Goal: Task Accomplishment & Management: Use online tool/utility

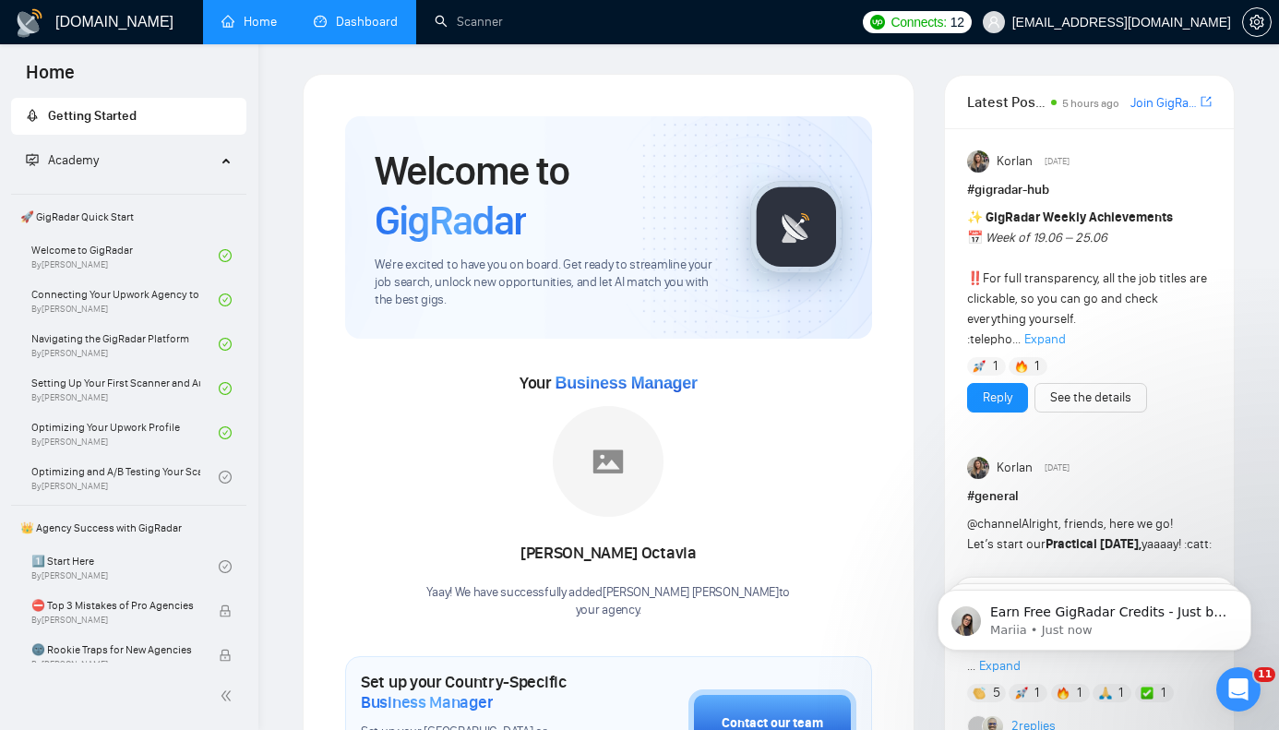
click at [375, 30] on link "Dashboard" at bounding box center [356, 22] width 84 height 16
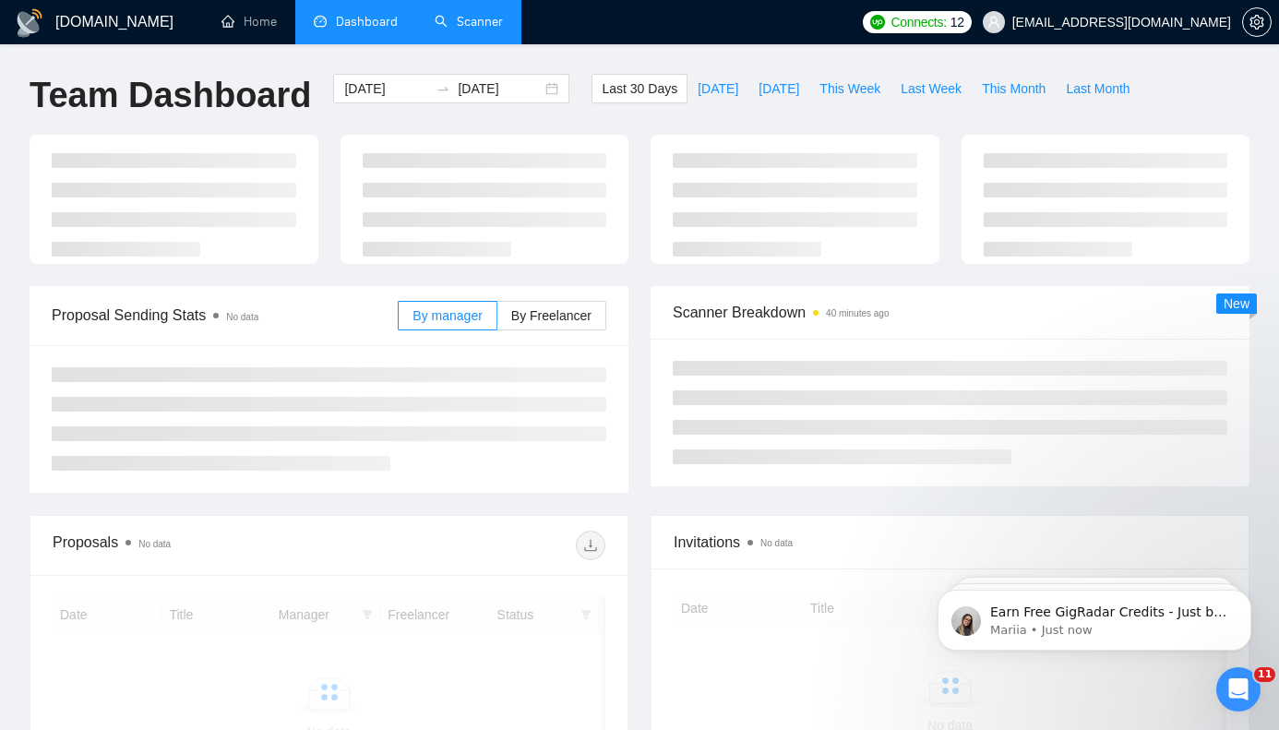
click at [470, 23] on link "Scanner" at bounding box center [469, 22] width 68 height 16
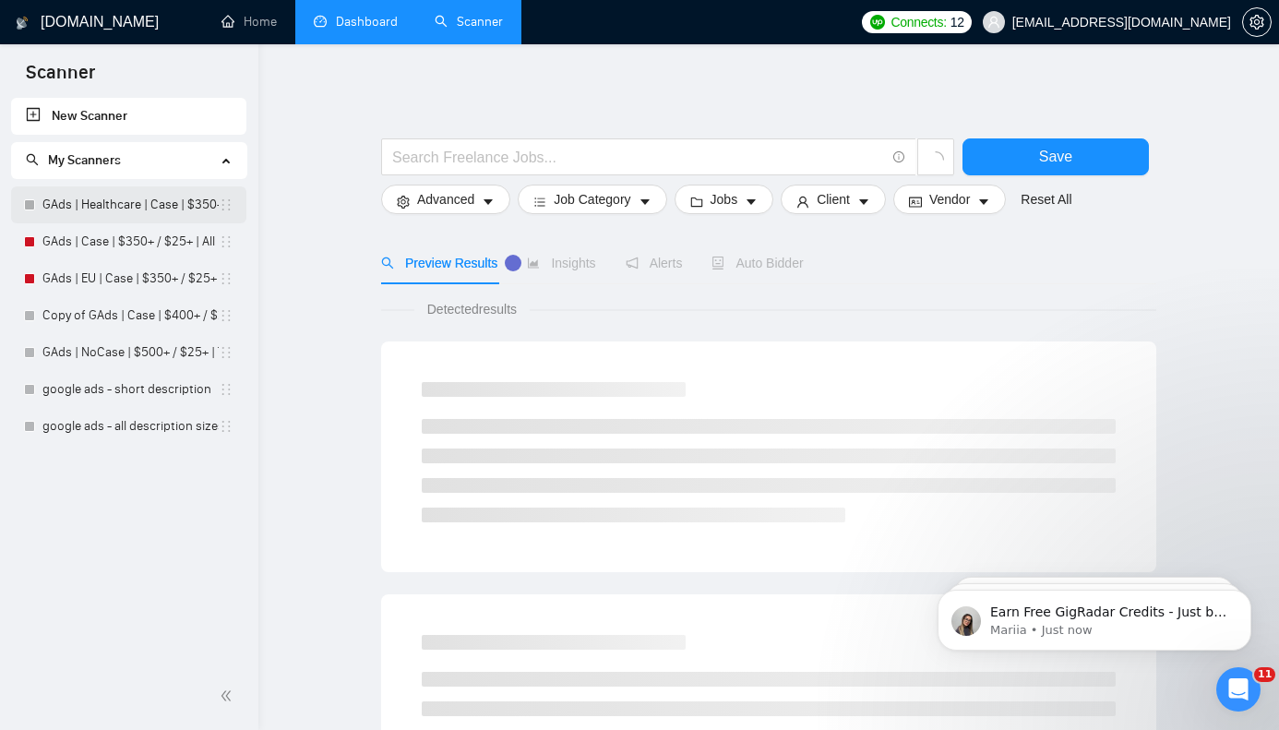
click at [175, 202] on link "GAds | Healthcare | Case | $350+ / $25+ | All Days" at bounding box center [130, 204] width 176 height 37
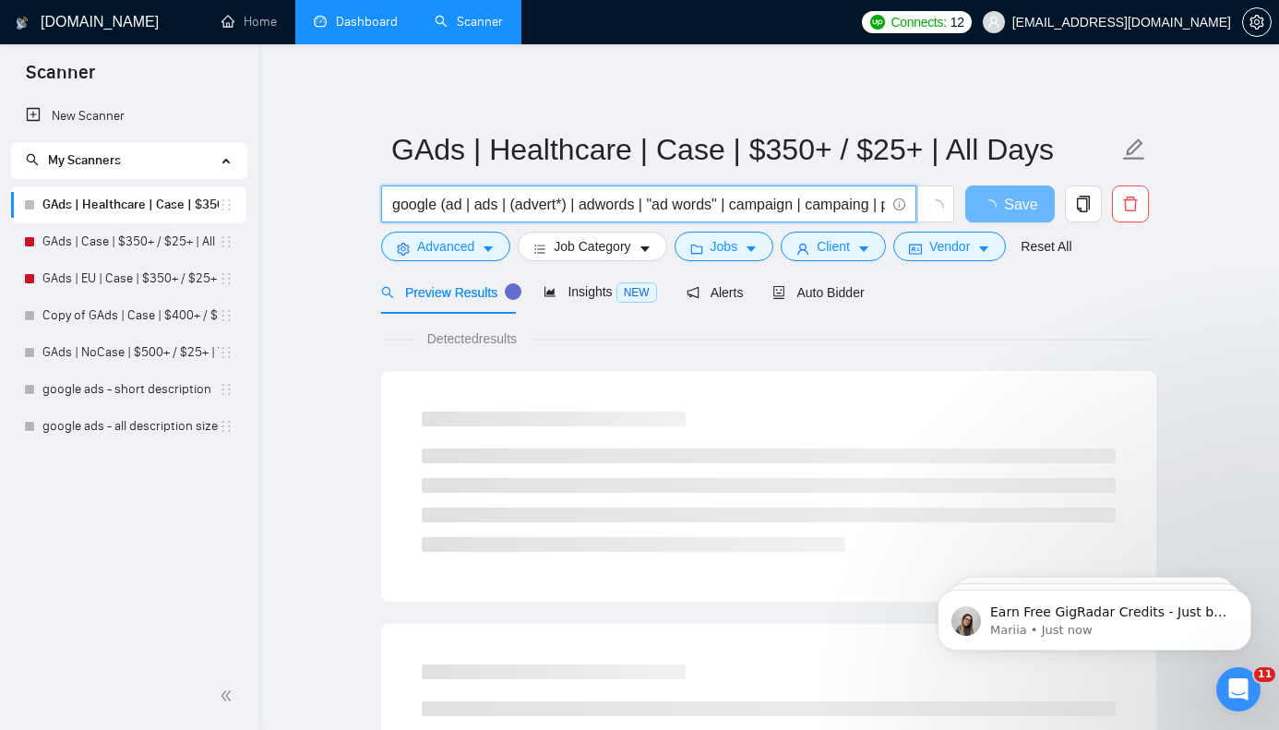
click at [577, 204] on input "google (ad | ads | (advert*) | adwords | "ad words" | campaign | campaing | ppc…" at bounding box center [638, 204] width 493 height 23
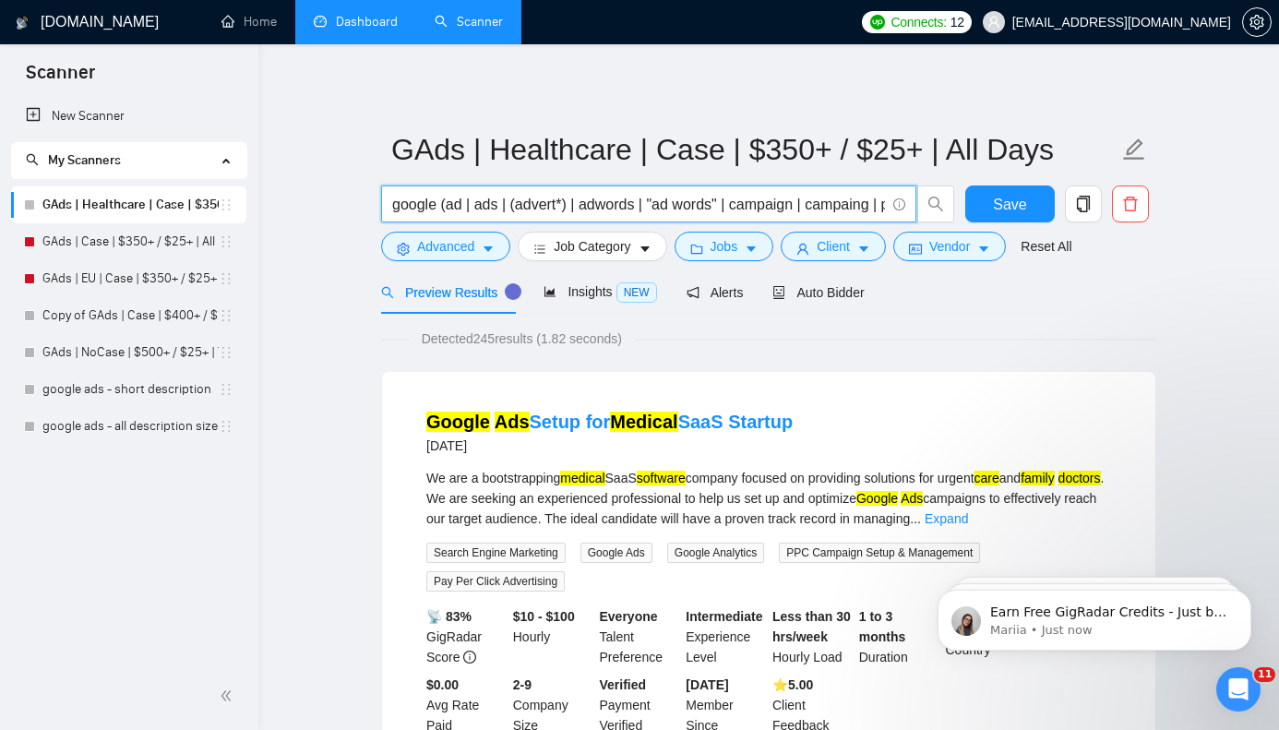
scroll to position [0, 262]
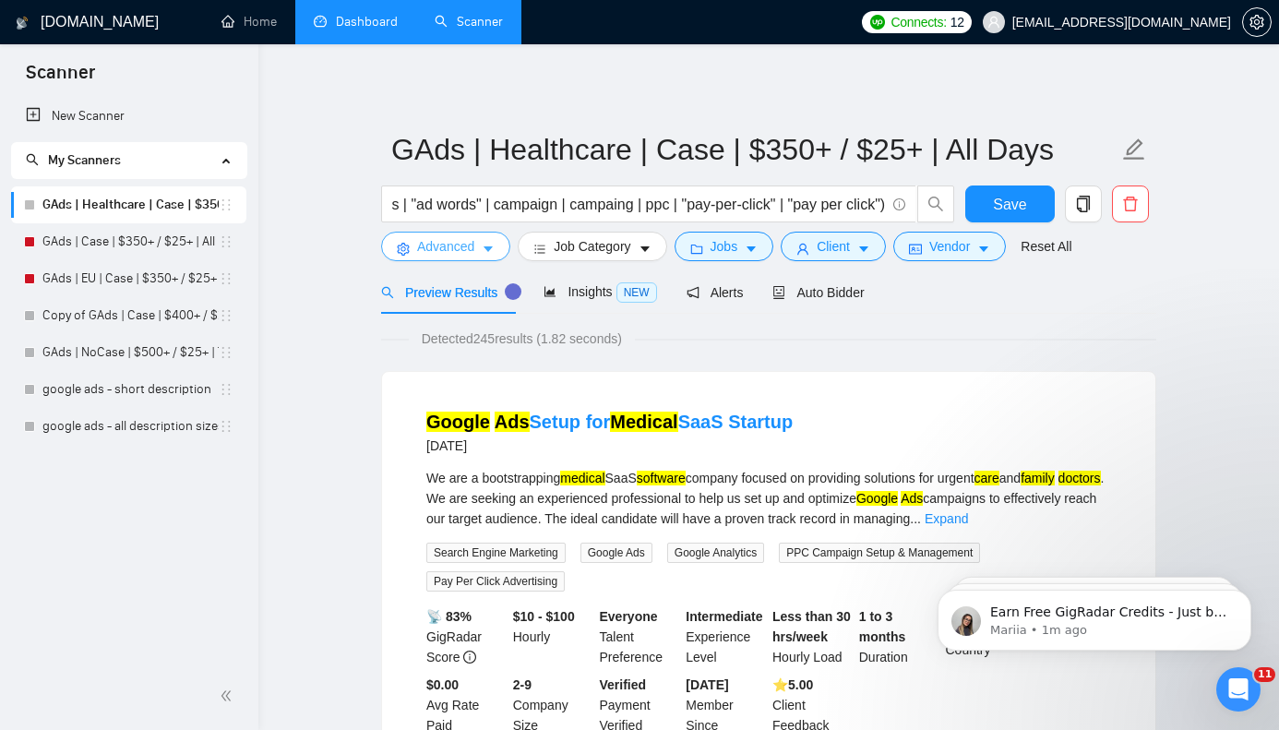
click at [478, 257] on button "Advanced" at bounding box center [445, 247] width 129 height 30
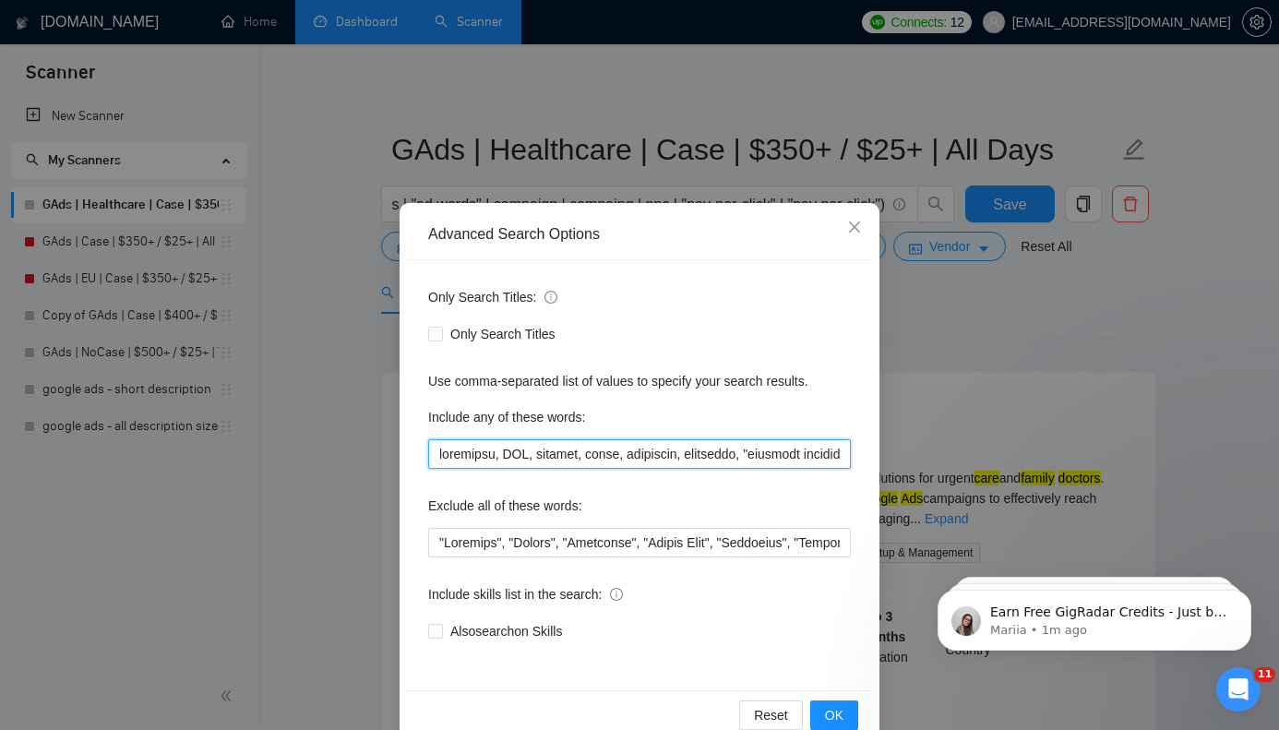
click at [508, 456] on input "text" at bounding box center [639, 454] width 423 height 30
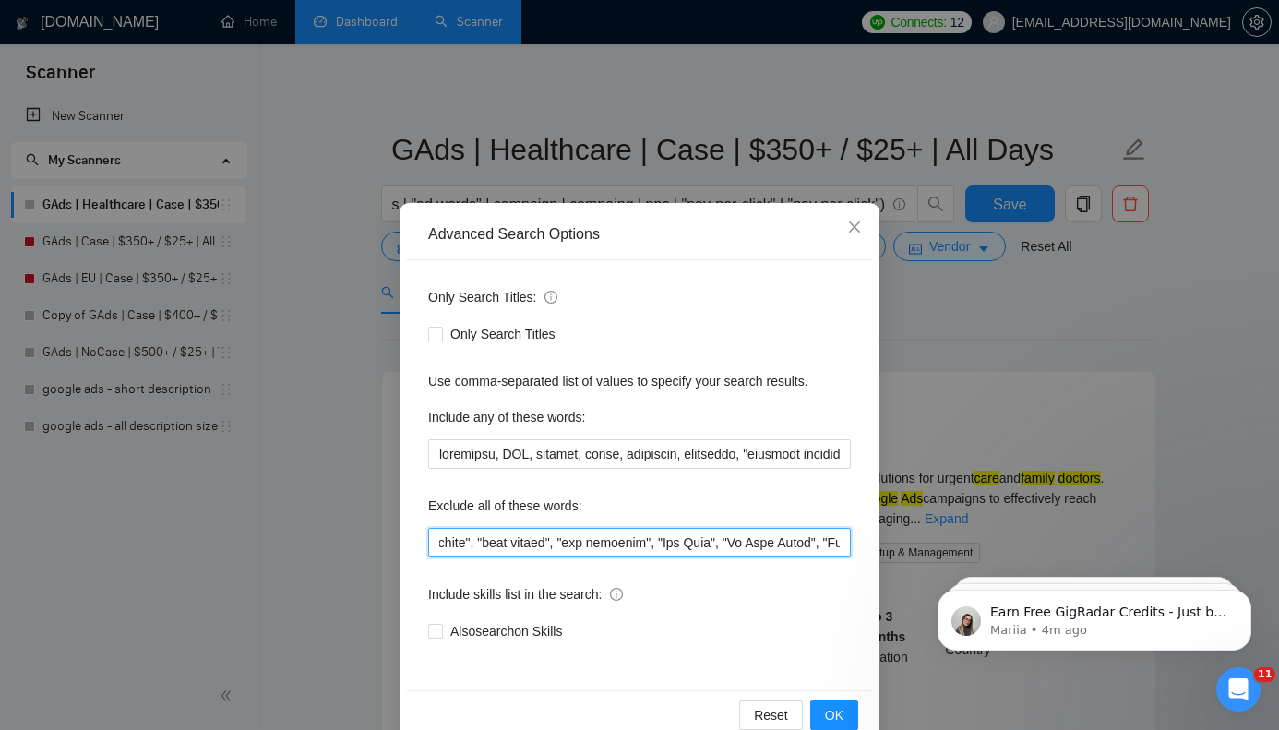
drag, startPoint x: 505, startPoint y: 549, endPoint x: 1019, endPoint y: 567, distance: 514.2
click at [851, 557] on input "text" at bounding box center [639, 543] width 423 height 30
click at [667, 540] on input "text" at bounding box center [639, 543] width 423 height 30
paste input "", "psychedelic", "psychedelics", "Ayahuasca", "Google Cloud", "Website Develop…"
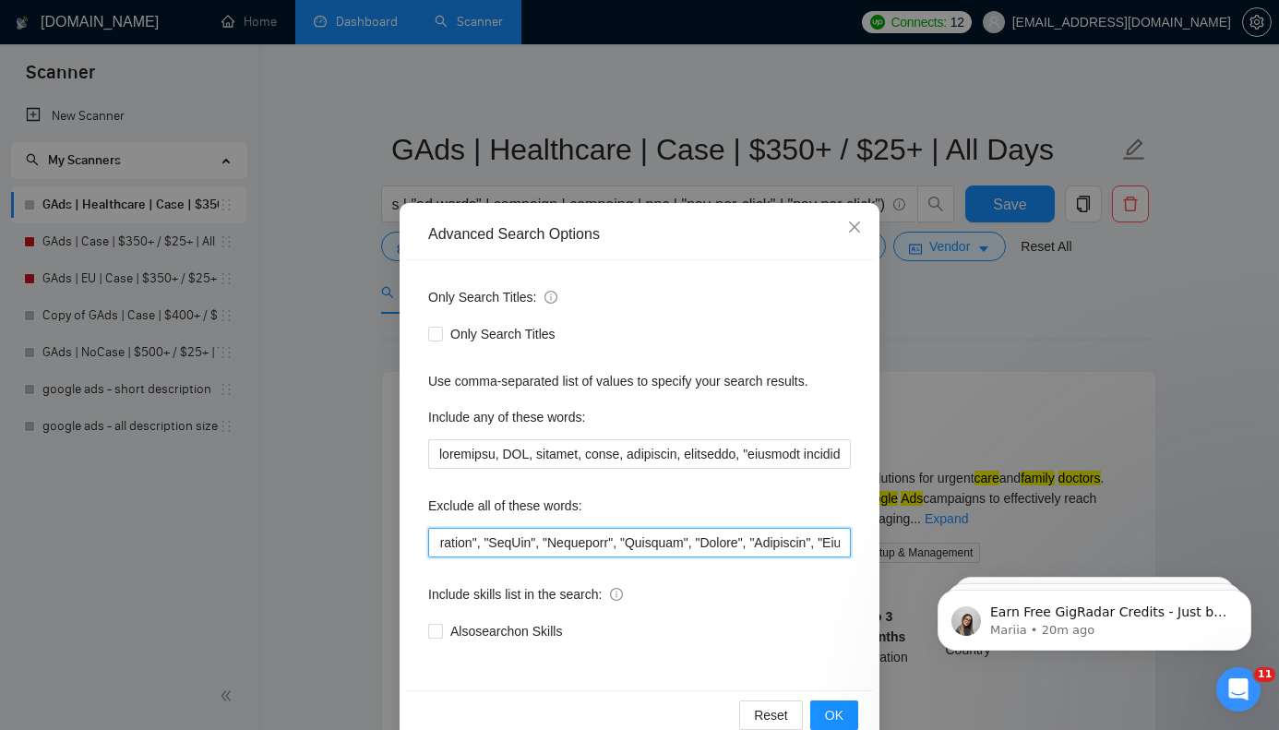
scroll to position [0, 33738]
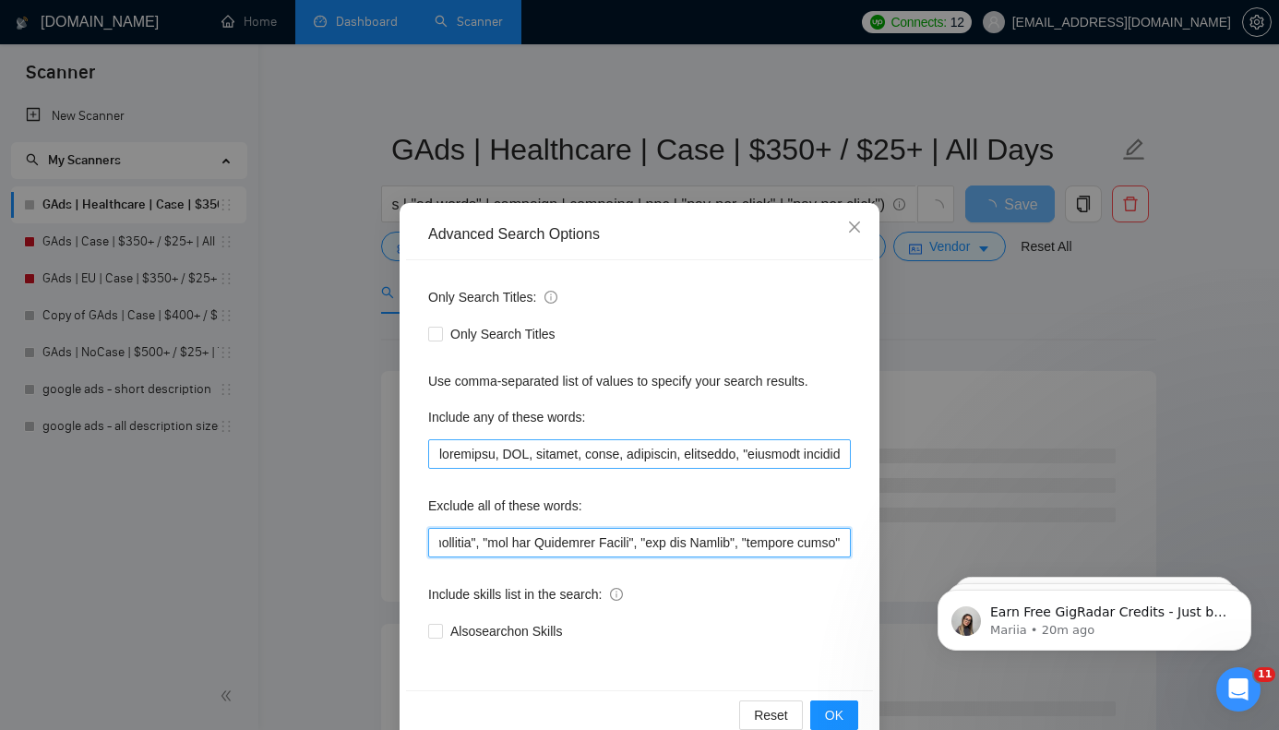
type input ""Pharmacy", "Pharma", "Insurance", "Weight Loss", "Recruiter", "Webflow designe…"
click at [767, 463] on input "text" at bounding box center [639, 454] width 423 height 30
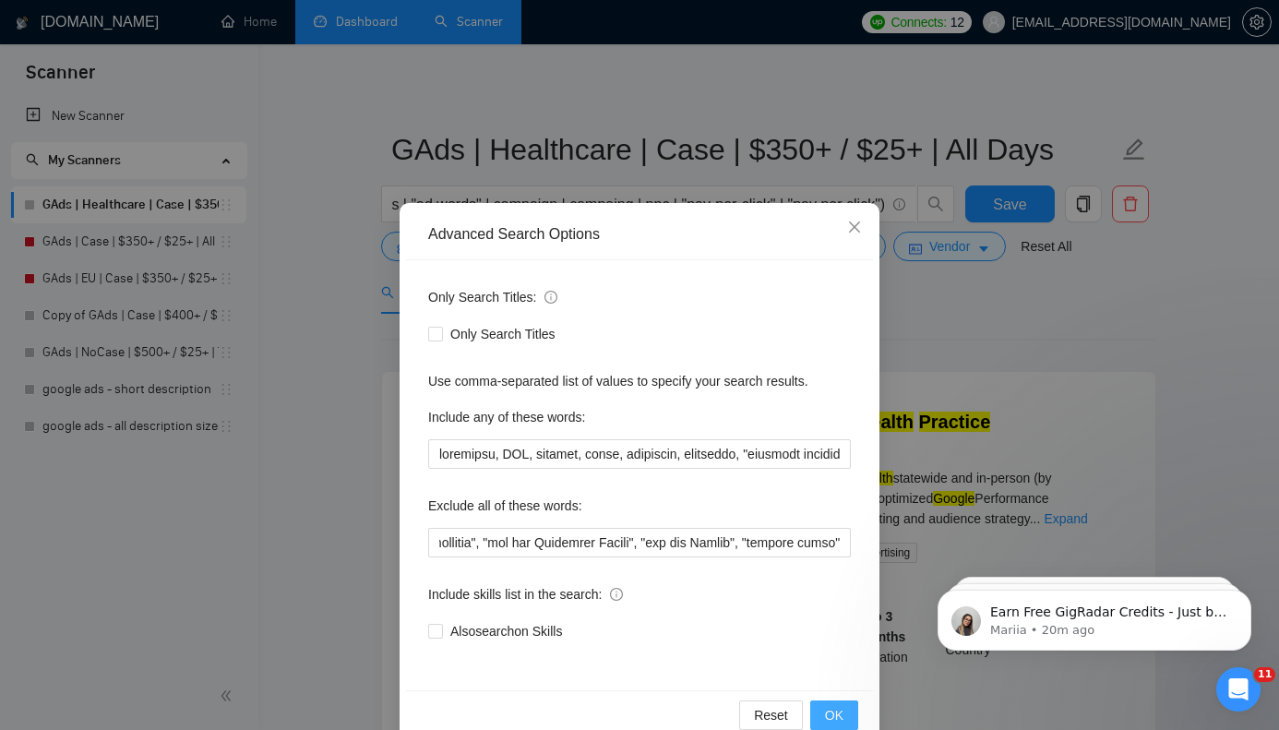
click at [844, 718] on button "OK" at bounding box center [834, 715] width 48 height 30
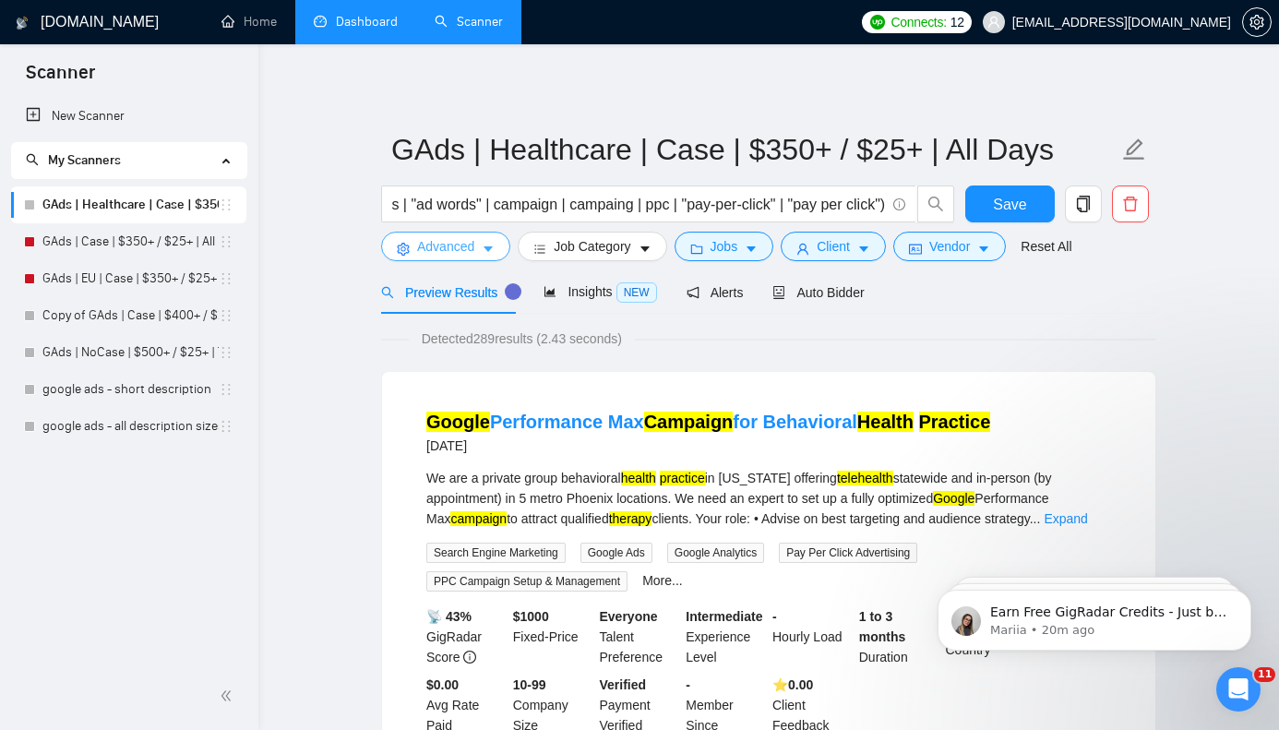
click at [472, 247] on span "Advanced" at bounding box center [445, 246] width 57 height 20
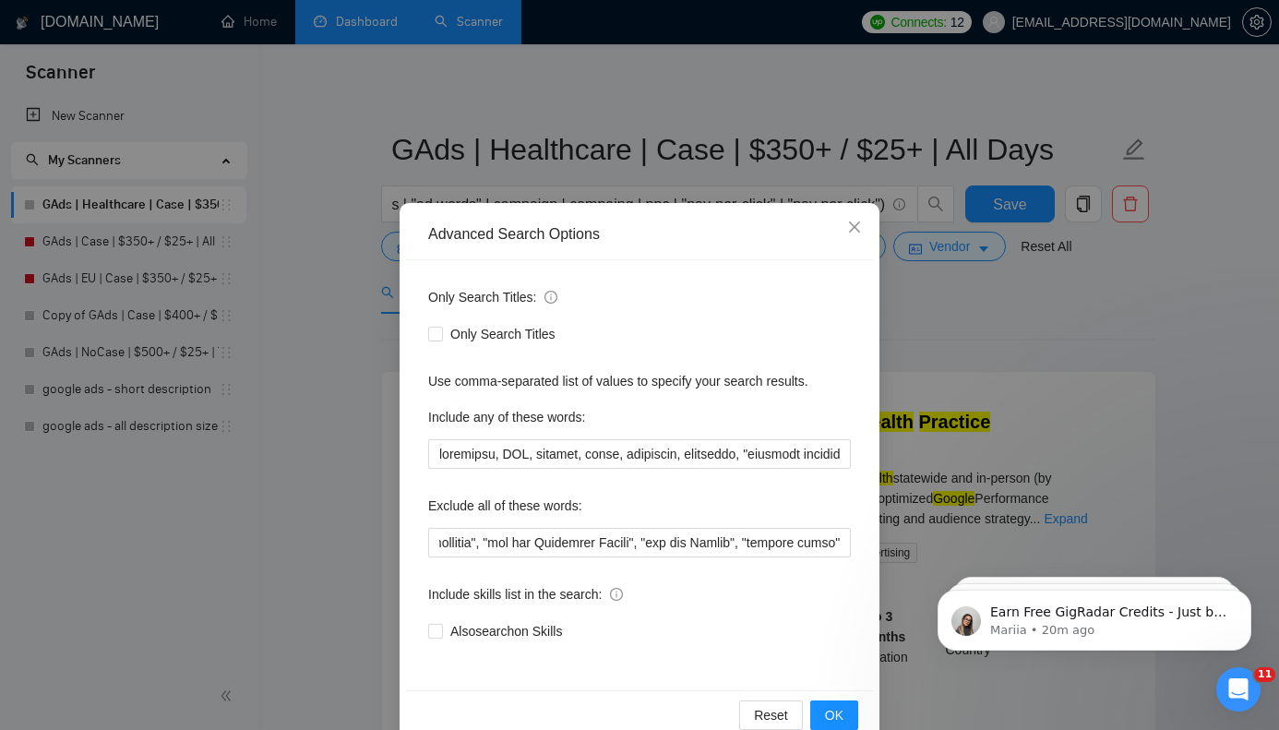
click at [333, 410] on div "Advanced Search Options Only Search Titles: Only Search Titles Use comma-separa…" at bounding box center [639, 365] width 1279 height 730
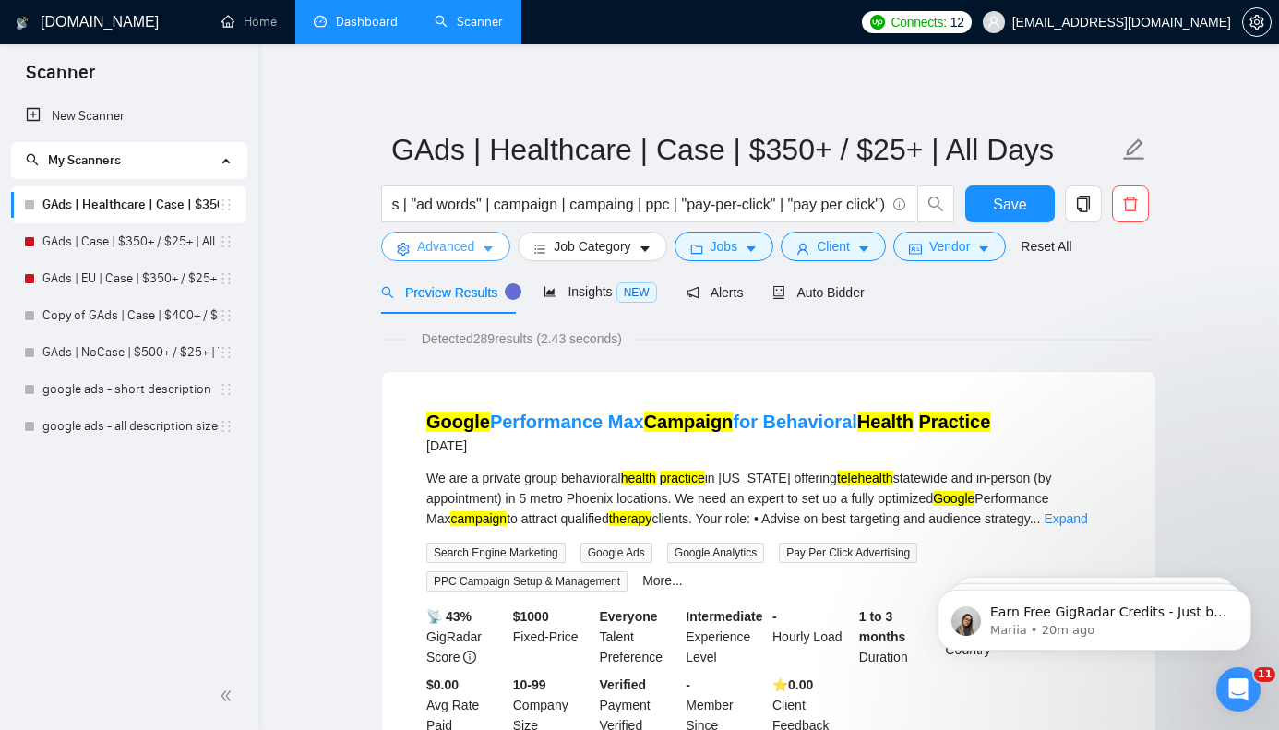
scroll to position [36, 0]
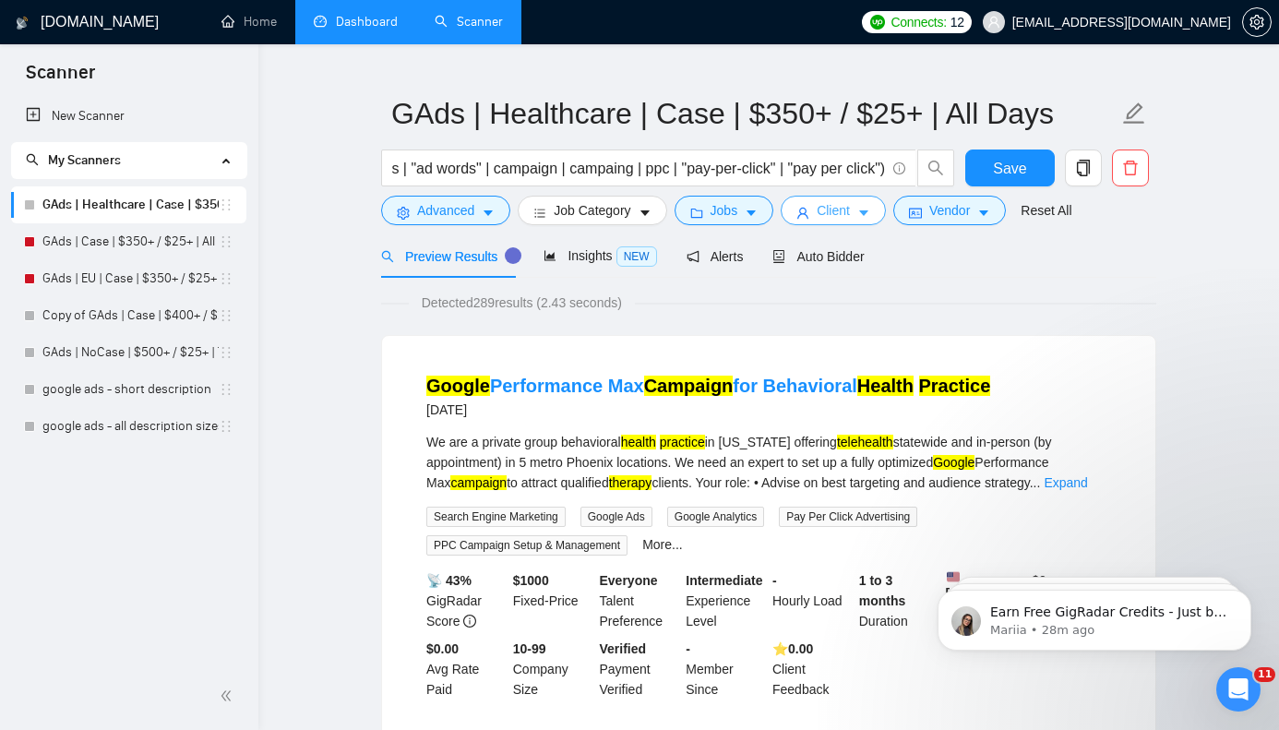
click at [844, 209] on span "Client" at bounding box center [833, 210] width 33 height 20
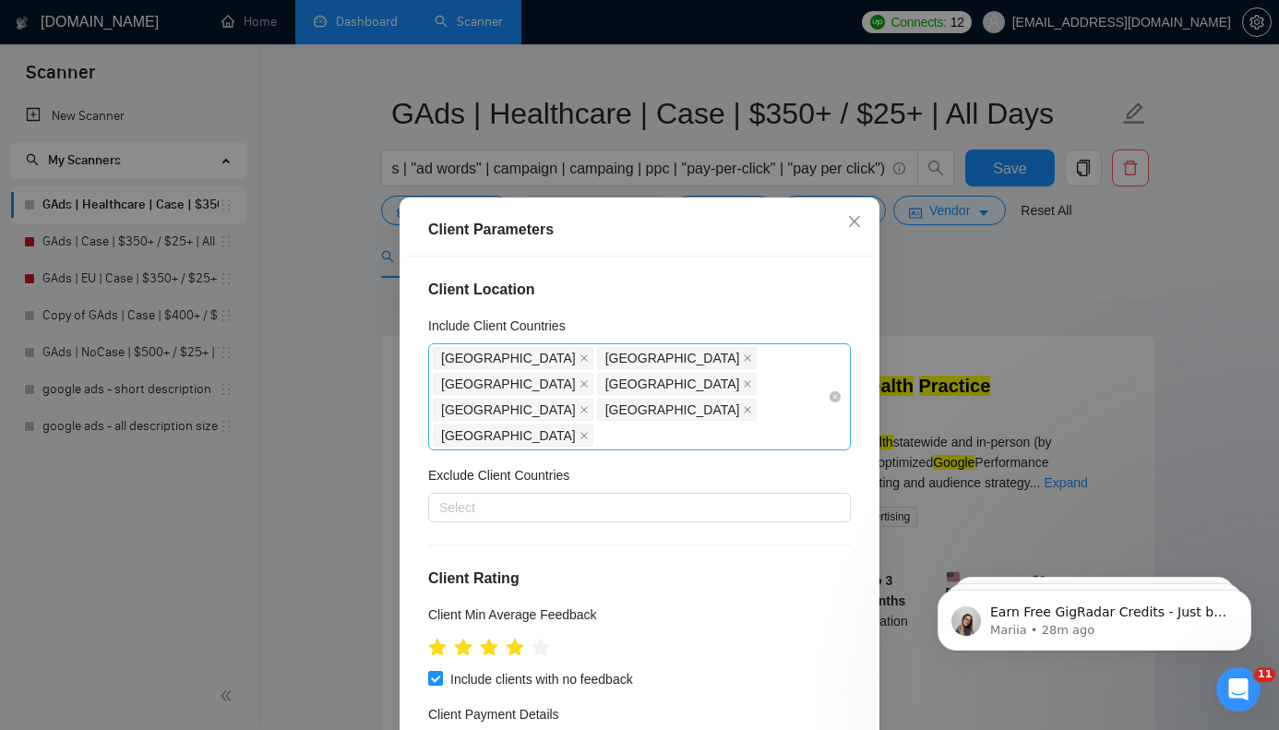
scroll to position [14, 0]
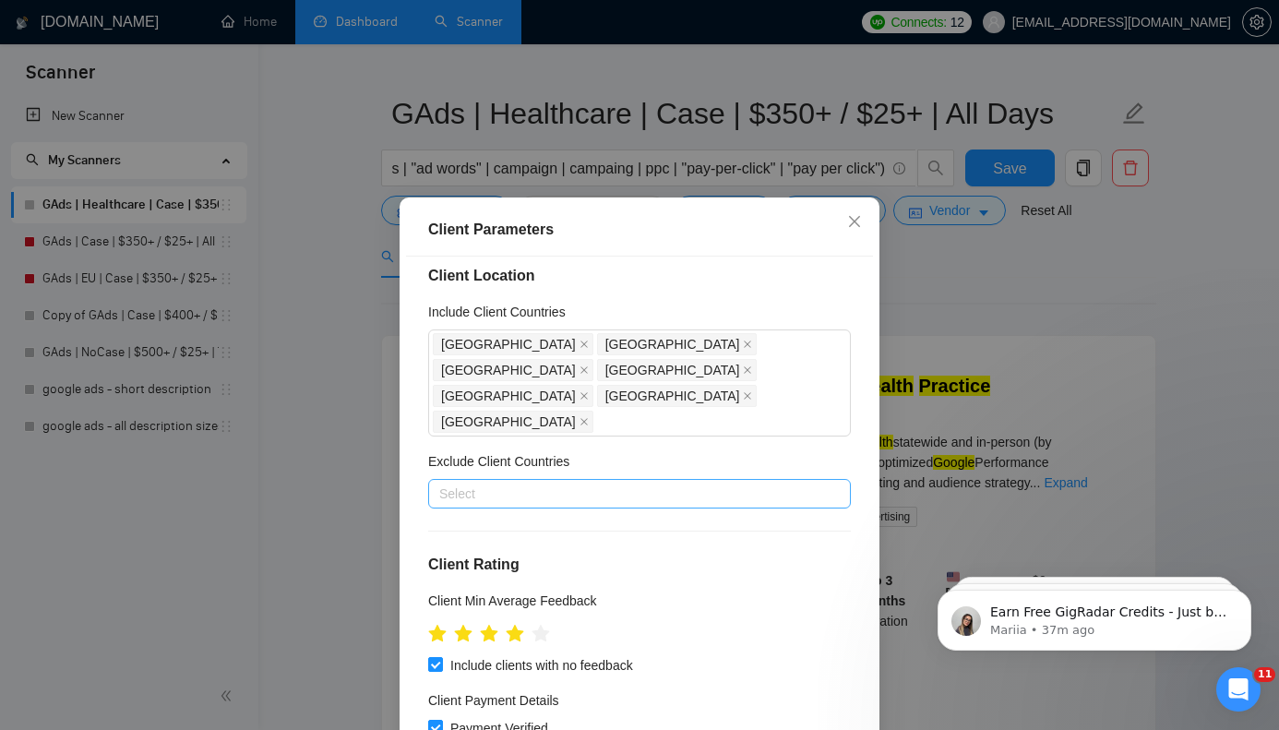
click at [566, 483] on div at bounding box center [630, 494] width 395 height 22
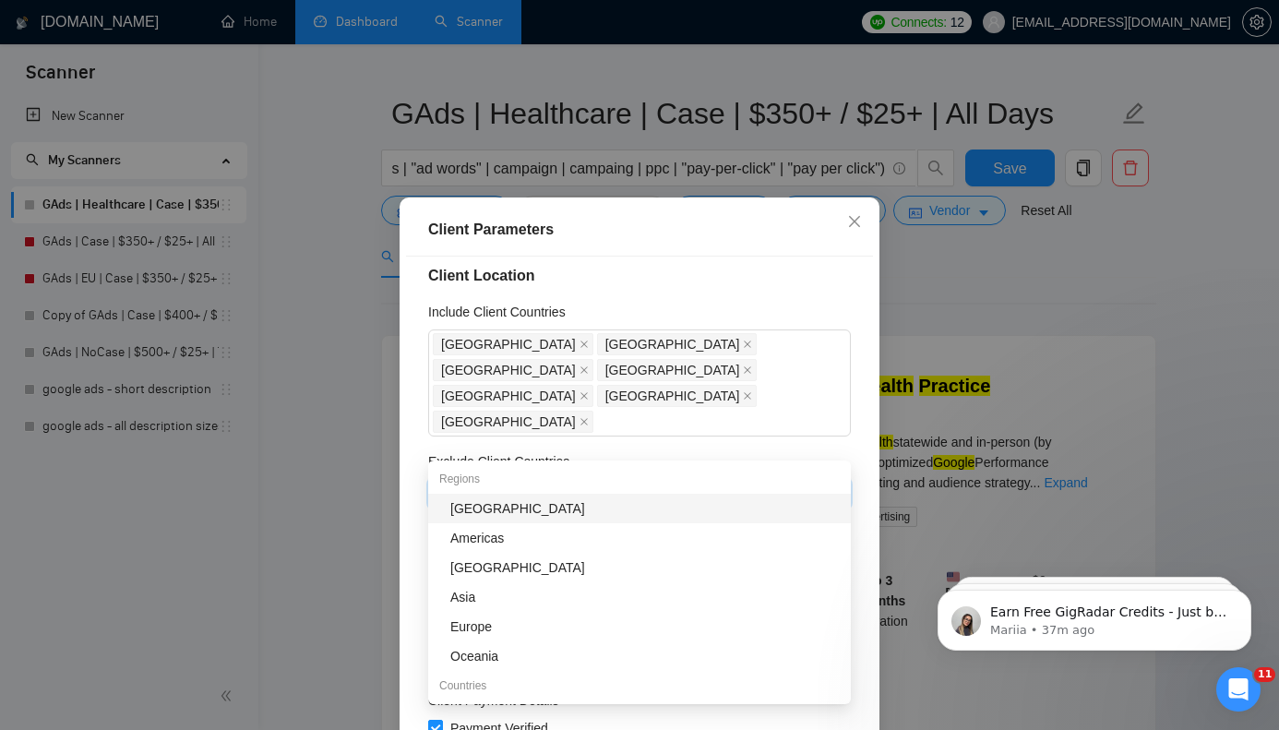
click at [491, 504] on div "[GEOGRAPHIC_DATA]" at bounding box center [644, 508] width 389 height 20
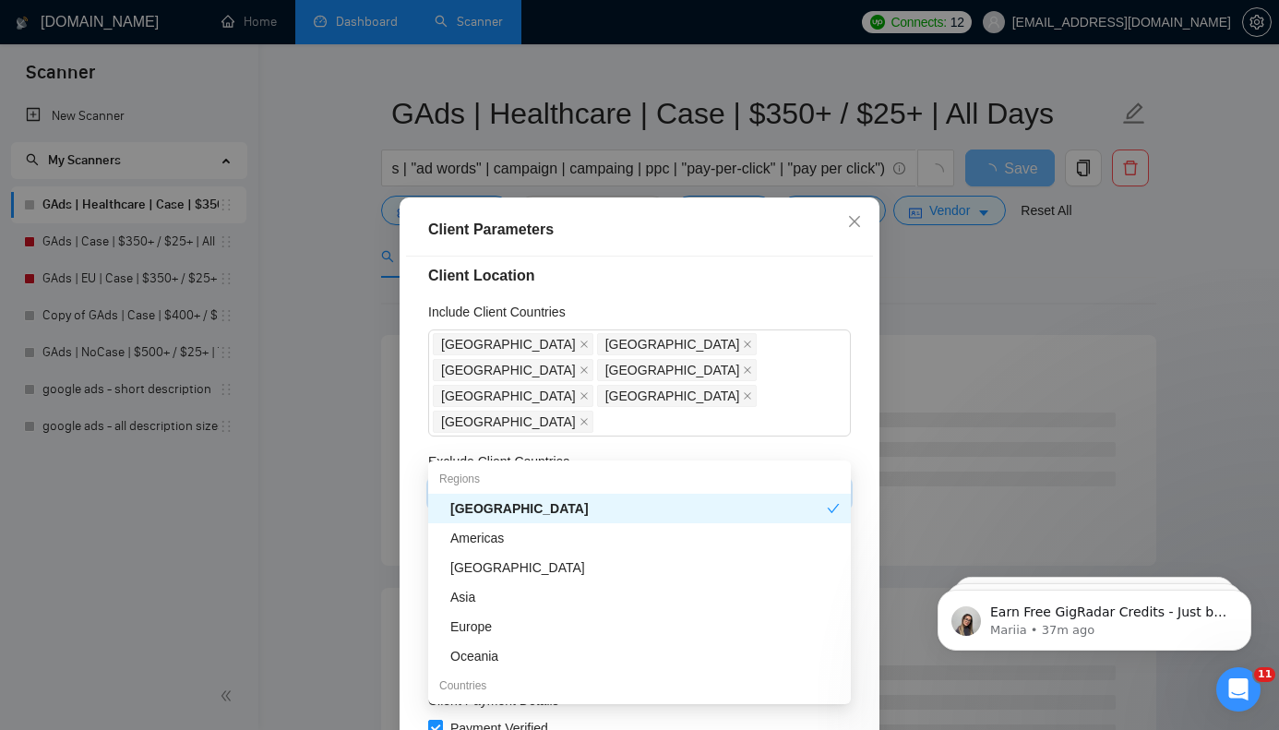
click at [579, 489] on icon "close" at bounding box center [583, 493] width 9 height 9
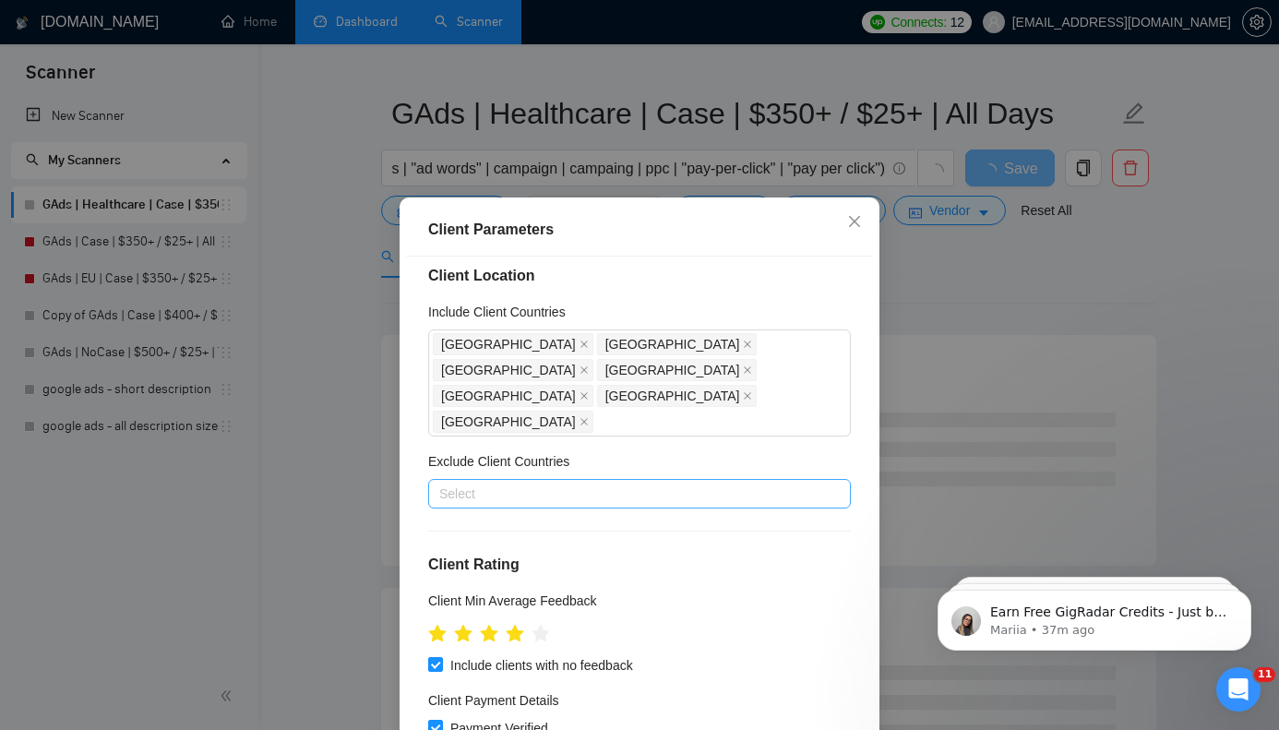
click at [822, 451] on div "Exclude Client Countries" at bounding box center [639, 465] width 423 height 28
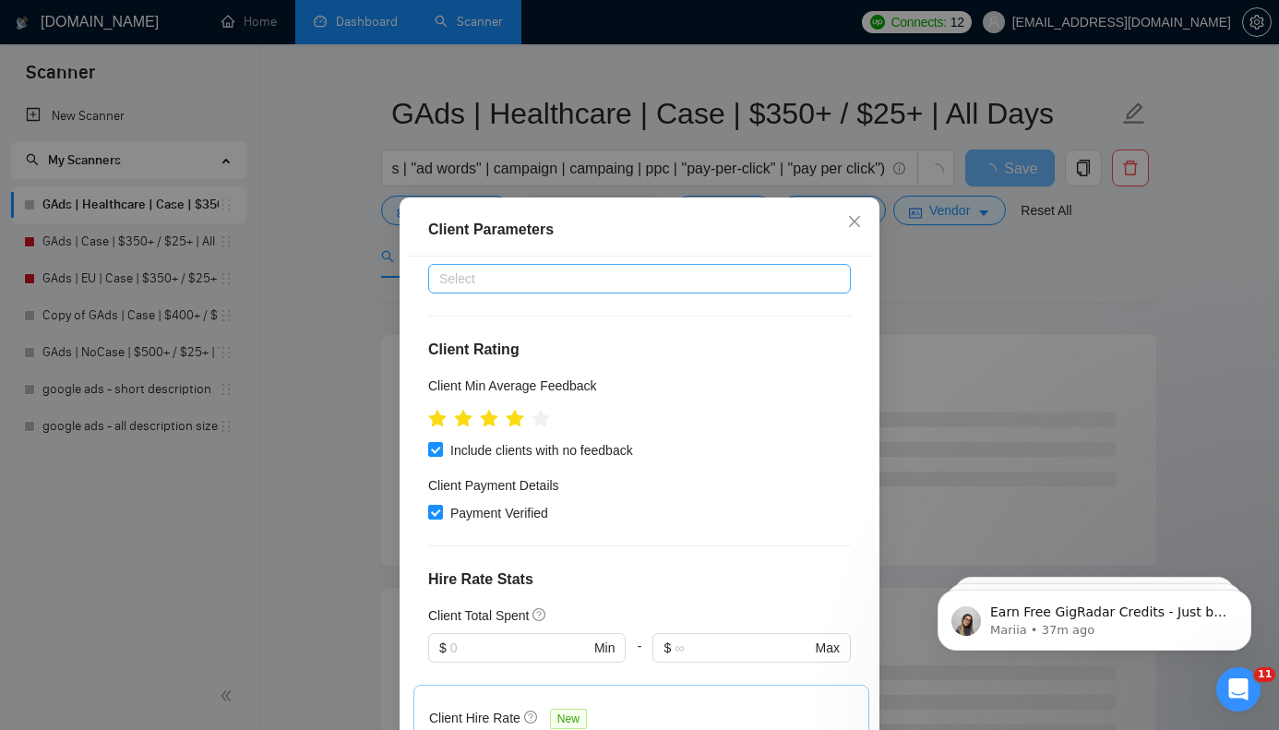
scroll to position [304, 0]
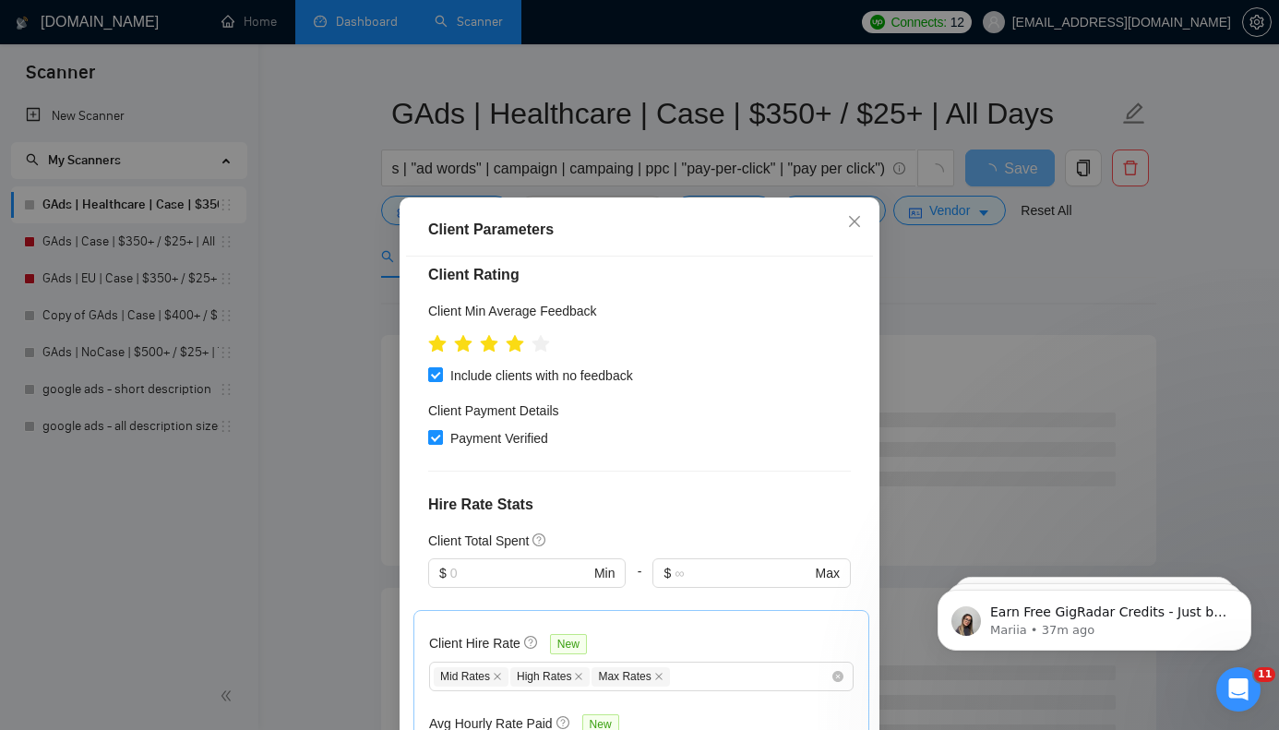
click at [438, 430] on input "Payment Verified" at bounding box center [434, 436] width 13 height 13
checkbox input "false"
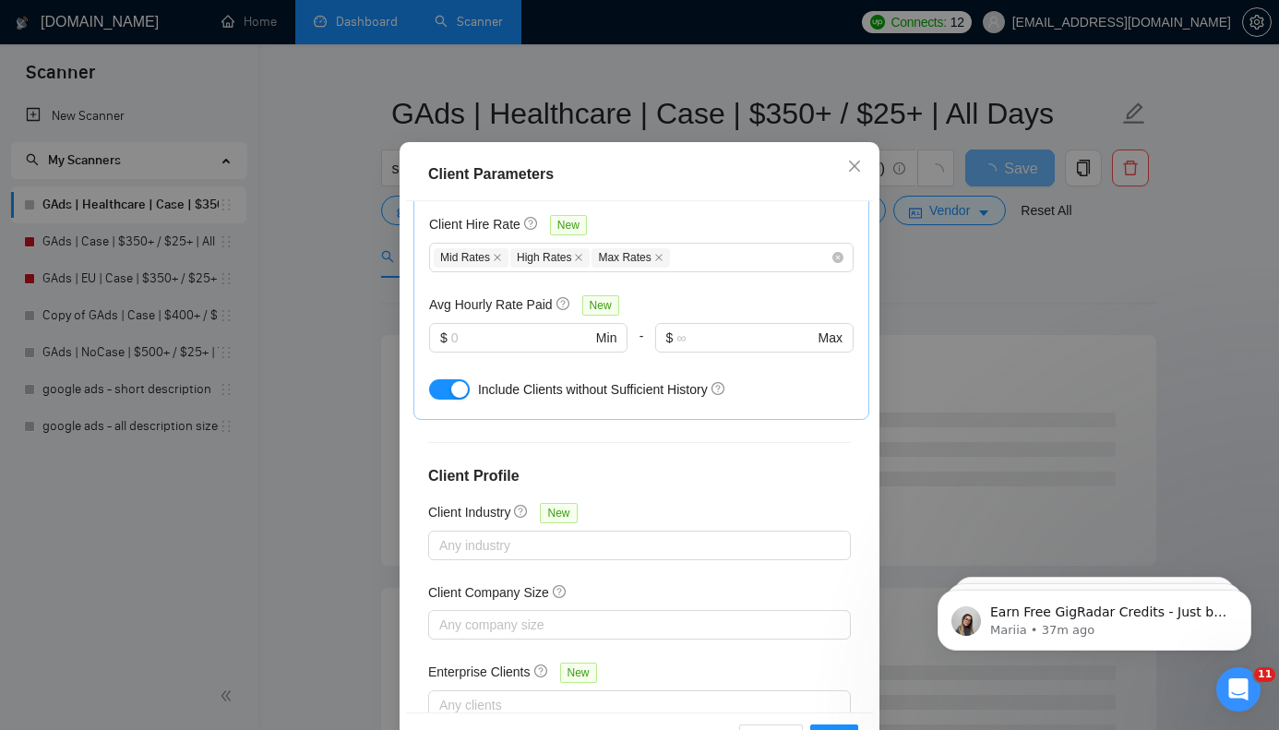
scroll to position [57, 0]
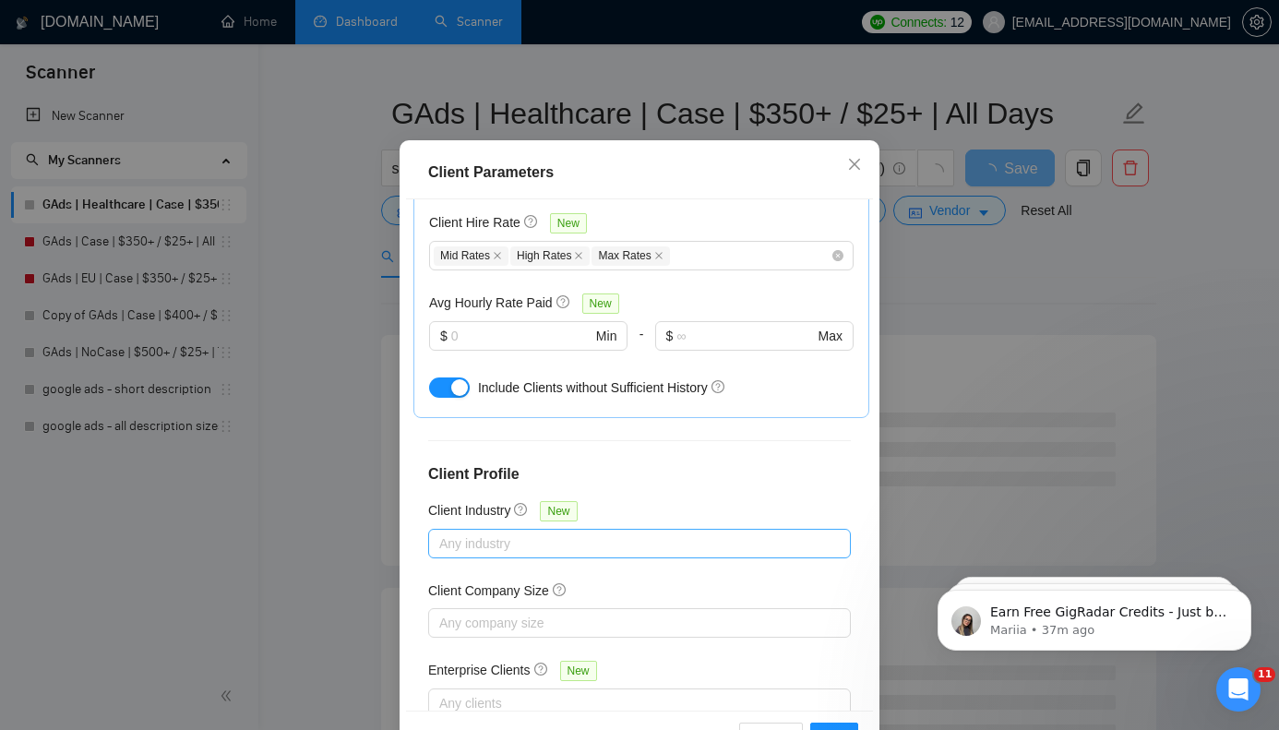
click at [555, 532] on div at bounding box center [630, 543] width 395 height 22
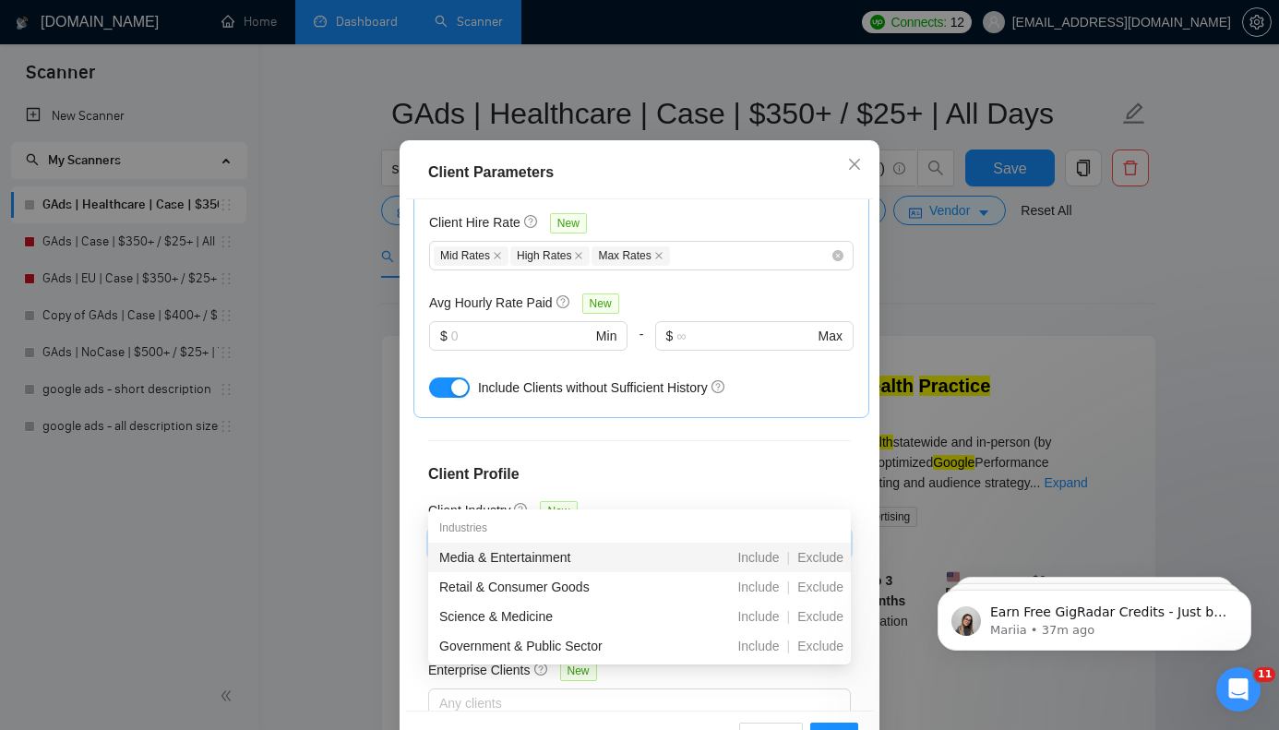
type input "m"
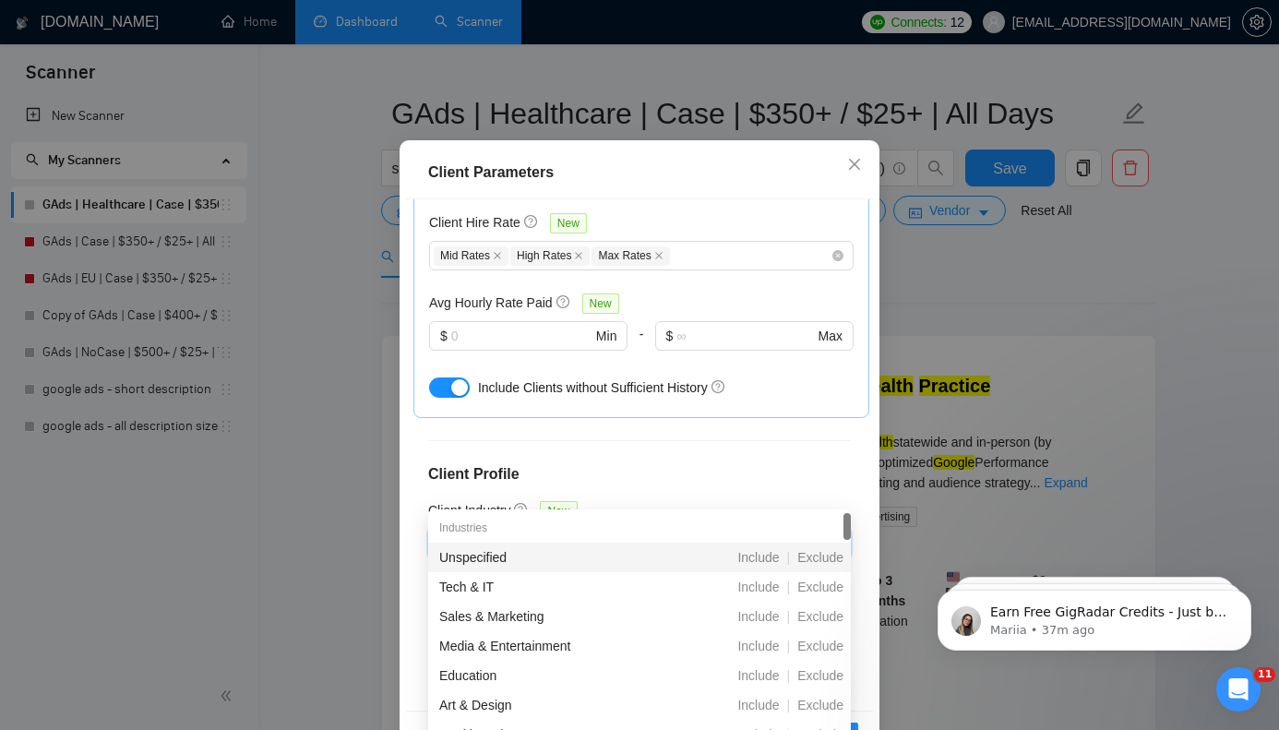
click at [456, 463] on h4 "Client Profile" at bounding box center [639, 474] width 423 height 22
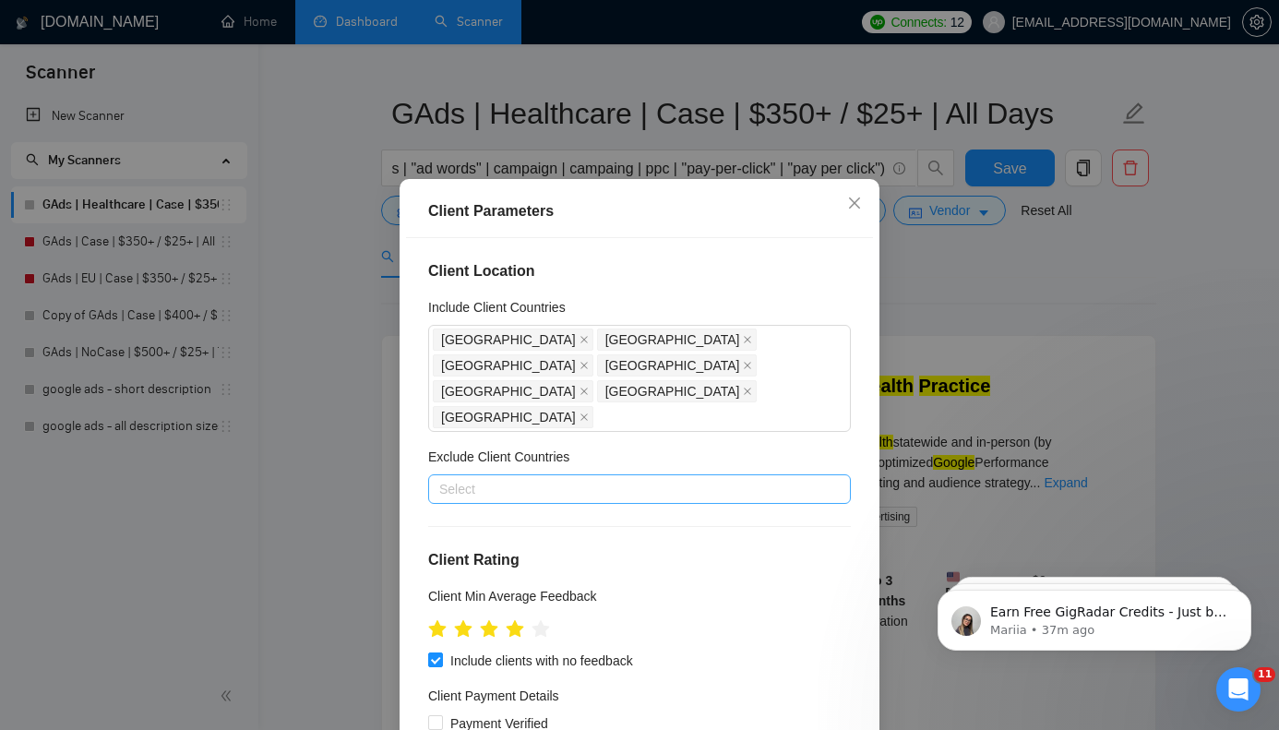
scroll to position [18, 0]
click at [460, 479] on div at bounding box center [630, 490] width 395 height 22
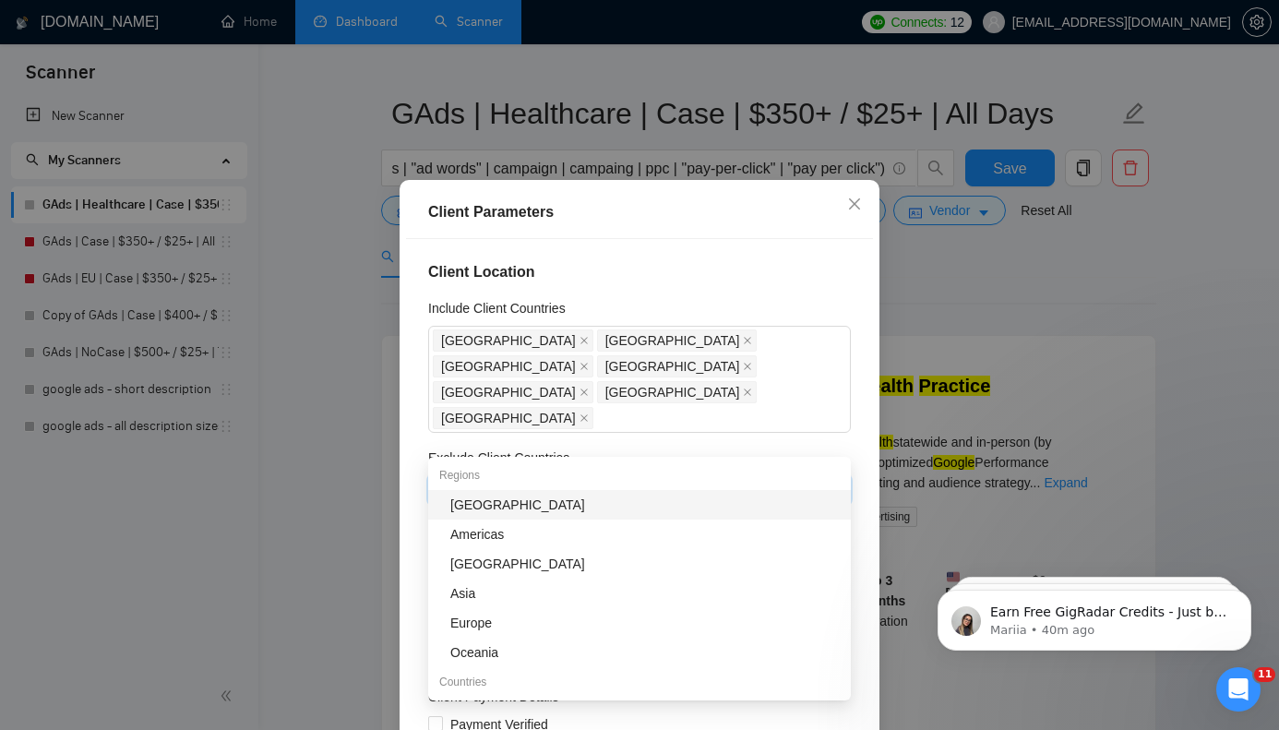
click at [472, 508] on div "[GEOGRAPHIC_DATA]" at bounding box center [644, 505] width 389 height 20
click at [750, 448] on div "Exclude Client Countries" at bounding box center [639, 462] width 423 height 28
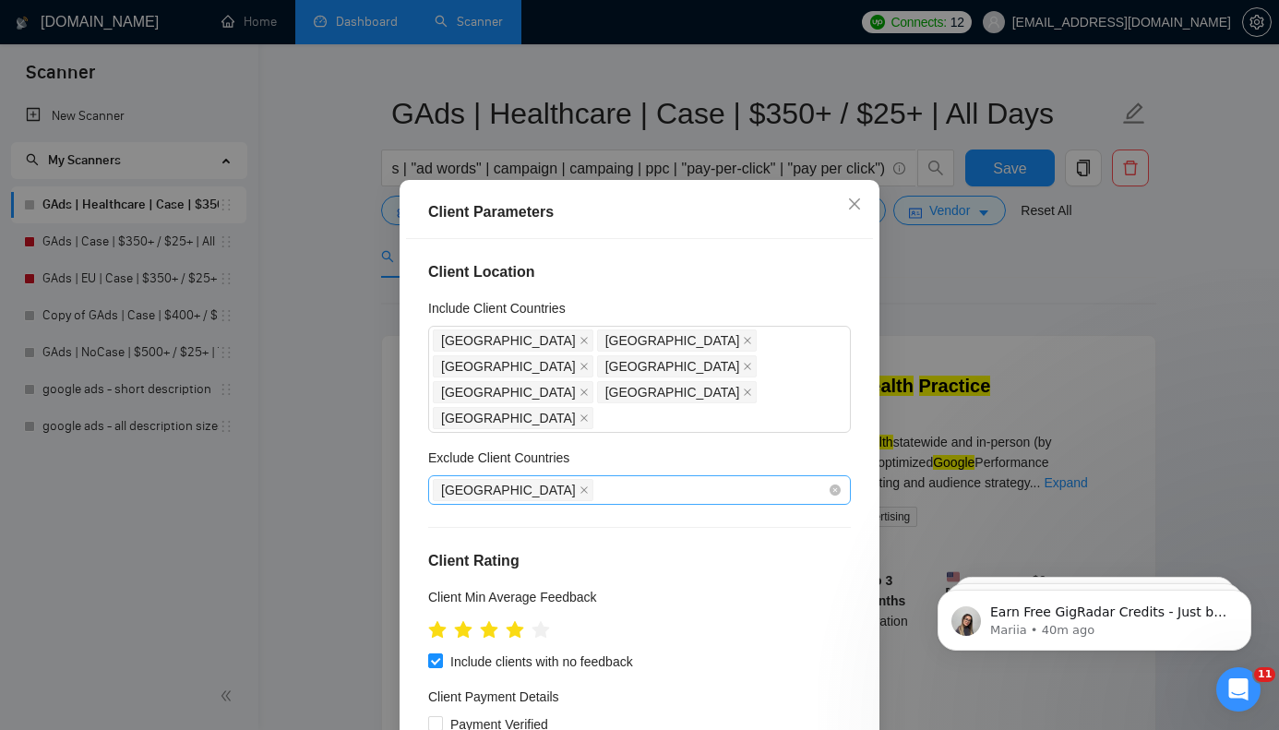
click at [608, 477] on div "[GEOGRAPHIC_DATA]" at bounding box center [630, 490] width 395 height 26
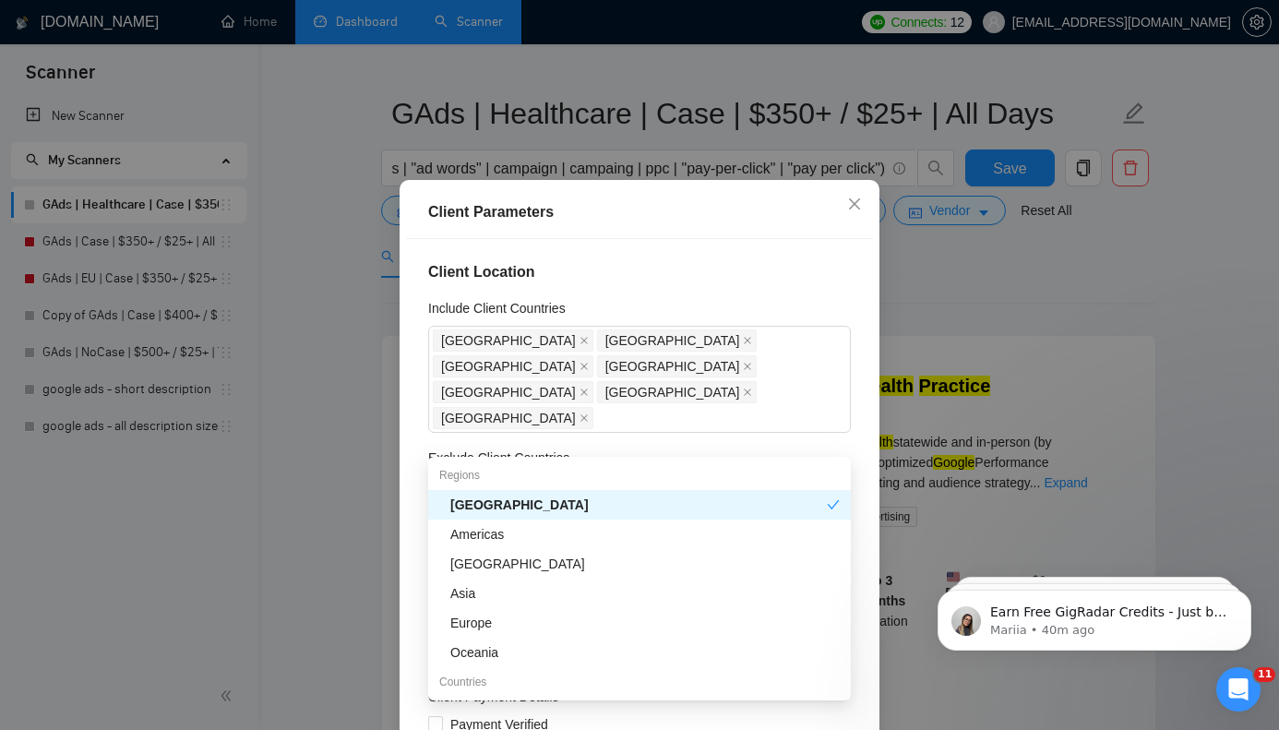
paste input "Afghanistan Bangladesh Cambodia China India Indonesia Kazakhstan Kyrgyzstan Lao…"
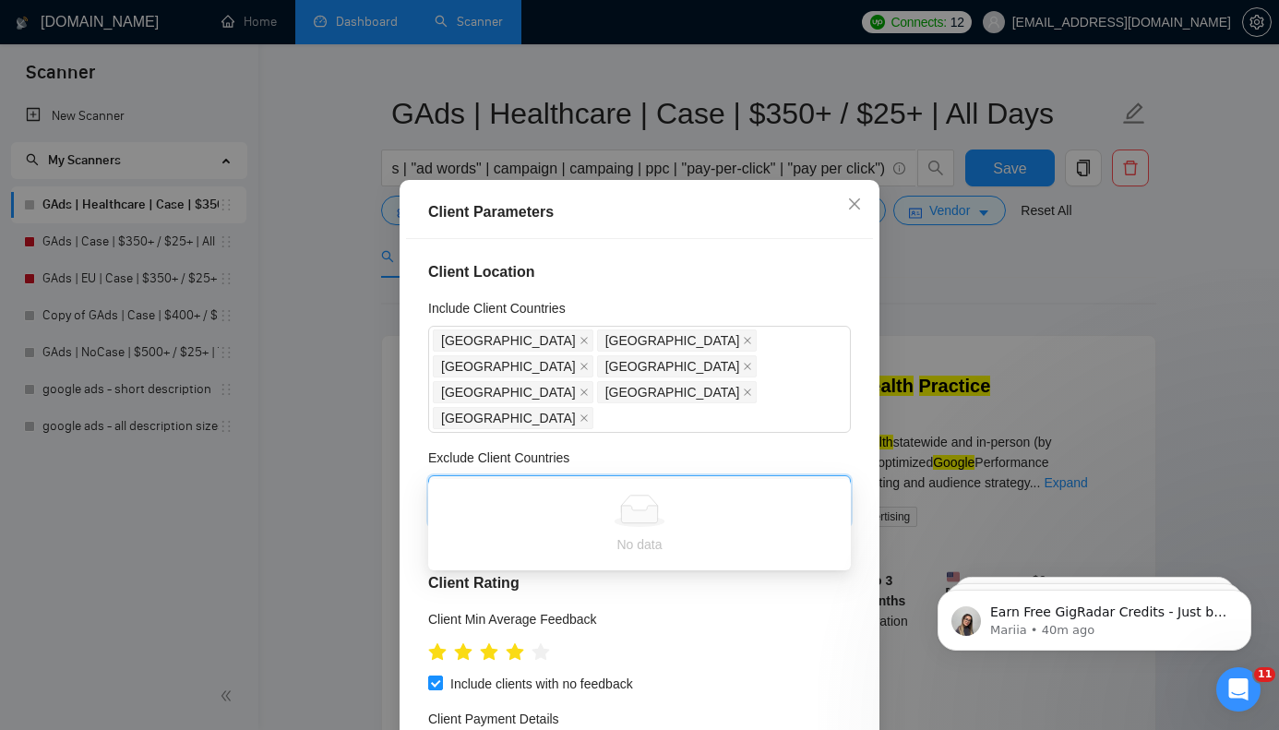
type input "Afghanistan Bangladesh Cambodia China India Indonesia Kazakhstan Kyrgyzstan Lao…"
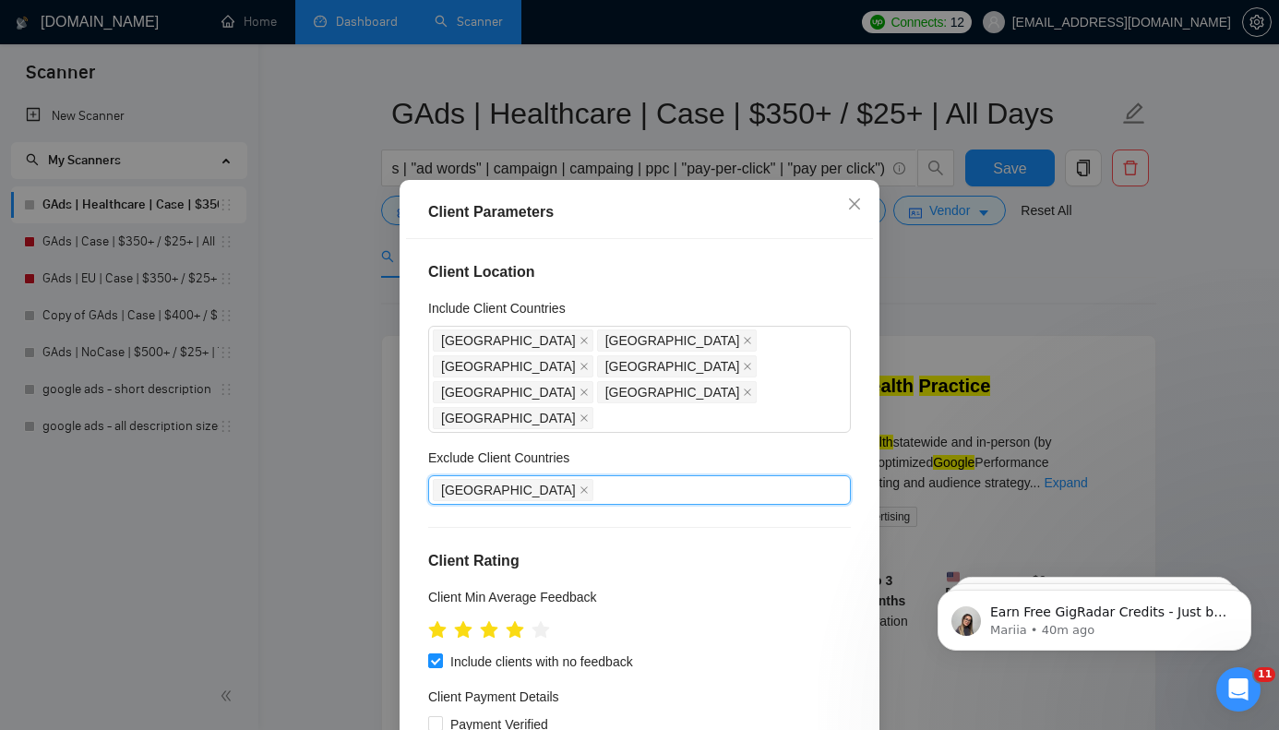
paste input "Afghanistan"
type input "Afghanistan"
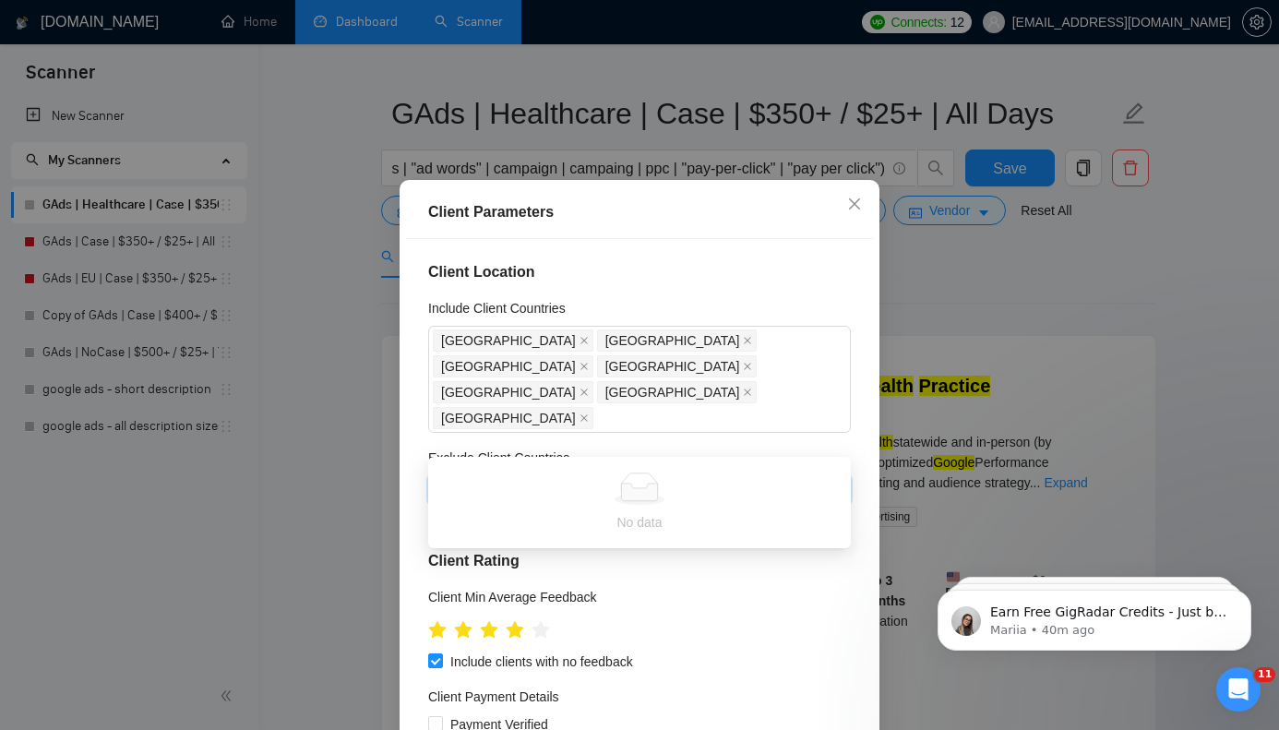
click at [636, 477] on div "Africa Afghanistan" at bounding box center [630, 490] width 395 height 26
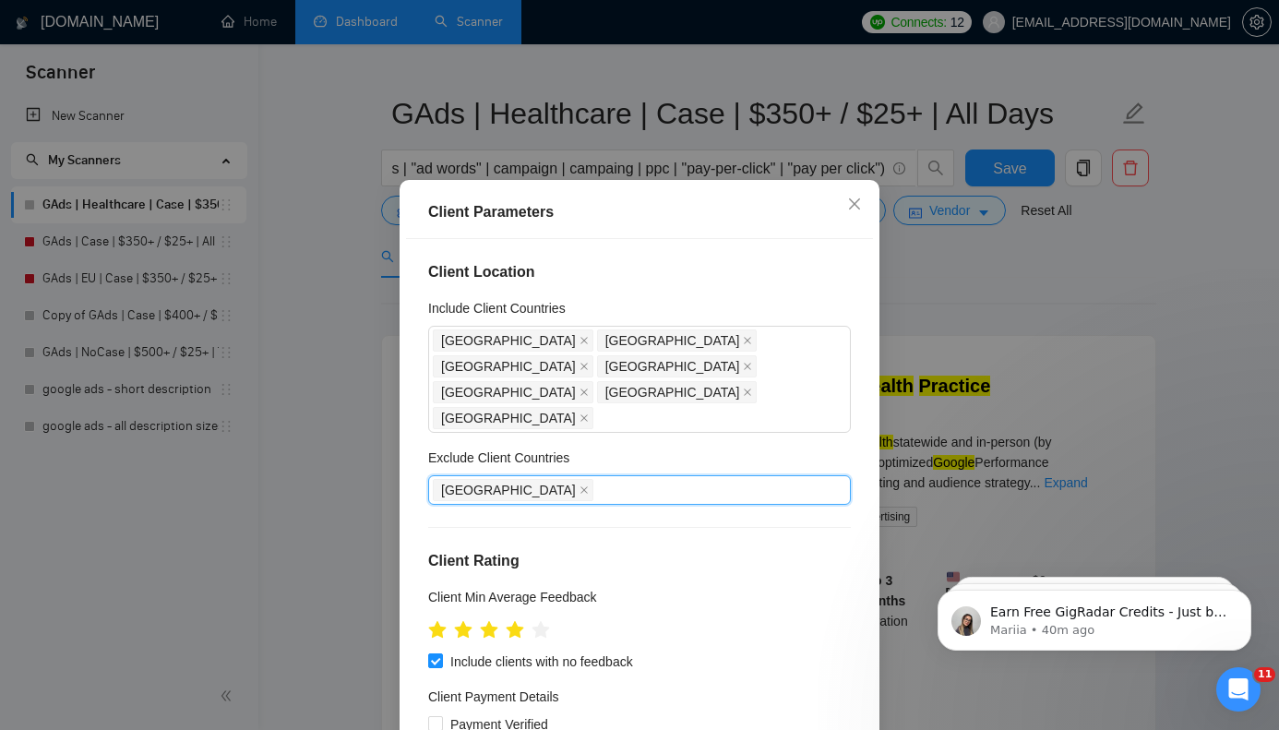
paste input "[GEOGRAPHIC_DATA]"
type input "[GEOGRAPHIC_DATA]"
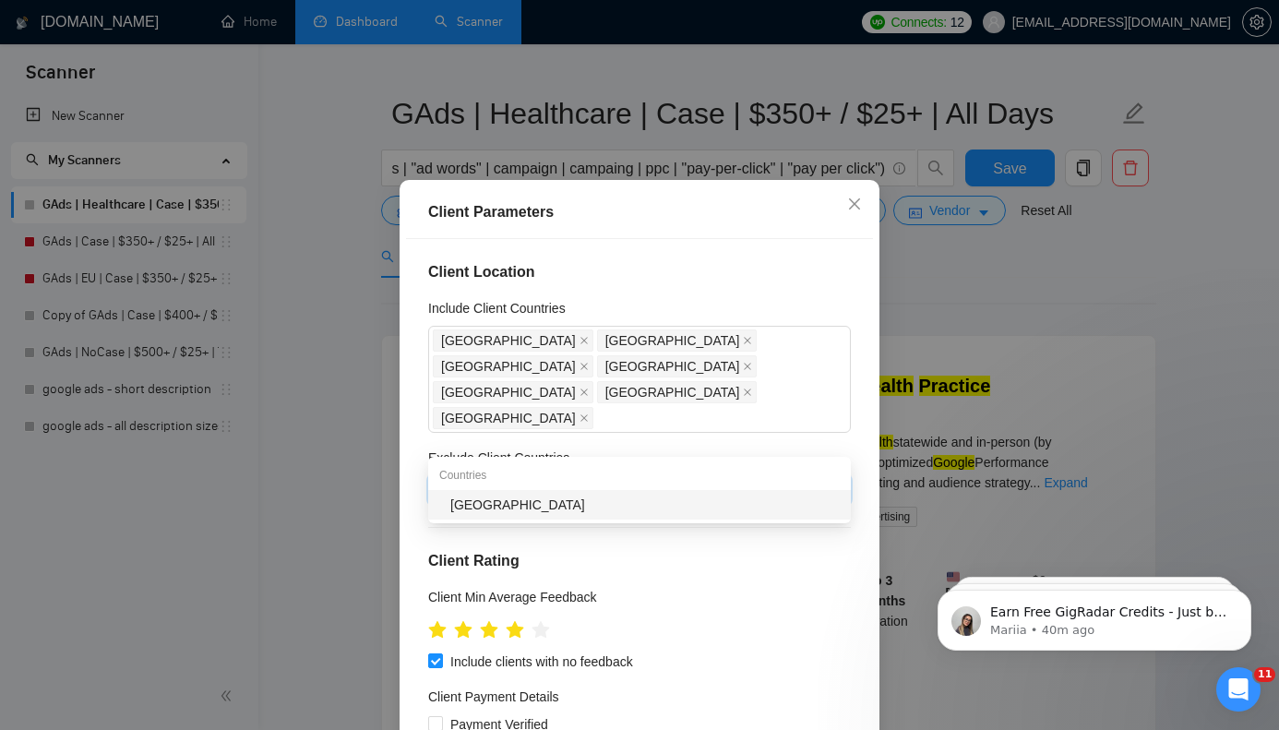
click at [571, 514] on div "[GEOGRAPHIC_DATA]" at bounding box center [644, 505] width 389 height 20
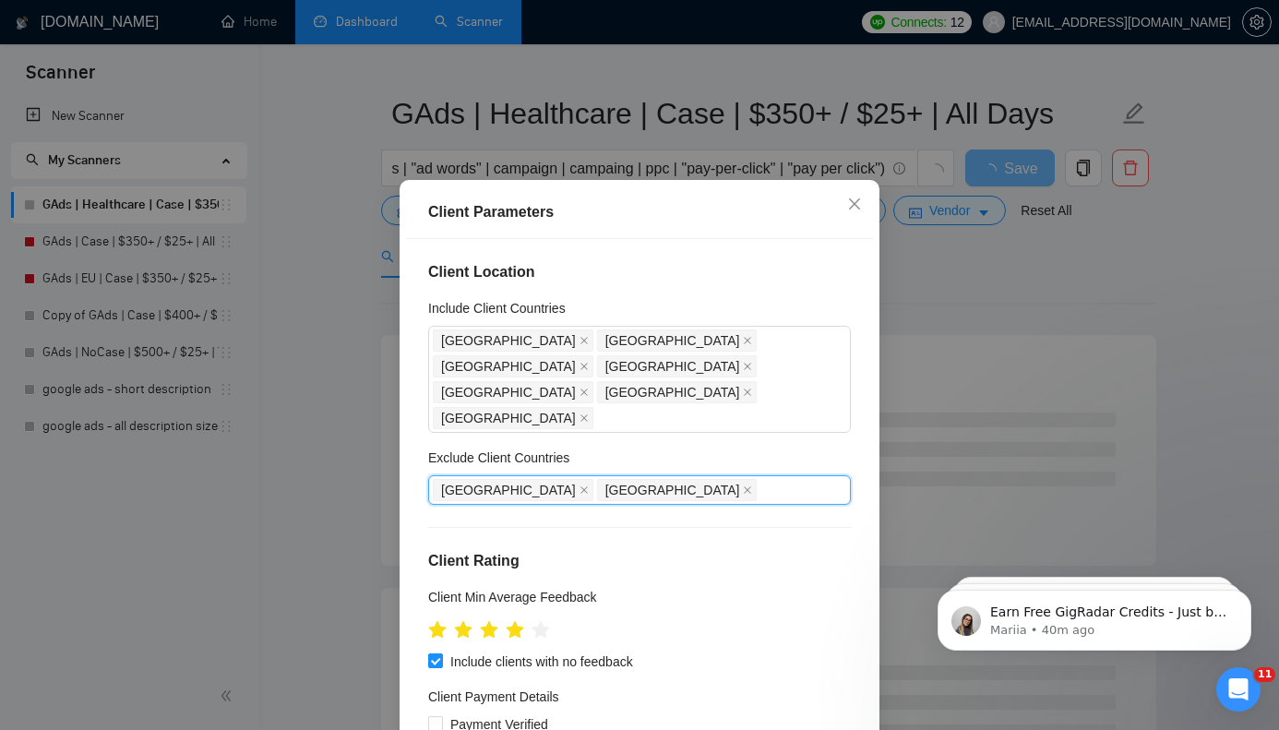
paste input "[GEOGRAPHIC_DATA]"
type input "[GEOGRAPHIC_DATA]"
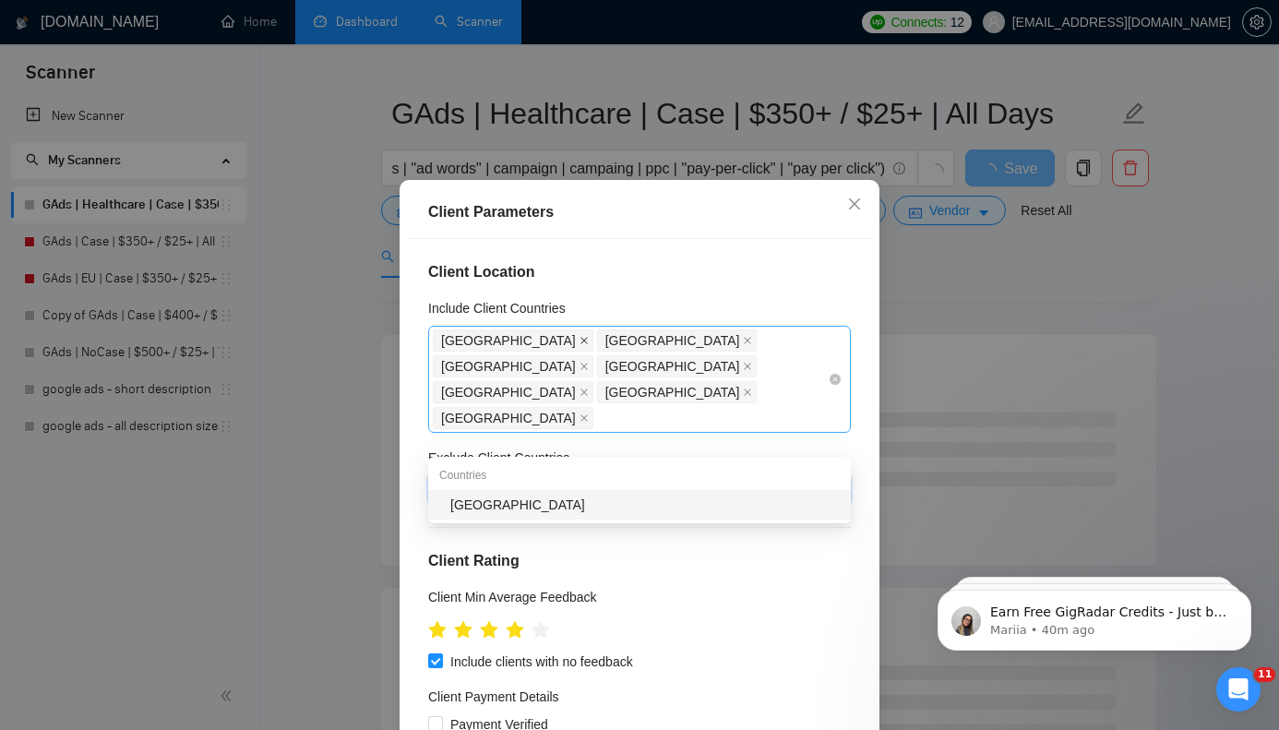
click at [579, 347] on span at bounding box center [583, 340] width 9 height 20
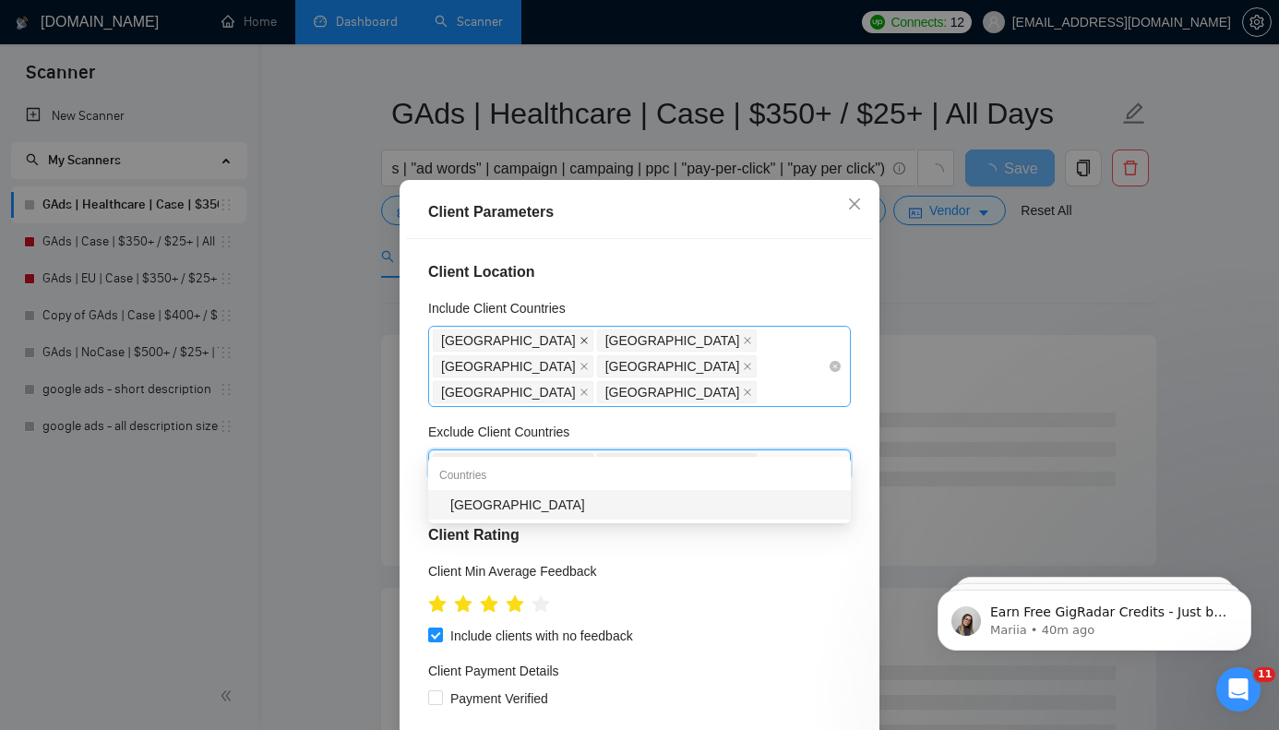
click at [579, 338] on icon "close" at bounding box center [583, 340] width 9 height 9
click at [579, 342] on icon "close" at bounding box center [583, 340] width 9 height 9
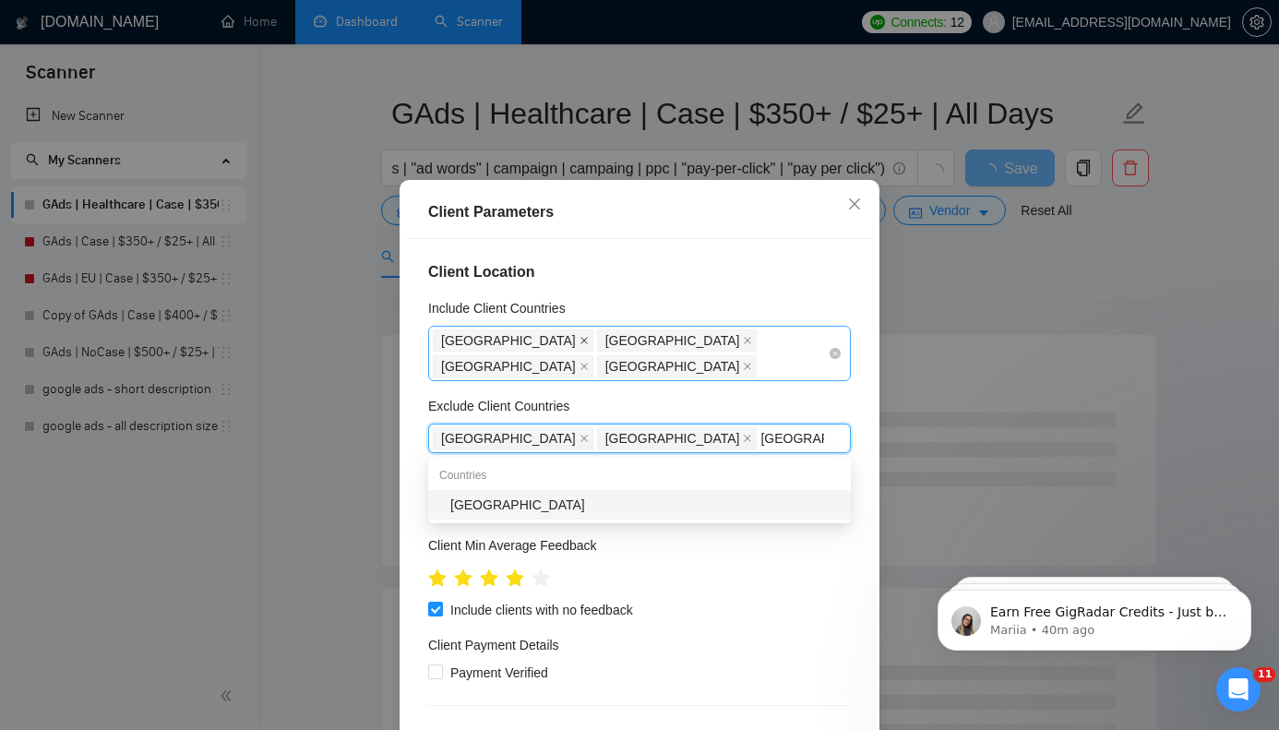
click at [579, 335] on span at bounding box center [583, 340] width 9 height 20
click at [579, 340] on icon "close" at bounding box center [583, 340] width 9 height 9
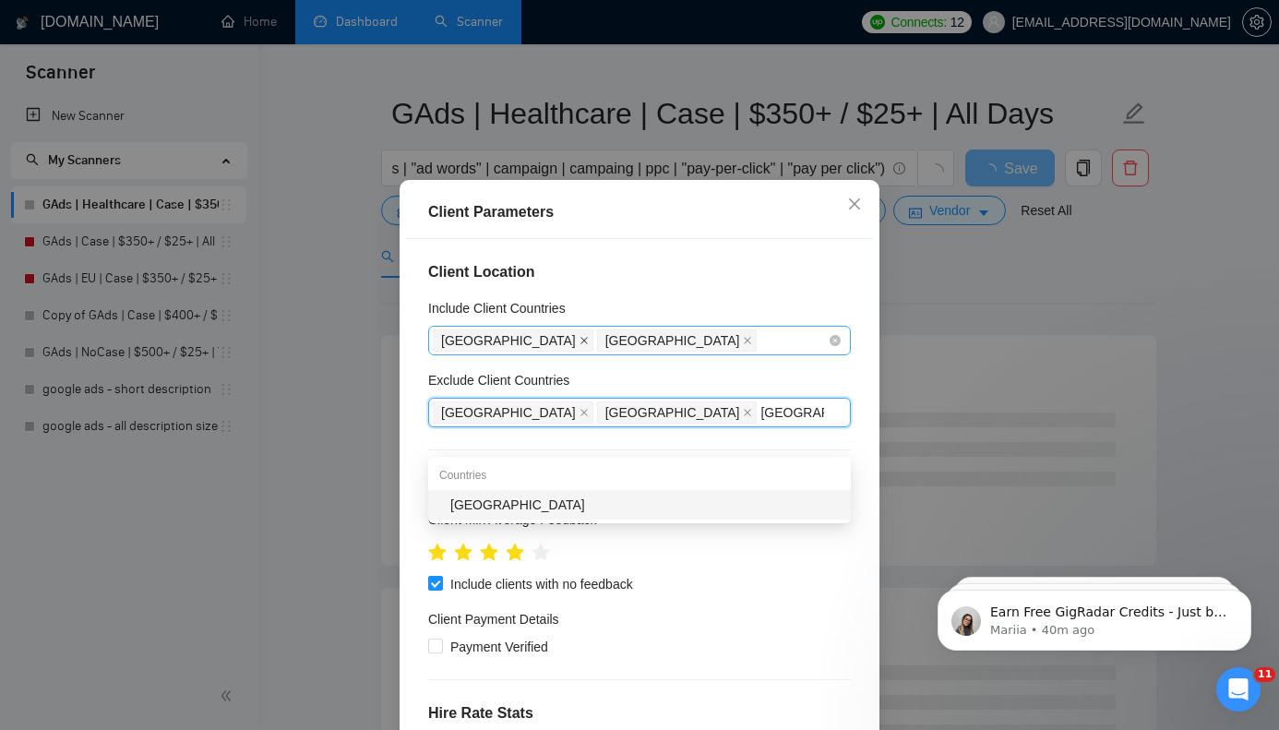
click at [579, 343] on icon "close" at bounding box center [583, 340] width 9 height 9
click at [580, 340] on icon "close" at bounding box center [583, 340] width 7 height 7
click at [692, 500] on div "[GEOGRAPHIC_DATA]" at bounding box center [644, 505] width 389 height 20
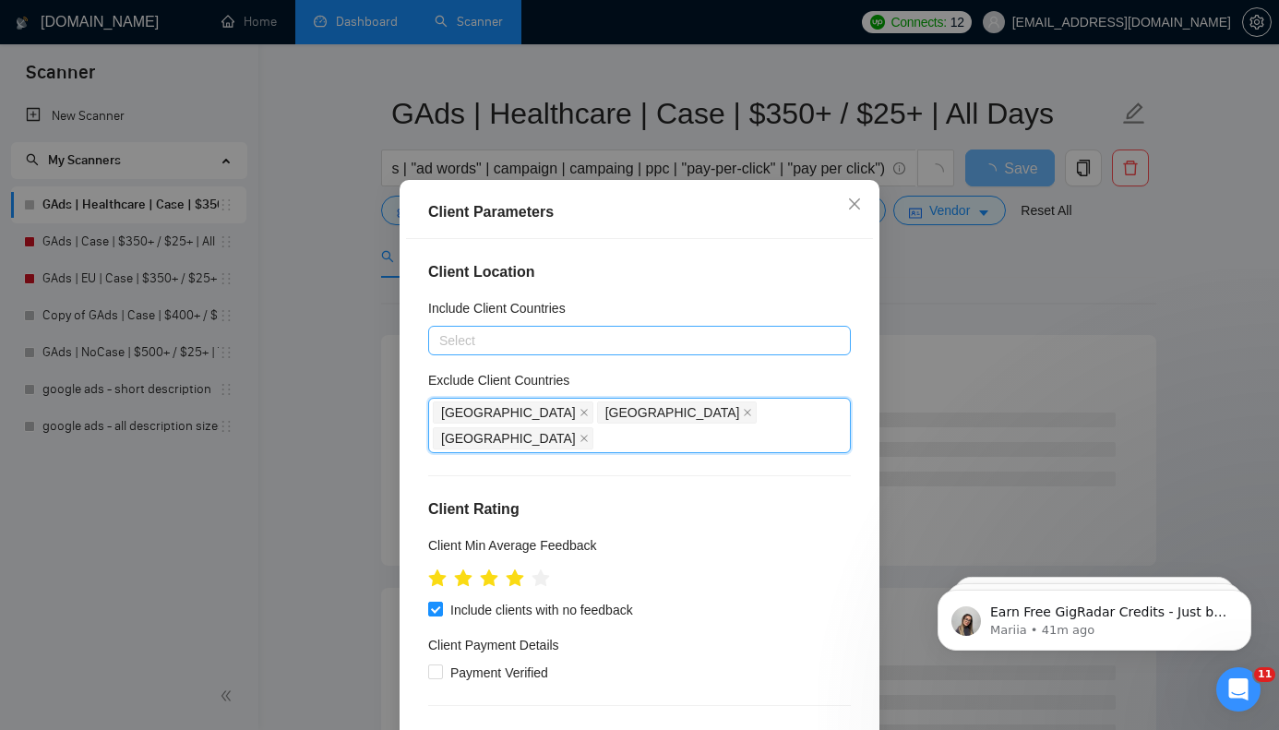
paste input "[GEOGRAPHIC_DATA]"
type input "[GEOGRAPHIC_DATA]"
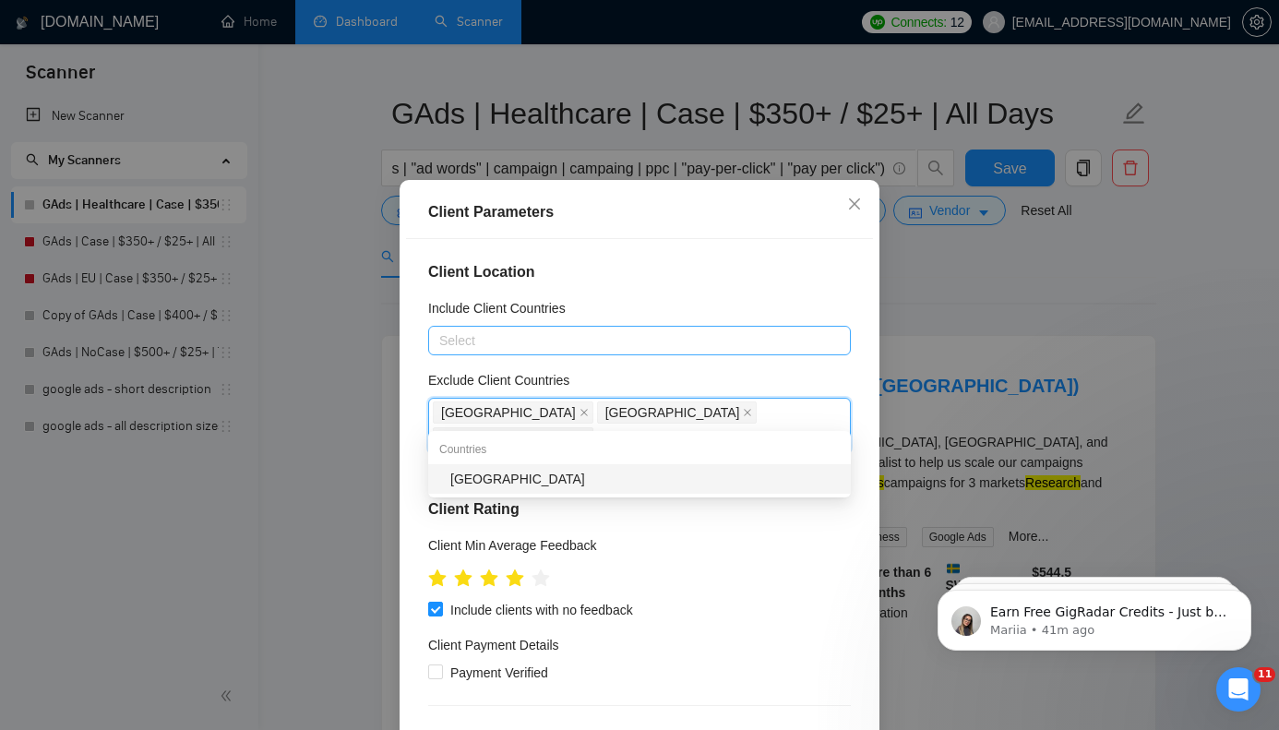
click at [672, 471] on div "[GEOGRAPHIC_DATA]" at bounding box center [644, 479] width 389 height 20
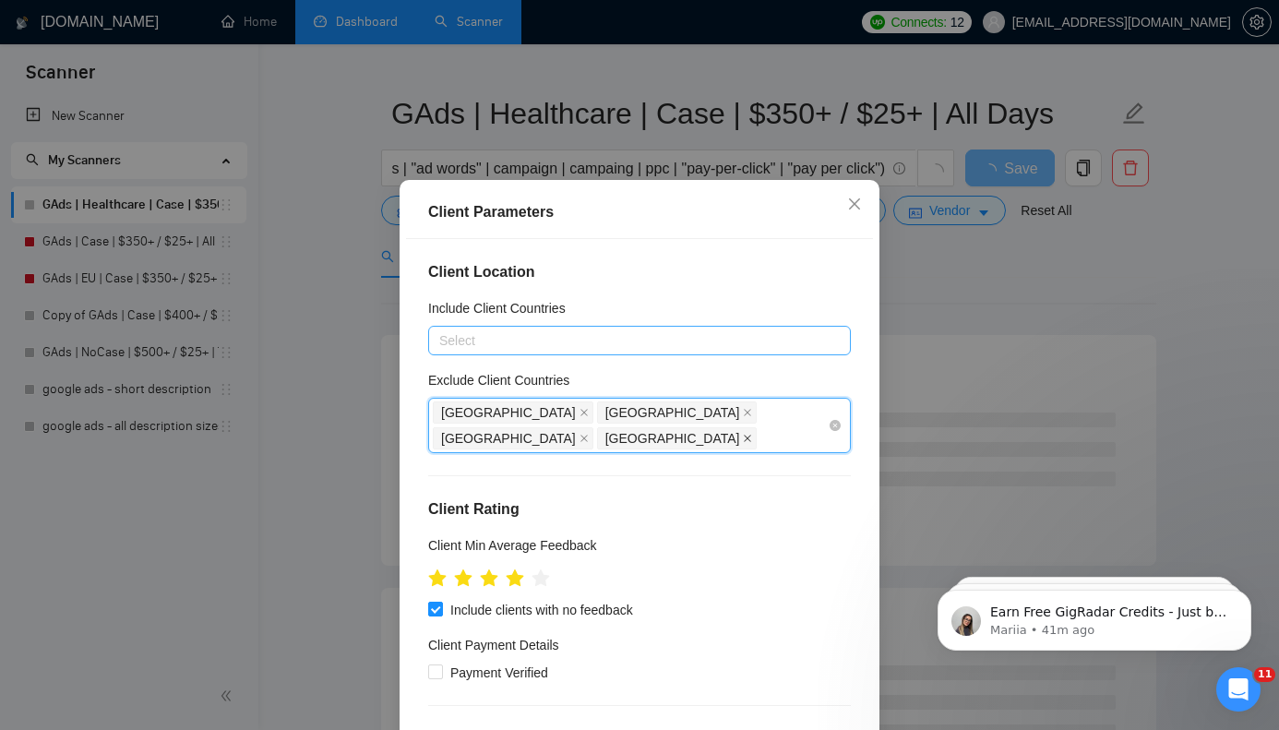
paste input "[GEOGRAPHIC_DATA]"
type input "[GEOGRAPHIC_DATA]"
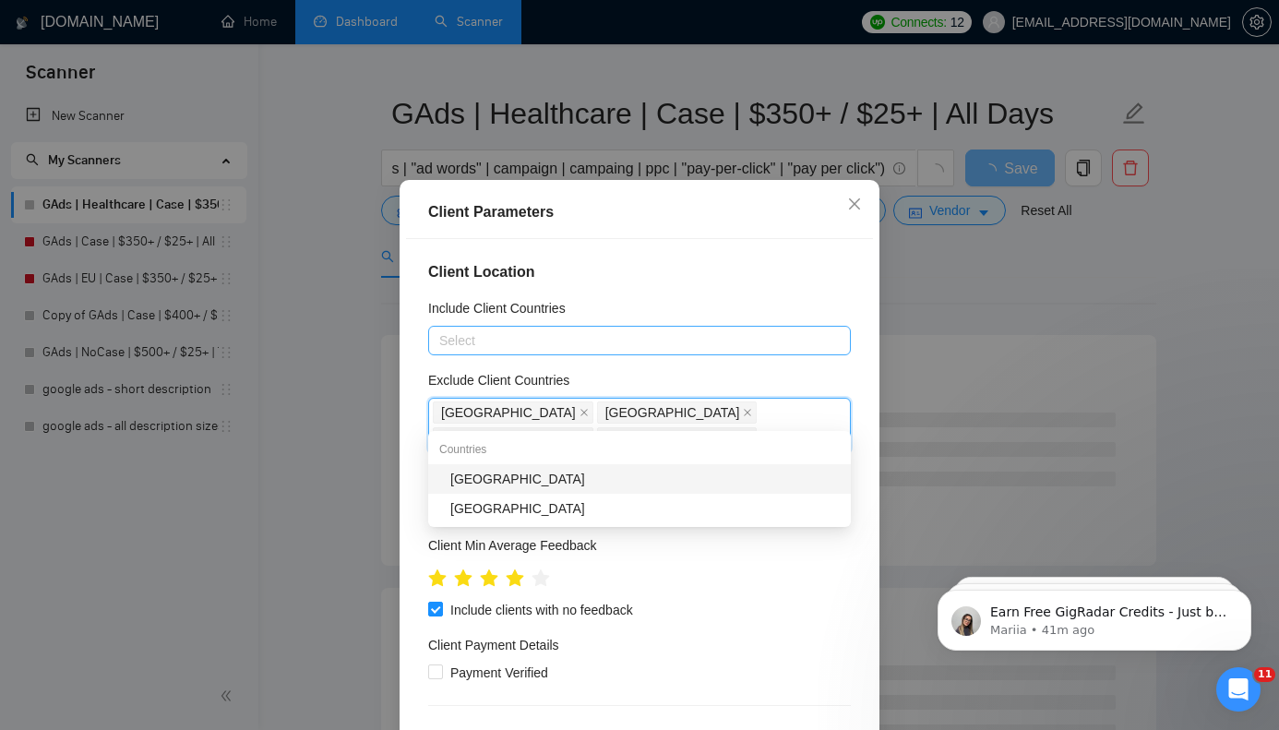
click at [761, 478] on div "[GEOGRAPHIC_DATA]" at bounding box center [644, 479] width 389 height 20
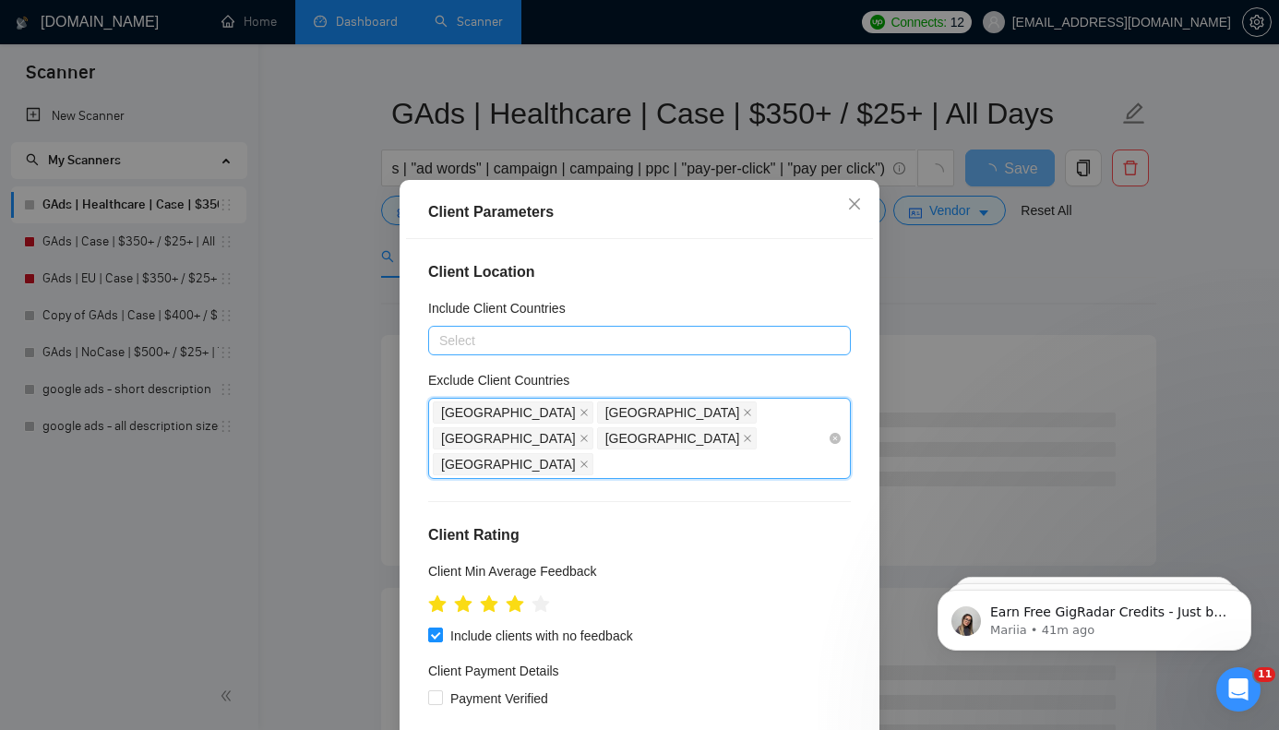
paste input "[GEOGRAPHIC_DATA]"
type input "[GEOGRAPHIC_DATA]"
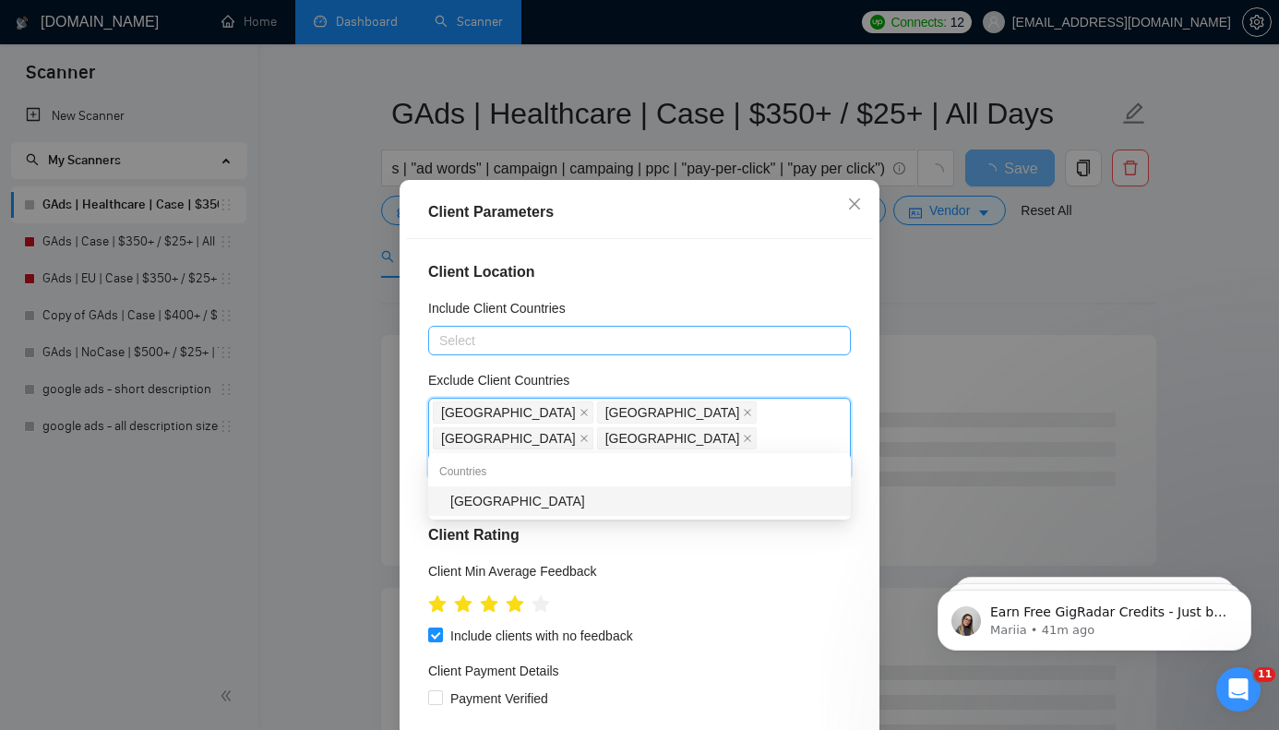
click at [617, 496] on div "[GEOGRAPHIC_DATA]" at bounding box center [644, 501] width 389 height 20
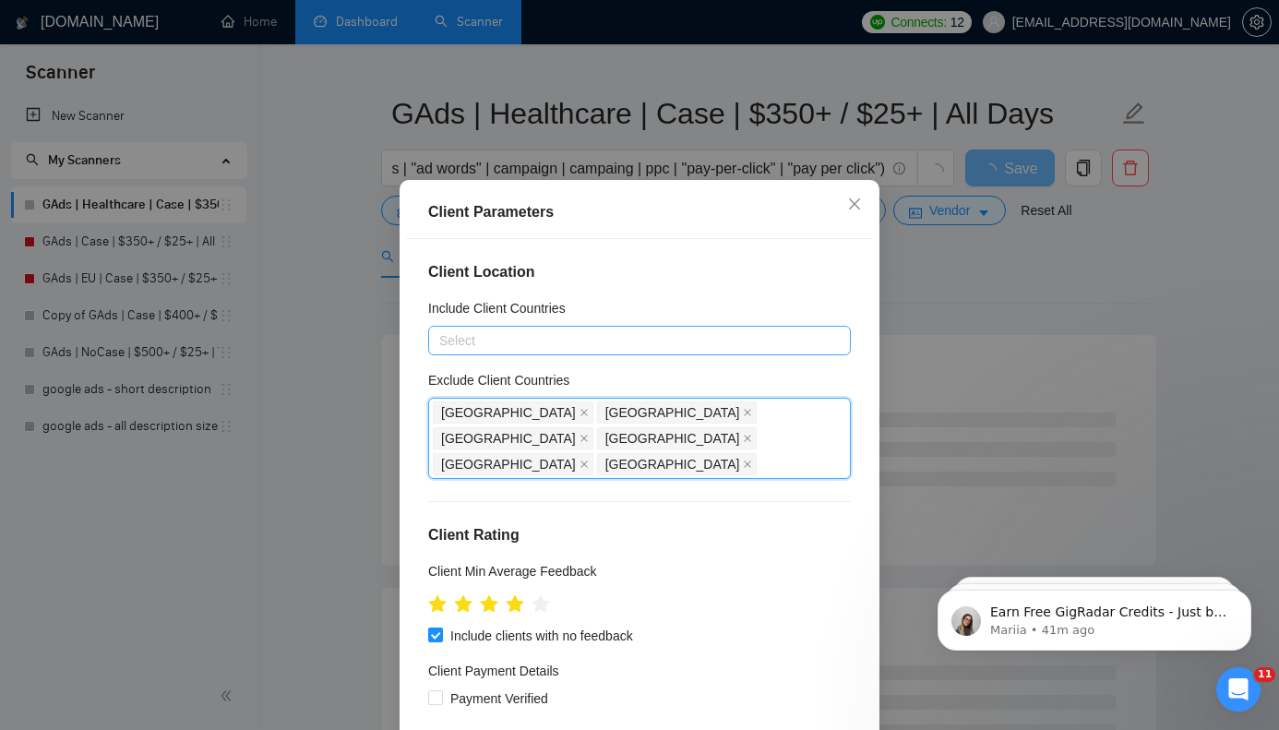
paste input "[GEOGRAPHIC_DATA]"
type input "[GEOGRAPHIC_DATA]"
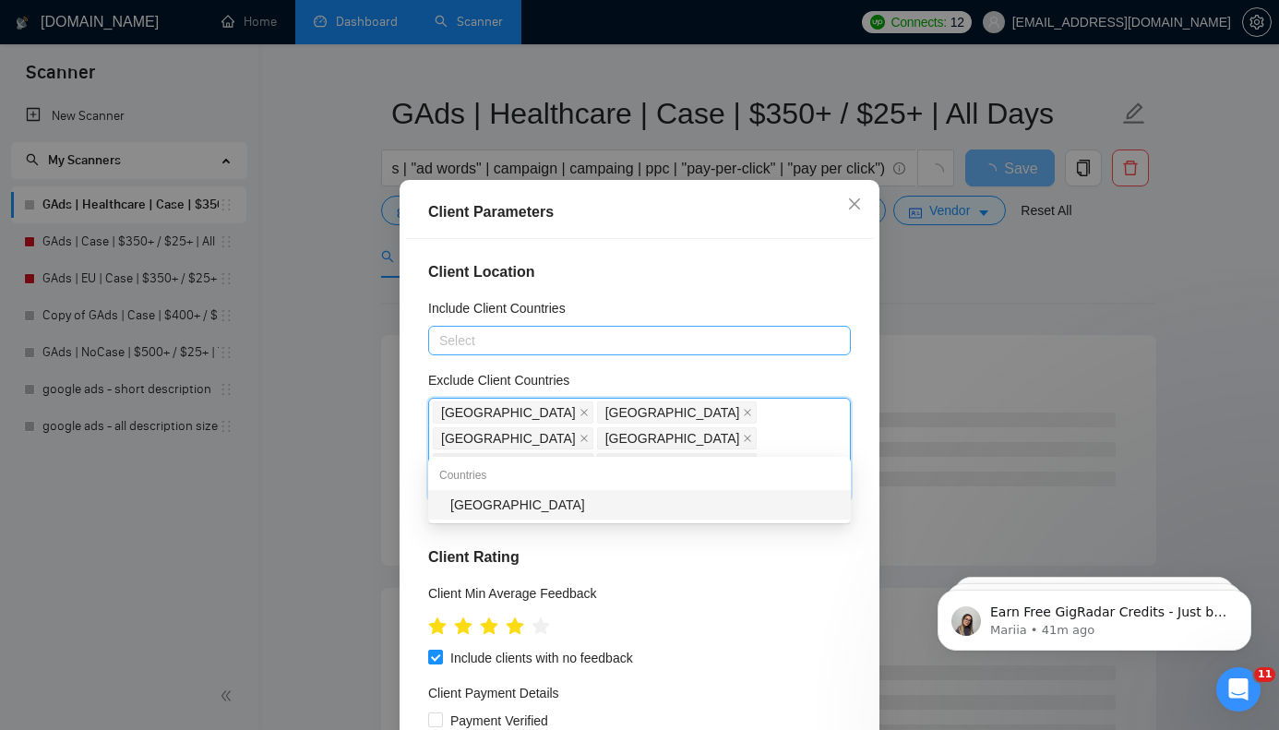
click at [541, 509] on div "[GEOGRAPHIC_DATA]" at bounding box center [644, 505] width 389 height 20
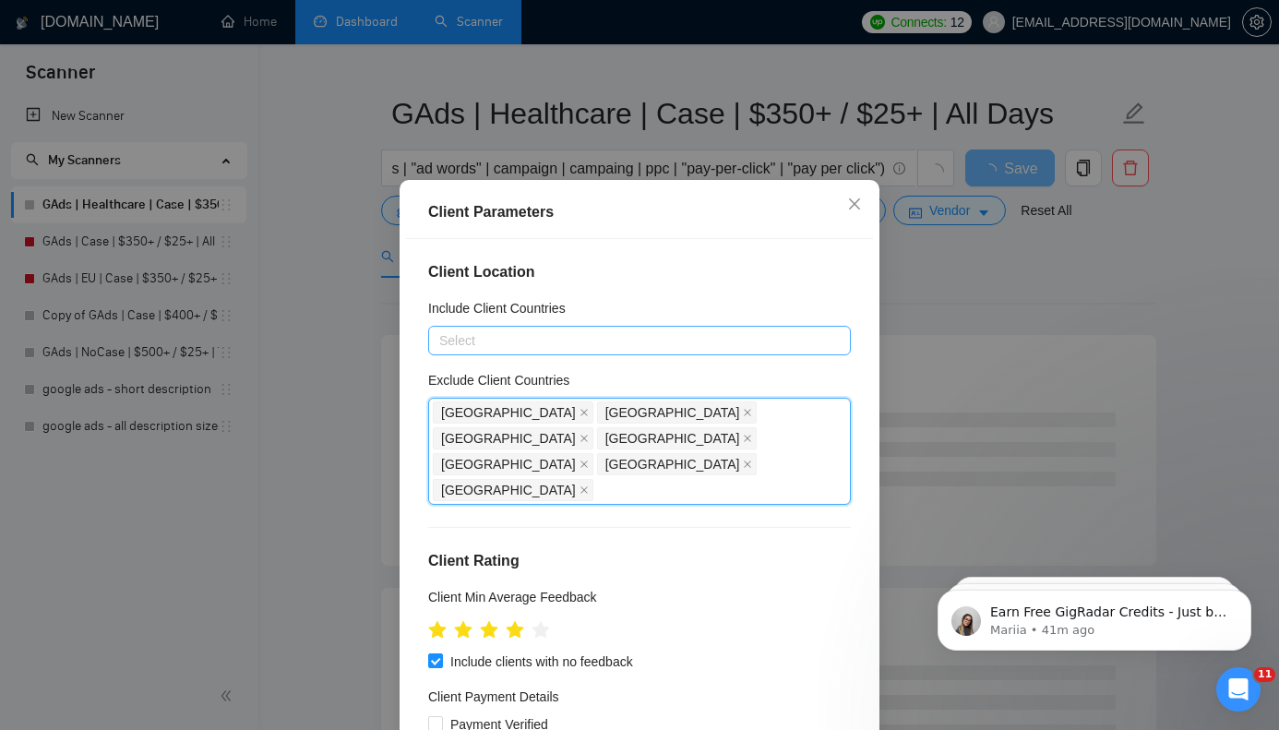
paste input "[GEOGRAPHIC_DATA]"
type input "[GEOGRAPHIC_DATA]"
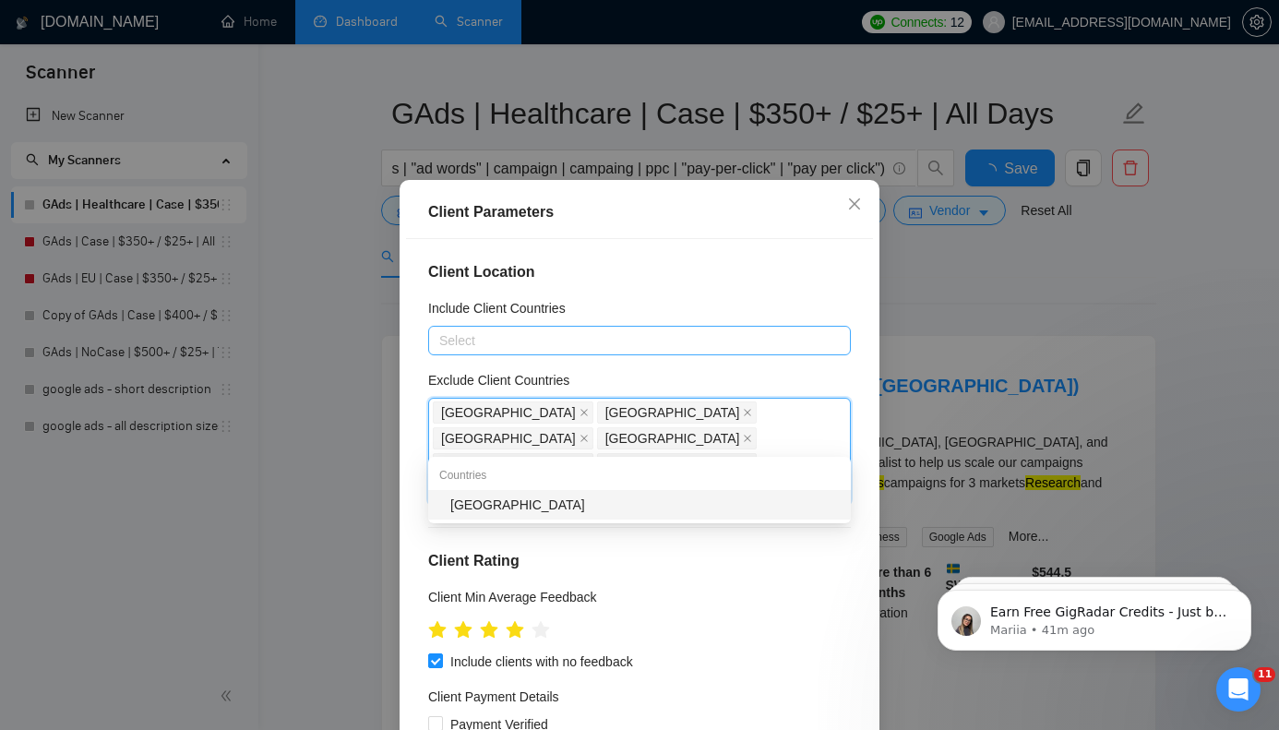
click at [743, 504] on div "[GEOGRAPHIC_DATA]" at bounding box center [644, 505] width 389 height 20
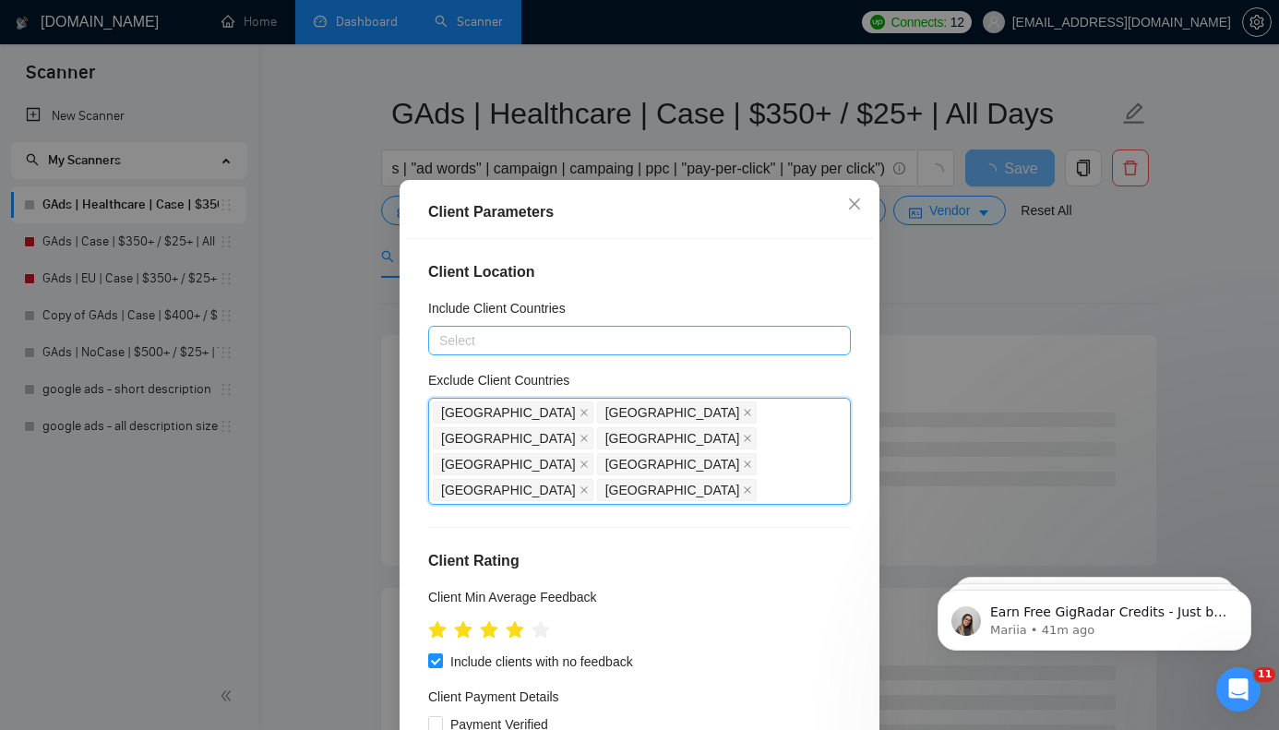
paste input "[GEOGRAPHIC_DATA]"
type input "[GEOGRAPHIC_DATA]"
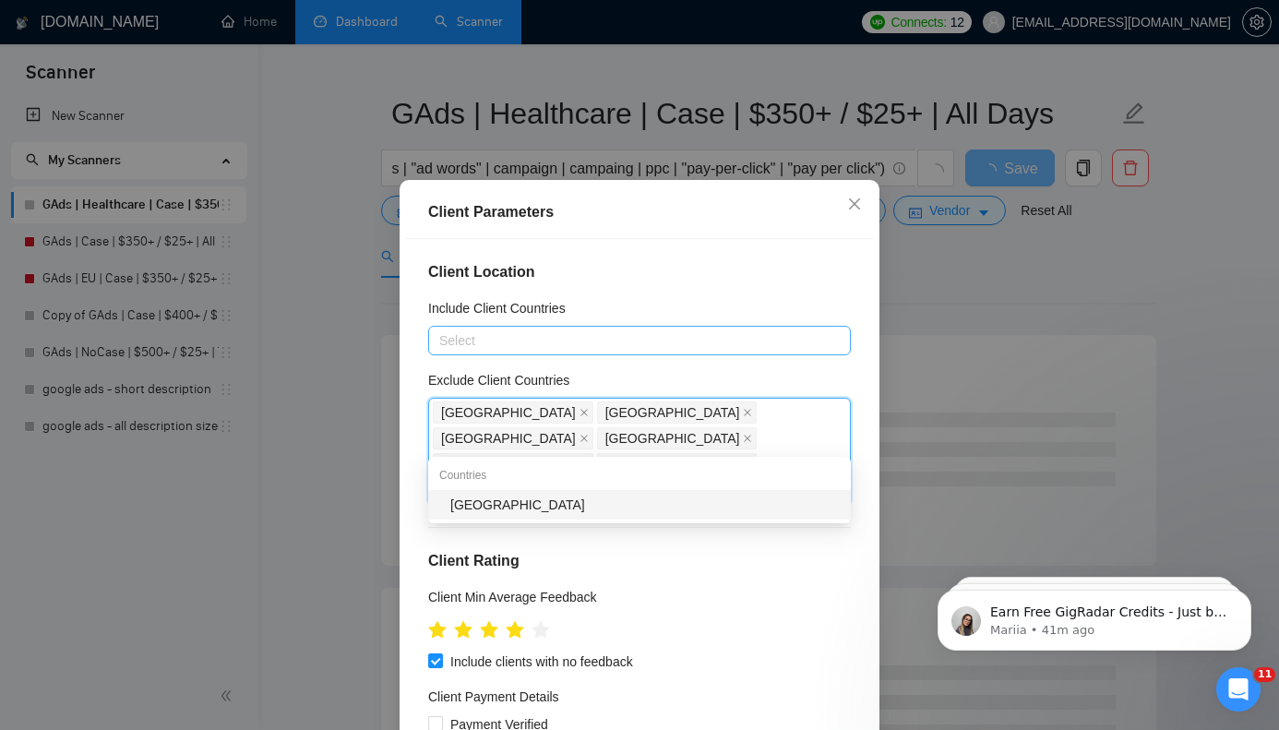
click at [759, 500] on div "[GEOGRAPHIC_DATA]" at bounding box center [644, 505] width 389 height 20
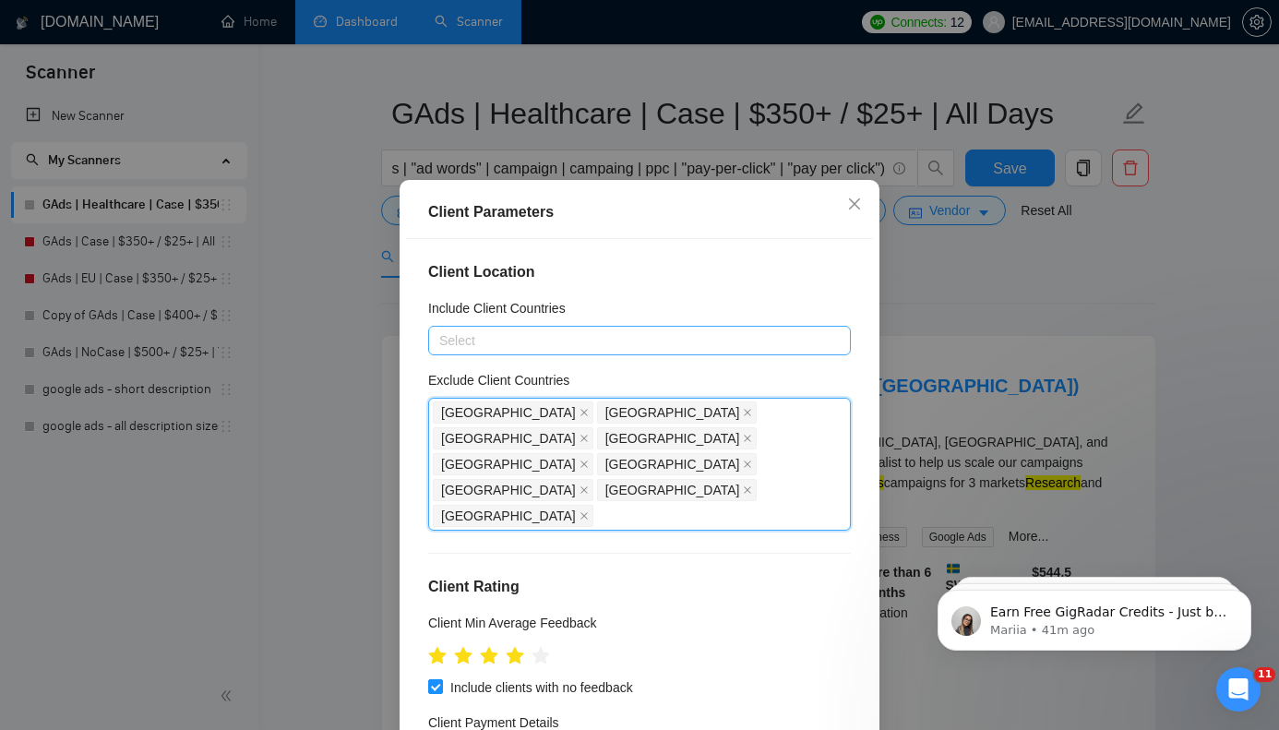
paste input "[GEOGRAPHIC_DATA]"
type input "[GEOGRAPHIC_DATA]"
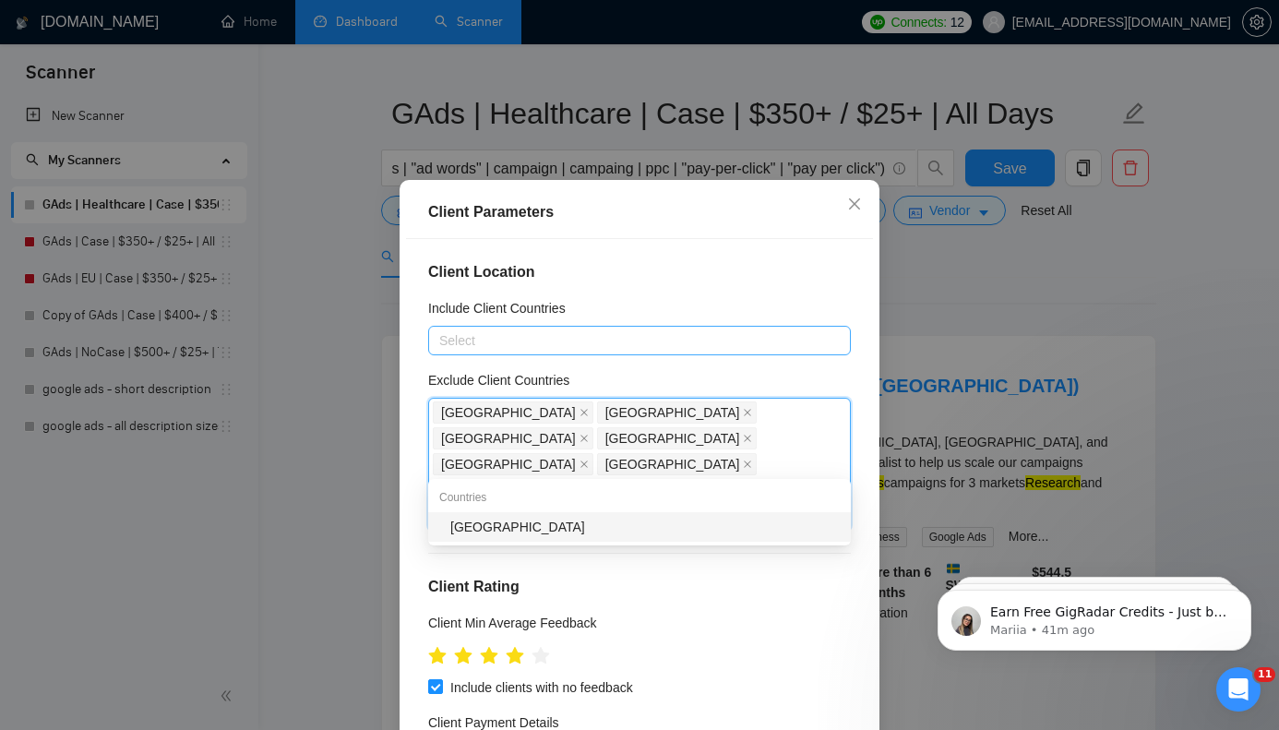
click at [736, 525] on div "[GEOGRAPHIC_DATA]" at bounding box center [644, 527] width 389 height 20
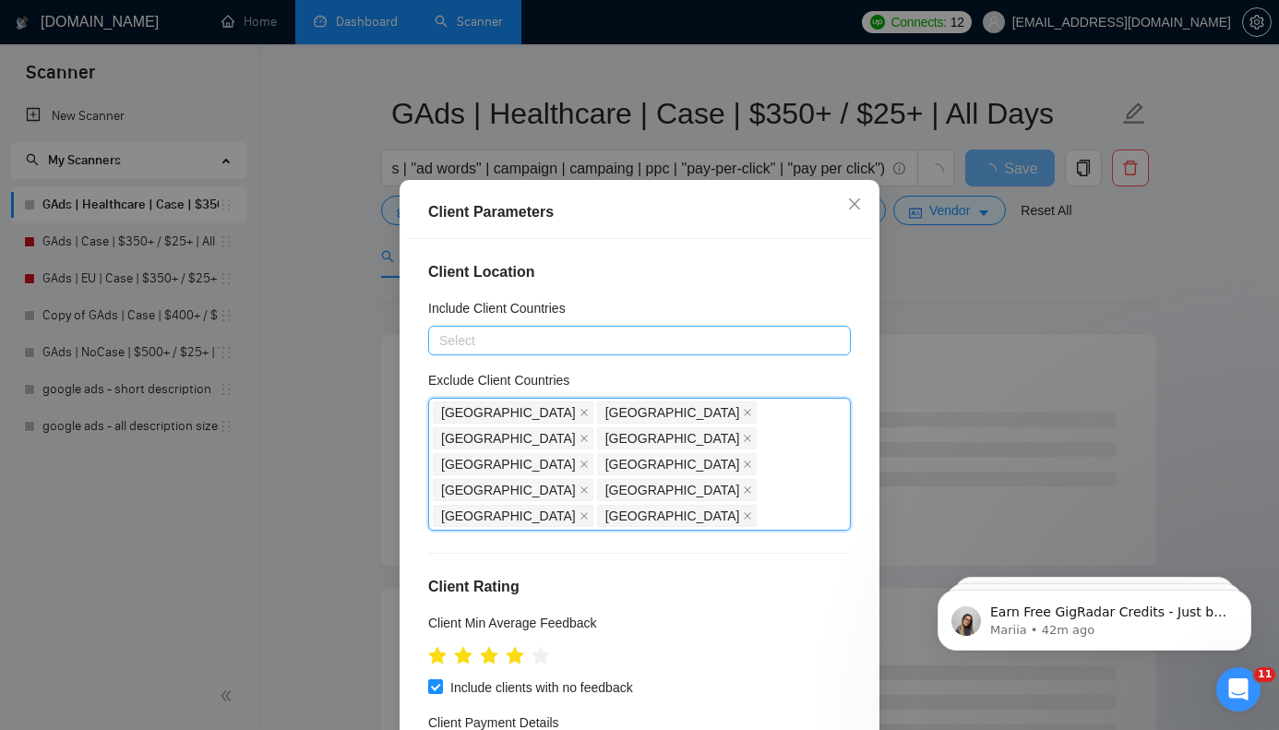
paste input "[GEOGRAPHIC_DATA]"
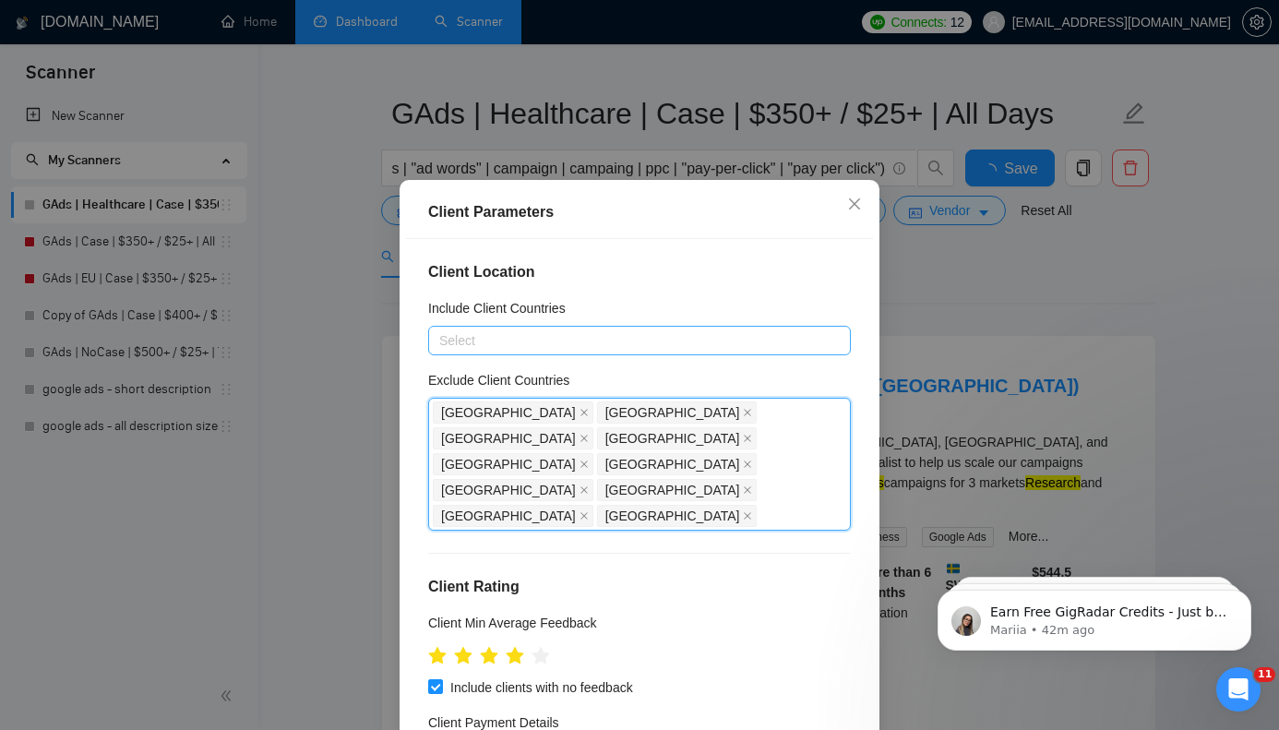
type input "[GEOGRAPHIC_DATA]"
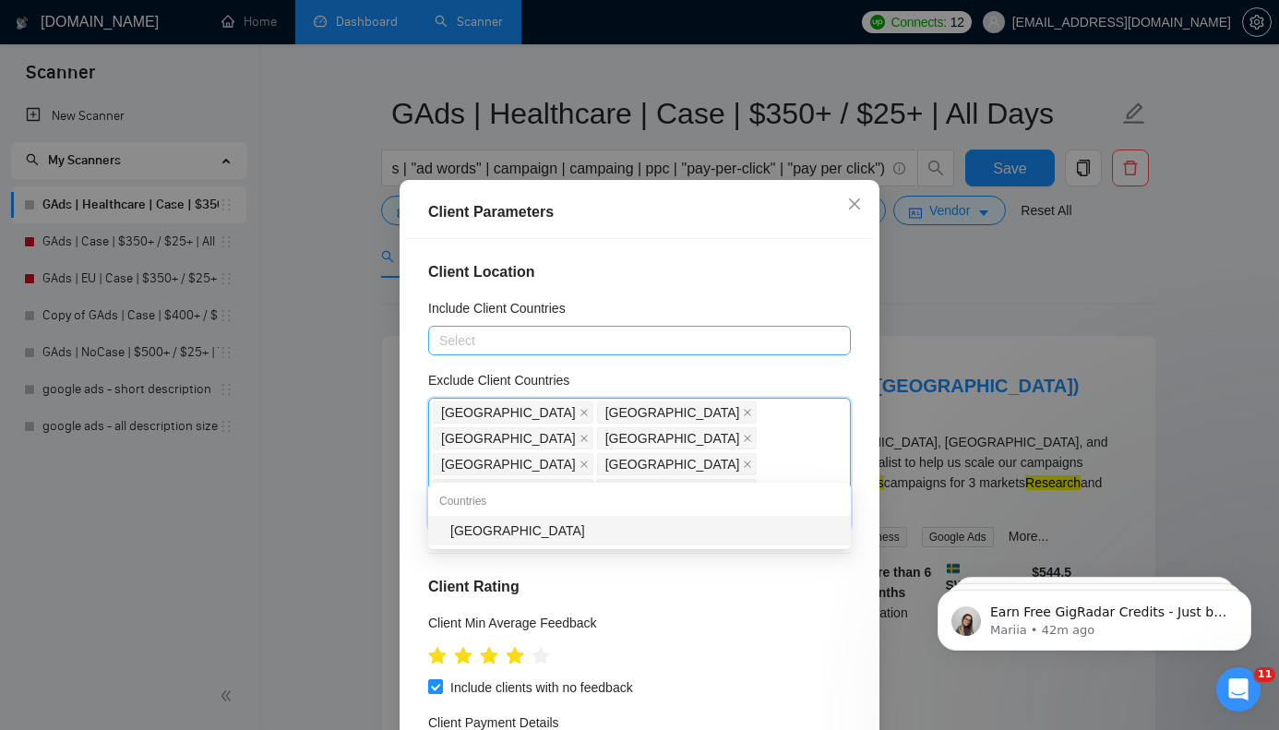
click at [561, 526] on div "[GEOGRAPHIC_DATA]" at bounding box center [644, 530] width 389 height 20
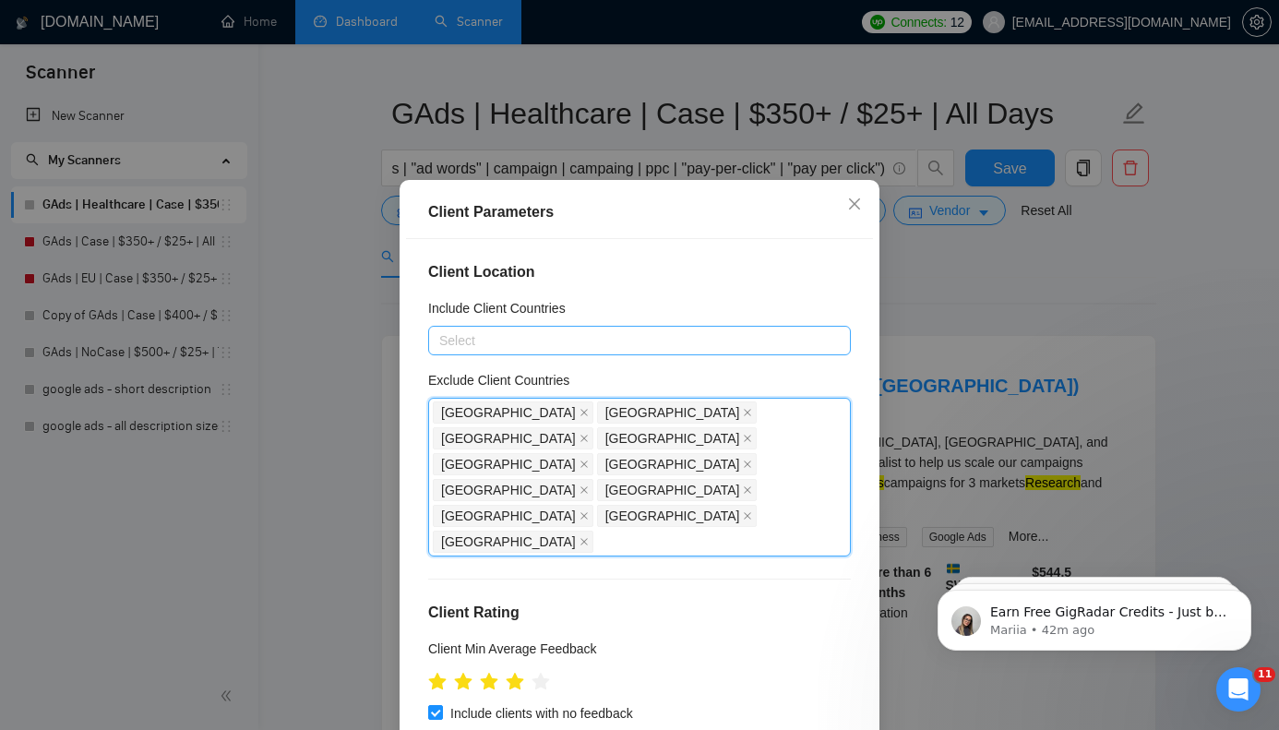
paste input "[GEOGRAPHIC_DATA]"
type input "[GEOGRAPHIC_DATA]"
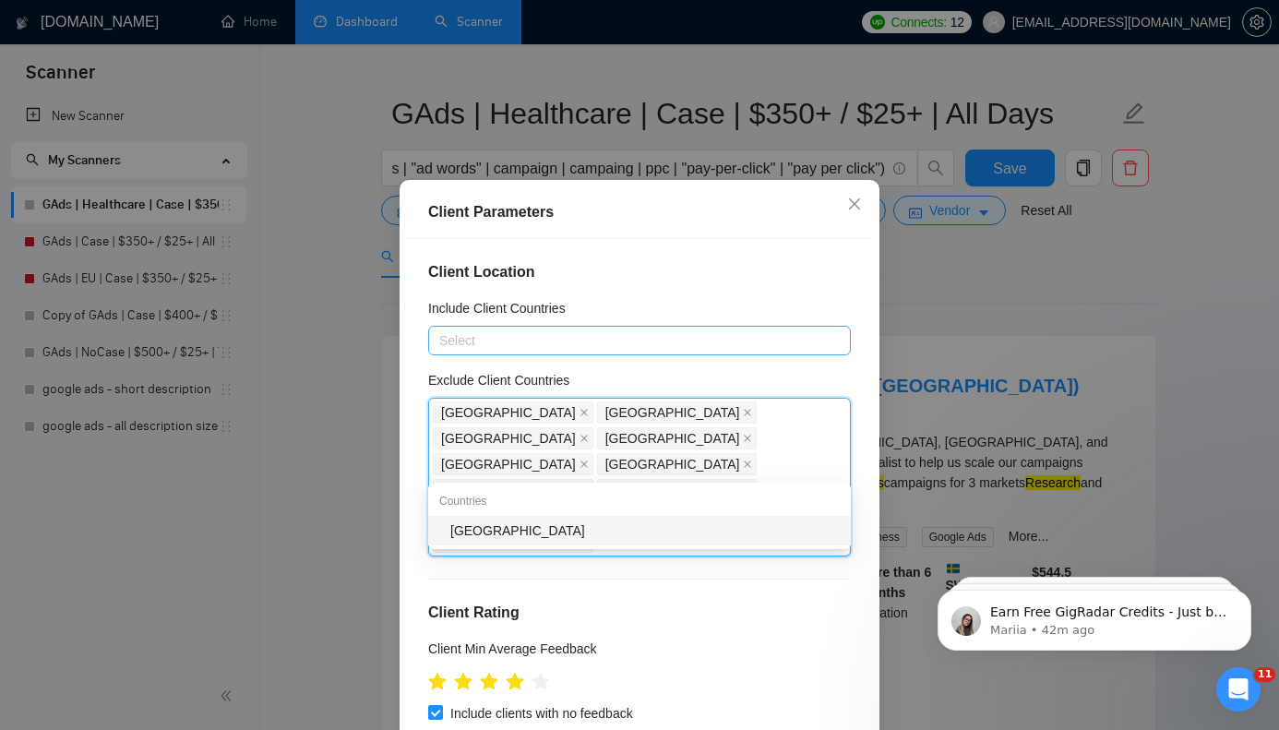
click at [647, 538] on div "[GEOGRAPHIC_DATA]" at bounding box center [644, 530] width 389 height 20
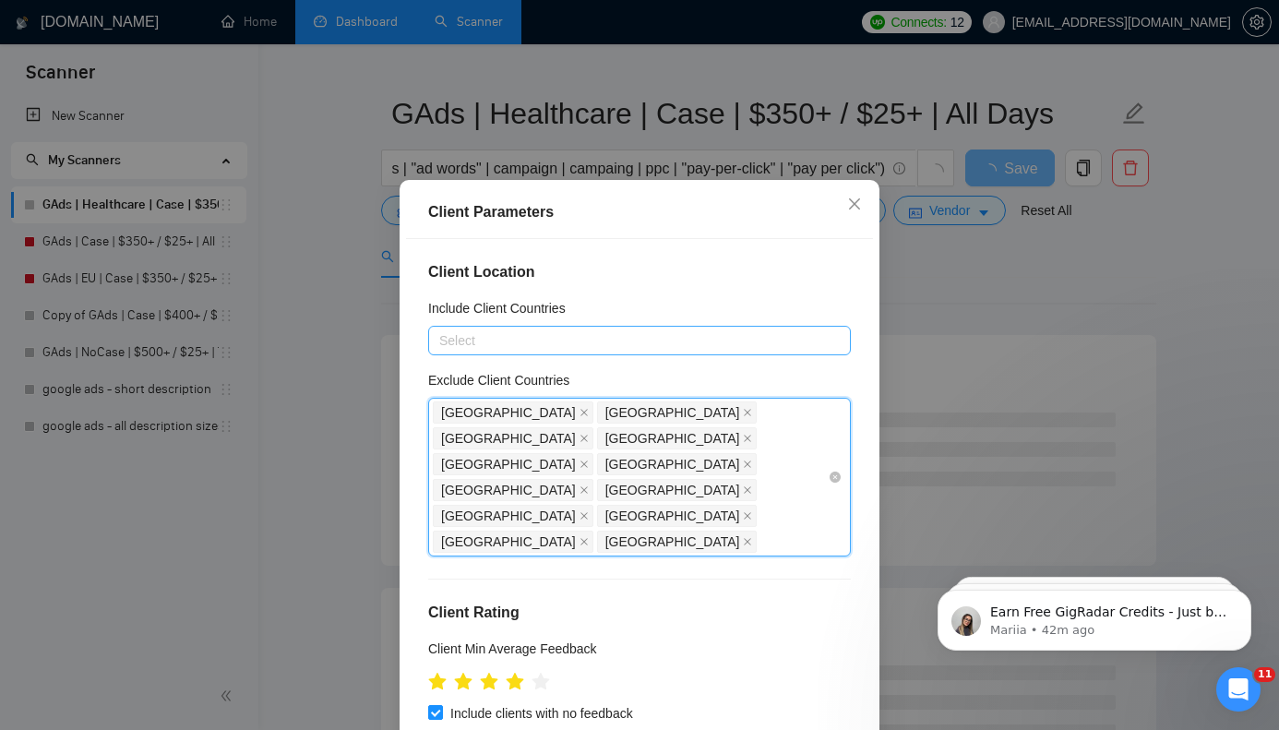
paste input "[GEOGRAPHIC_DATA]"
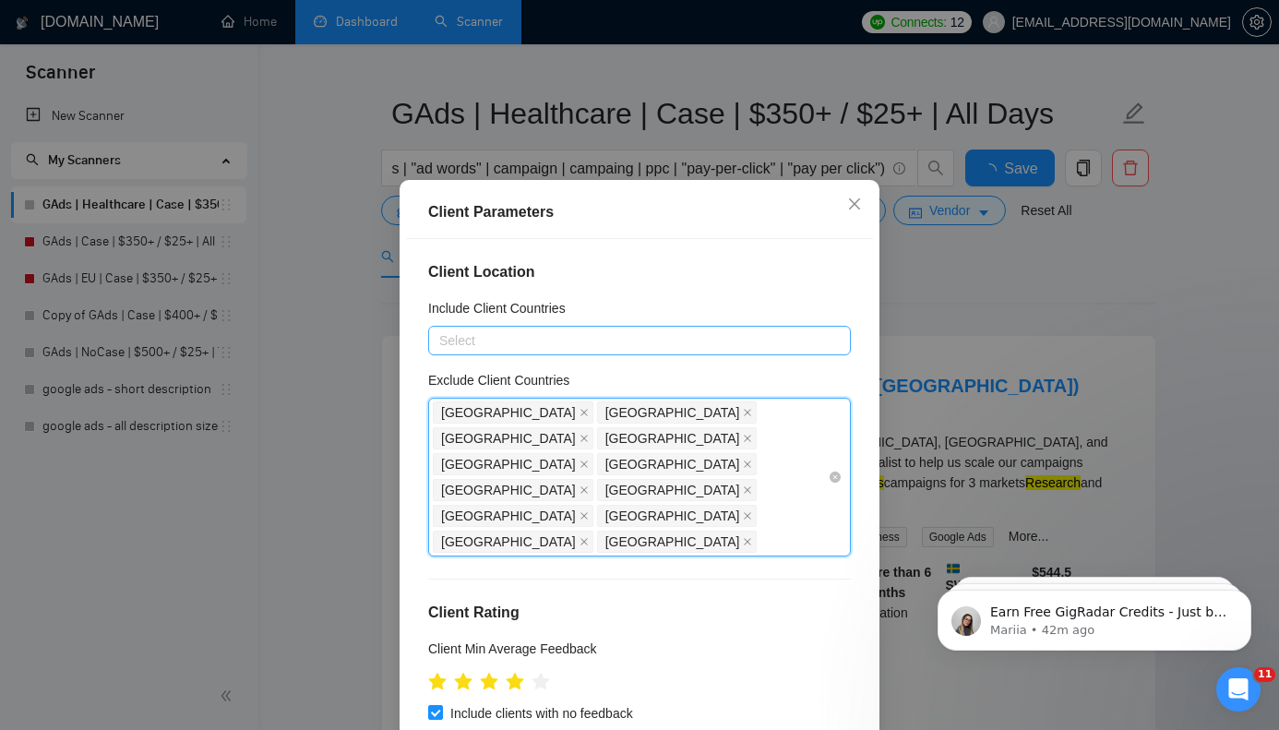
type input "[GEOGRAPHIC_DATA]"
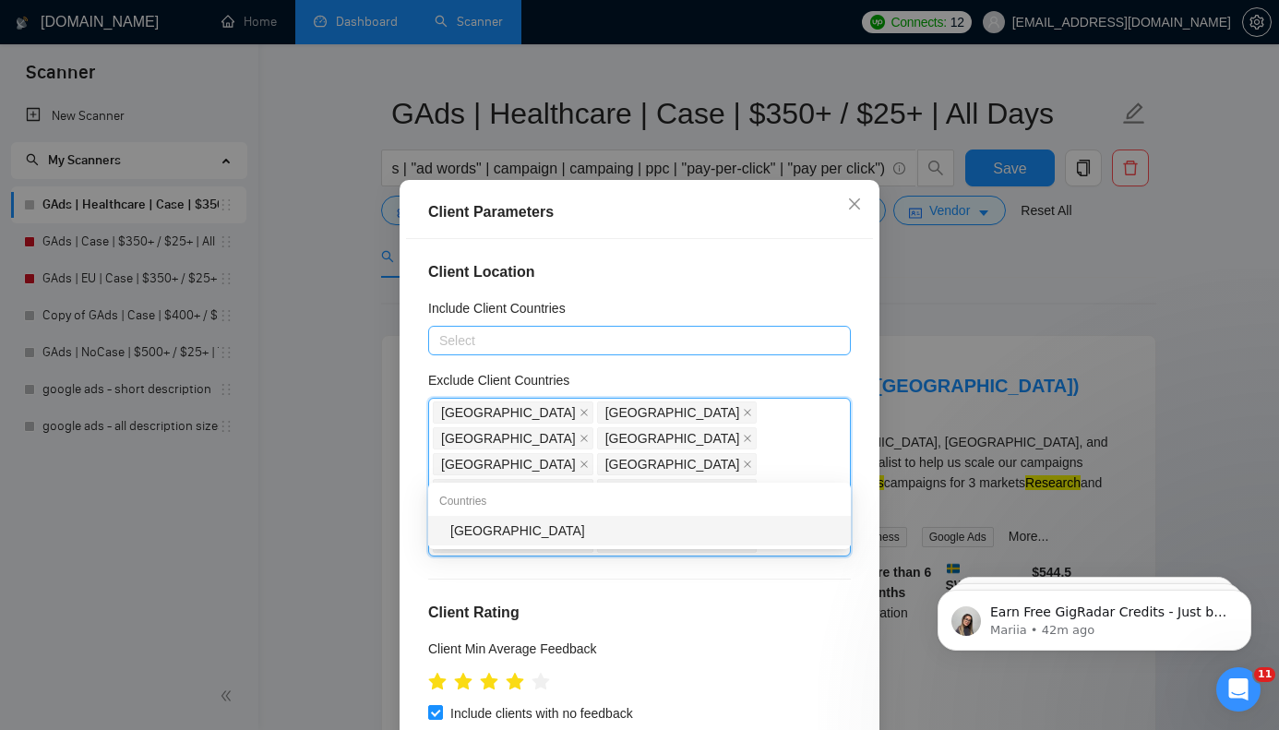
click at [698, 519] on div "[GEOGRAPHIC_DATA]" at bounding box center [639, 531] width 423 height 30
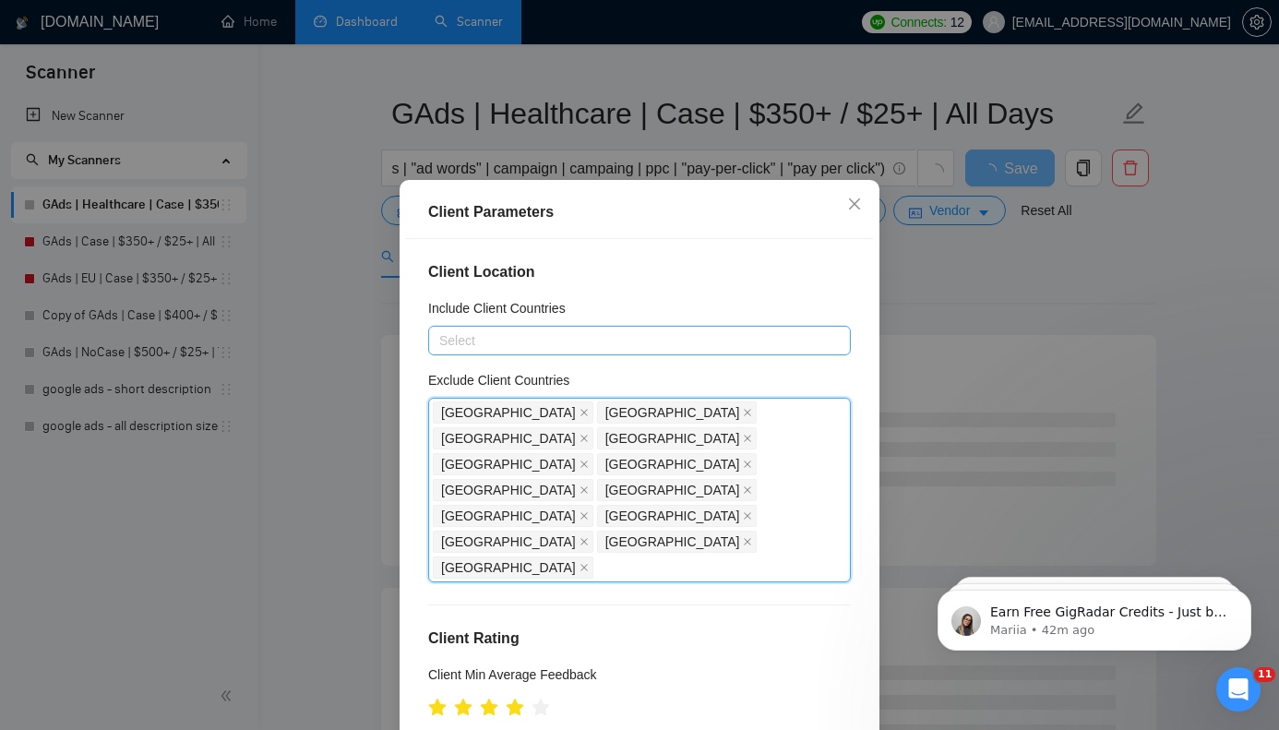
paste input "[GEOGRAPHIC_DATA]"
type input "[GEOGRAPHIC_DATA]"
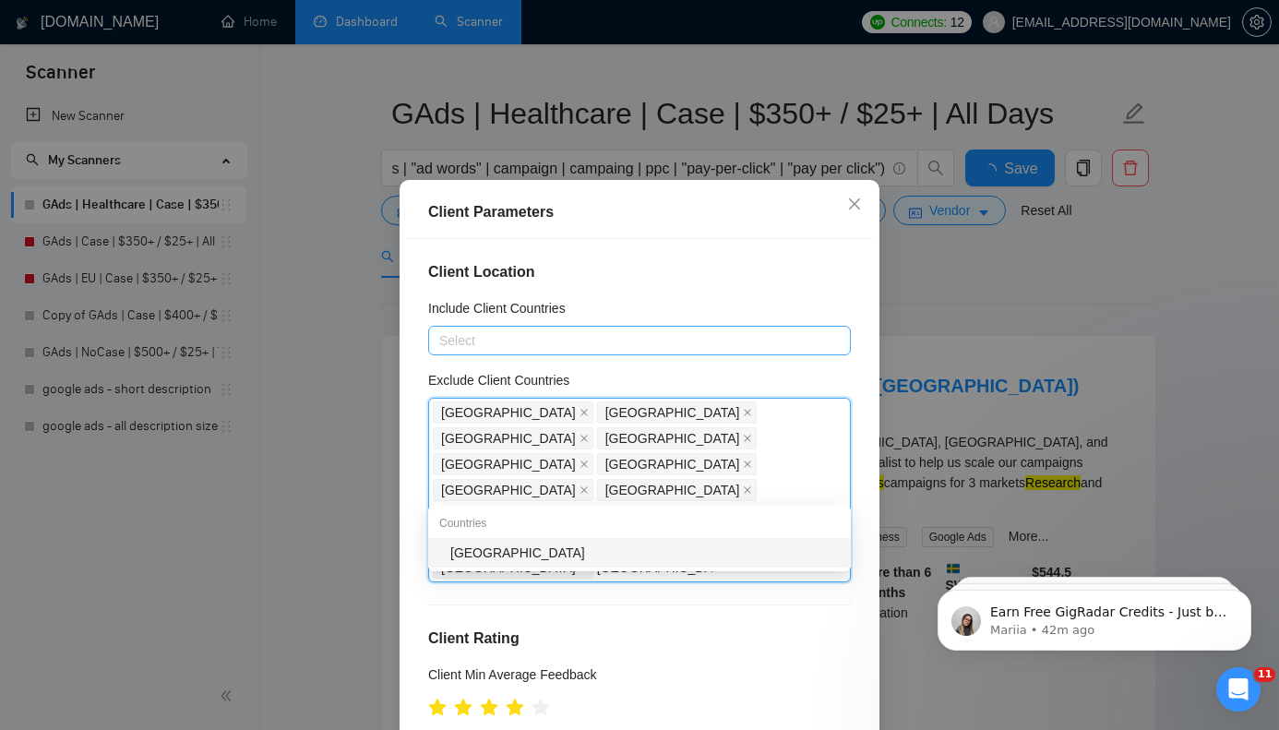
click at [514, 551] on div "[GEOGRAPHIC_DATA]" at bounding box center [644, 553] width 389 height 20
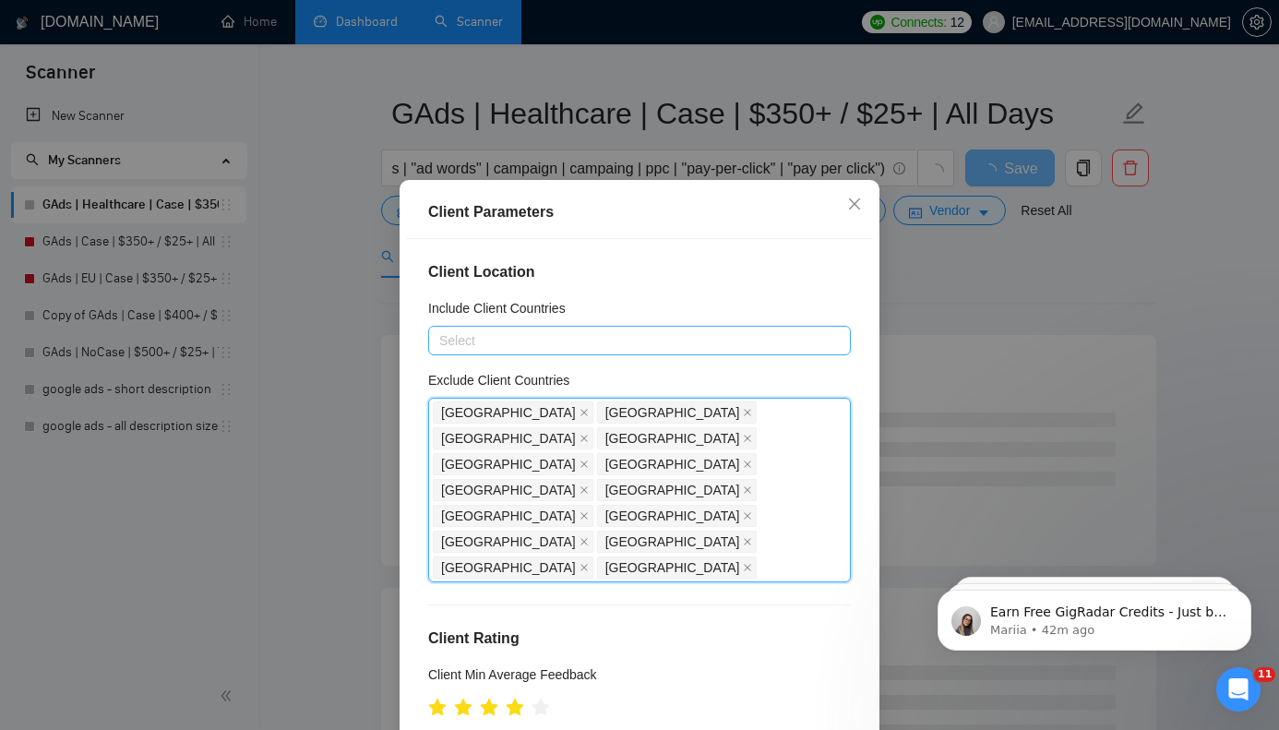
paste input "[GEOGRAPHIC_DATA]"
type input "[GEOGRAPHIC_DATA]"
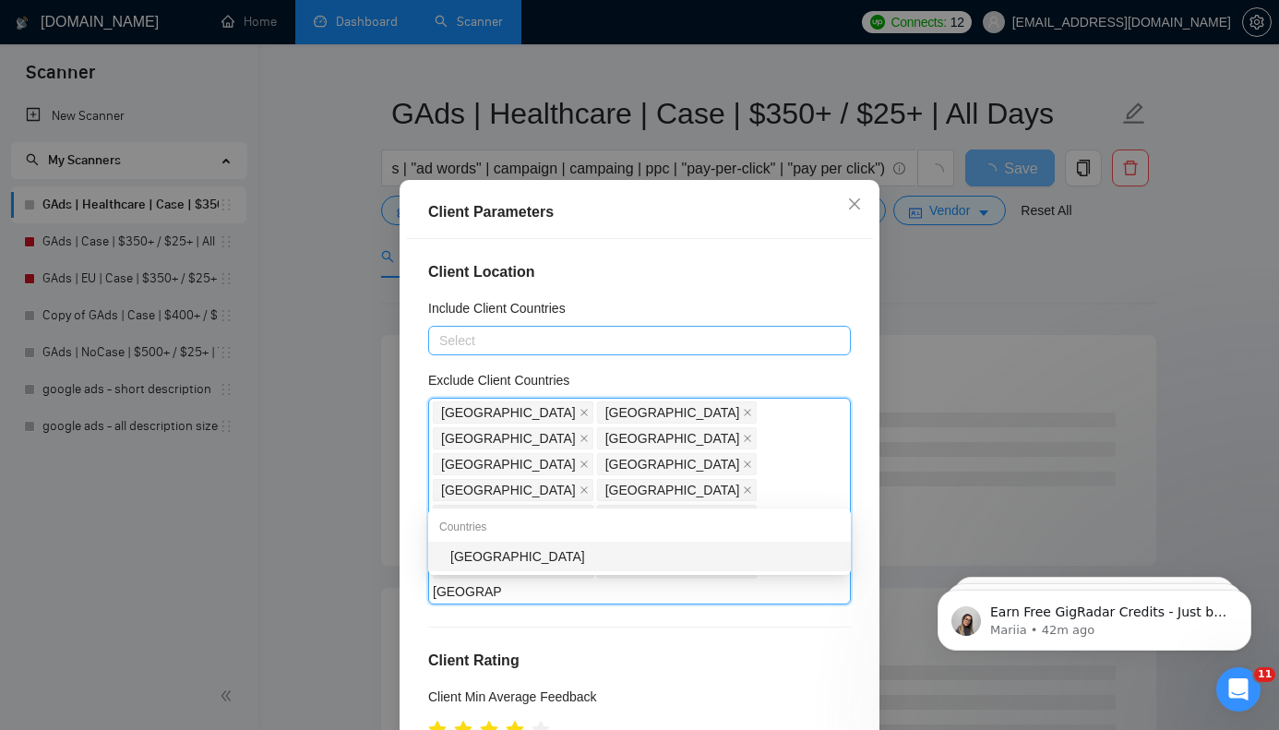
click at [609, 567] on div "[GEOGRAPHIC_DATA]" at bounding box center [644, 556] width 389 height 20
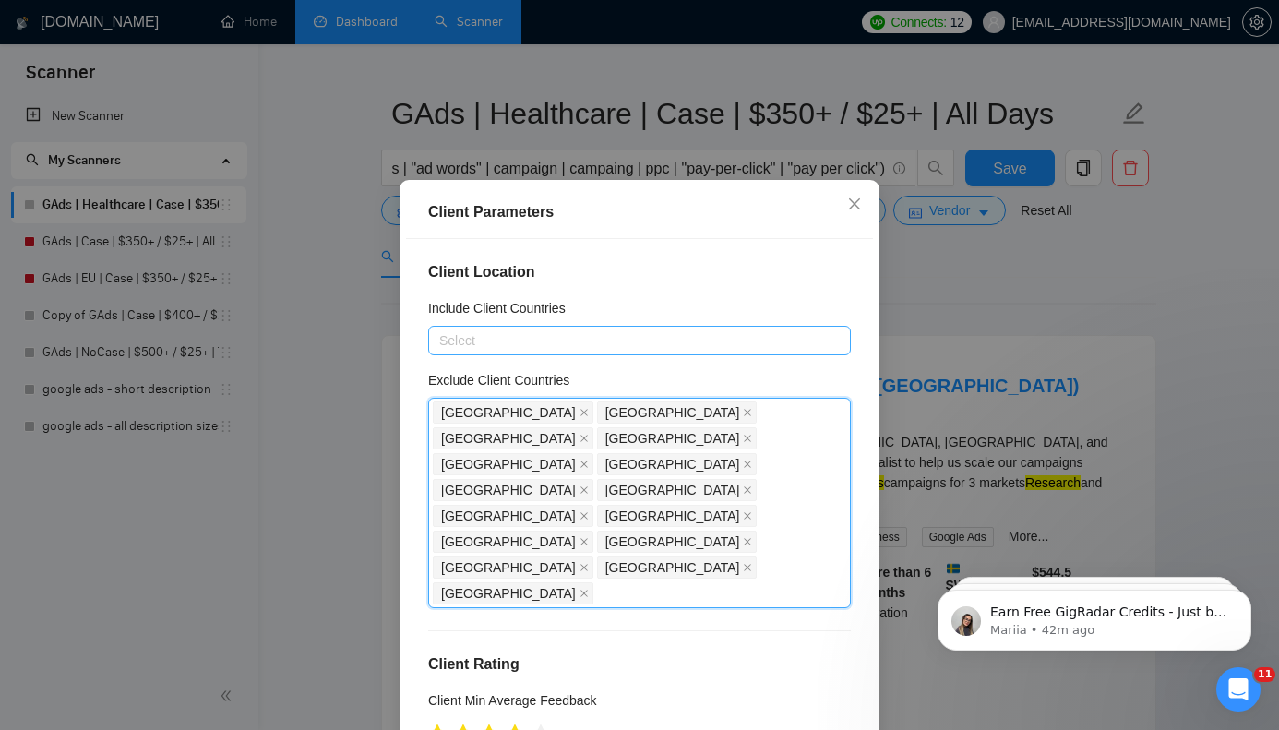
paste input "[GEOGRAPHIC_DATA]"
type input "[GEOGRAPHIC_DATA]"
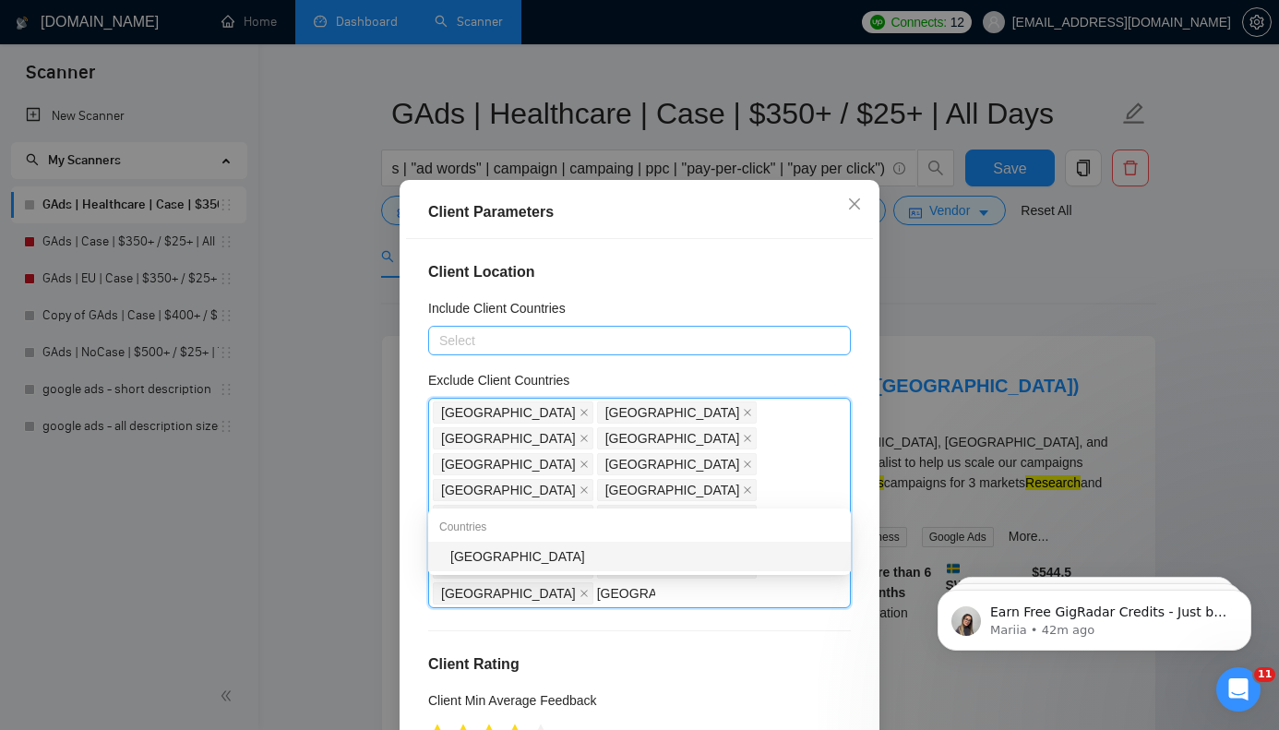
click at [672, 557] on div "[GEOGRAPHIC_DATA]" at bounding box center [644, 556] width 389 height 20
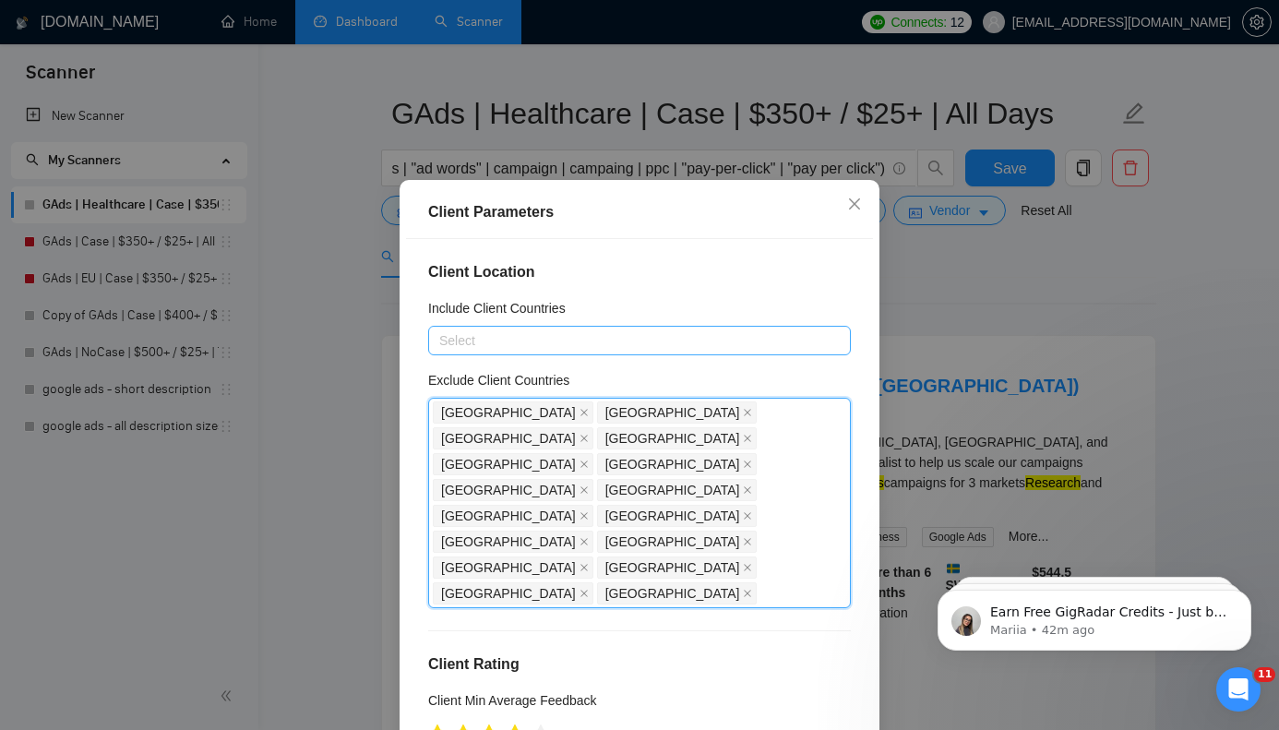
paste input "[GEOGRAPHIC_DATA]"
type input "[GEOGRAPHIC_DATA]"
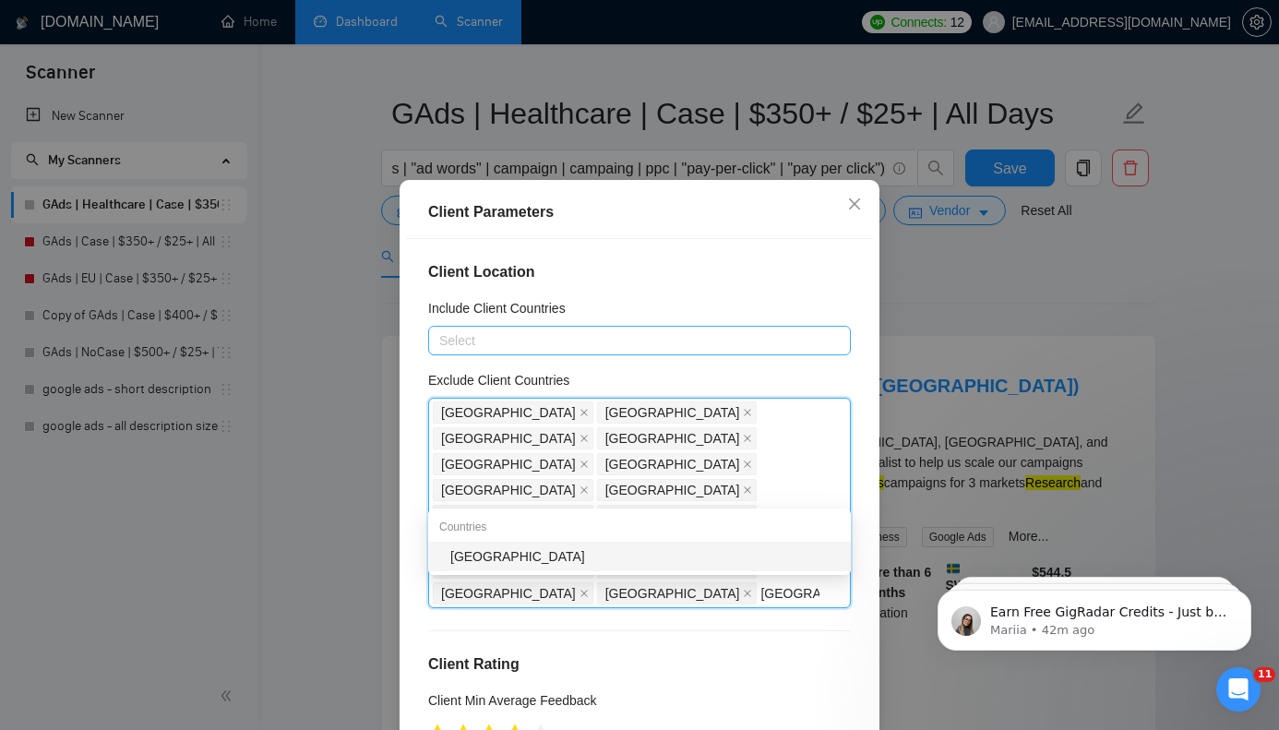
click at [733, 559] on div "[GEOGRAPHIC_DATA]" at bounding box center [644, 556] width 389 height 20
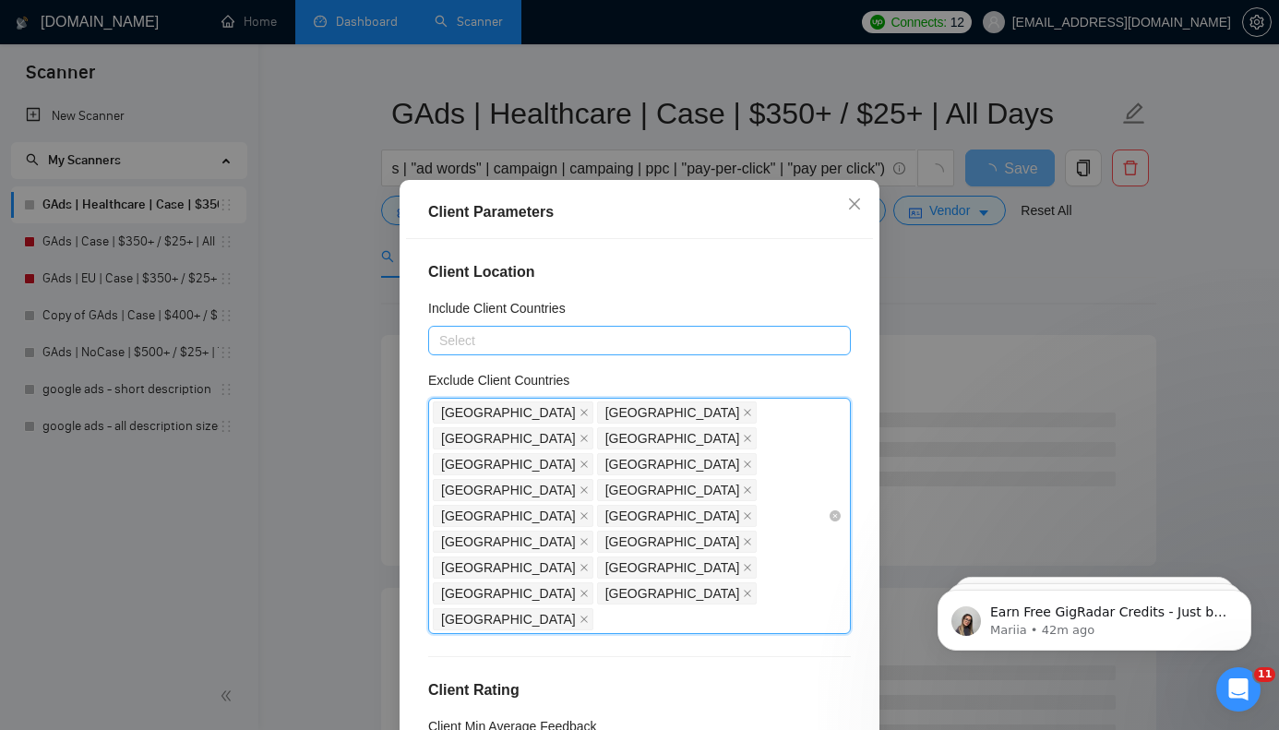
paste input "Timor-Leste"
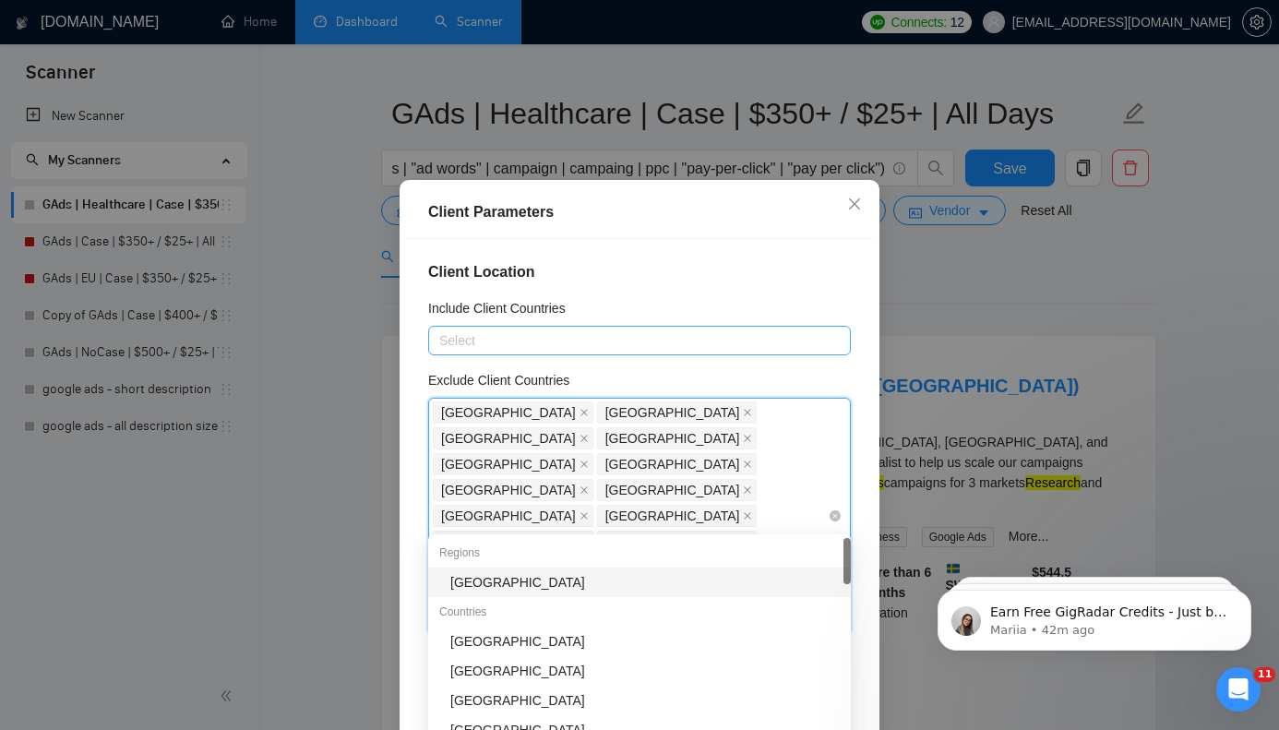
type input "T"
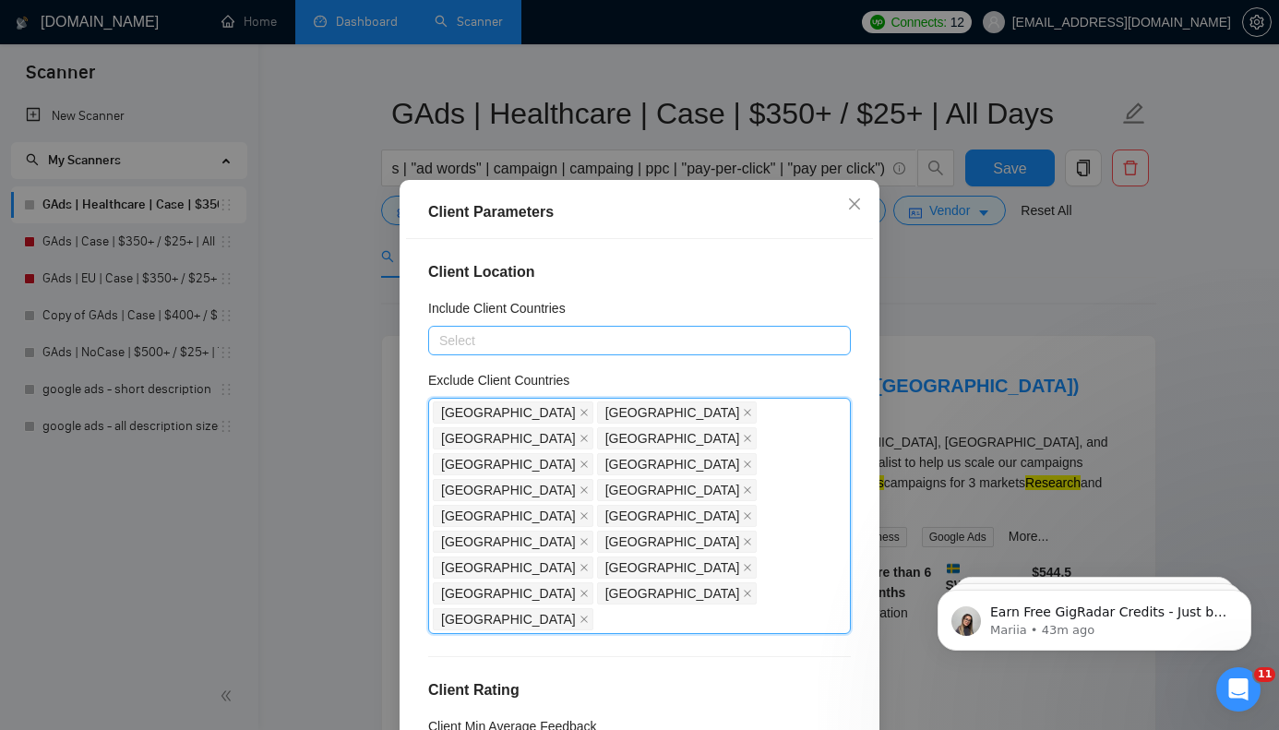
paste input "[GEOGRAPHIC_DATA]"
type input "[GEOGRAPHIC_DATA]"
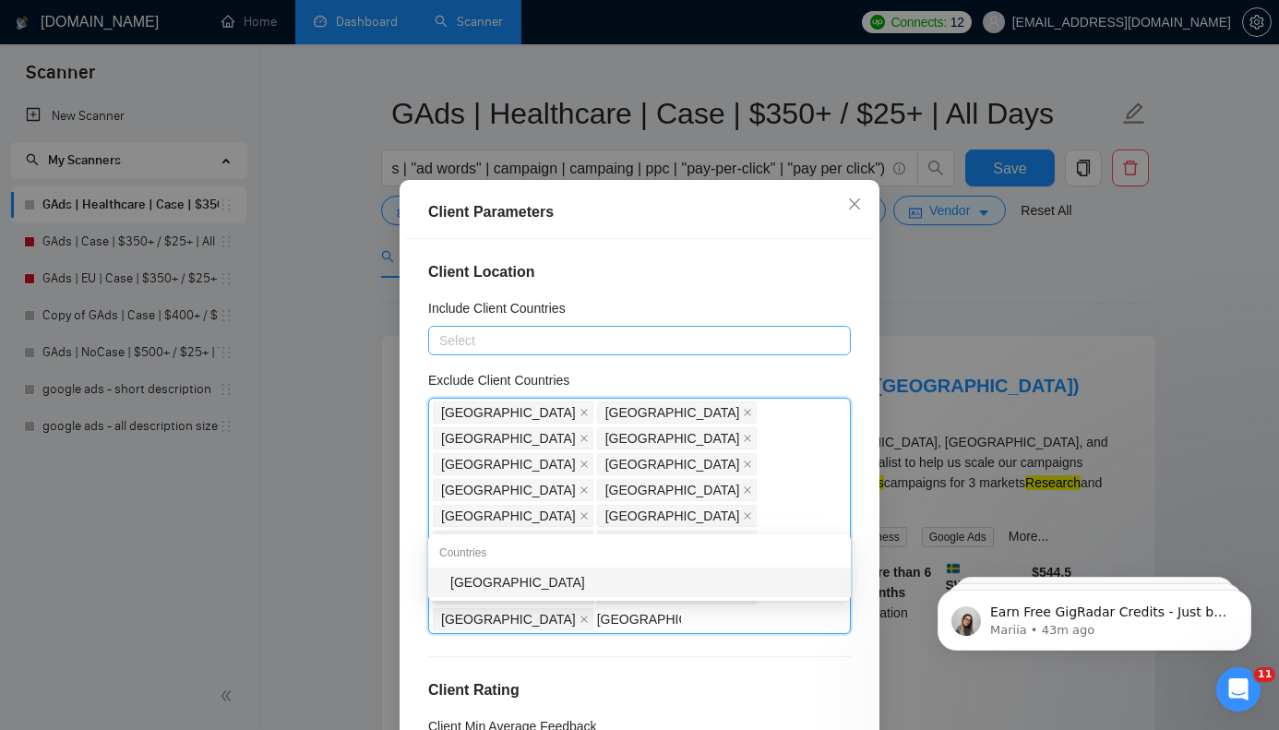
click at [557, 584] on div "[GEOGRAPHIC_DATA]" at bounding box center [644, 582] width 389 height 20
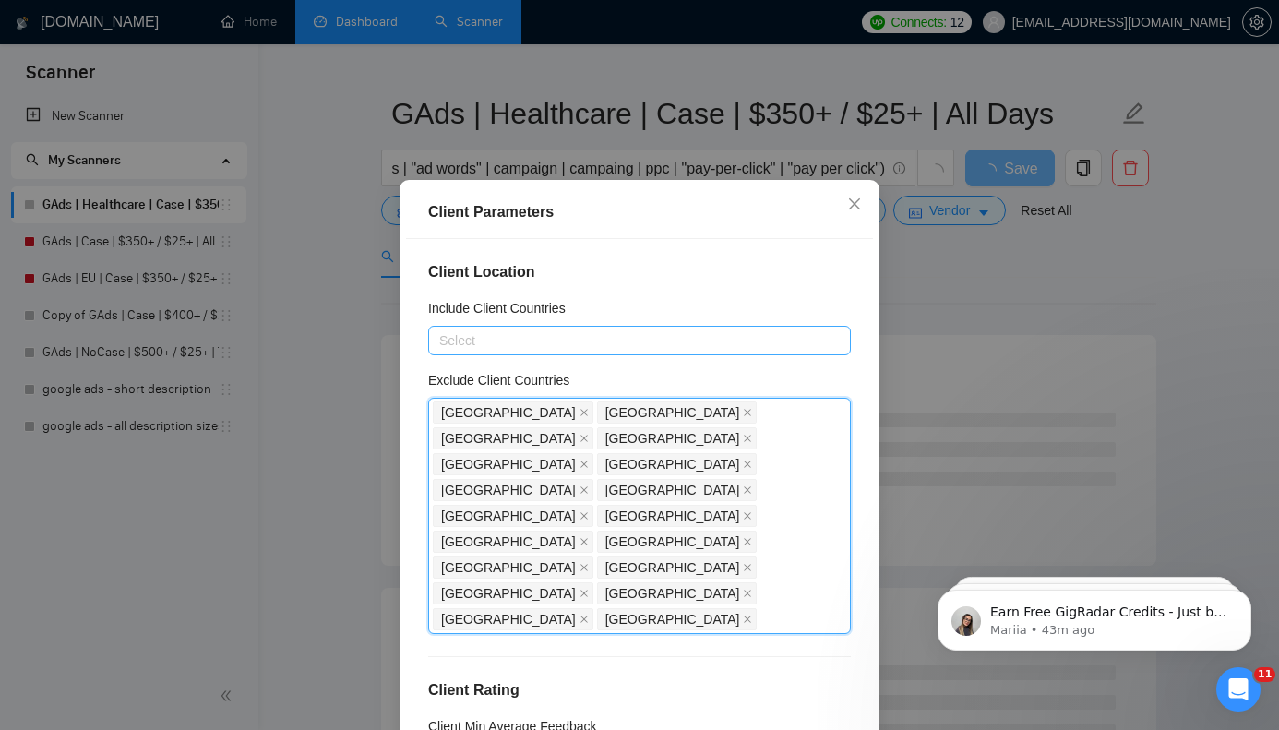
paste input "[GEOGRAPHIC_DATA]"
type input "[GEOGRAPHIC_DATA]"
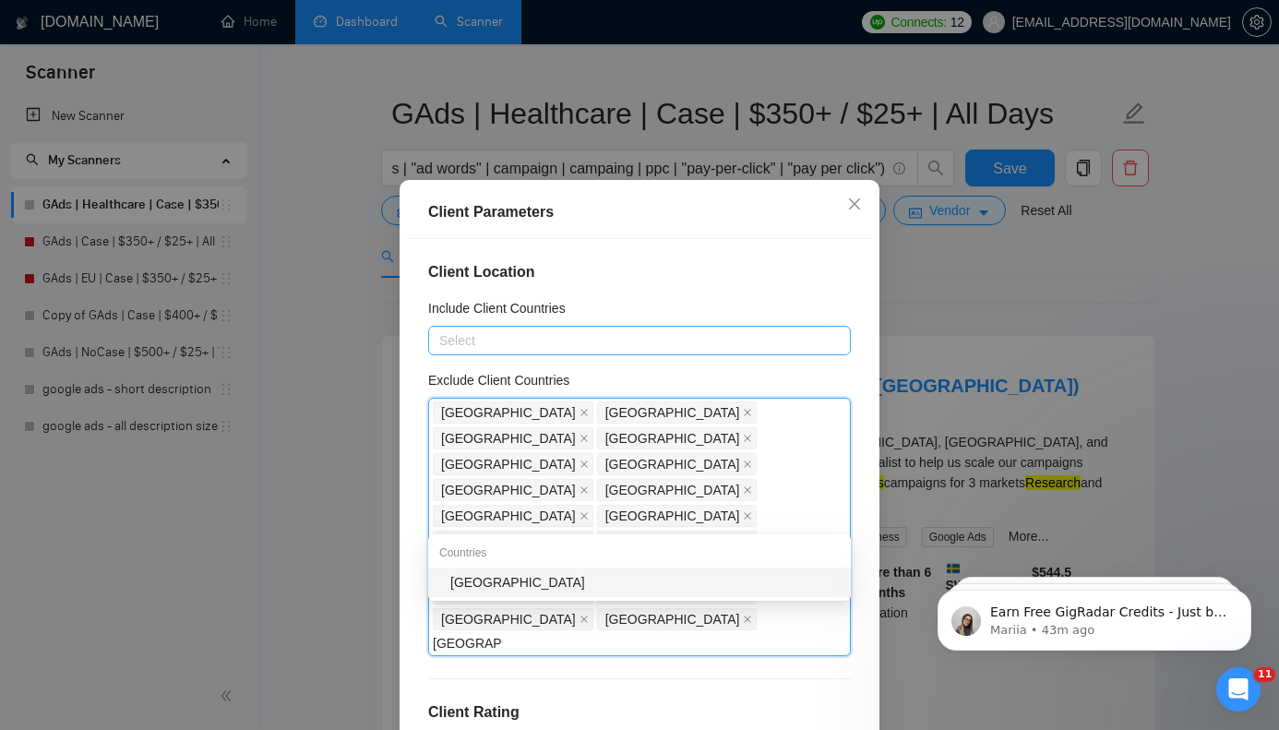
click at [646, 579] on div "[GEOGRAPHIC_DATA]" at bounding box center [644, 582] width 389 height 20
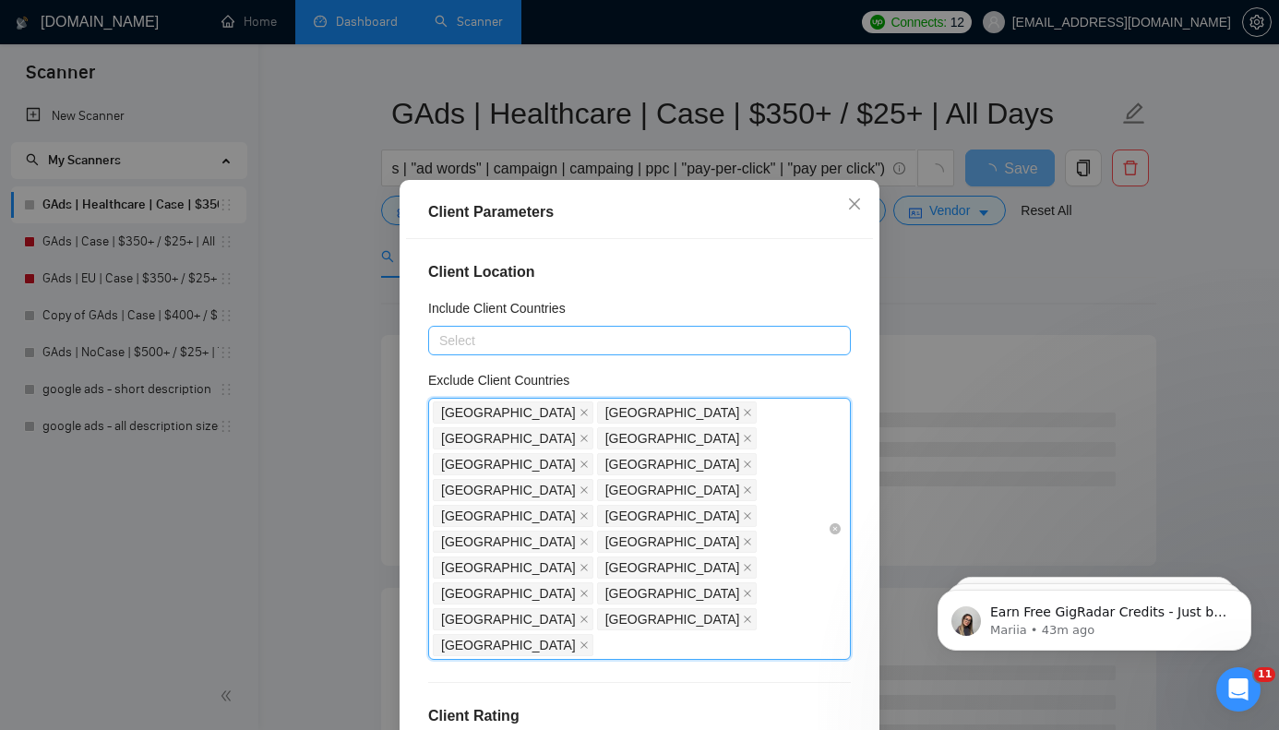
paste input "[GEOGRAPHIC_DATA]"
type input "[GEOGRAPHIC_DATA]"
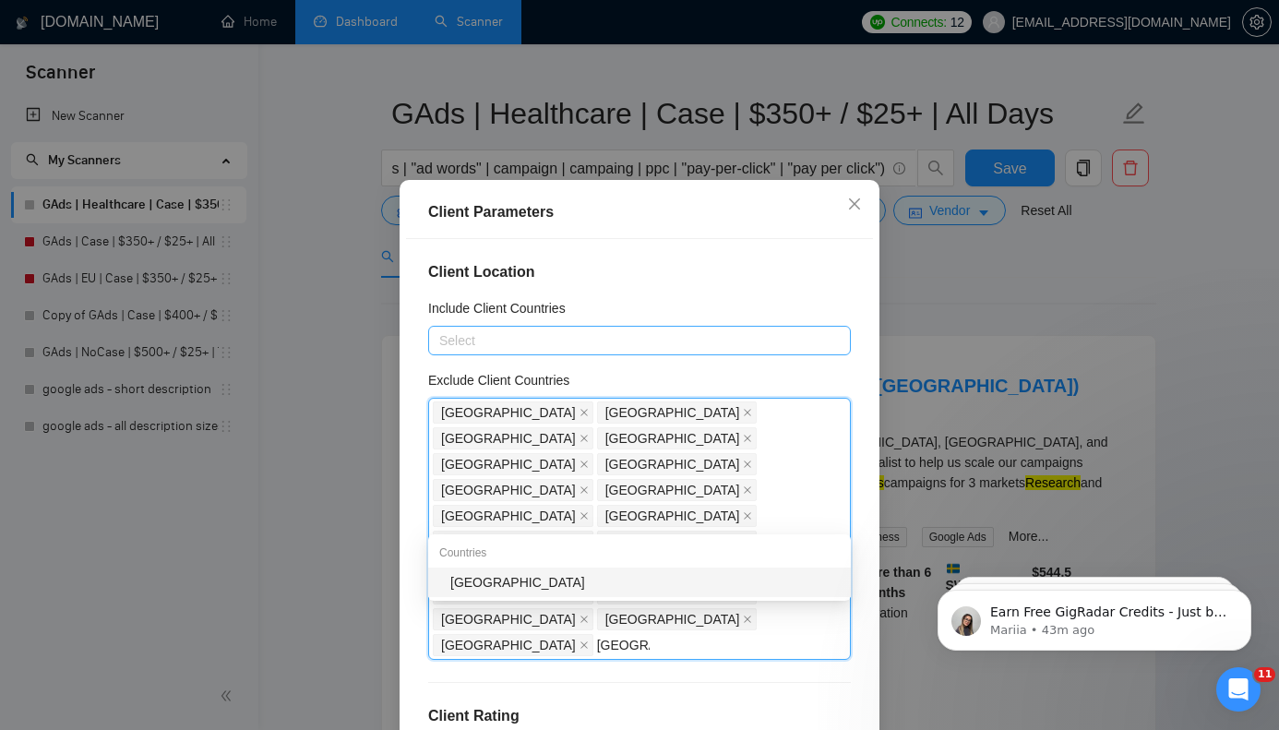
click at [645, 585] on div "[GEOGRAPHIC_DATA]" at bounding box center [644, 582] width 389 height 20
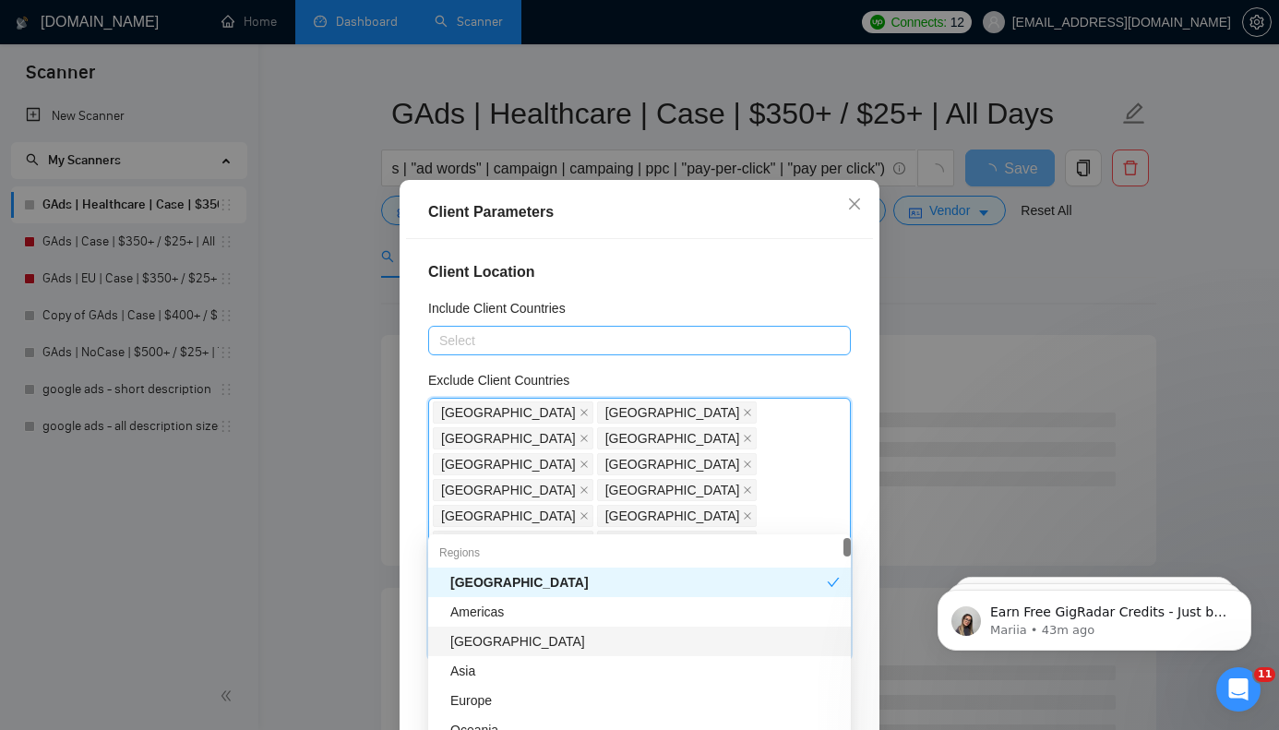
click at [737, 648] on div "[GEOGRAPHIC_DATA]" at bounding box center [644, 641] width 389 height 20
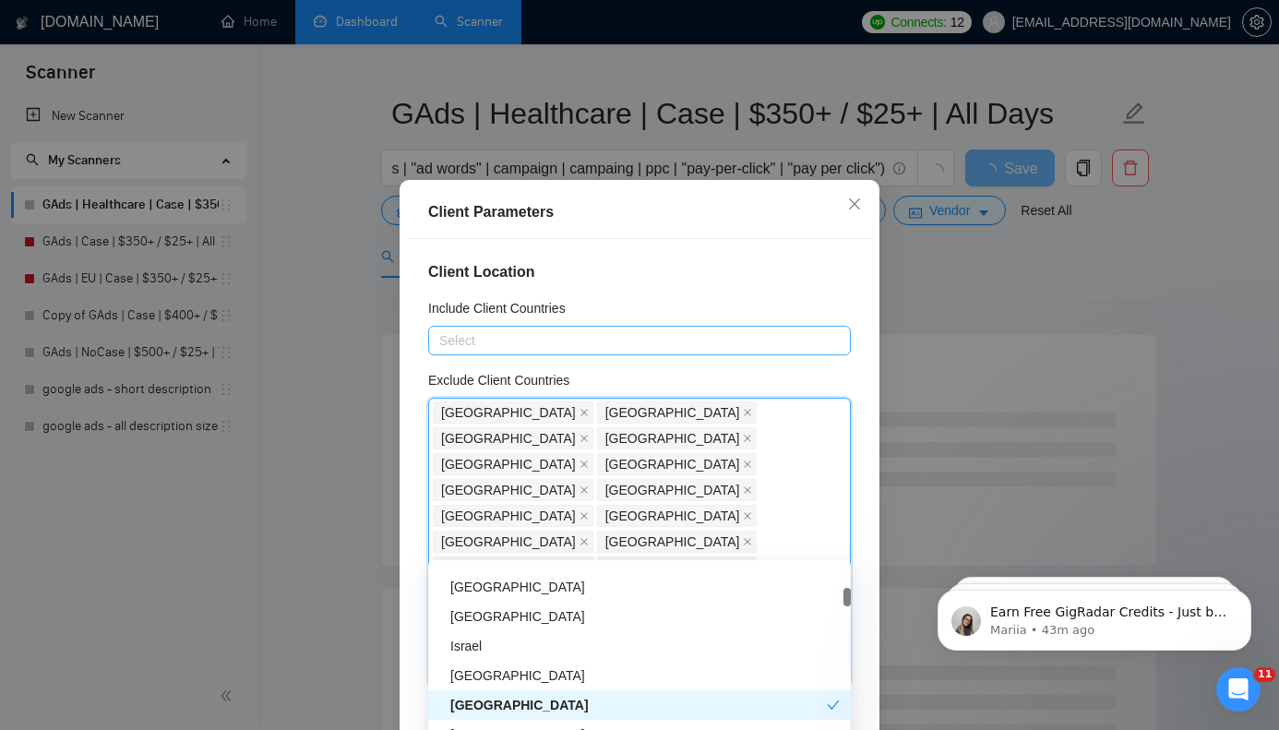
scroll to position [540, 0]
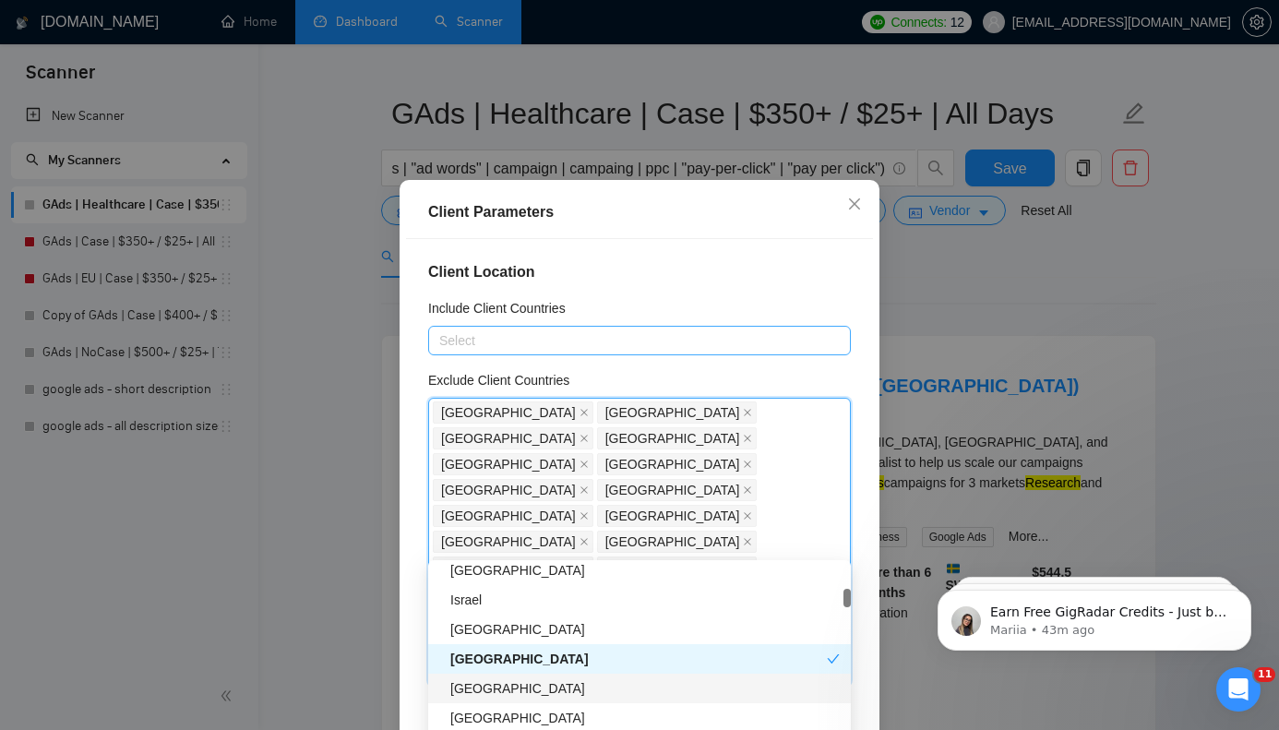
click at [407, 639] on div "Client Location Include Client Countries Select Exclude Client Countries Africa…" at bounding box center [639, 494] width 467 height 511
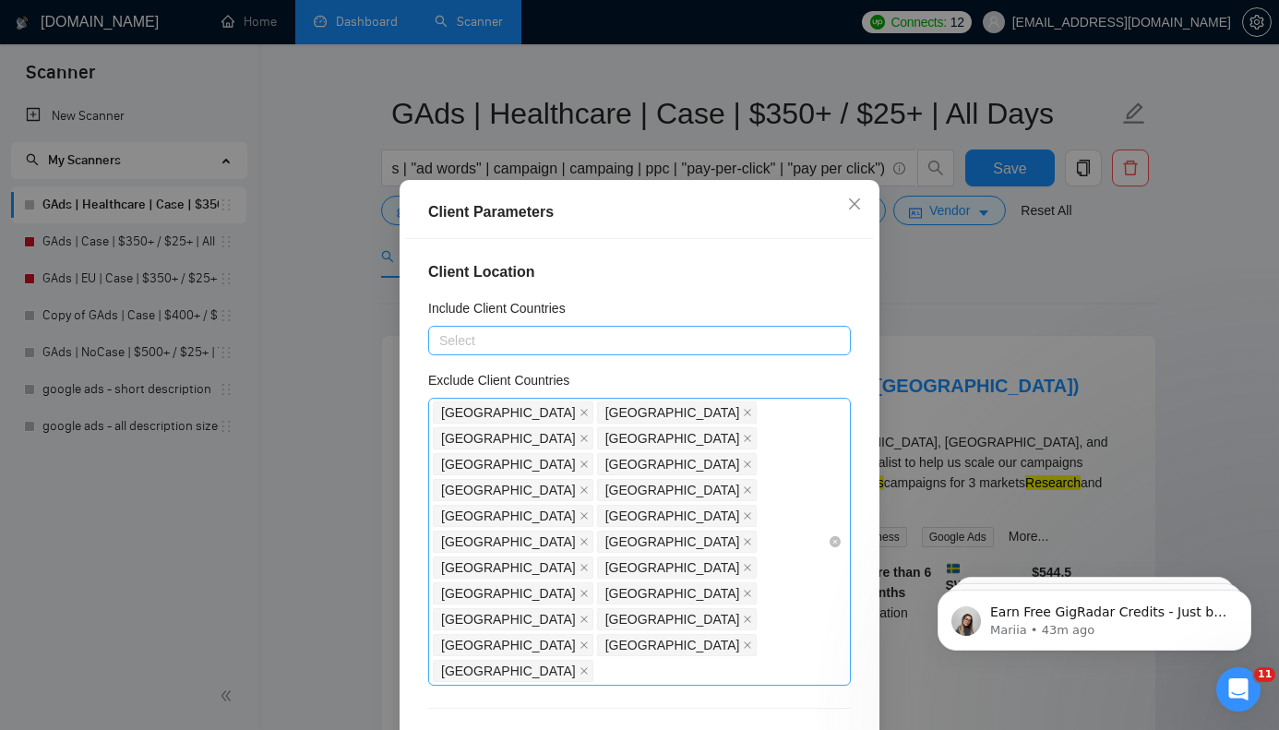
click at [603, 532] on div "Africa Bangladesh Cambodia China India Indonesia Kazakhstan Kyrgyzstan Laos Mon…" at bounding box center [630, 542] width 395 height 284
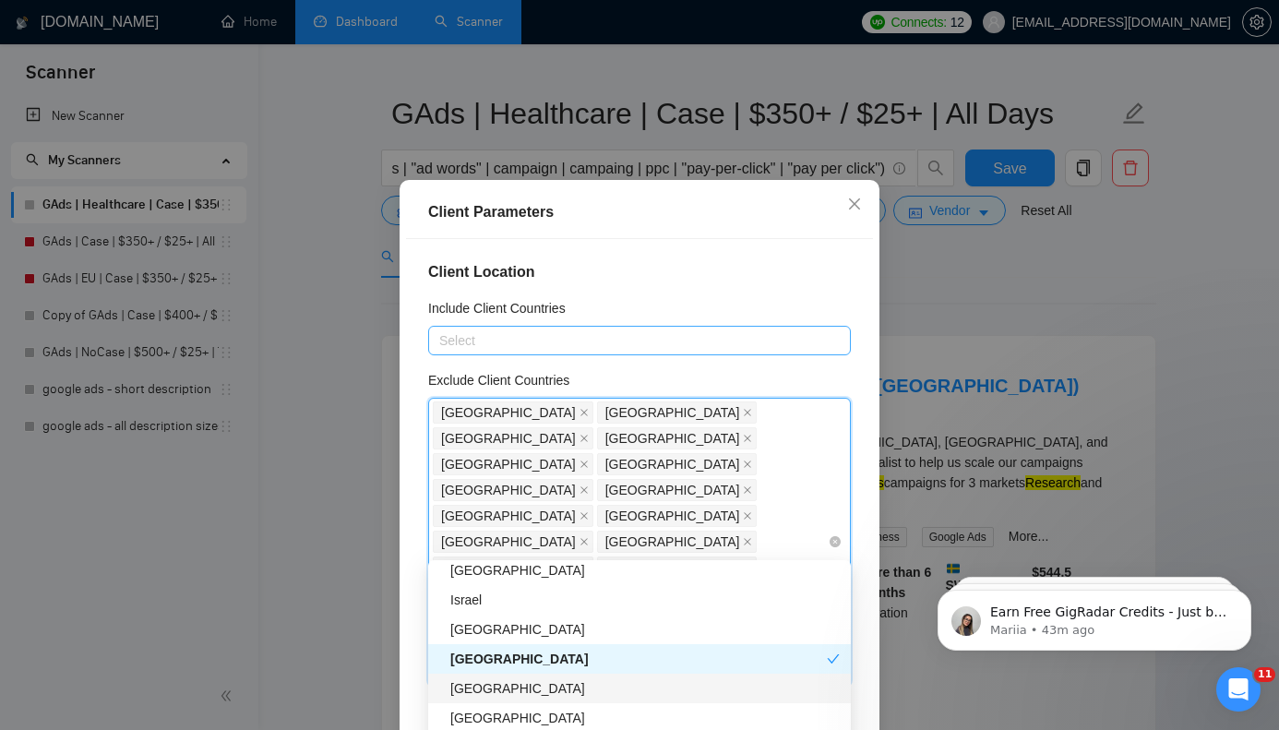
paste input "[GEOGRAPHIC_DATA]"
type input "[GEOGRAPHIC_DATA]"
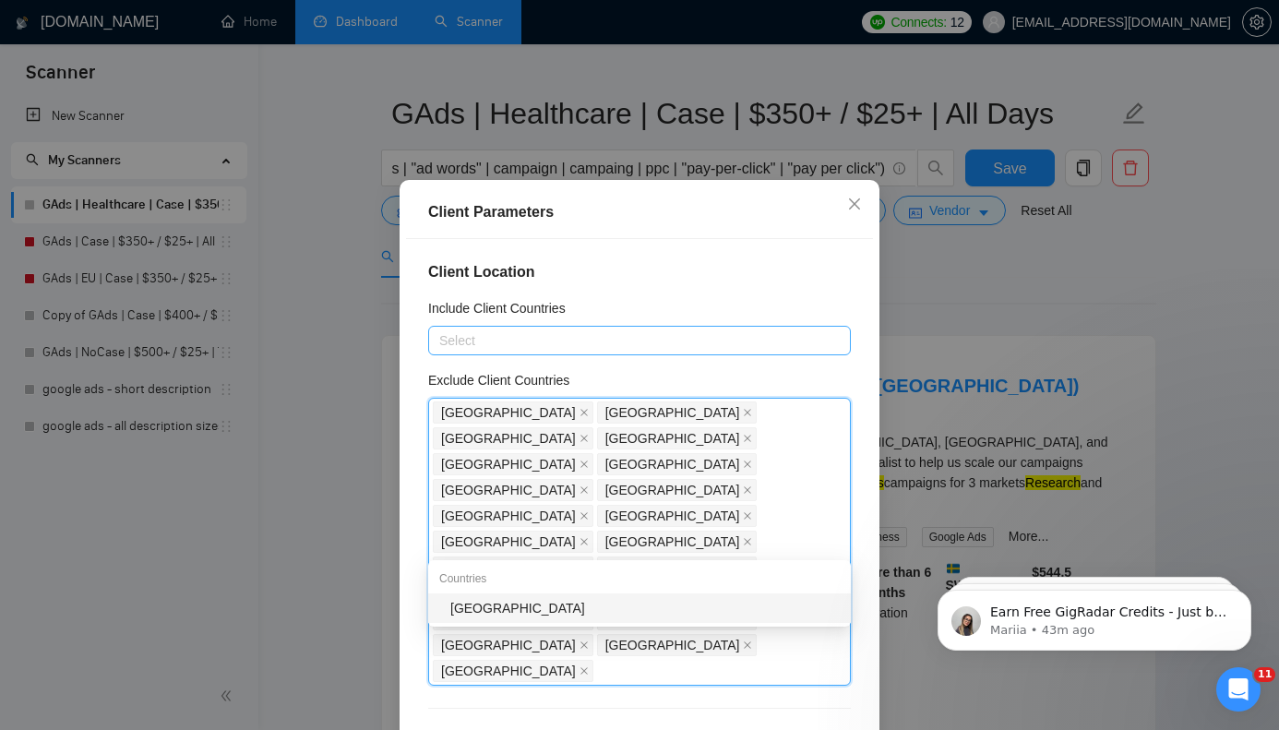
click at [578, 623] on div "Yemen Countries Yemen" at bounding box center [639, 593] width 423 height 66
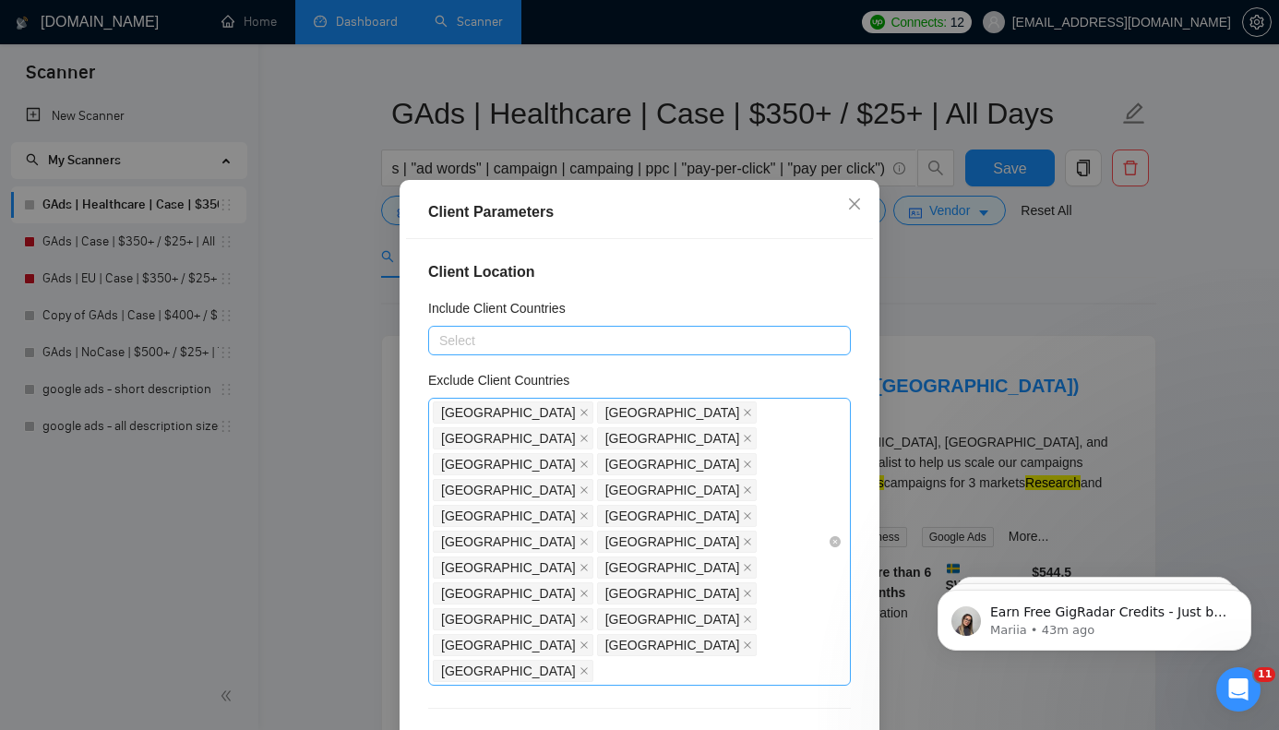
click at [593, 542] on div "Africa Bangladesh Cambodia China India Indonesia Kazakhstan Kyrgyzstan Laos Mon…" at bounding box center [630, 542] width 395 height 284
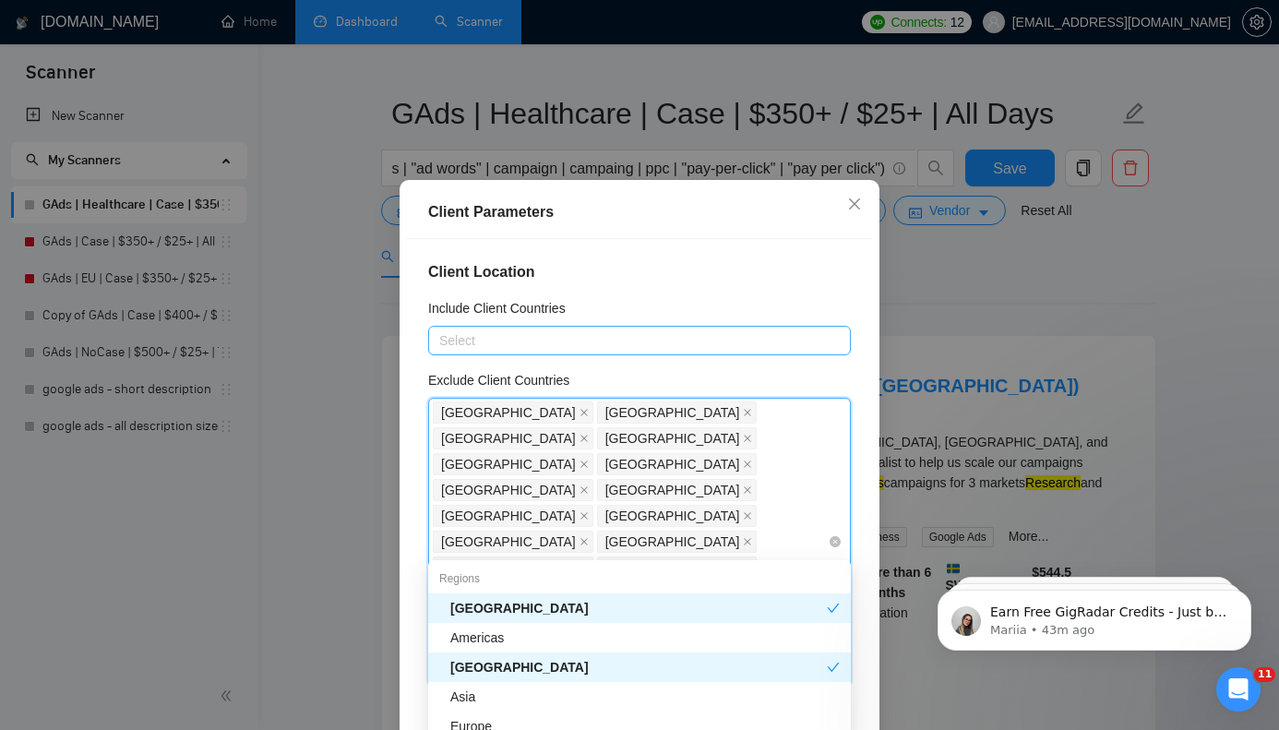
paste input "[GEOGRAPHIC_DATA]"
type input "[GEOGRAPHIC_DATA]"
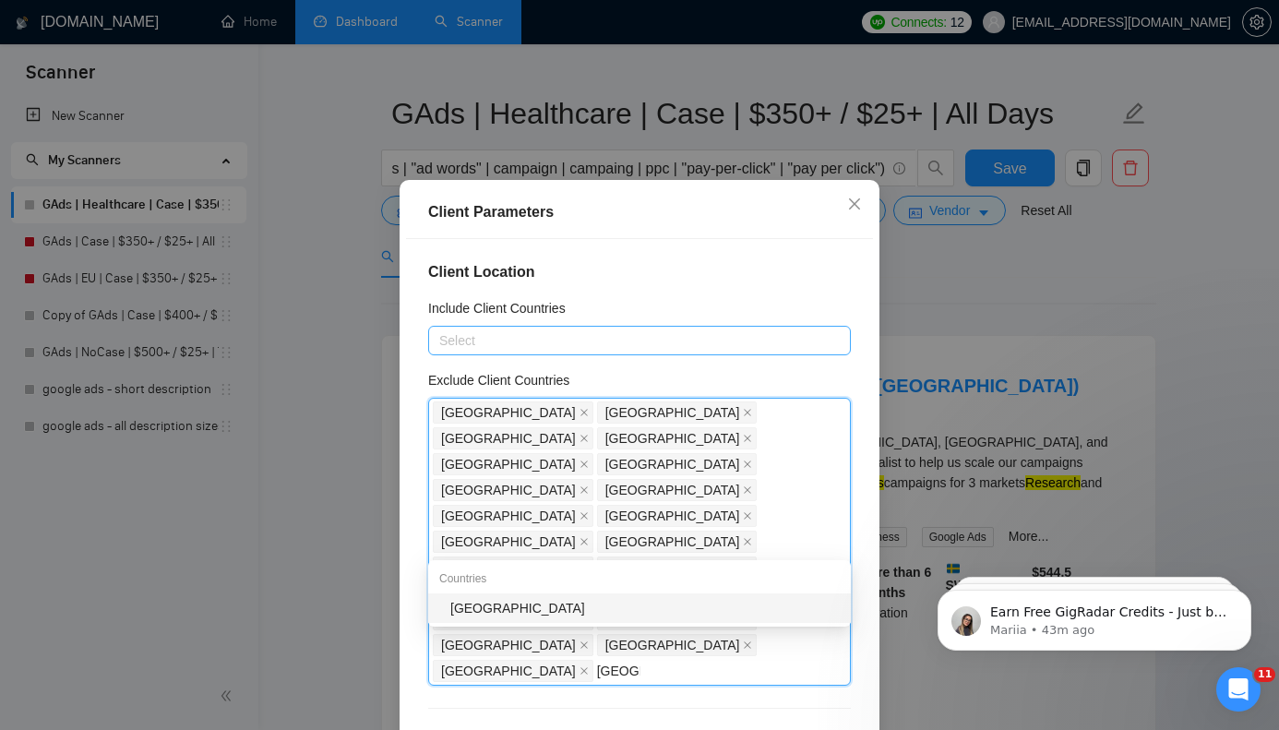
click at [563, 608] on div "[GEOGRAPHIC_DATA]" at bounding box center [644, 608] width 389 height 20
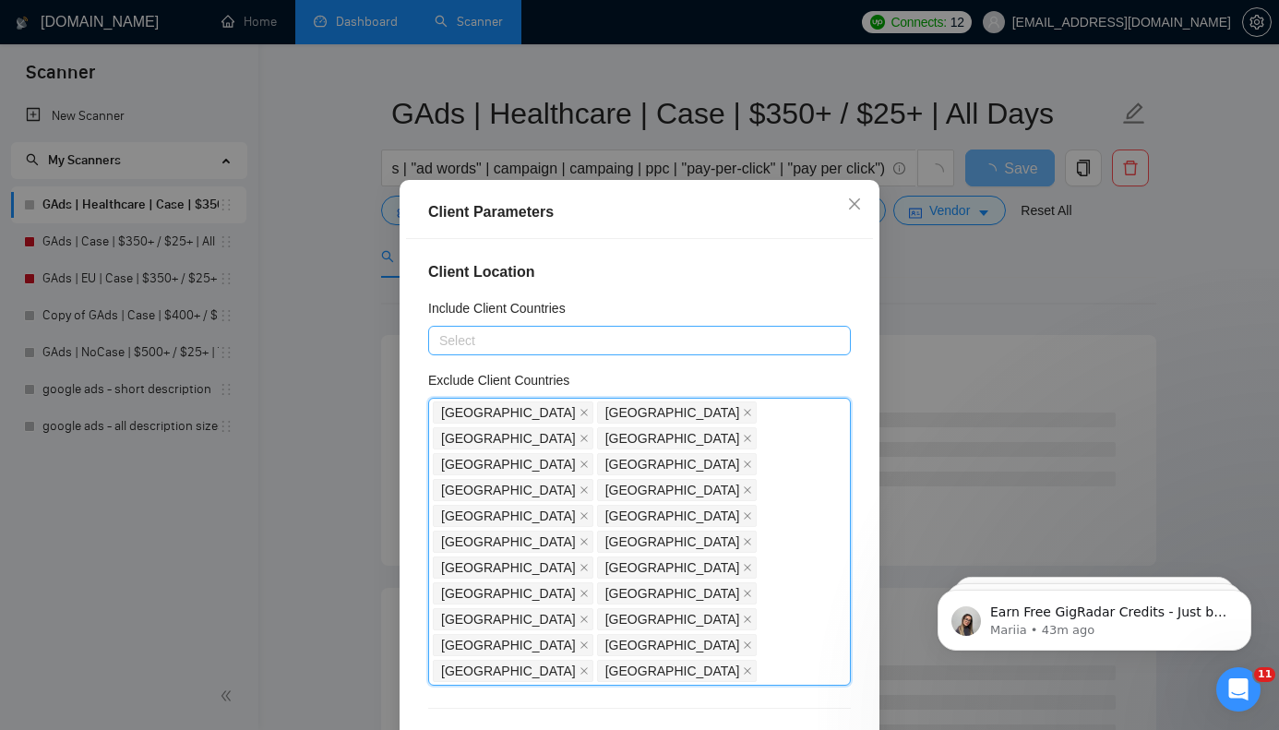
paste input "Syria"
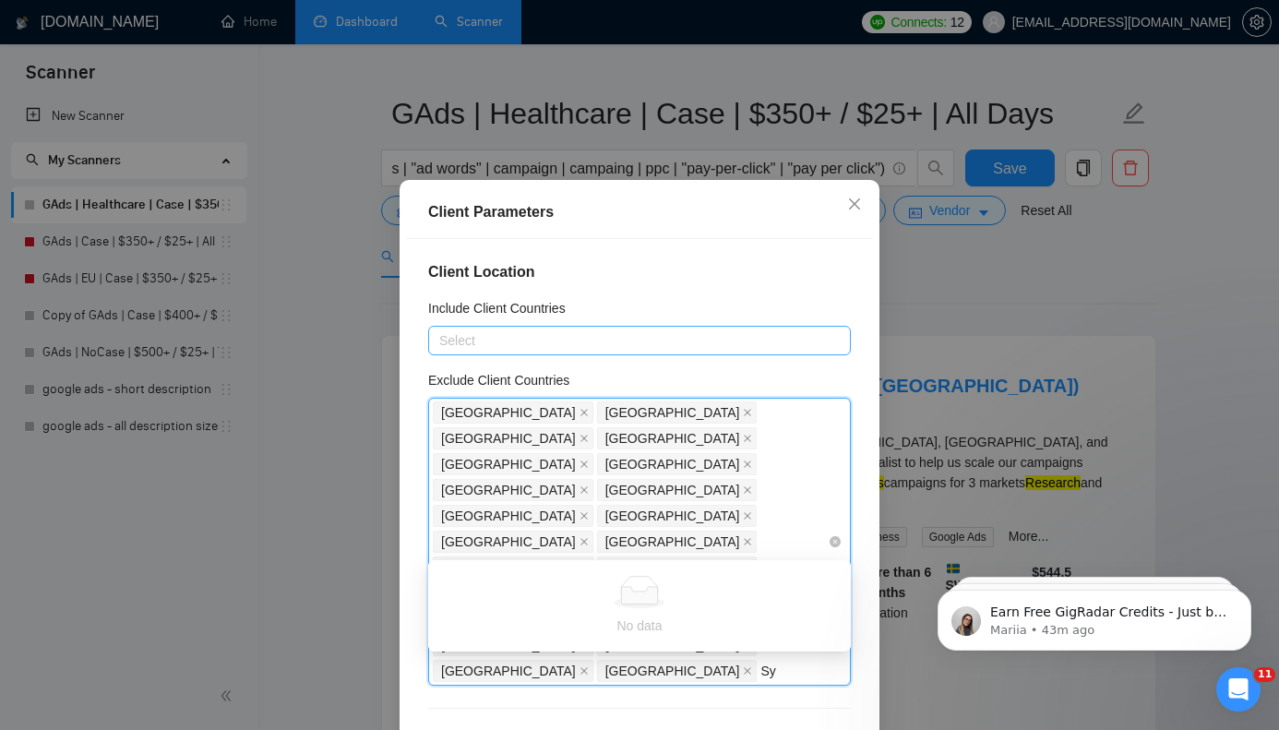
type input "S"
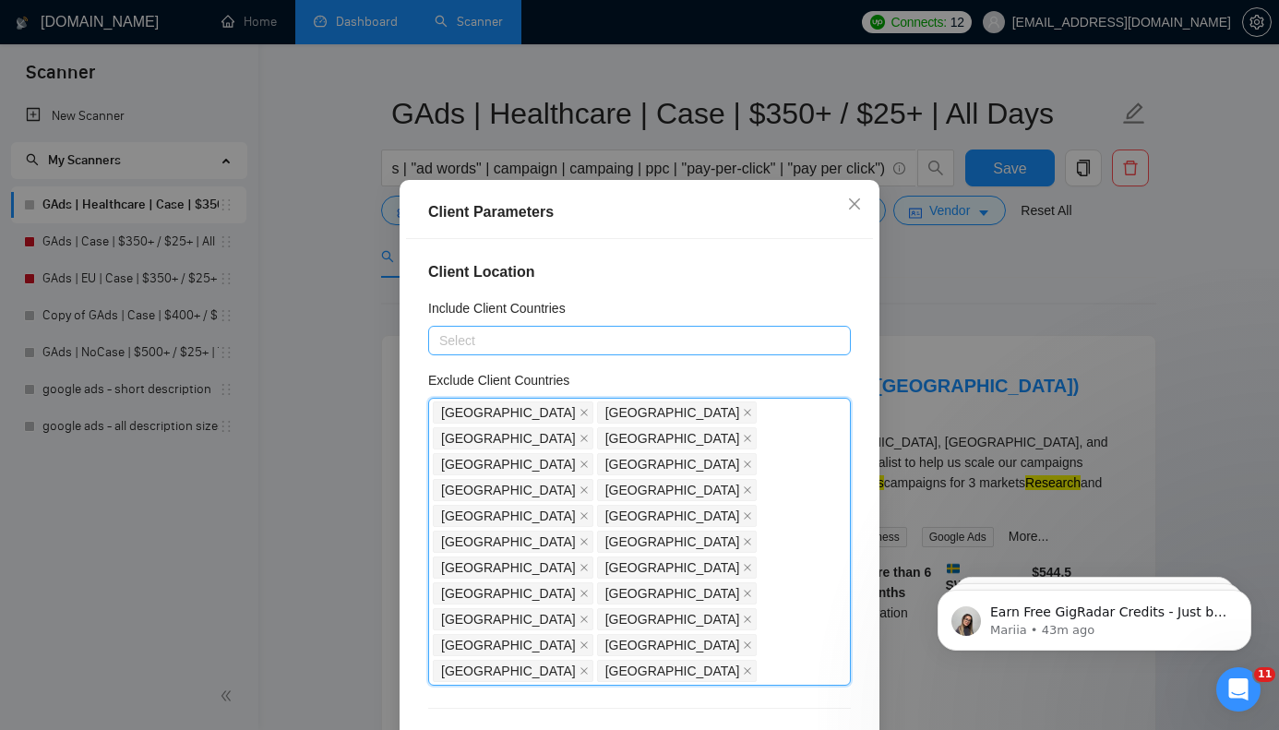
paste input "Iraq"
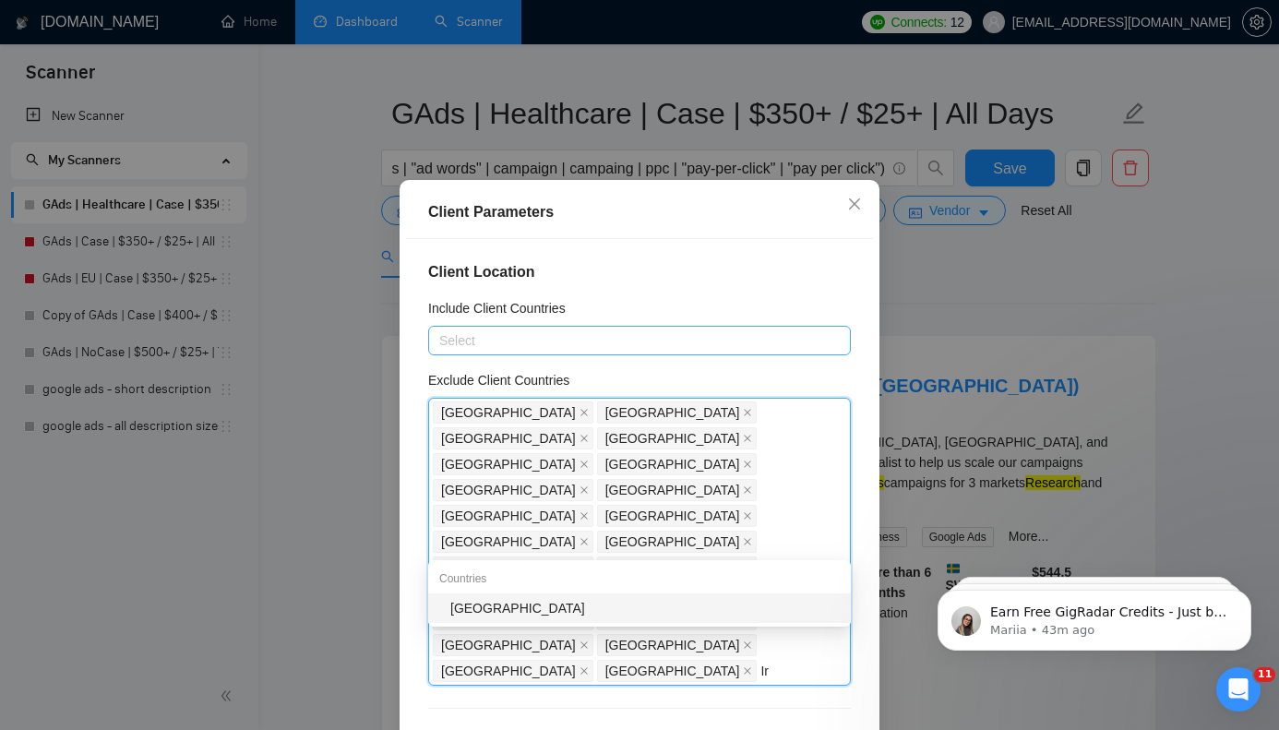
type input "I"
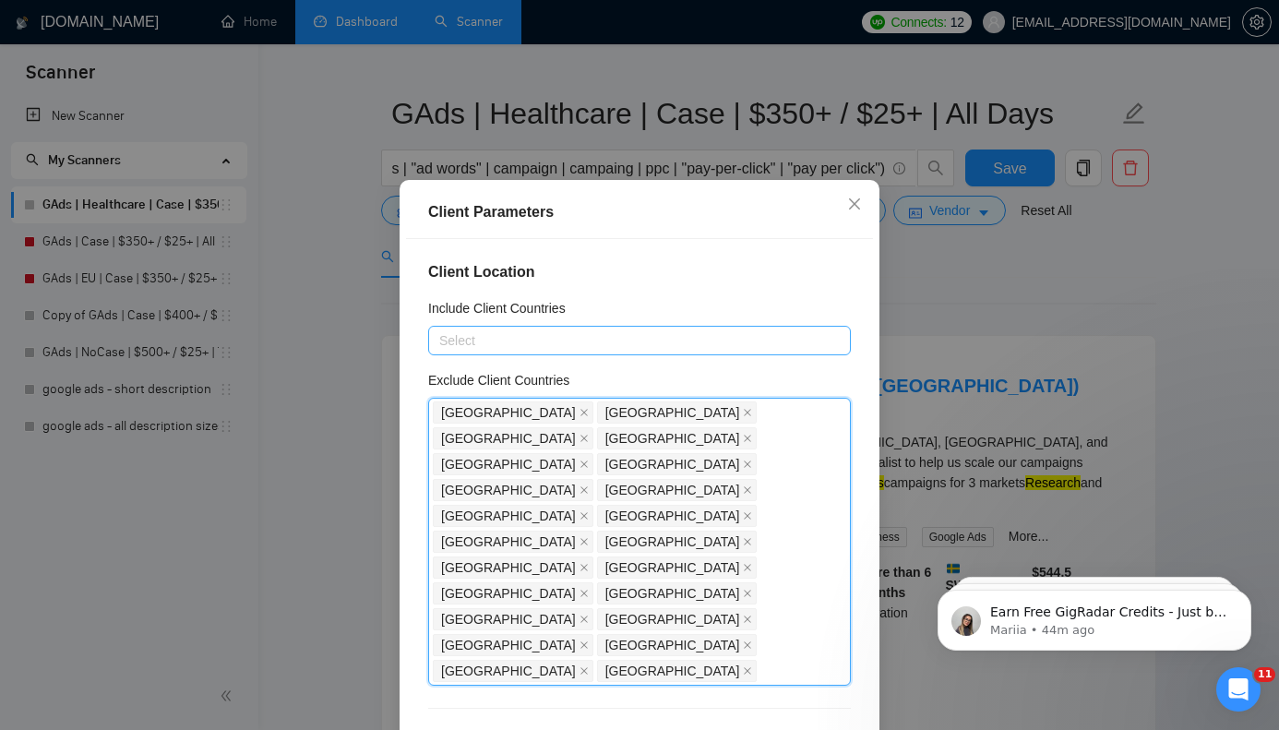
paste input "[GEOGRAPHIC_DATA]"
type input "[GEOGRAPHIC_DATA]"
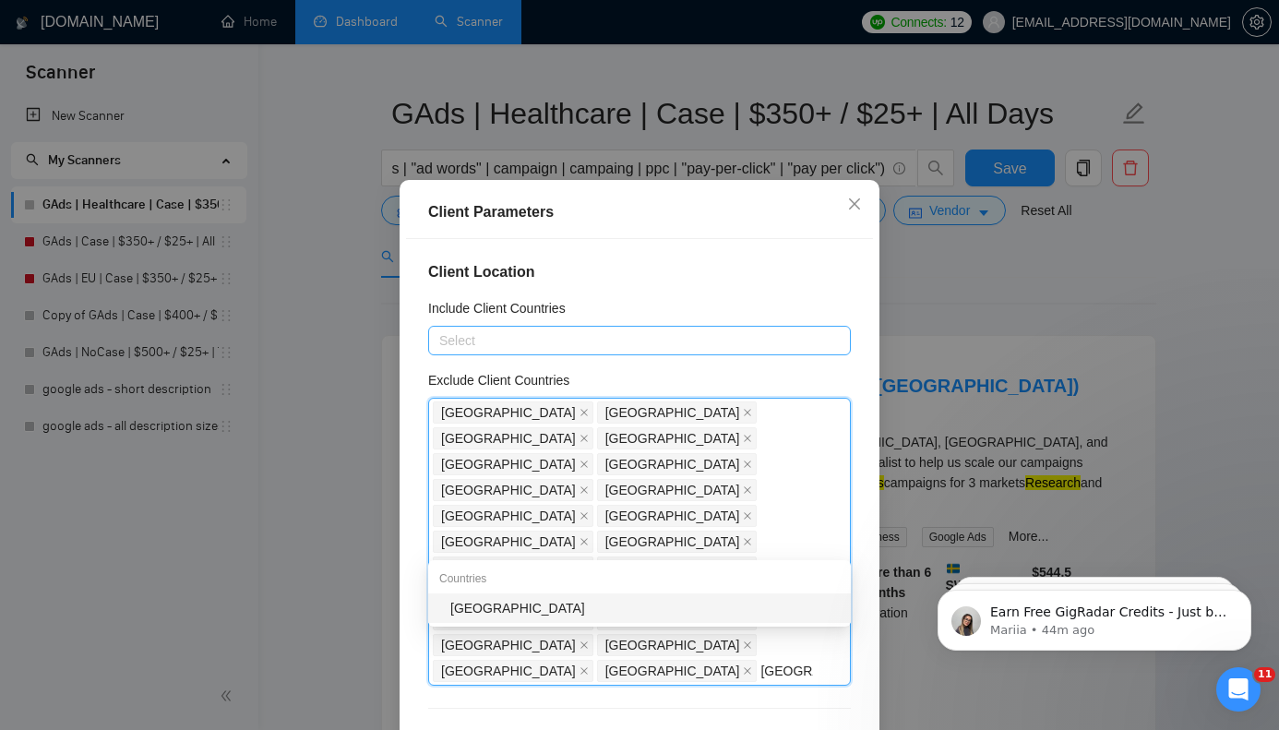
click at [607, 608] on div "[GEOGRAPHIC_DATA]" at bounding box center [644, 608] width 389 height 20
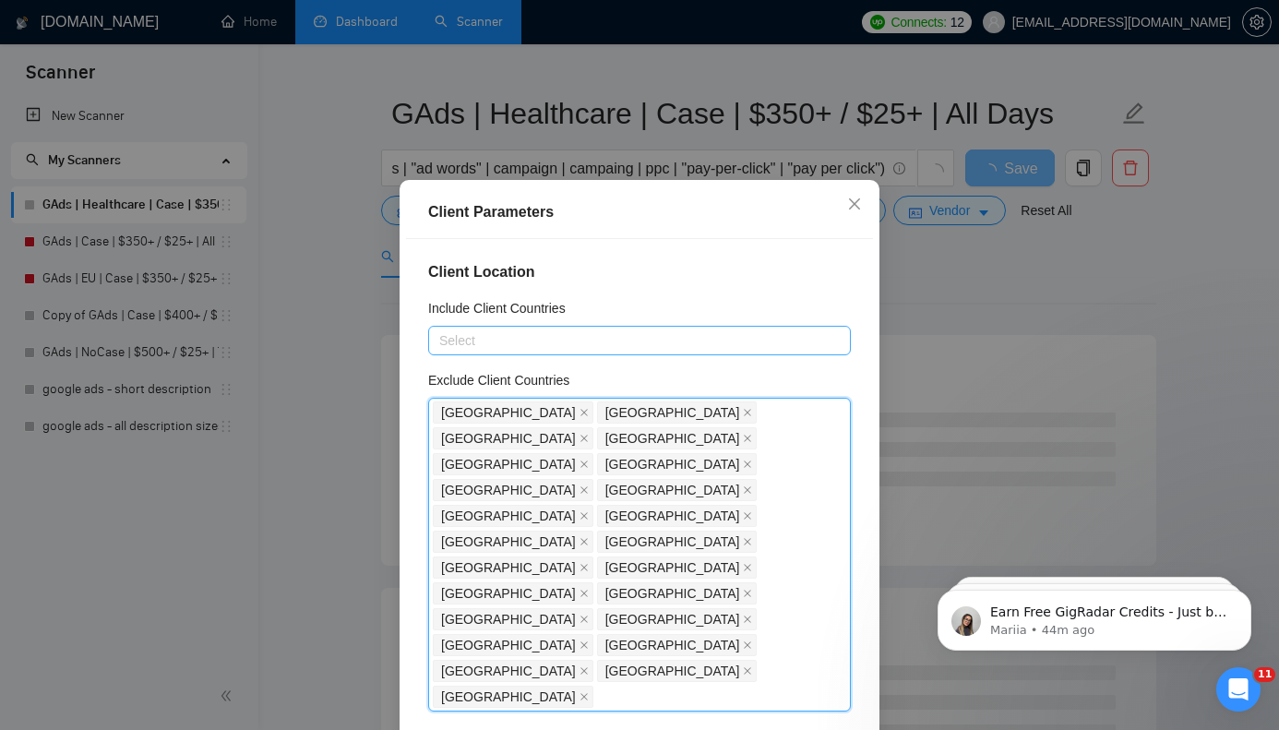
paste input "[GEOGRAPHIC_DATA]"
type input "[GEOGRAPHIC_DATA]"
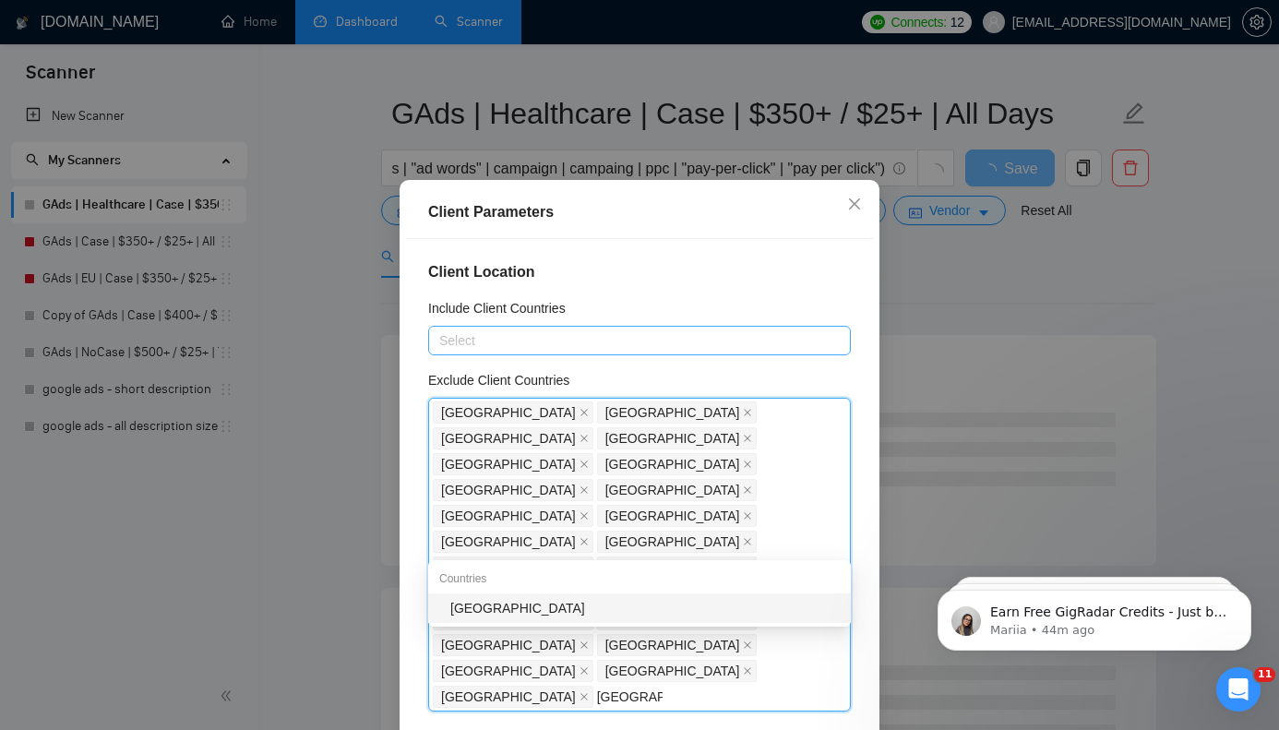
click at [581, 610] on div "[GEOGRAPHIC_DATA]" at bounding box center [644, 608] width 389 height 20
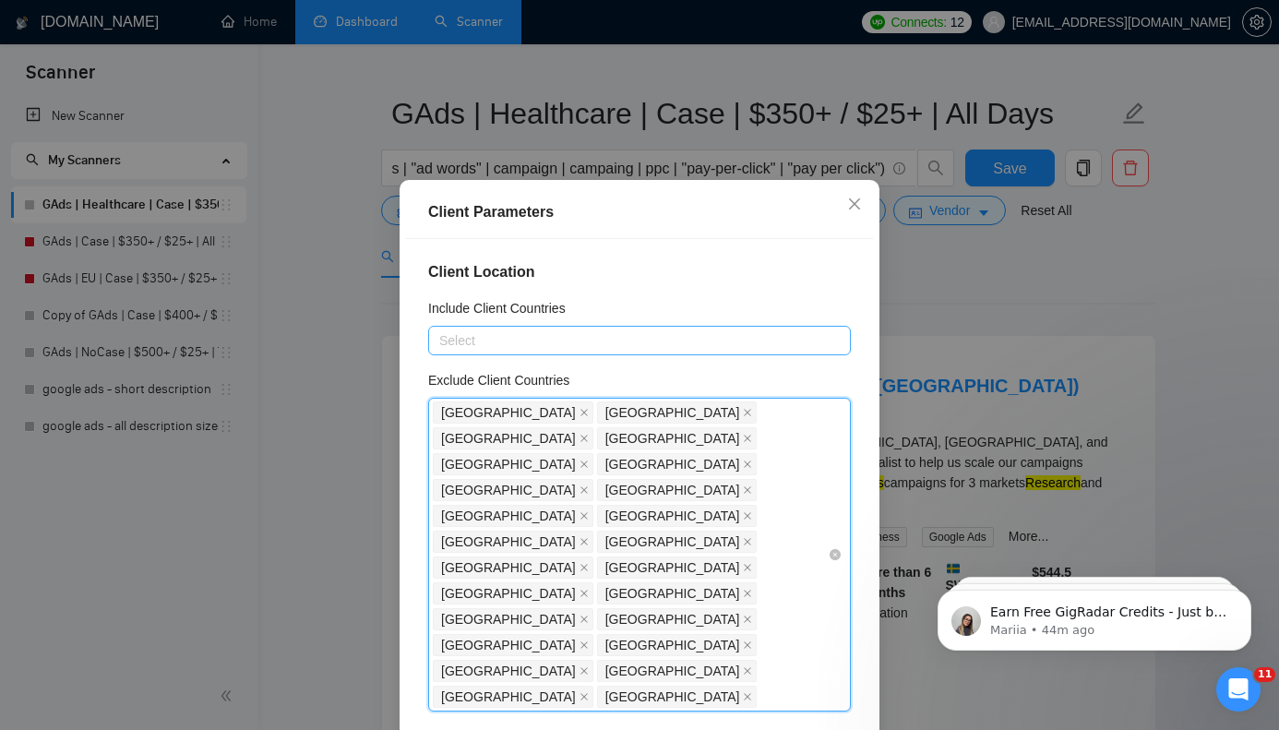
paste input "[GEOGRAPHIC_DATA]"
type input "[GEOGRAPHIC_DATA]"
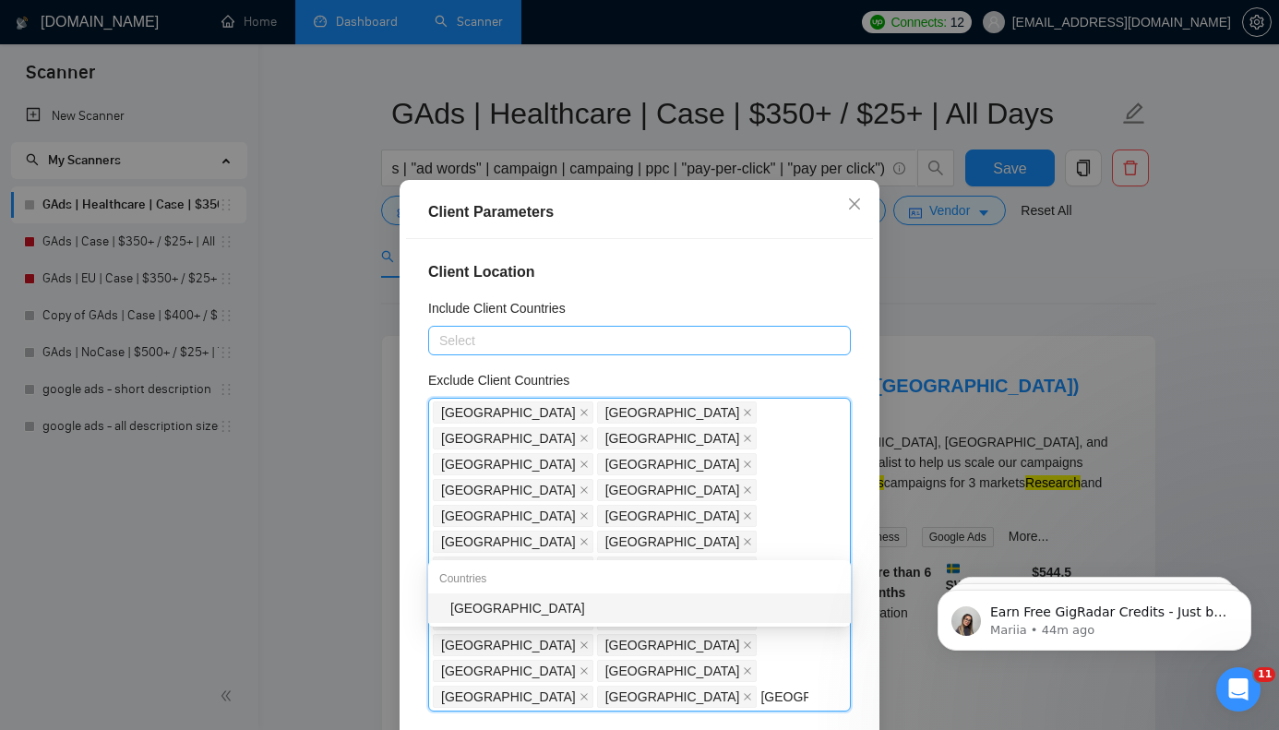
click at [721, 596] on div "[GEOGRAPHIC_DATA]" at bounding box center [639, 608] width 423 height 30
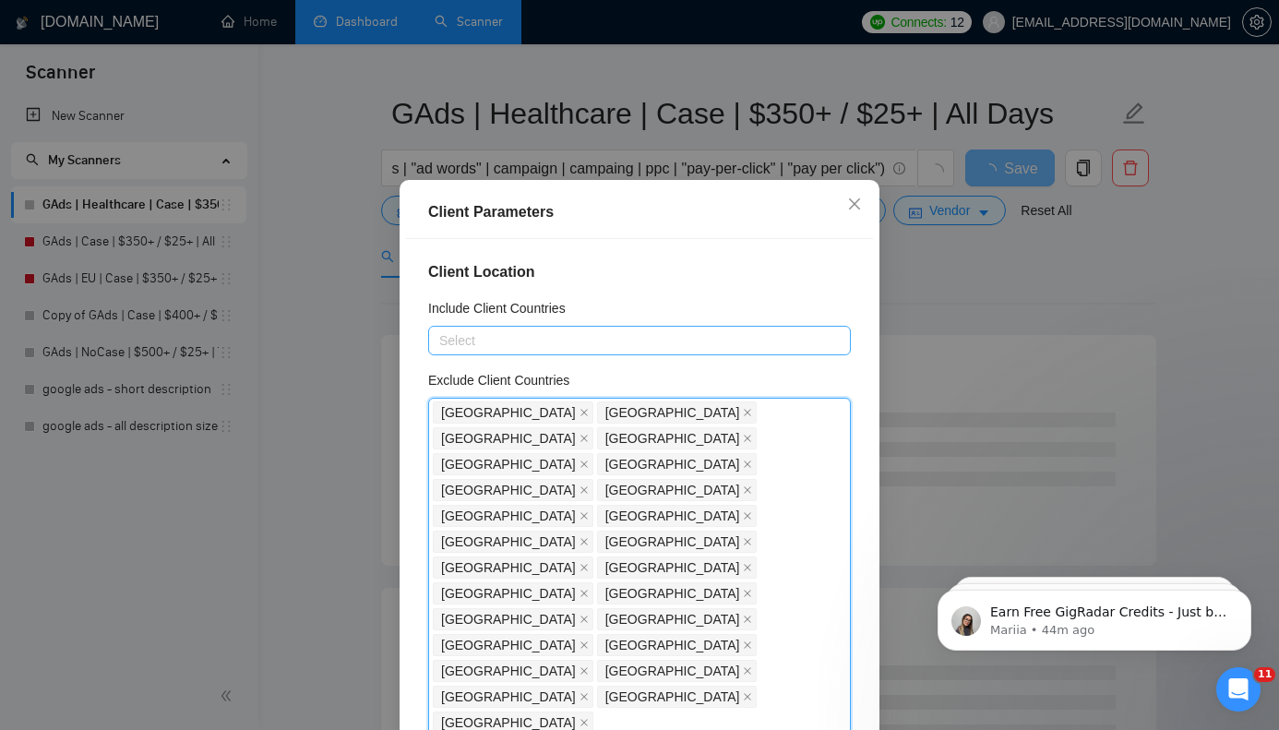
paste input "[US_STATE]"
type input "[US_STATE]"
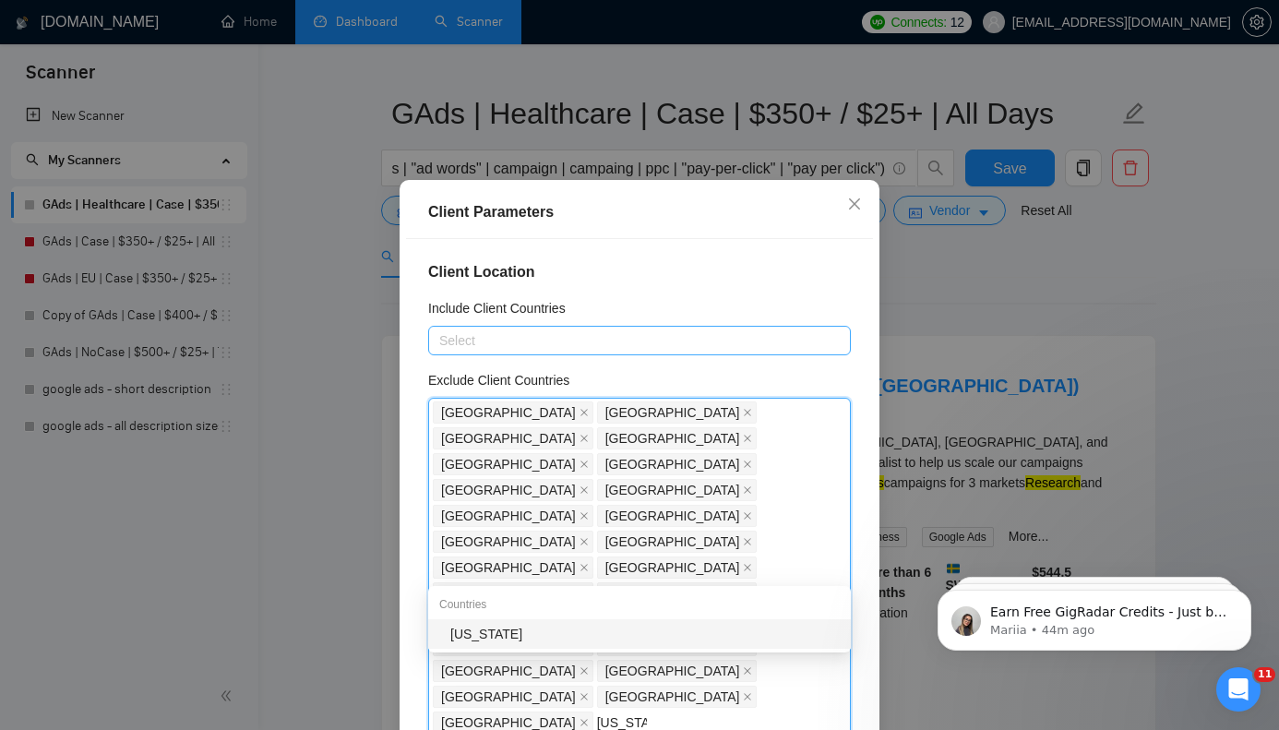
click at [549, 634] on div "[US_STATE]" at bounding box center [644, 634] width 389 height 20
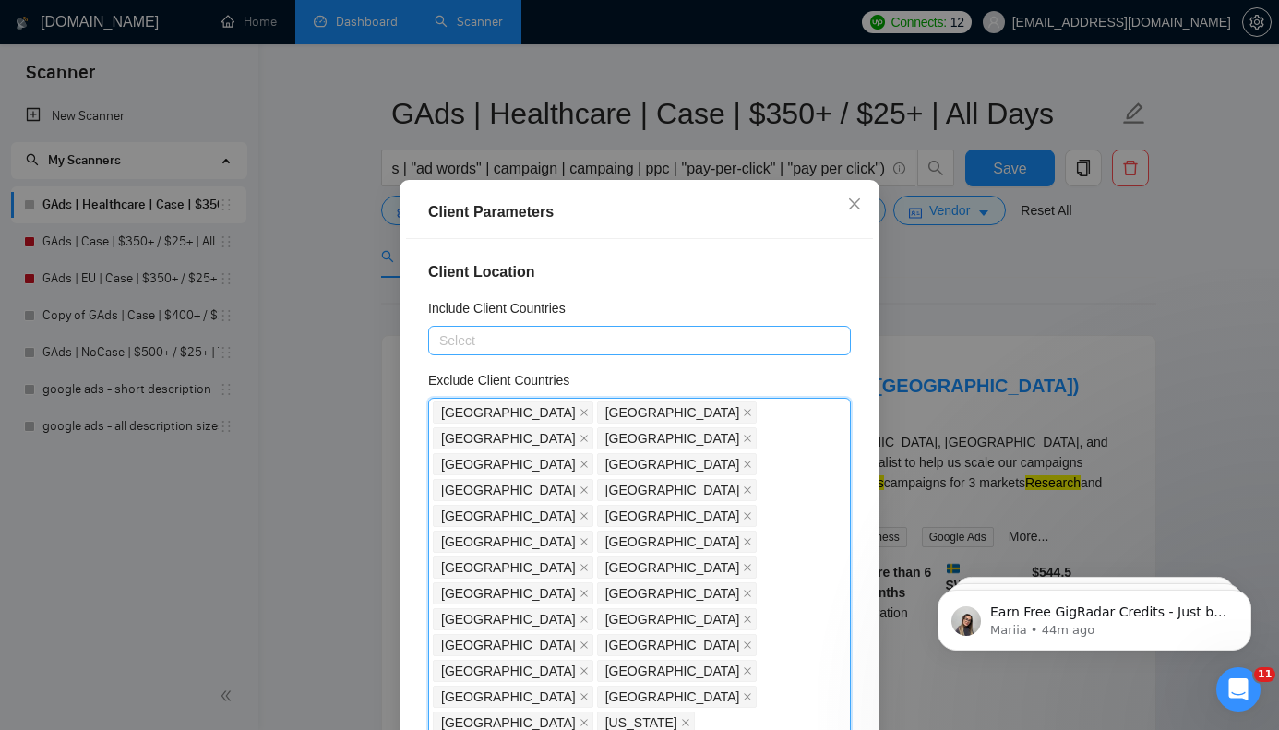
paste input "[GEOGRAPHIC_DATA]"
type input "[GEOGRAPHIC_DATA]"
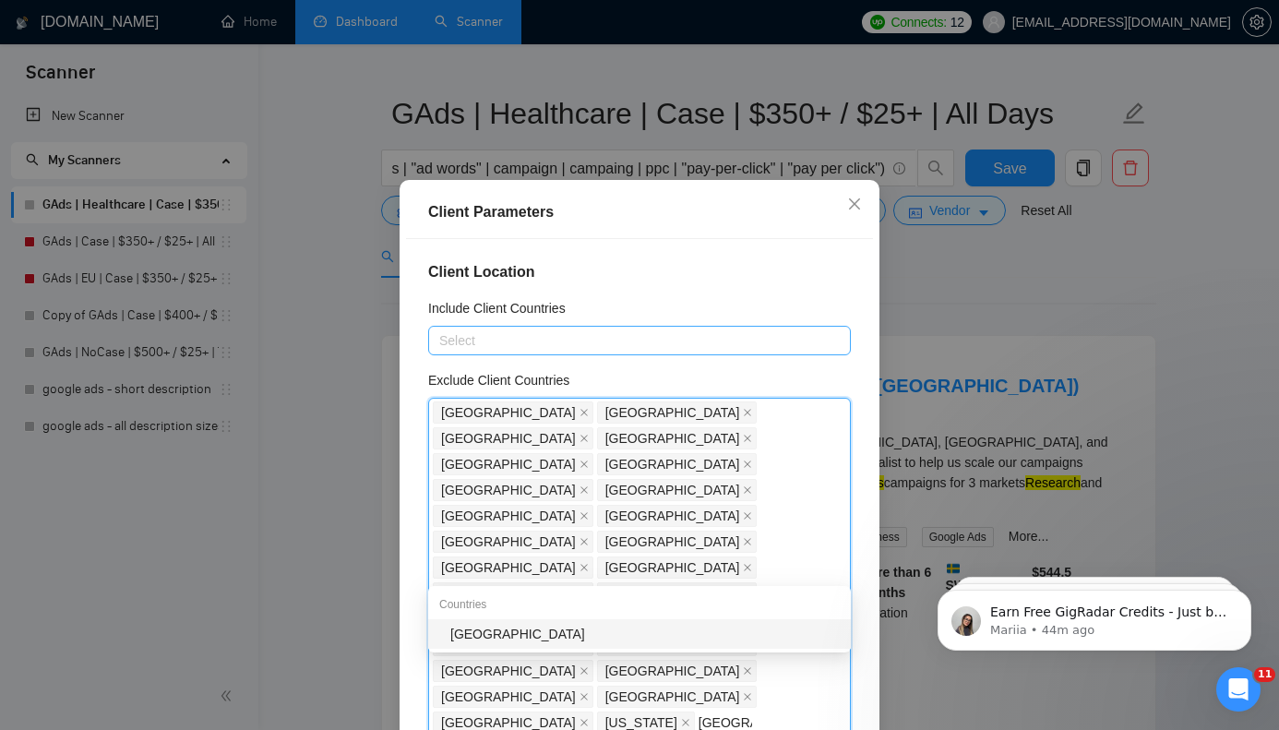
click at [614, 628] on div "[GEOGRAPHIC_DATA]" at bounding box center [644, 634] width 389 height 20
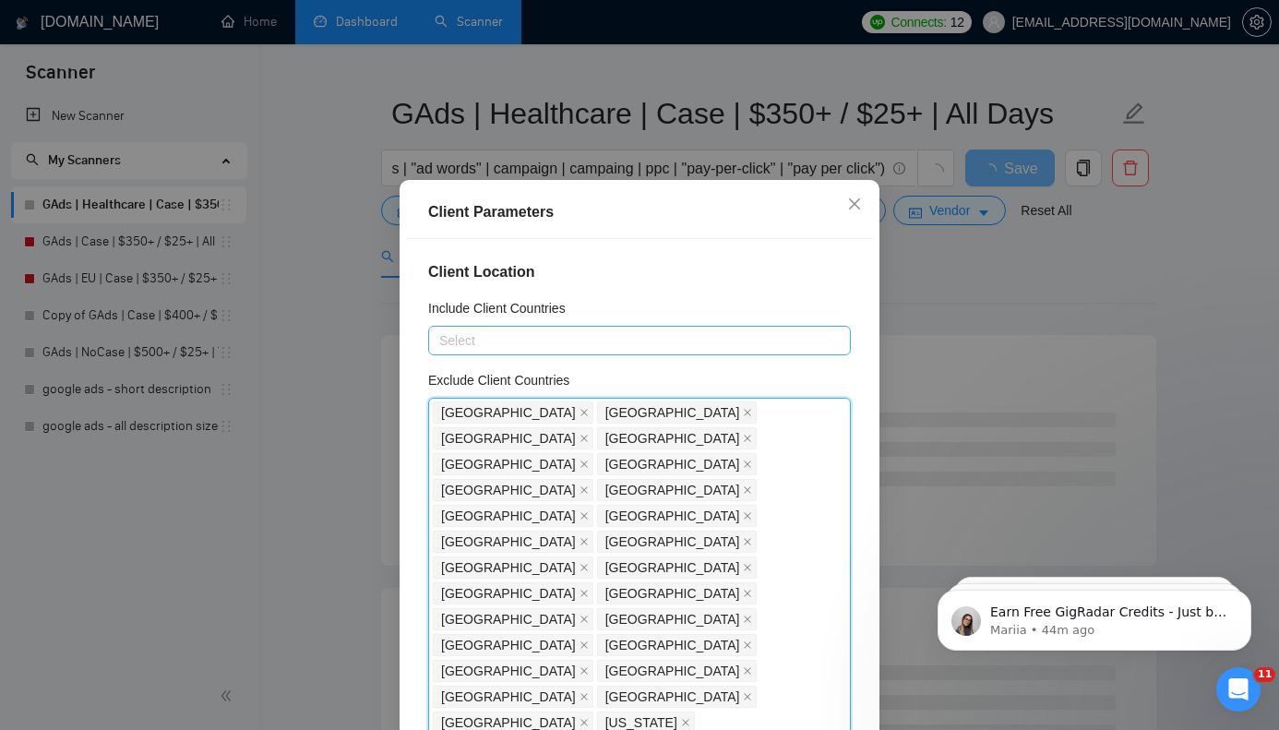
paste input "[GEOGRAPHIC_DATA]"
type input "[GEOGRAPHIC_DATA]"
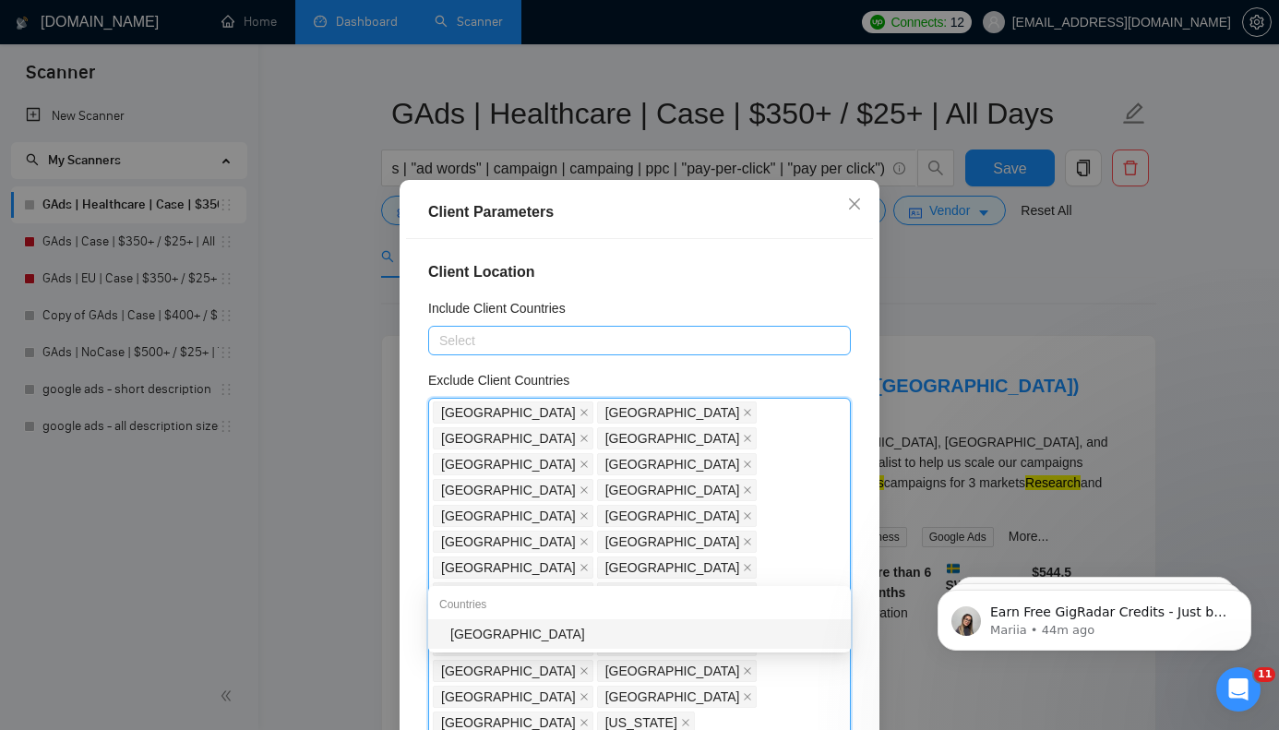
click at [660, 637] on div "[GEOGRAPHIC_DATA]" at bounding box center [644, 634] width 389 height 20
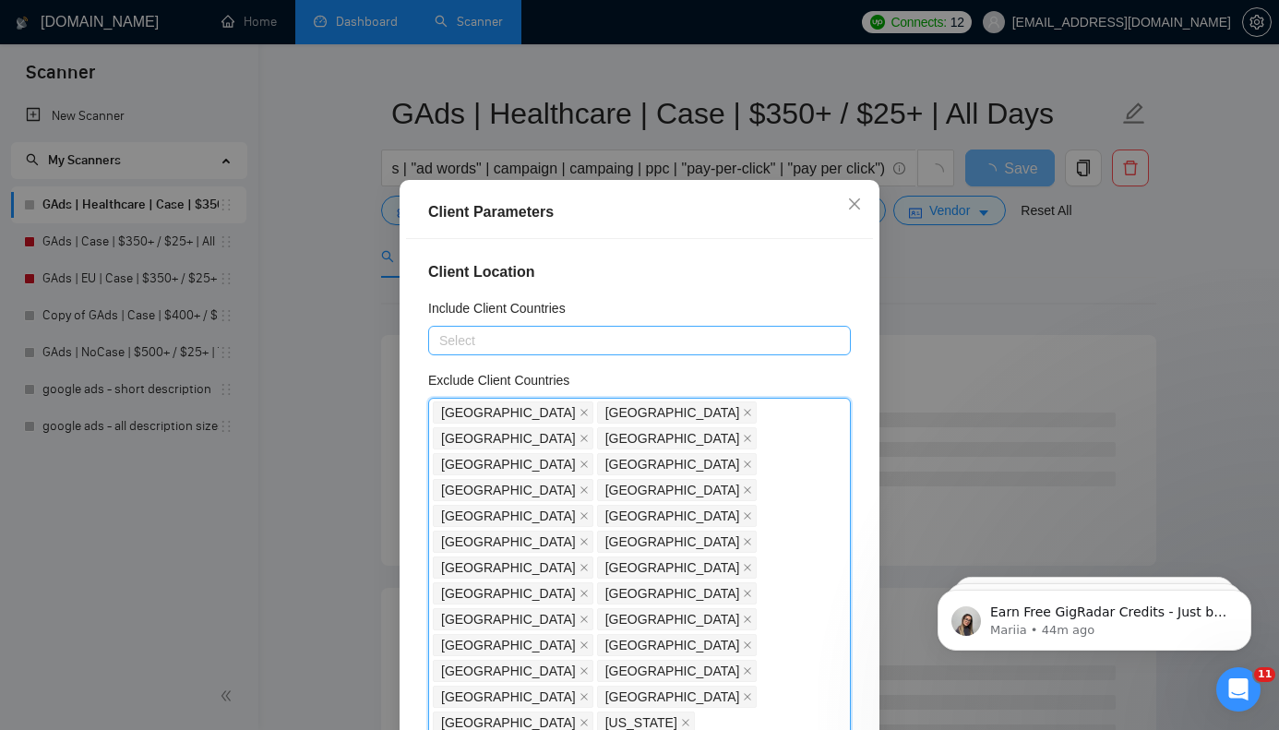
paste input "[GEOGRAPHIC_DATA]"
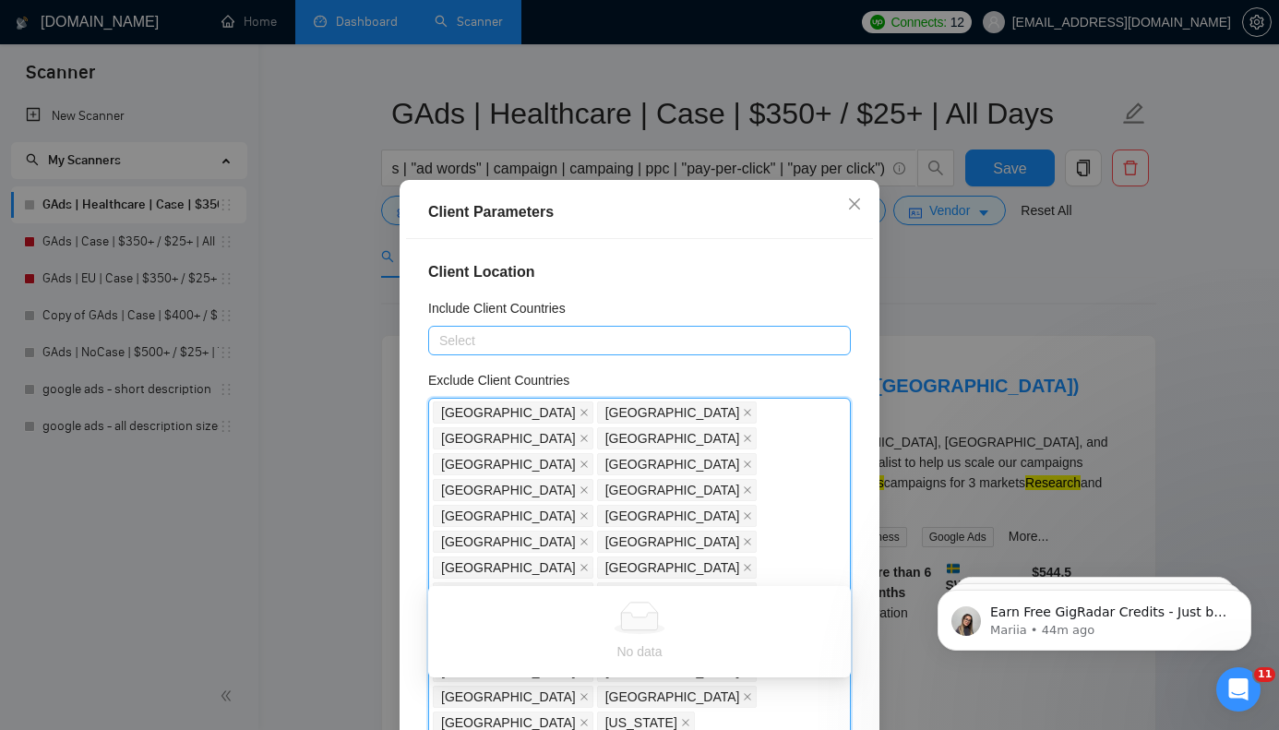
type input "[GEOGRAPHIC_DATA]"
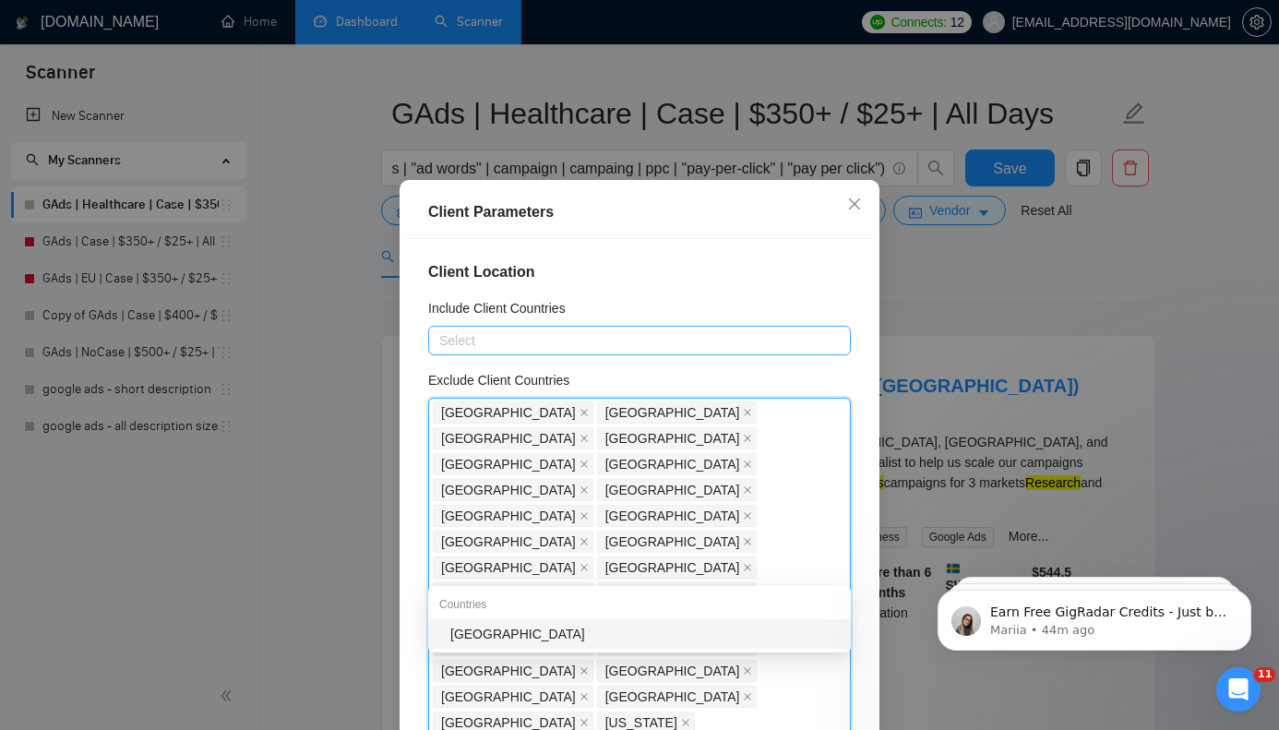
click at [770, 627] on div "[GEOGRAPHIC_DATA]" at bounding box center [644, 634] width 389 height 20
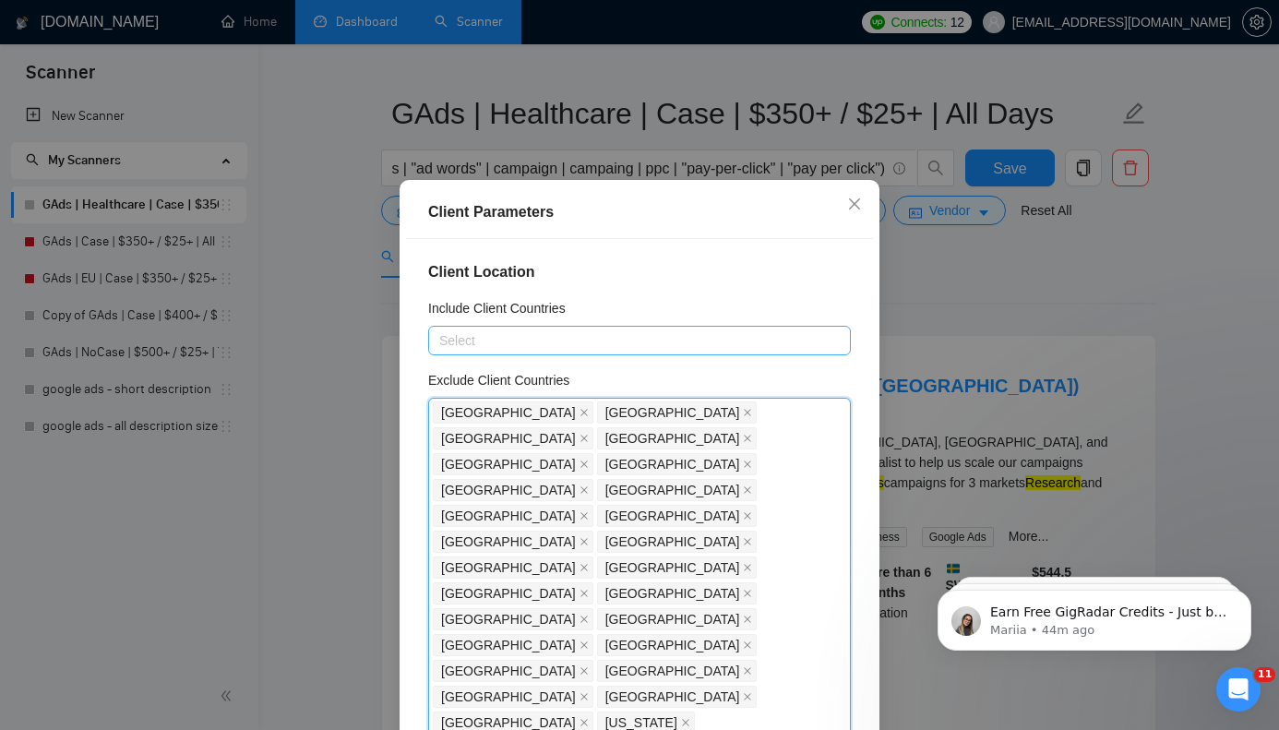
paste input "[GEOGRAPHIC_DATA]"
type input "[GEOGRAPHIC_DATA]"
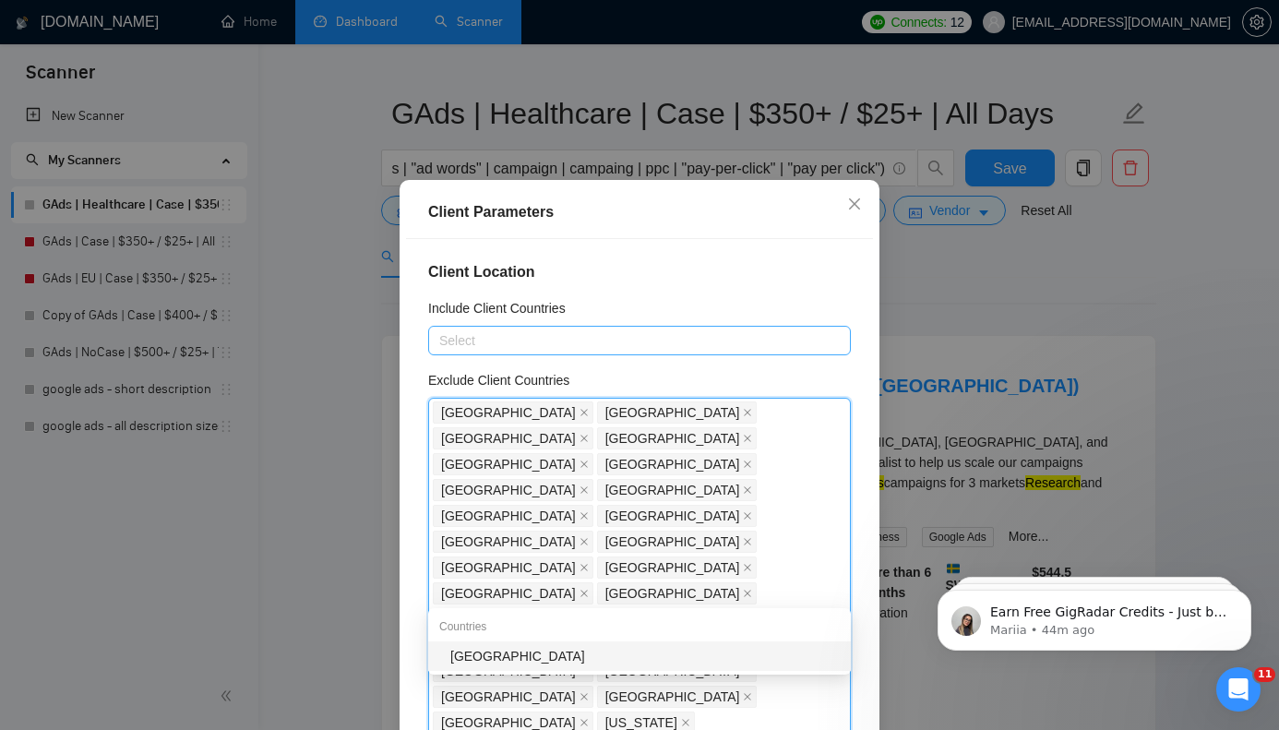
click at [594, 661] on div "[GEOGRAPHIC_DATA]" at bounding box center [644, 656] width 389 height 20
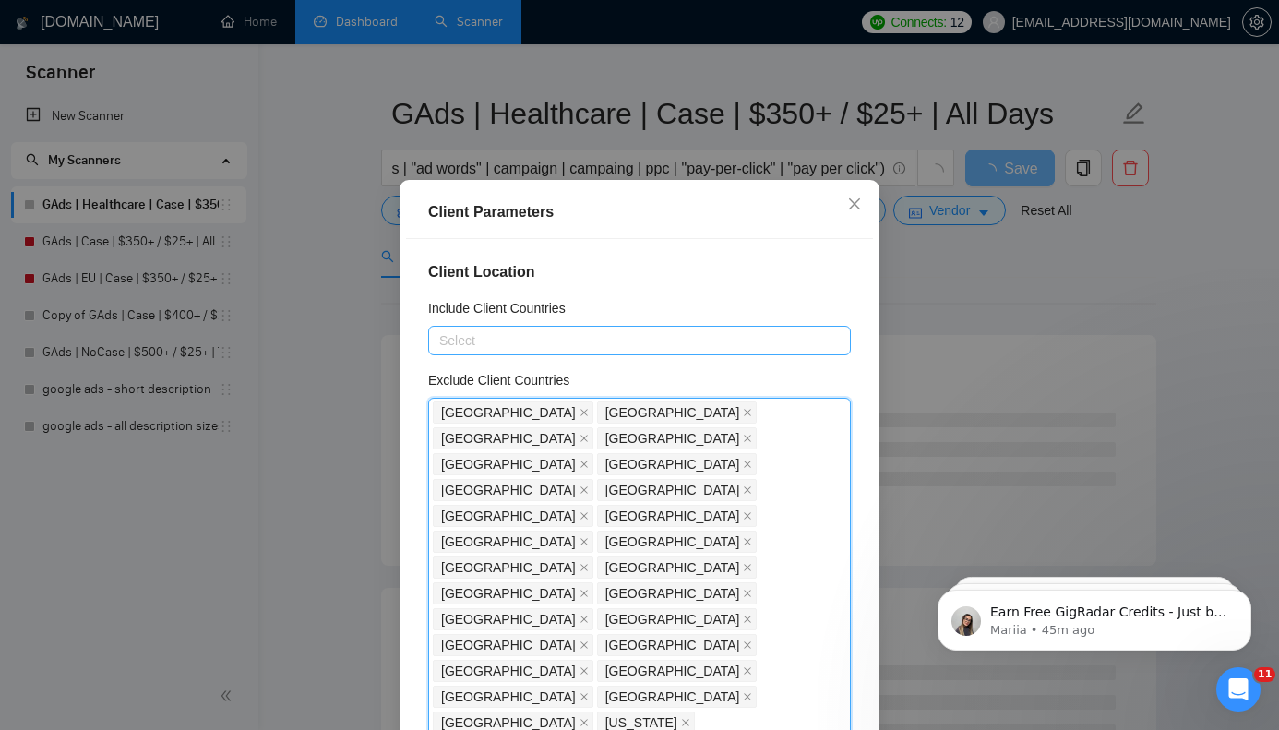
paste input "Cuba"
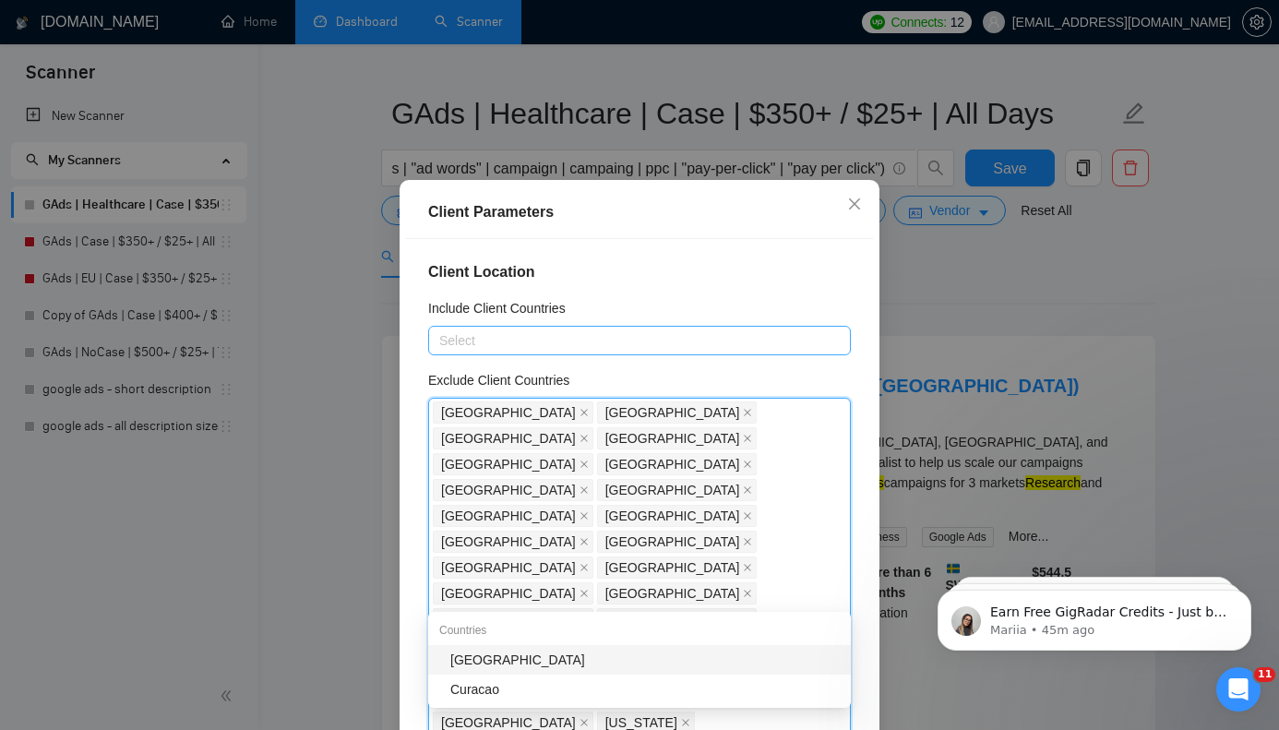
type input "C"
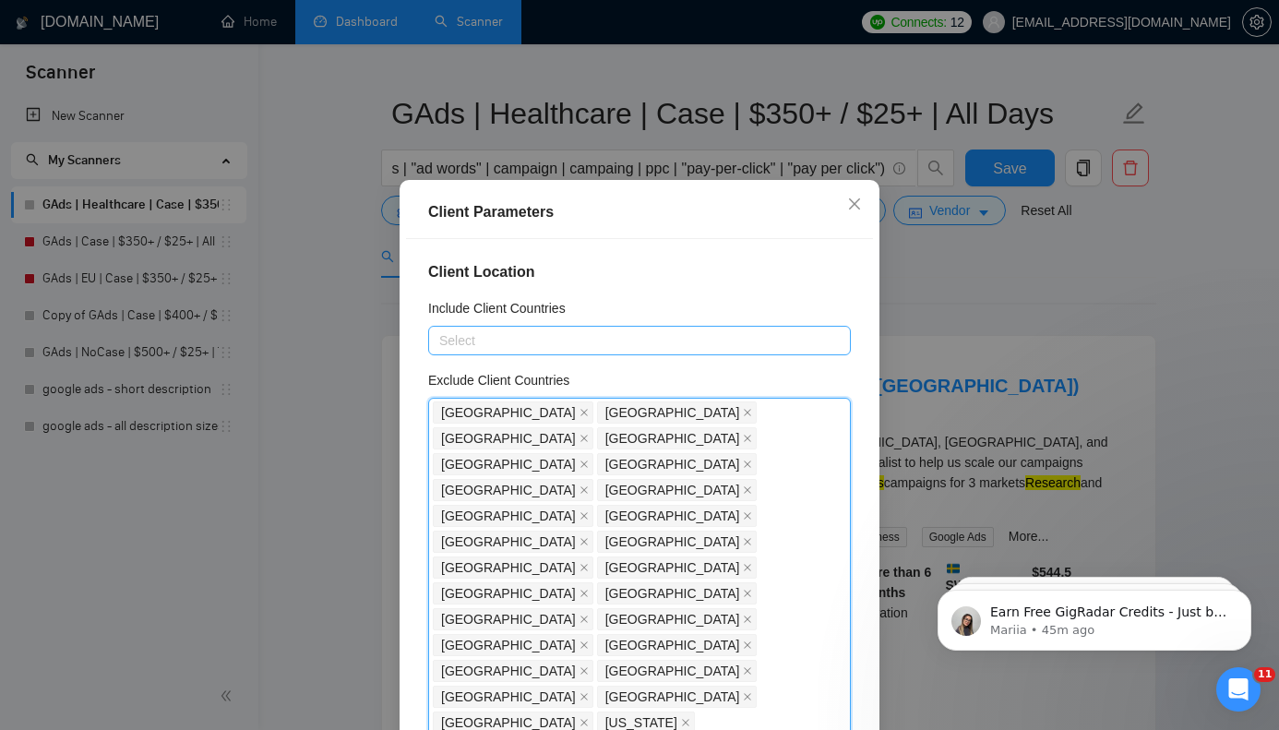
paste input "[GEOGRAPHIC_DATA]"
type input "[GEOGRAPHIC_DATA]"
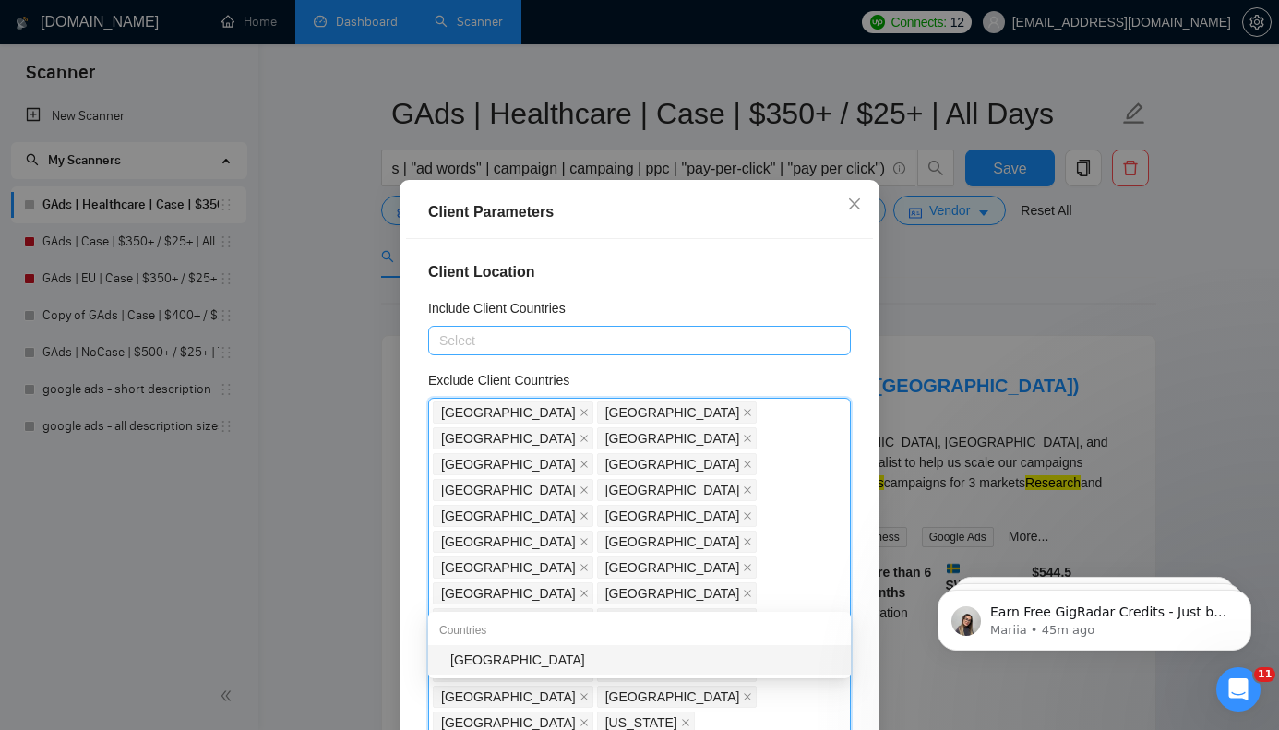
click at [700, 656] on div "[GEOGRAPHIC_DATA]" at bounding box center [644, 660] width 389 height 20
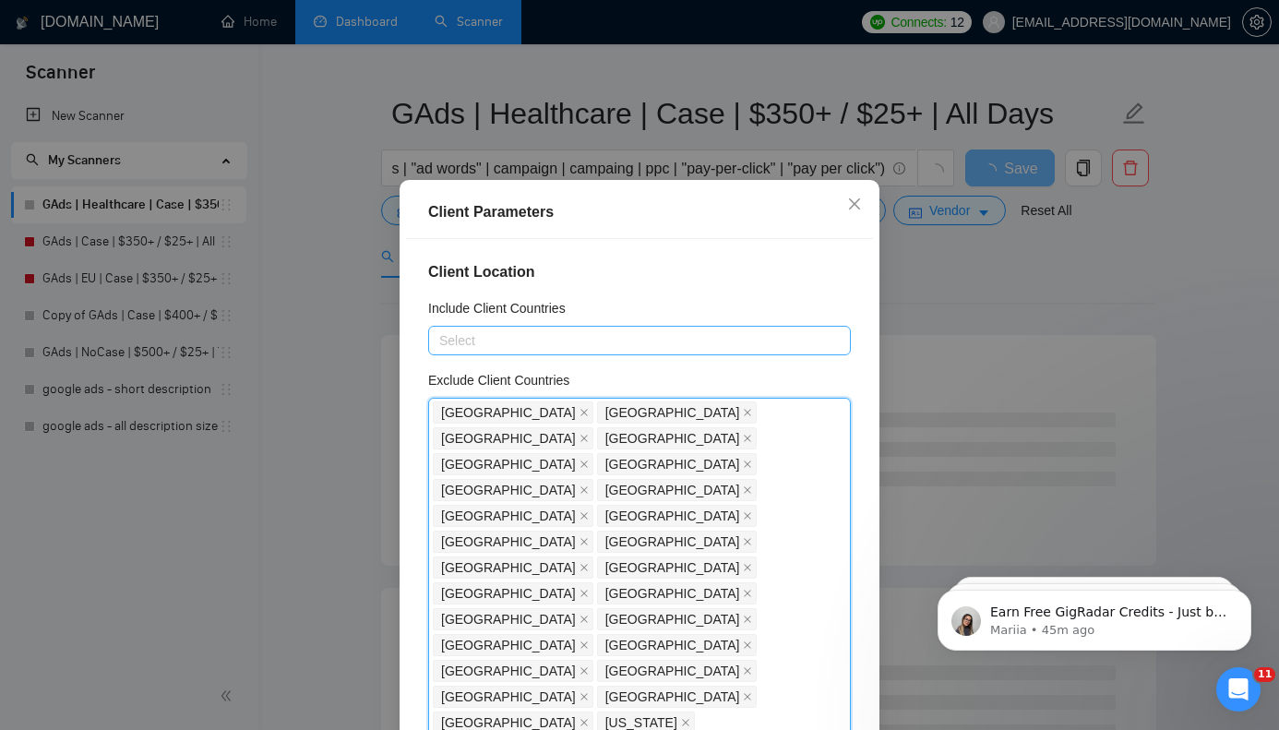
paste input "[GEOGRAPHIC_DATA]"
type input "[GEOGRAPHIC_DATA]"
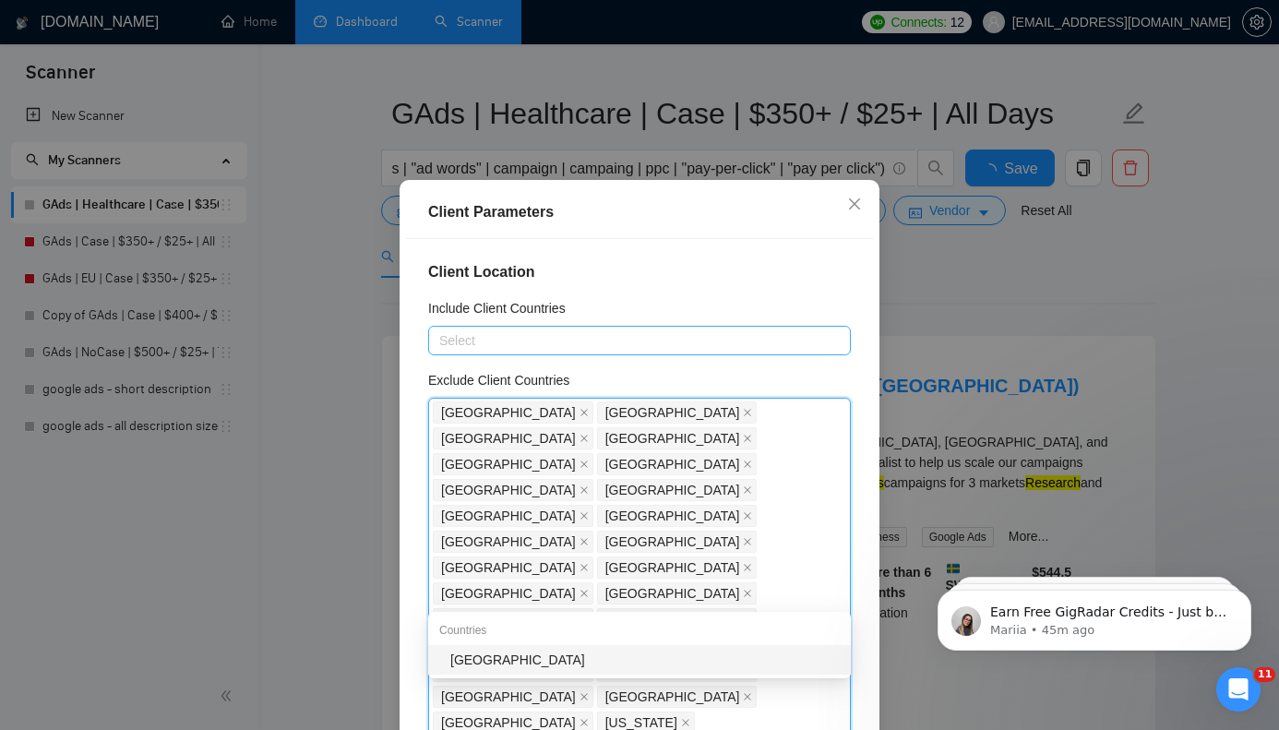
click at [586, 664] on div "[GEOGRAPHIC_DATA]" at bounding box center [644, 660] width 389 height 20
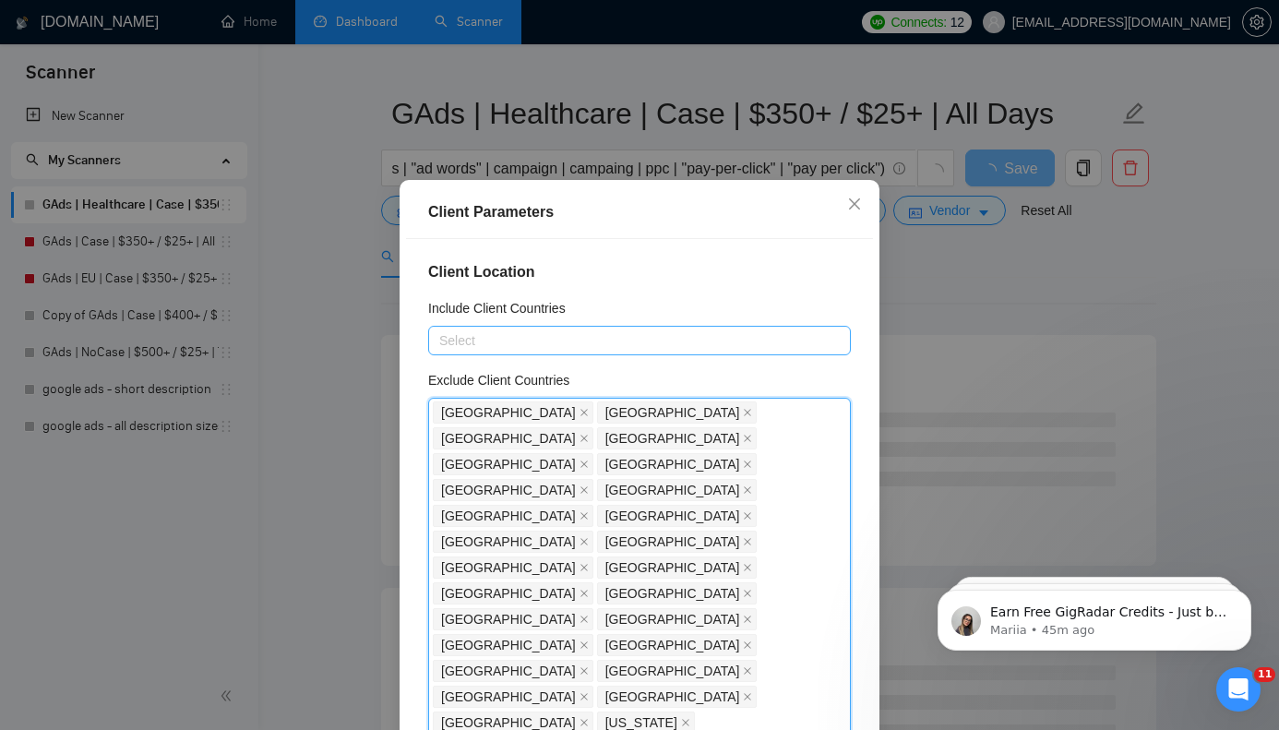
paste input "[GEOGRAPHIC_DATA]"
type input "[GEOGRAPHIC_DATA]"
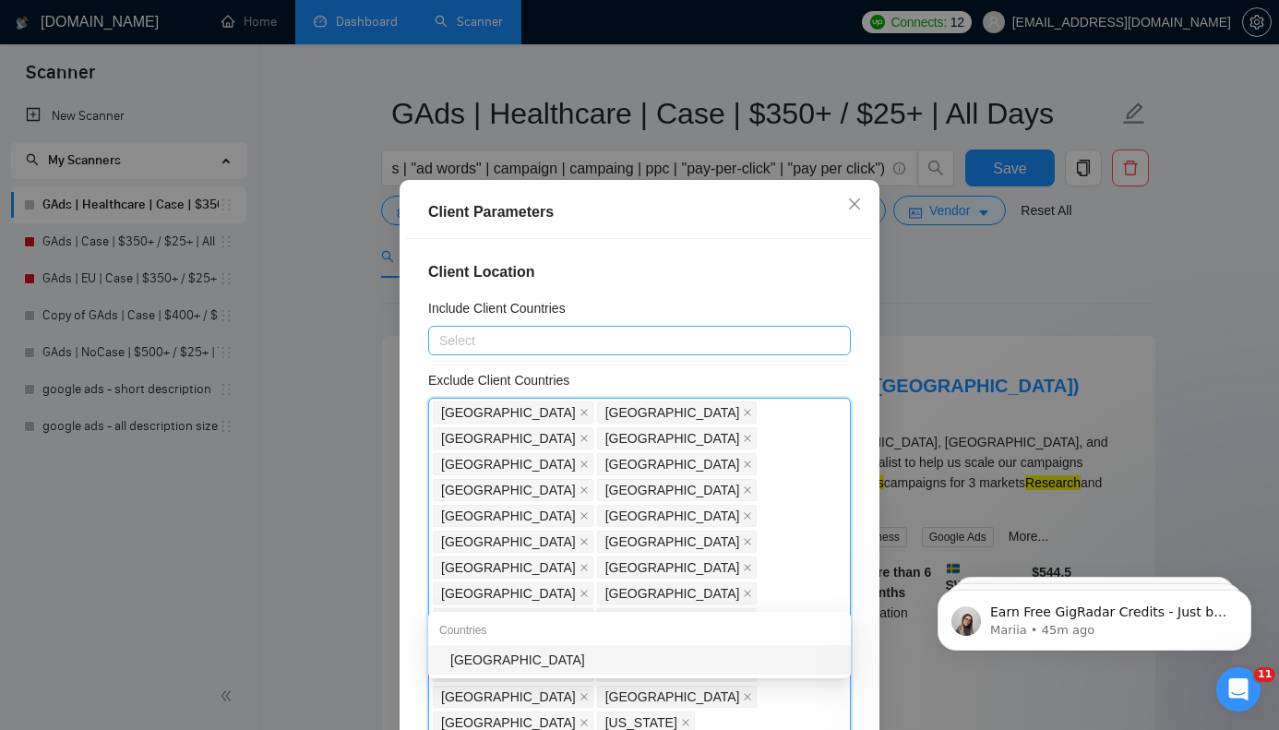
click at [556, 665] on div "[GEOGRAPHIC_DATA]" at bounding box center [644, 660] width 389 height 20
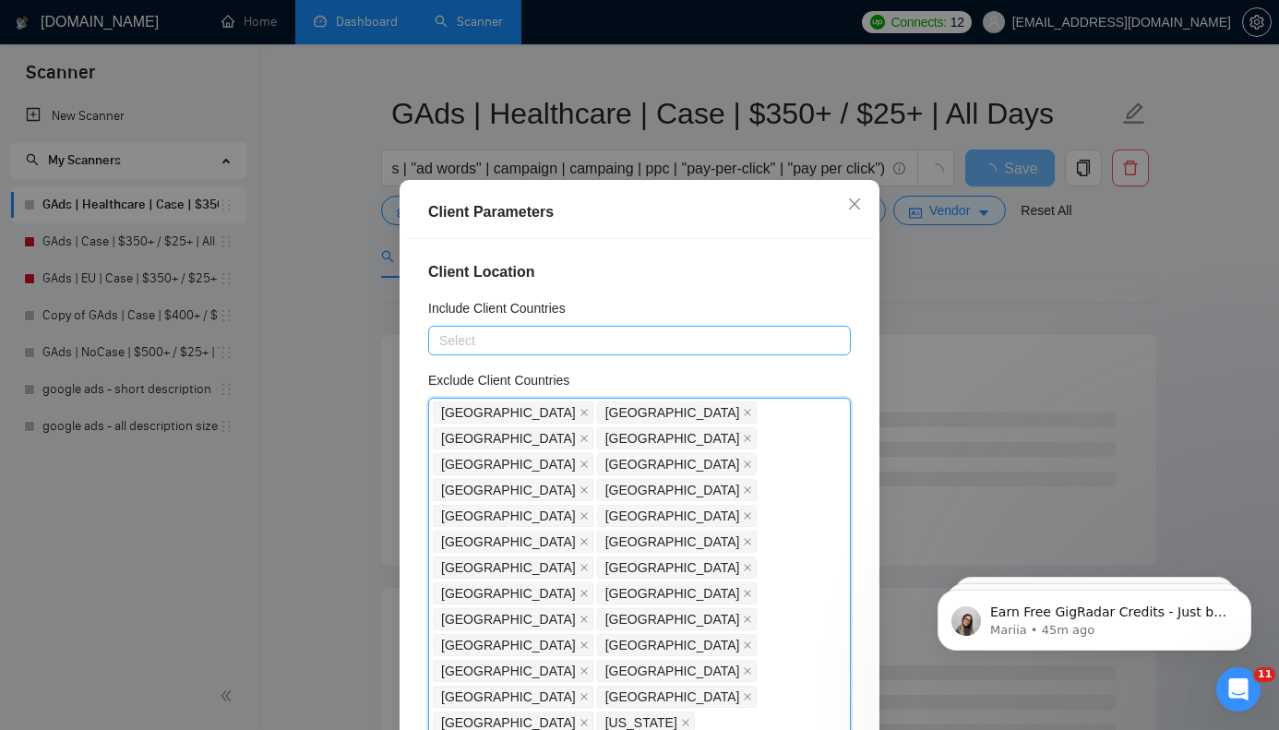
paste input "[GEOGRAPHIC_DATA]"
type input "[GEOGRAPHIC_DATA]"
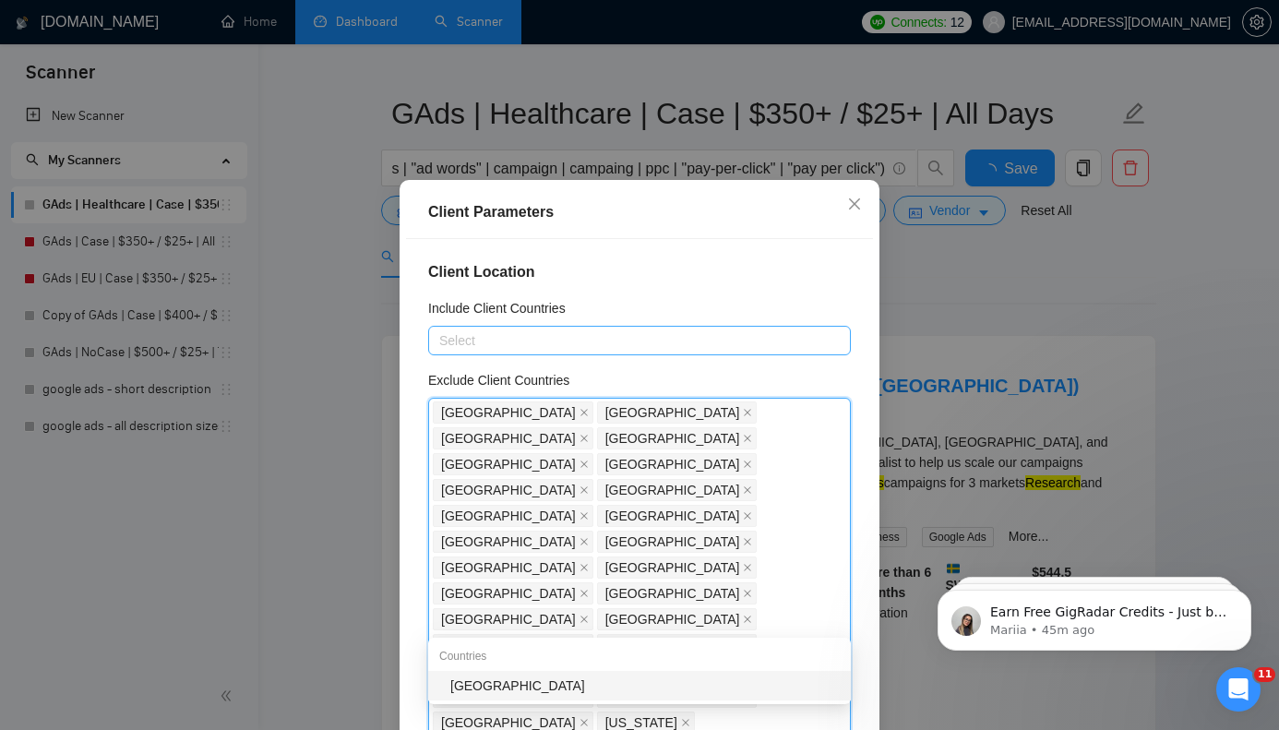
click at [554, 692] on div "[GEOGRAPHIC_DATA]" at bounding box center [644, 685] width 389 height 20
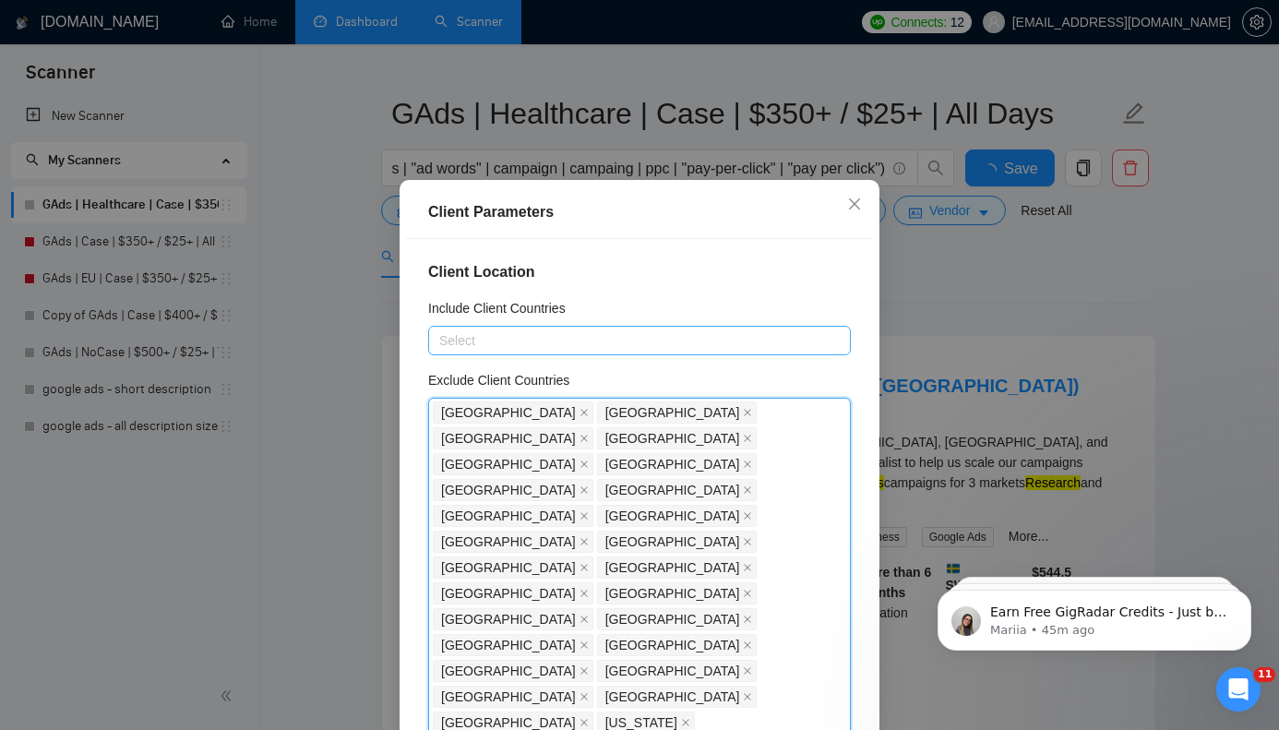
paste input "[GEOGRAPHIC_DATA]"
type input "[GEOGRAPHIC_DATA]"
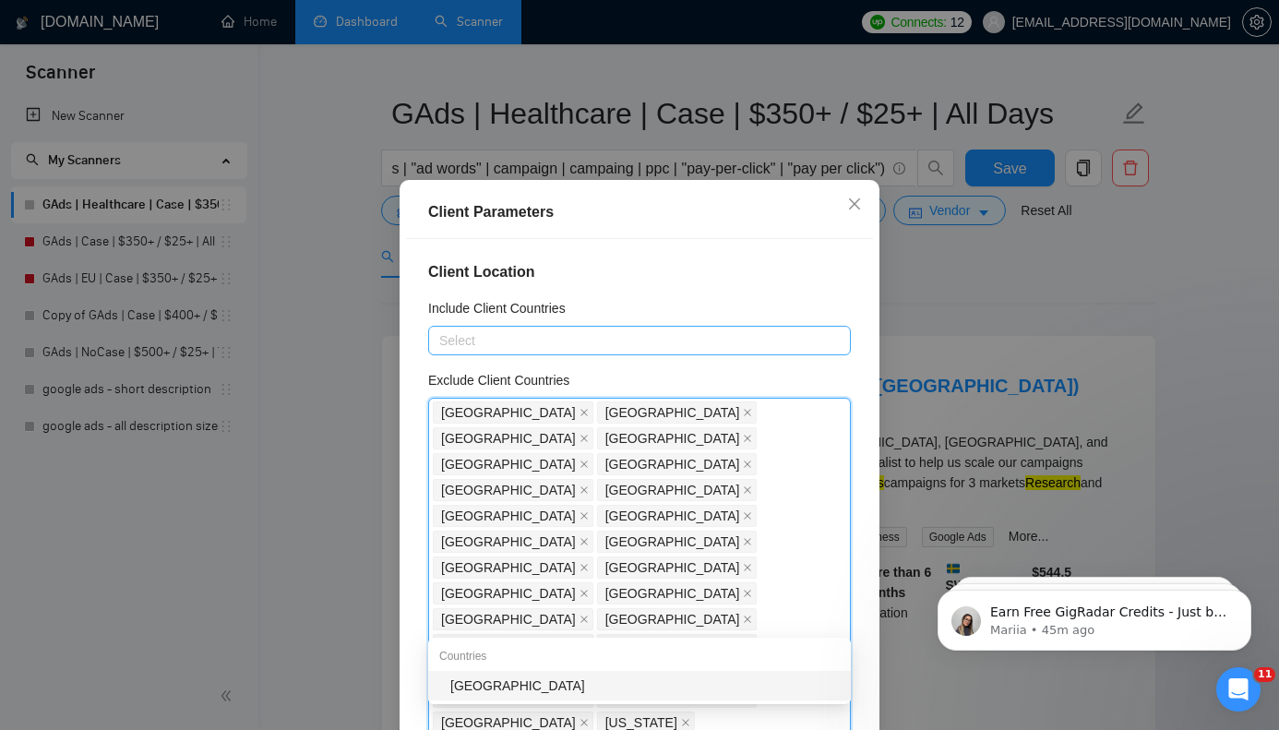
click at [627, 689] on div "[GEOGRAPHIC_DATA]" at bounding box center [644, 685] width 389 height 20
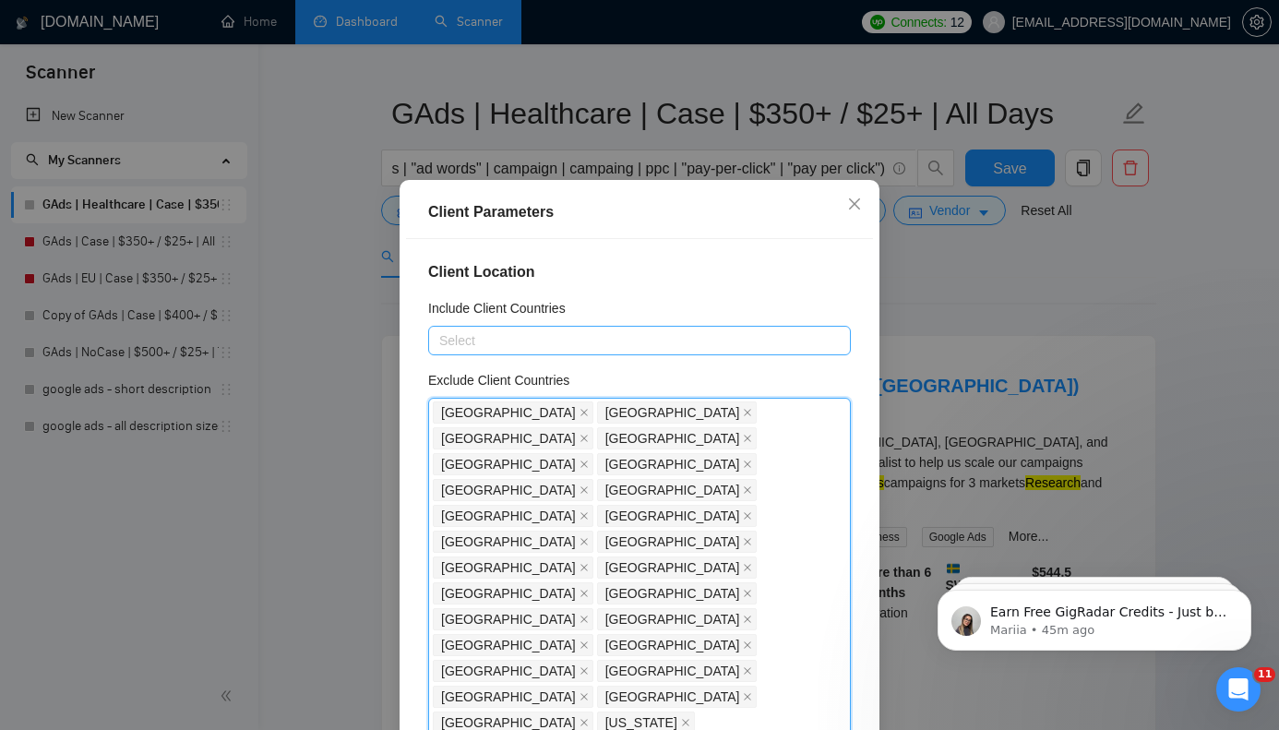
paste input "[GEOGRAPHIC_DATA]"
type input "[GEOGRAPHIC_DATA]"
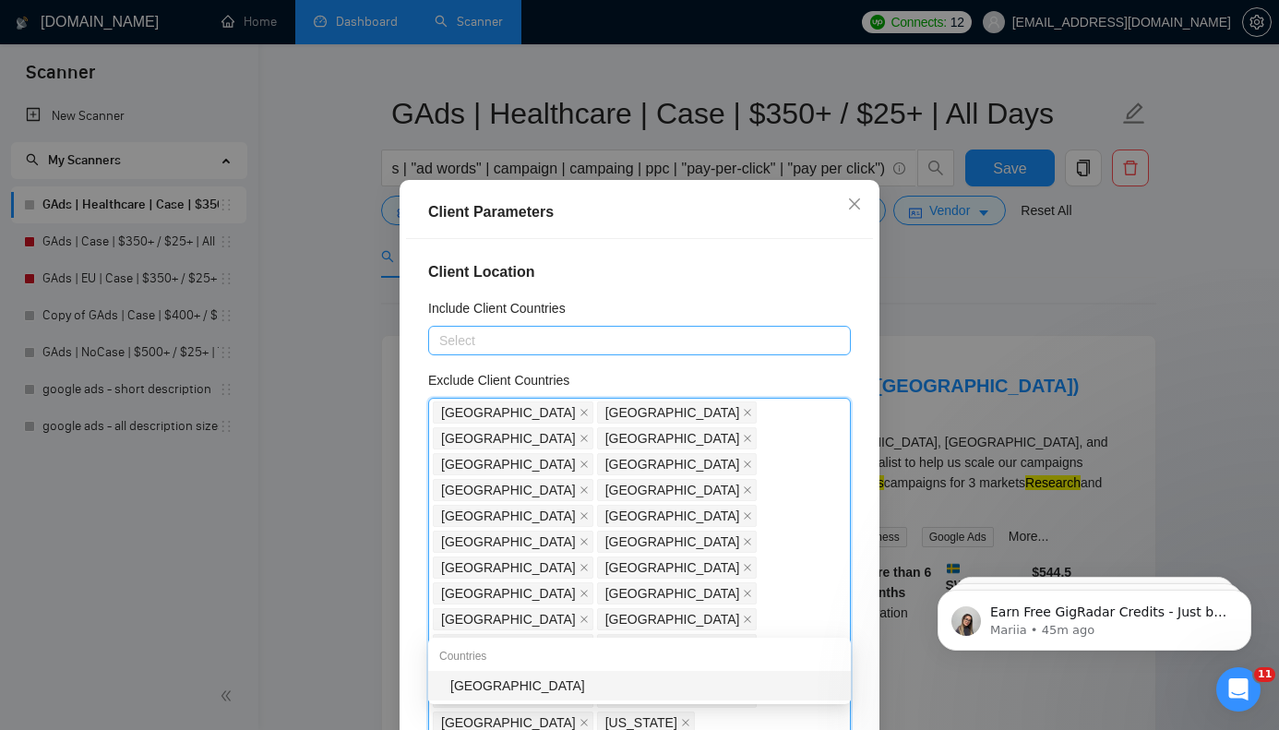
click at [556, 682] on div "[GEOGRAPHIC_DATA]" at bounding box center [644, 685] width 389 height 20
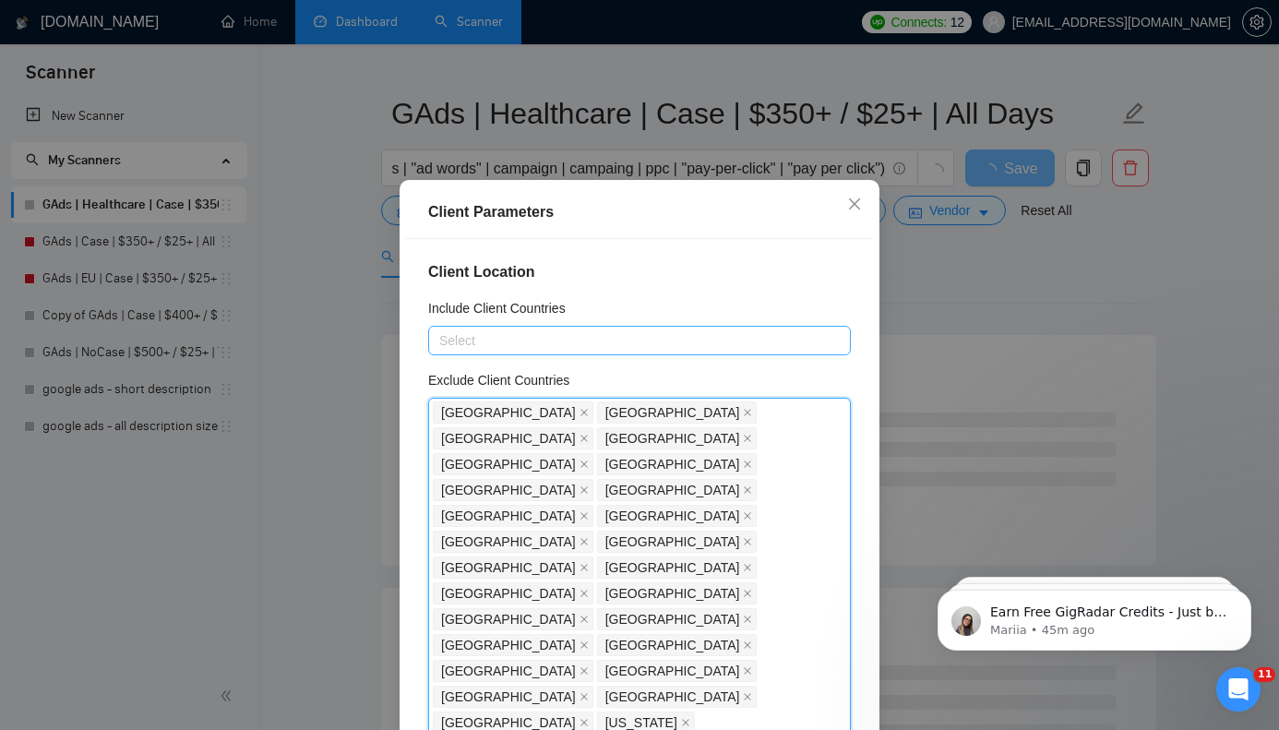
paste input "[GEOGRAPHIC_DATA]"
type input "[GEOGRAPHIC_DATA]"
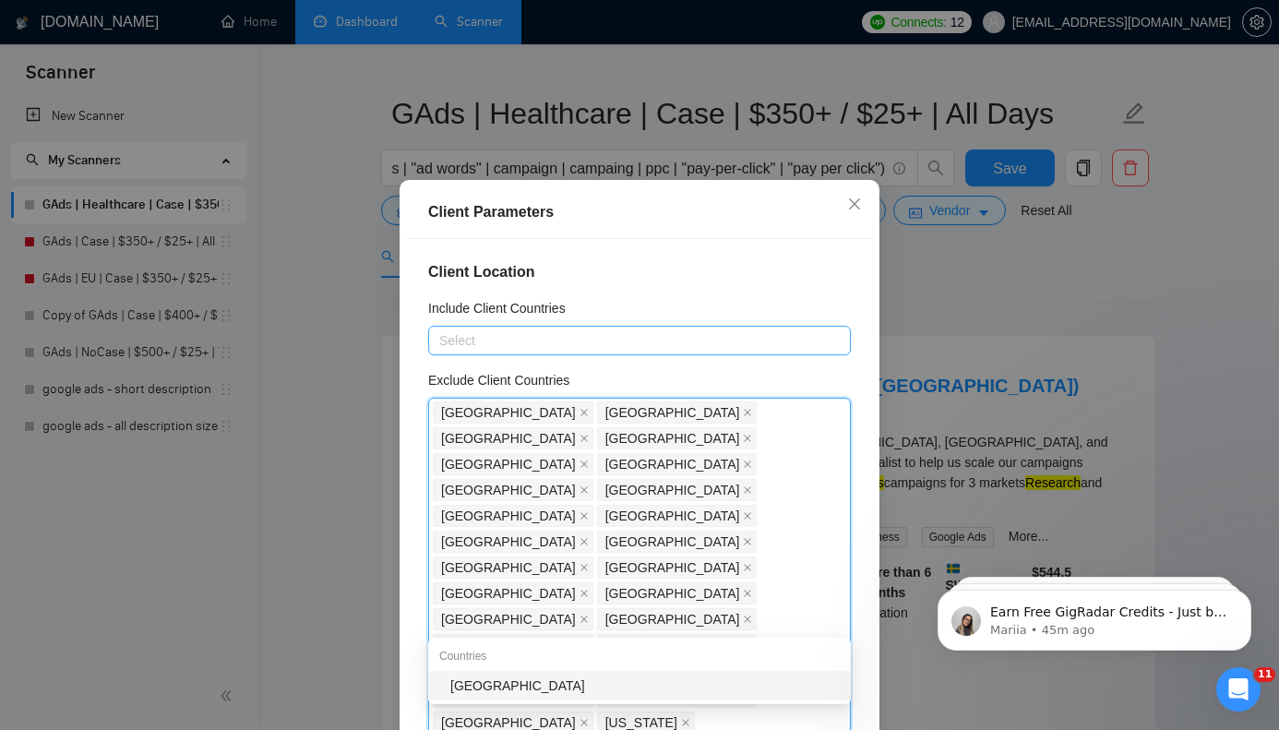
click at [621, 685] on div "[GEOGRAPHIC_DATA]" at bounding box center [644, 685] width 389 height 20
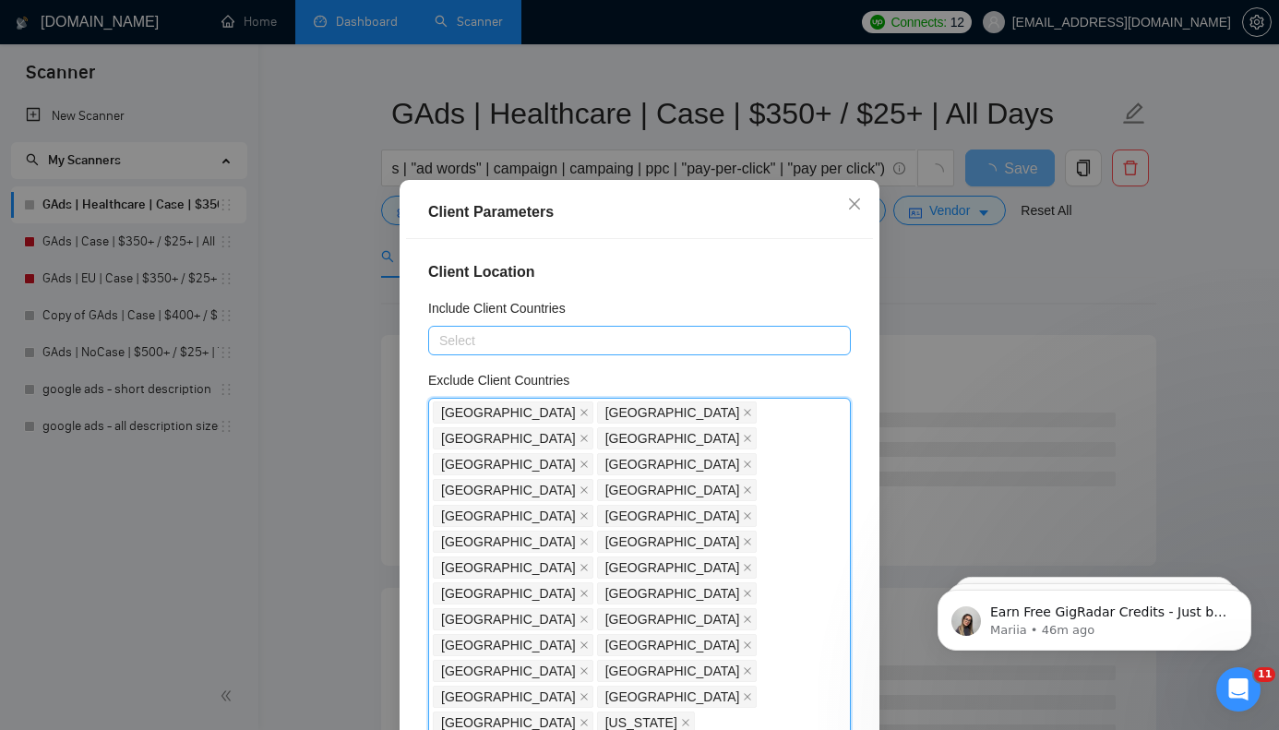
paste input "[GEOGRAPHIC_DATA]"
type input "[GEOGRAPHIC_DATA]"
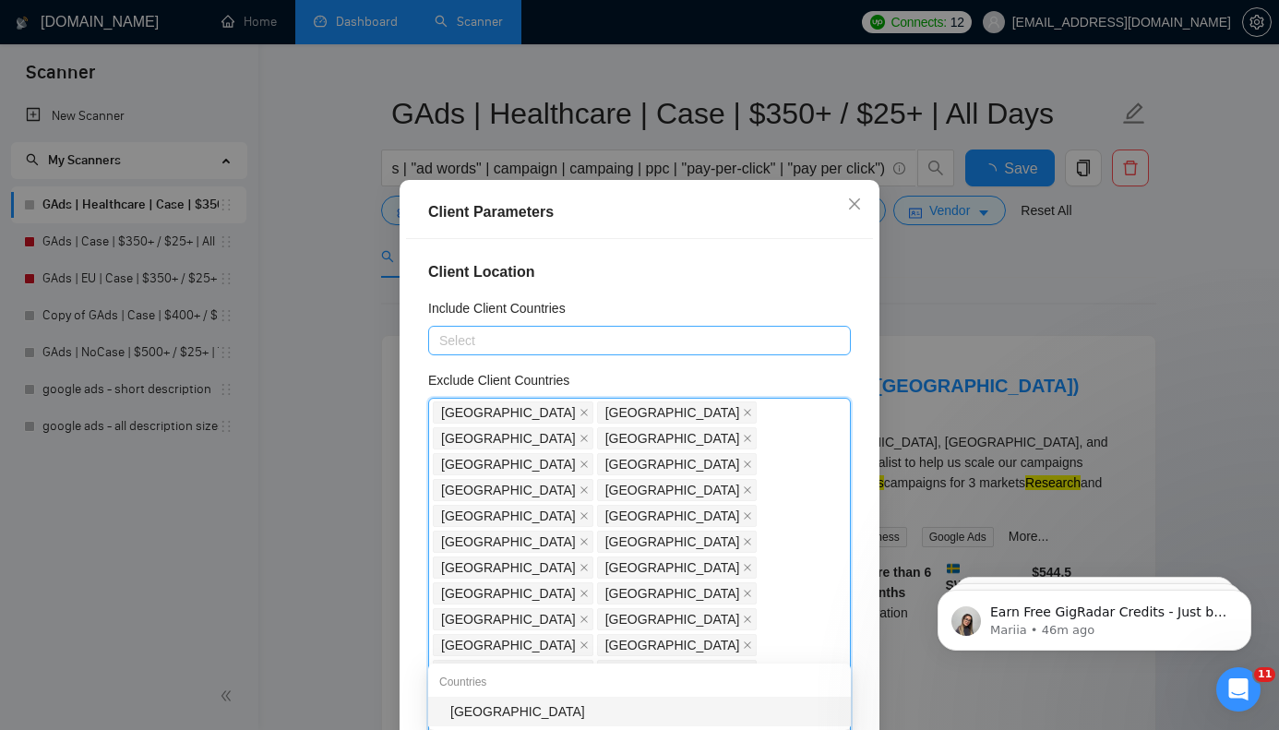
click at [552, 707] on div "[GEOGRAPHIC_DATA]" at bounding box center [644, 711] width 389 height 20
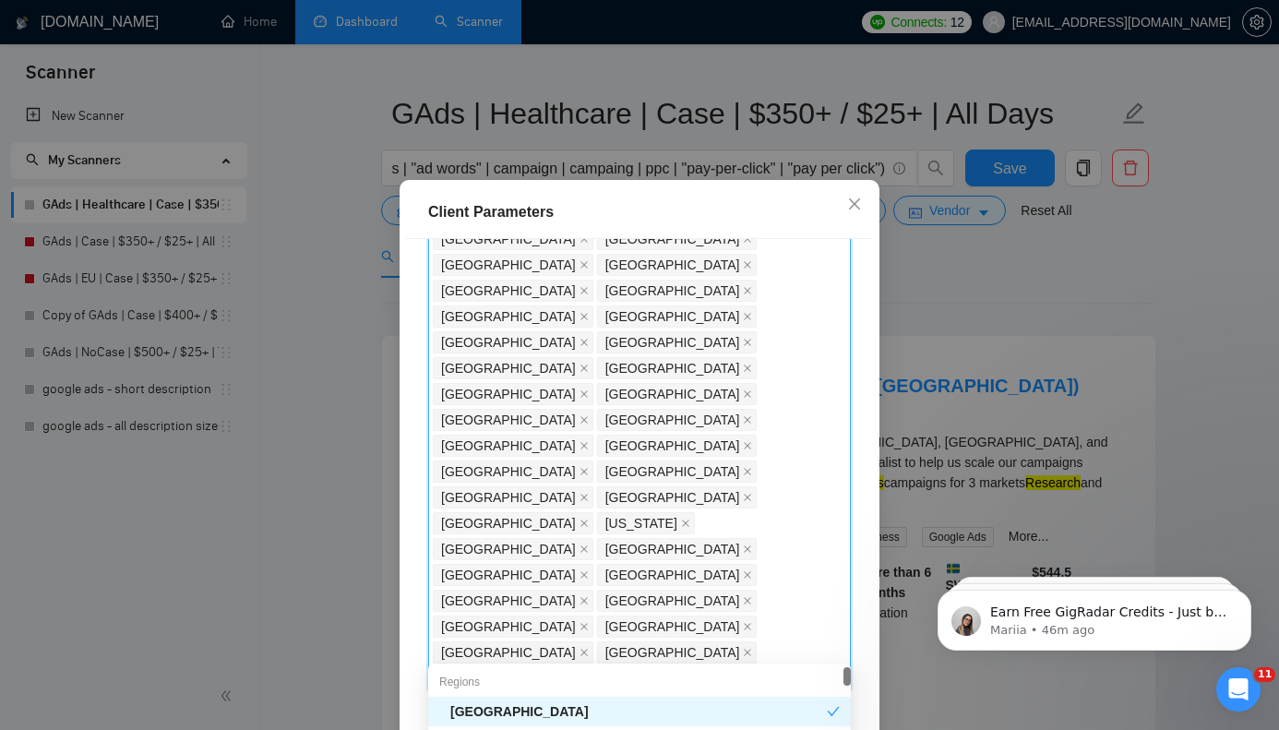
scroll to position [275, 0]
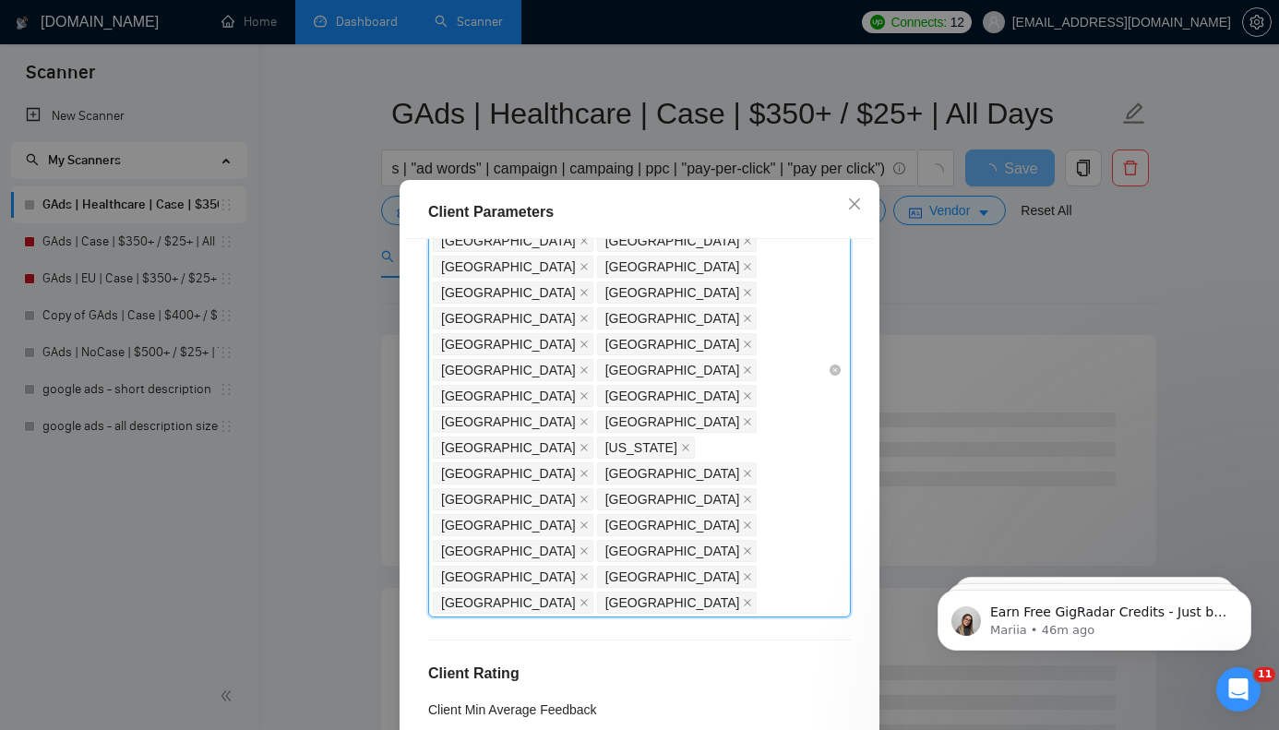
click at [625, 369] on div "Africa Bangladesh Cambodia China India Indonesia Kazakhstan Kyrgyzstan Laos Mon…" at bounding box center [630, 370] width 395 height 491
click at [633, 376] on div "Africa Bangladesh Cambodia China India Indonesia Kazakhstan Kyrgyzstan Laos Mon…" at bounding box center [630, 370] width 395 height 491
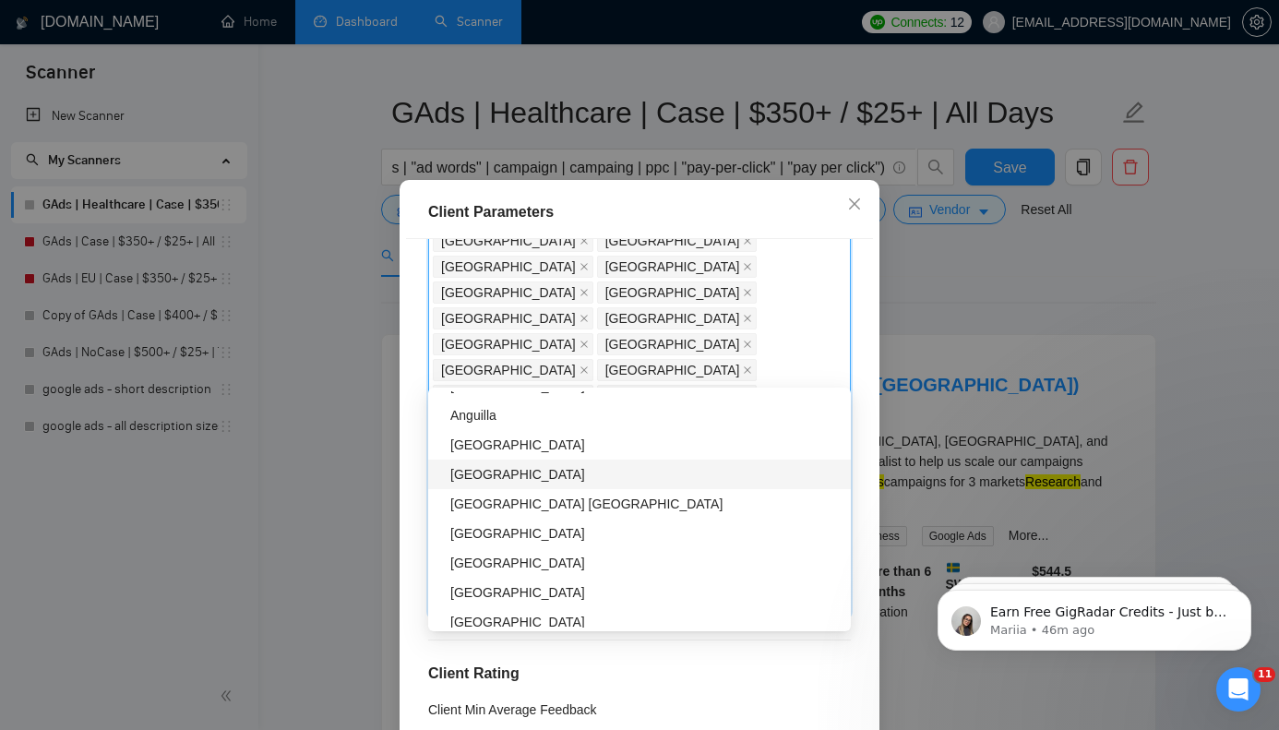
scroll to position [4211, 0]
click at [570, 484] on div "[GEOGRAPHIC_DATA]" at bounding box center [644, 476] width 389 height 20
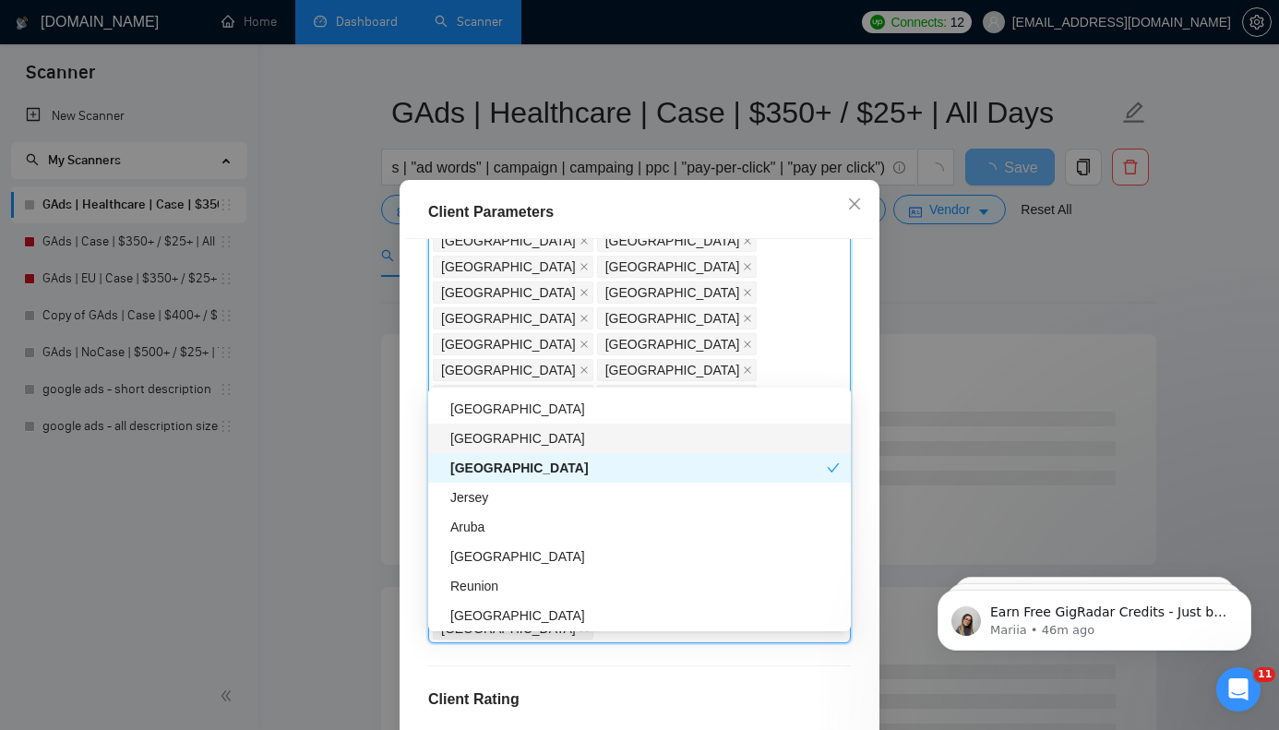
scroll to position [4366, 0]
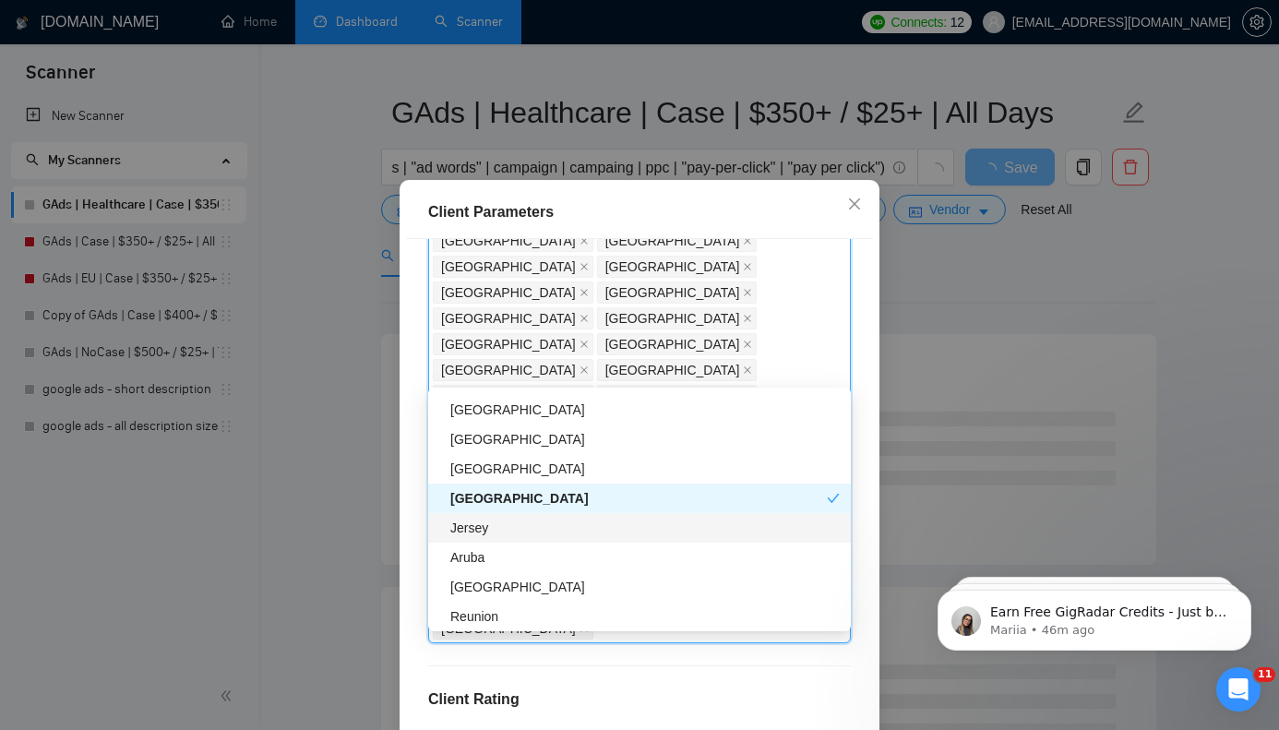
click at [534, 530] on div "Jersey" at bounding box center [644, 528] width 389 height 20
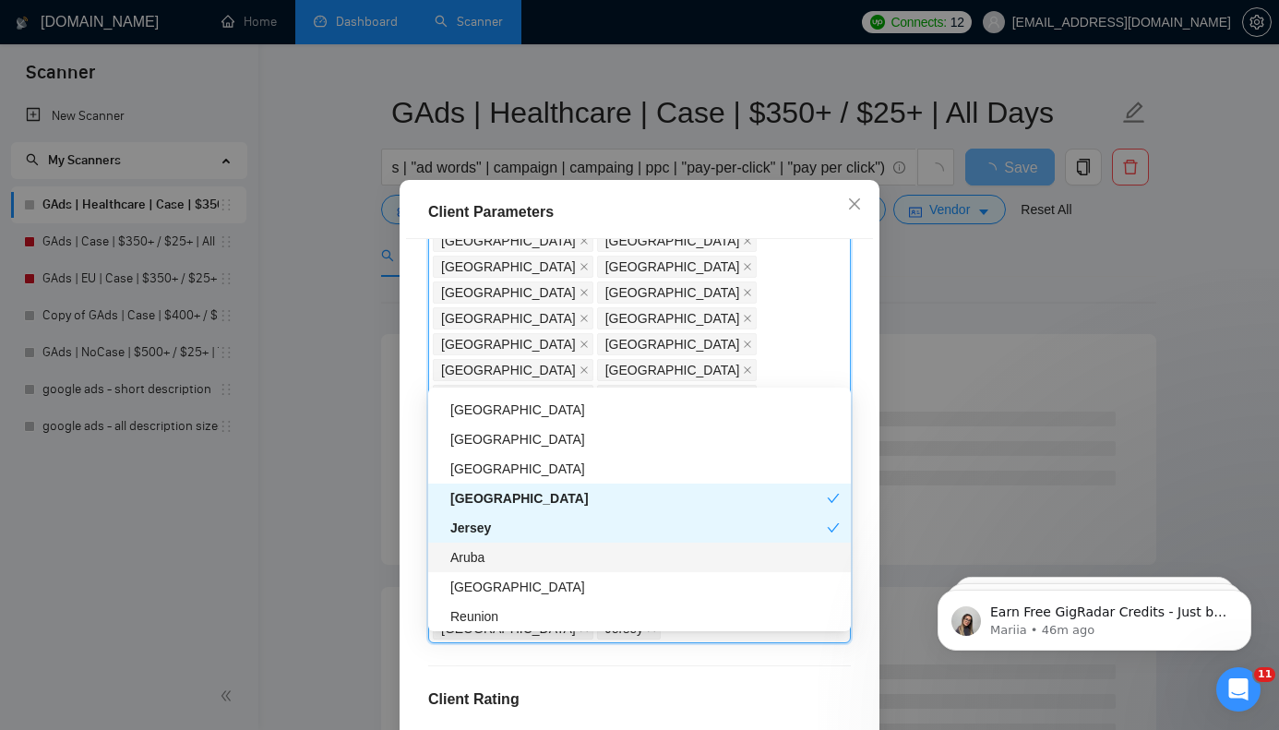
click at [525, 555] on div "Aruba" at bounding box center [644, 557] width 389 height 20
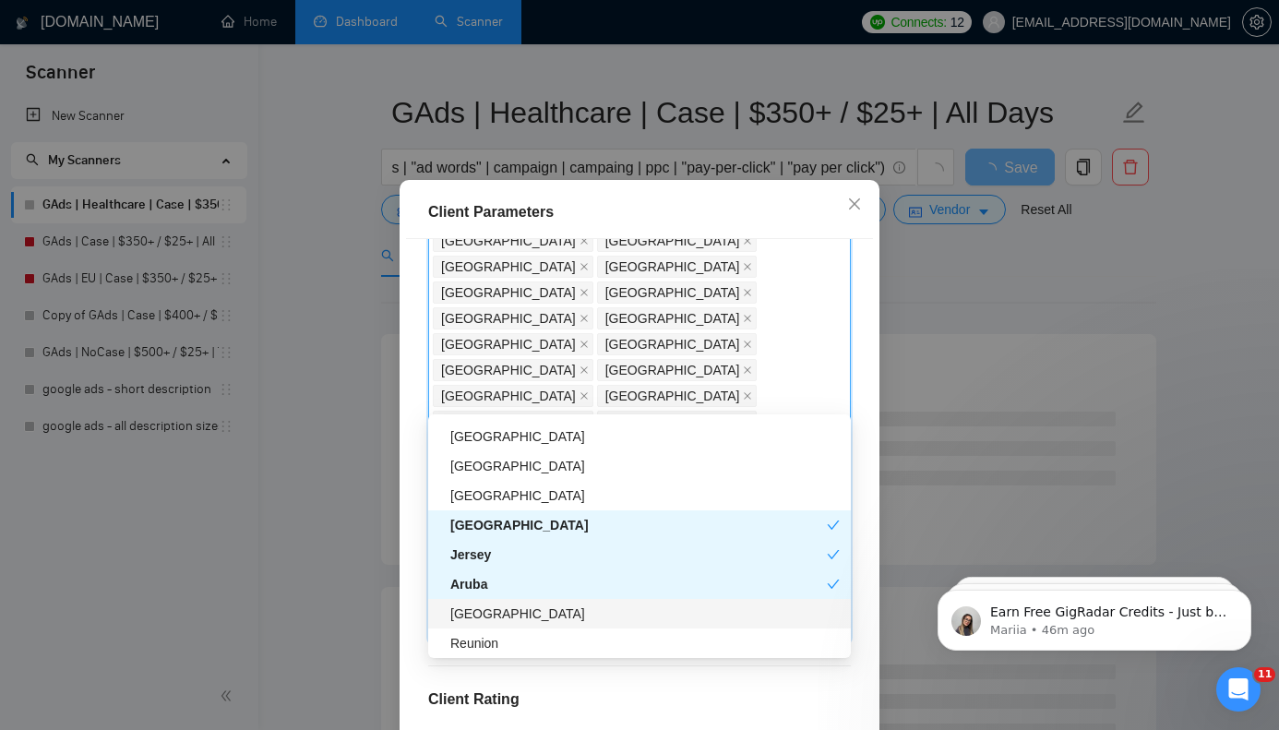
click at [514, 616] on div "[GEOGRAPHIC_DATA]" at bounding box center [644, 613] width 389 height 20
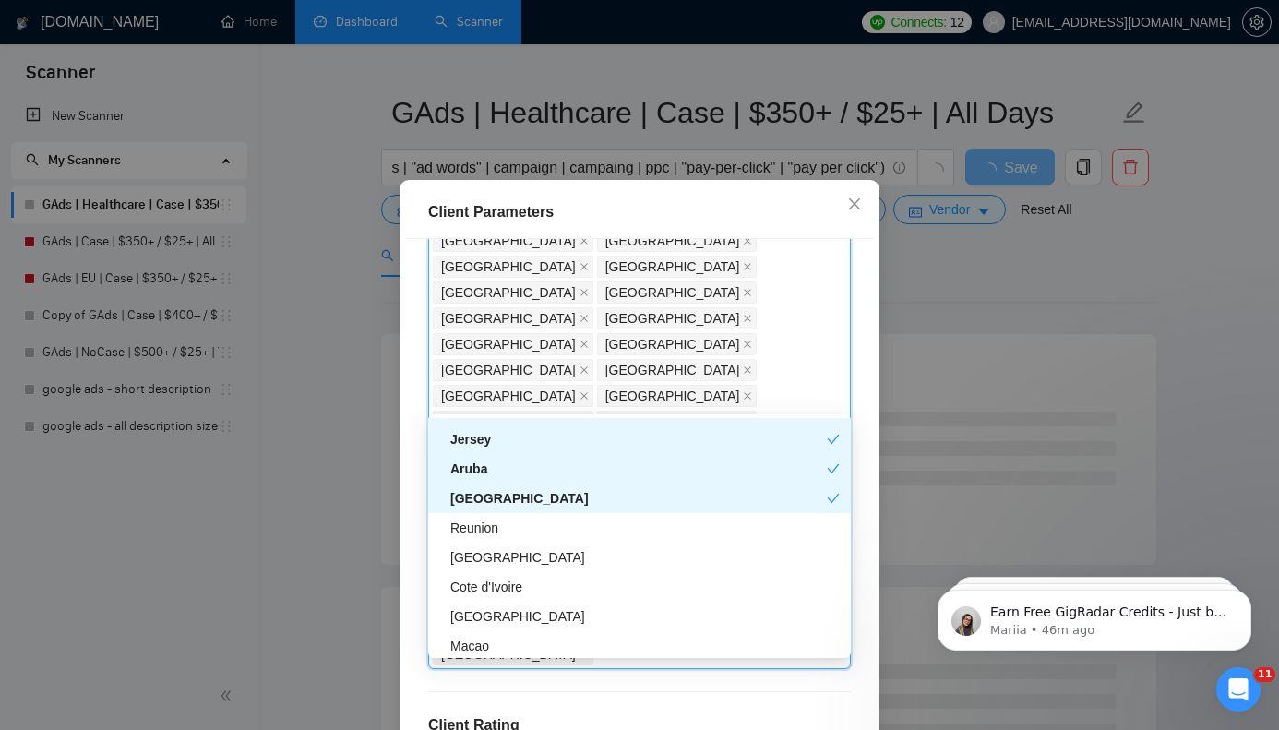
scroll to position [4488, 0]
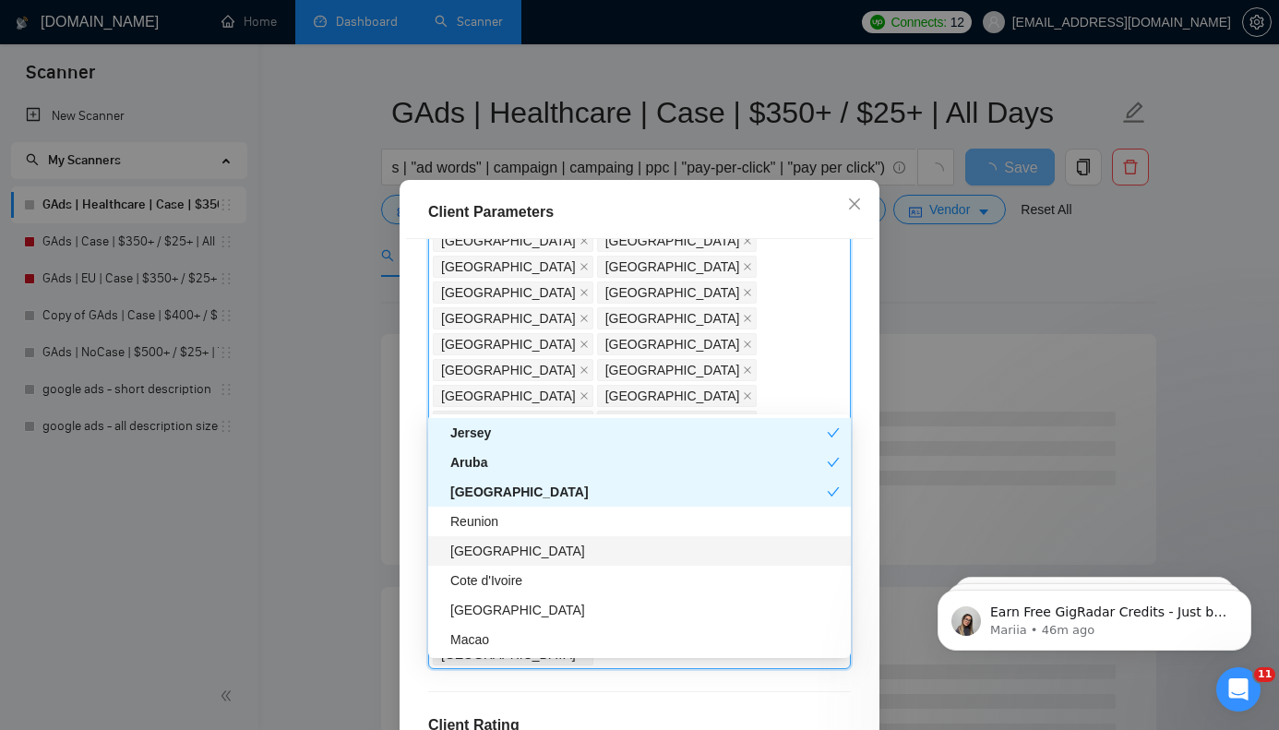
click at [605, 548] on div "[GEOGRAPHIC_DATA]" at bounding box center [644, 551] width 389 height 20
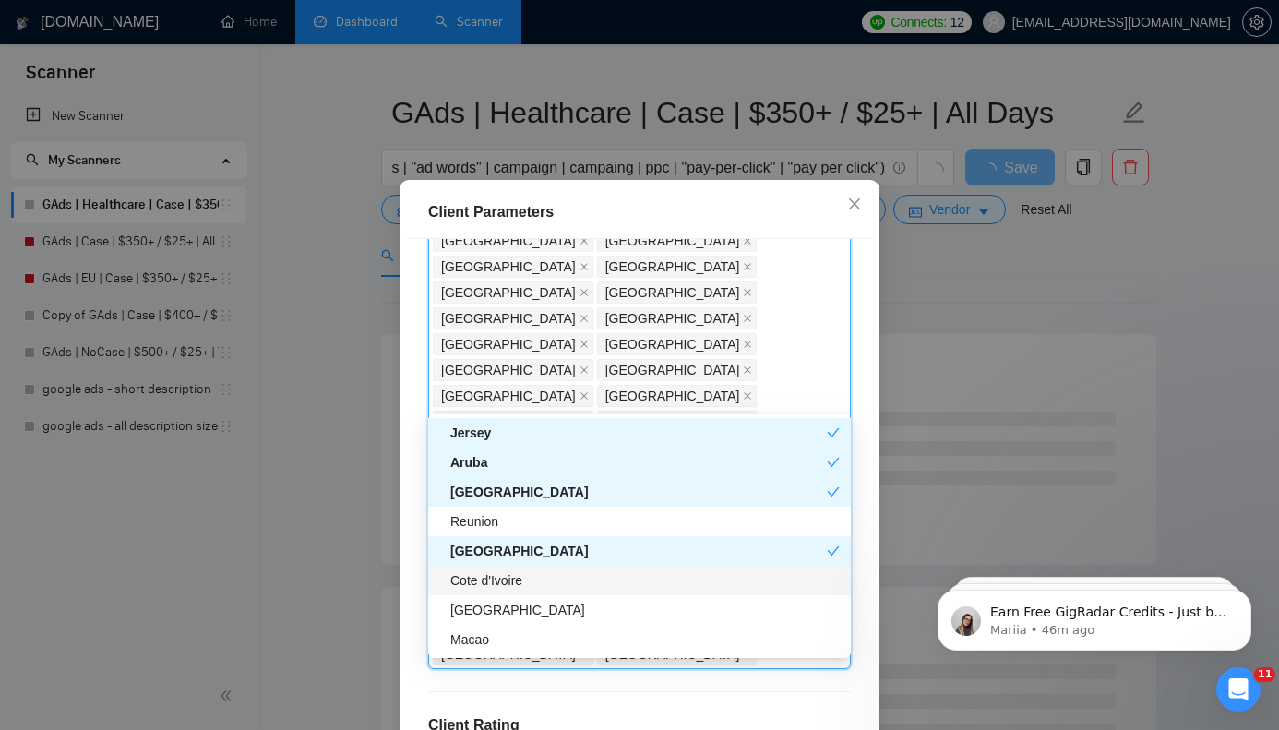
click at [579, 581] on div "Cote d'Ivoire" at bounding box center [644, 580] width 389 height 20
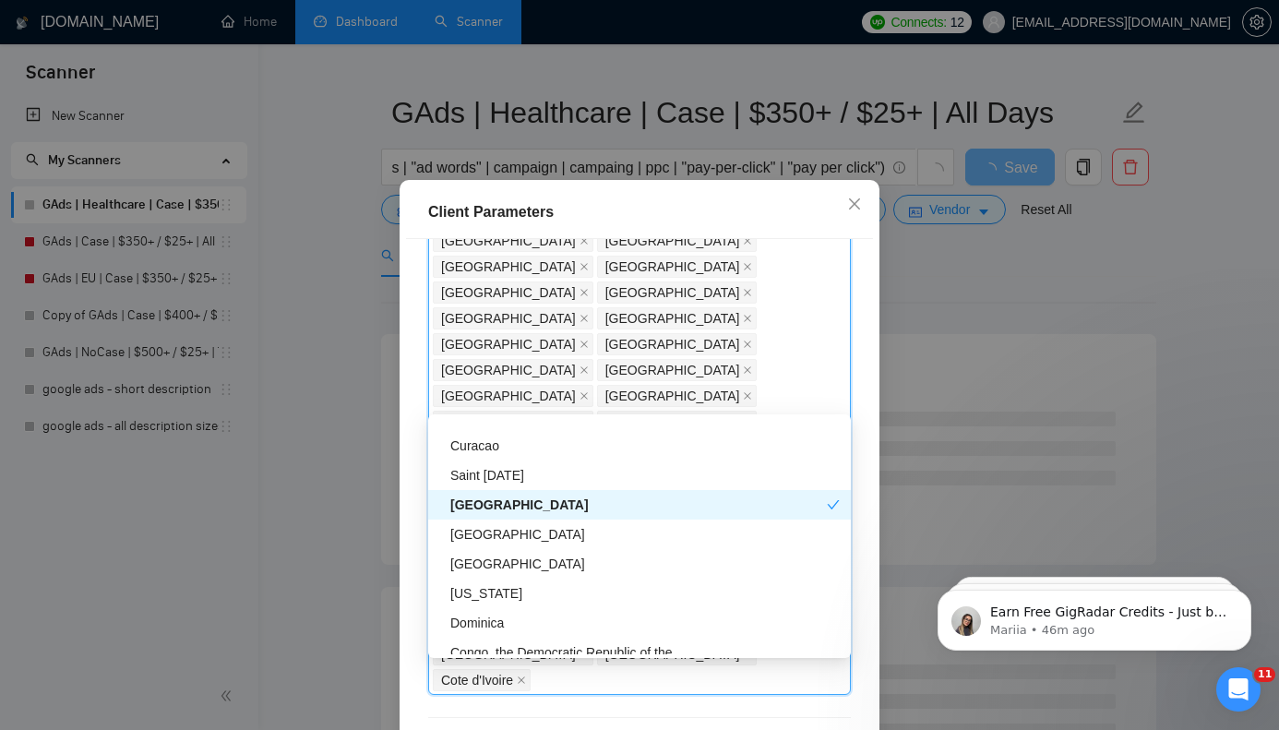
scroll to position [4778, 0]
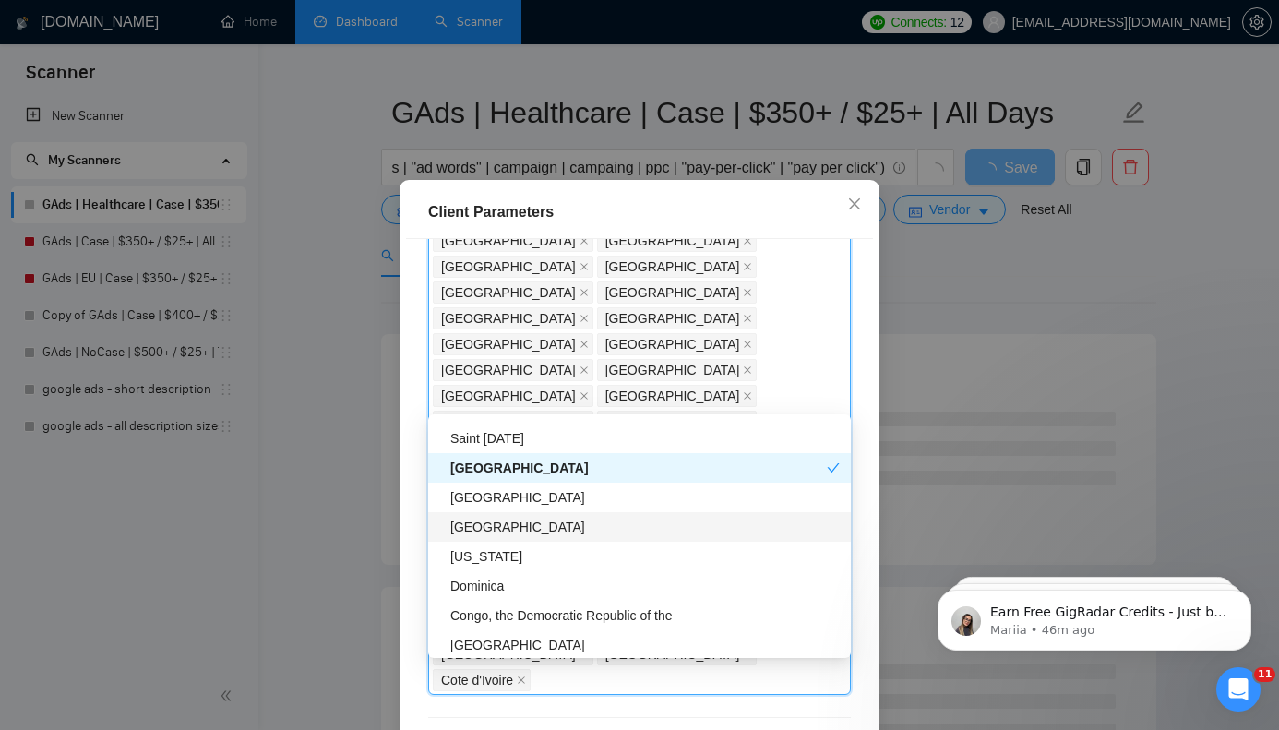
click at [566, 531] on div "[GEOGRAPHIC_DATA]" at bounding box center [644, 527] width 389 height 20
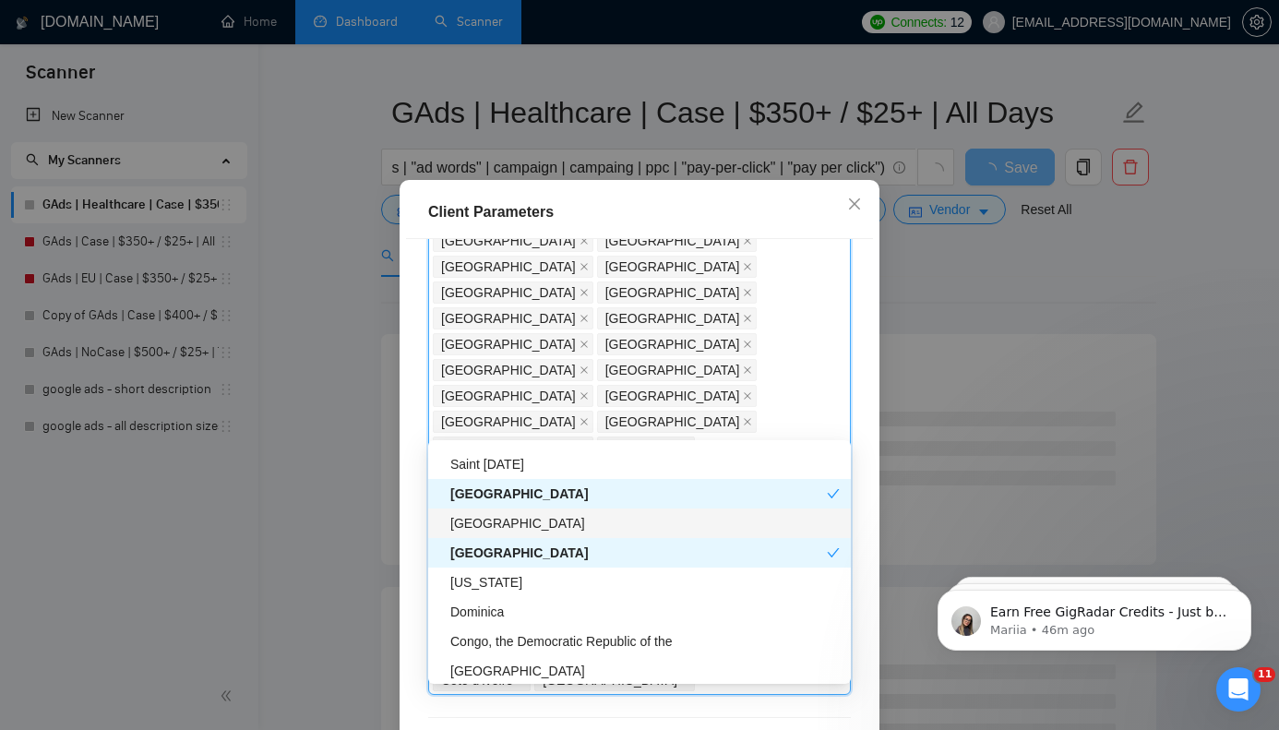
click at [551, 525] on div "[GEOGRAPHIC_DATA]" at bounding box center [644, 523] width 389 height 20
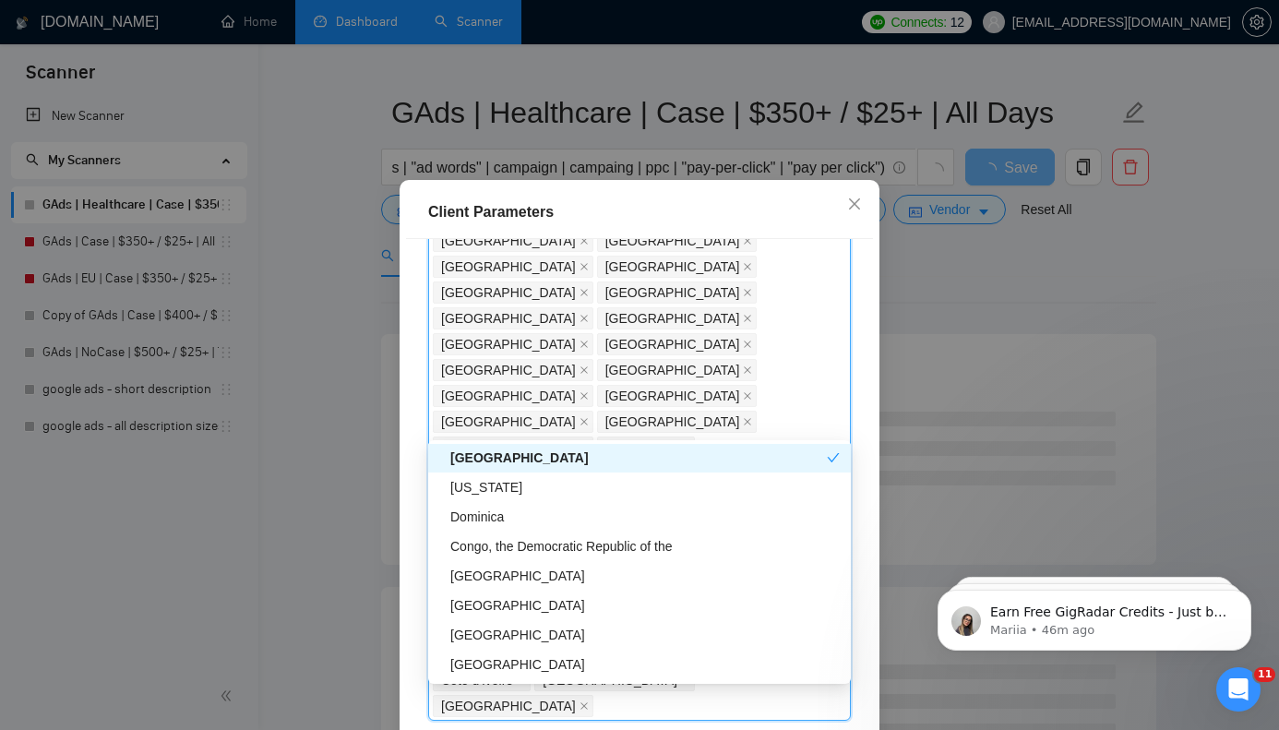
scroll to position [4882, 0]
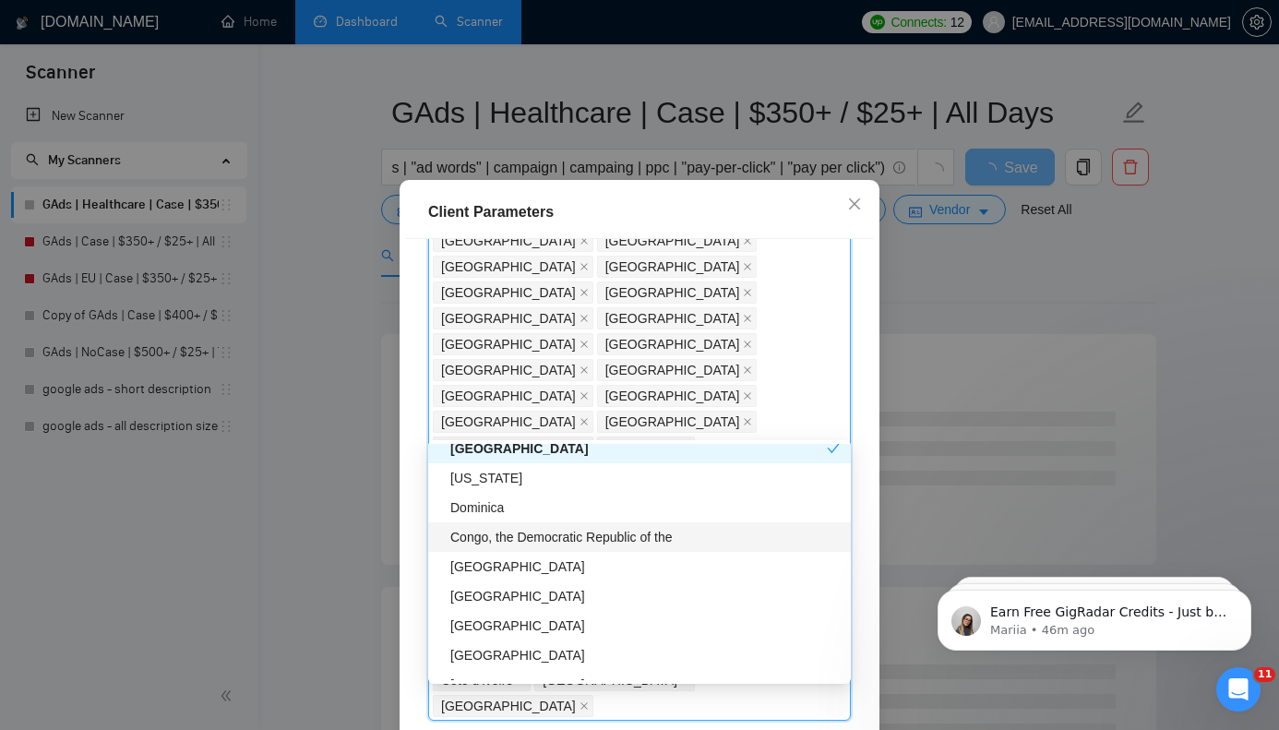
click at [571, 533] on div "Congo, the Democratic Republic of the" at bounding box center [644, 537] width 389 height 20
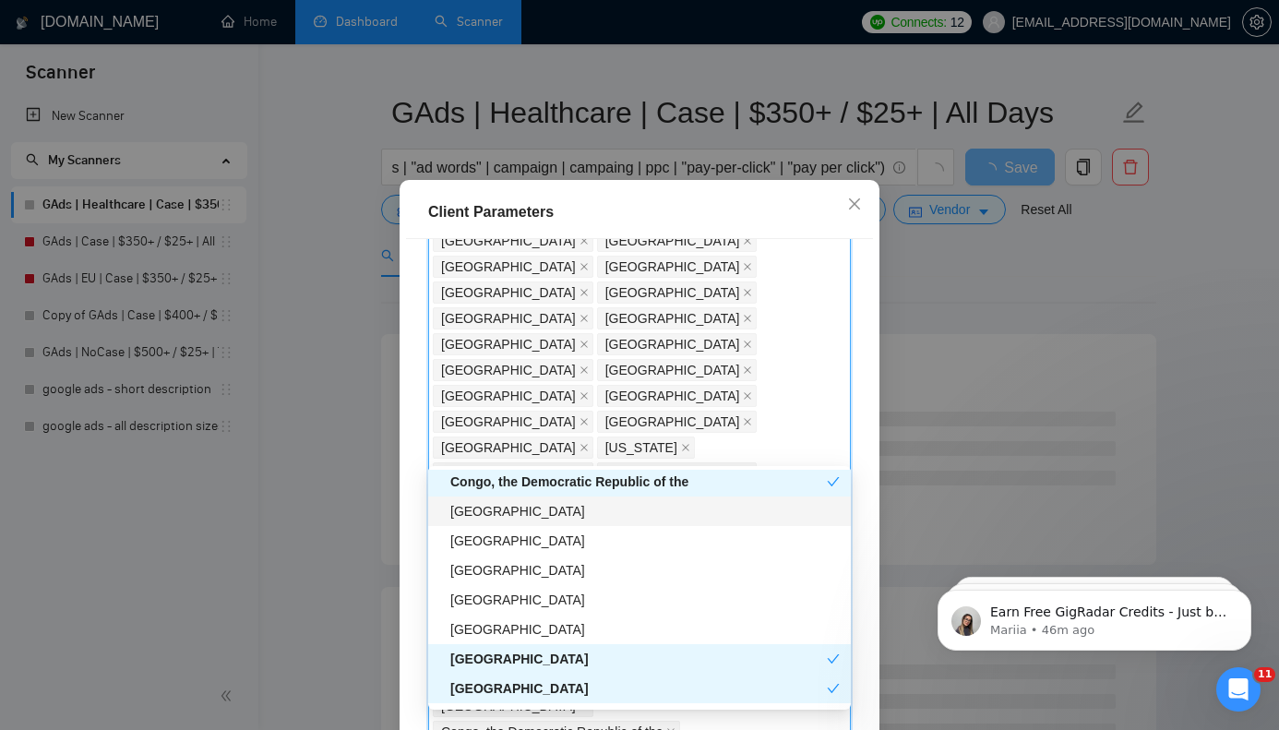
scroll to position [5037, 0]
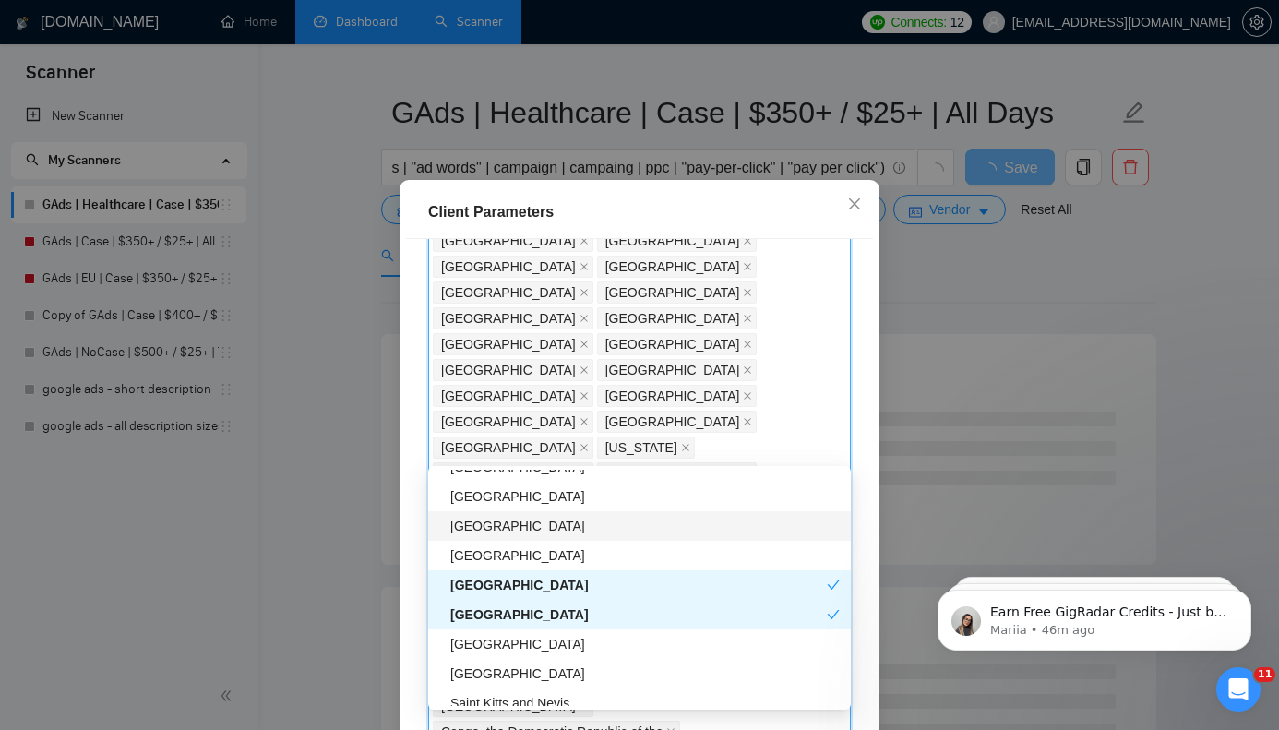
click at [553, 524] on div "[GEOGRAPHIC_DATA]" at bounding box center [644, 526] width 389 height 20
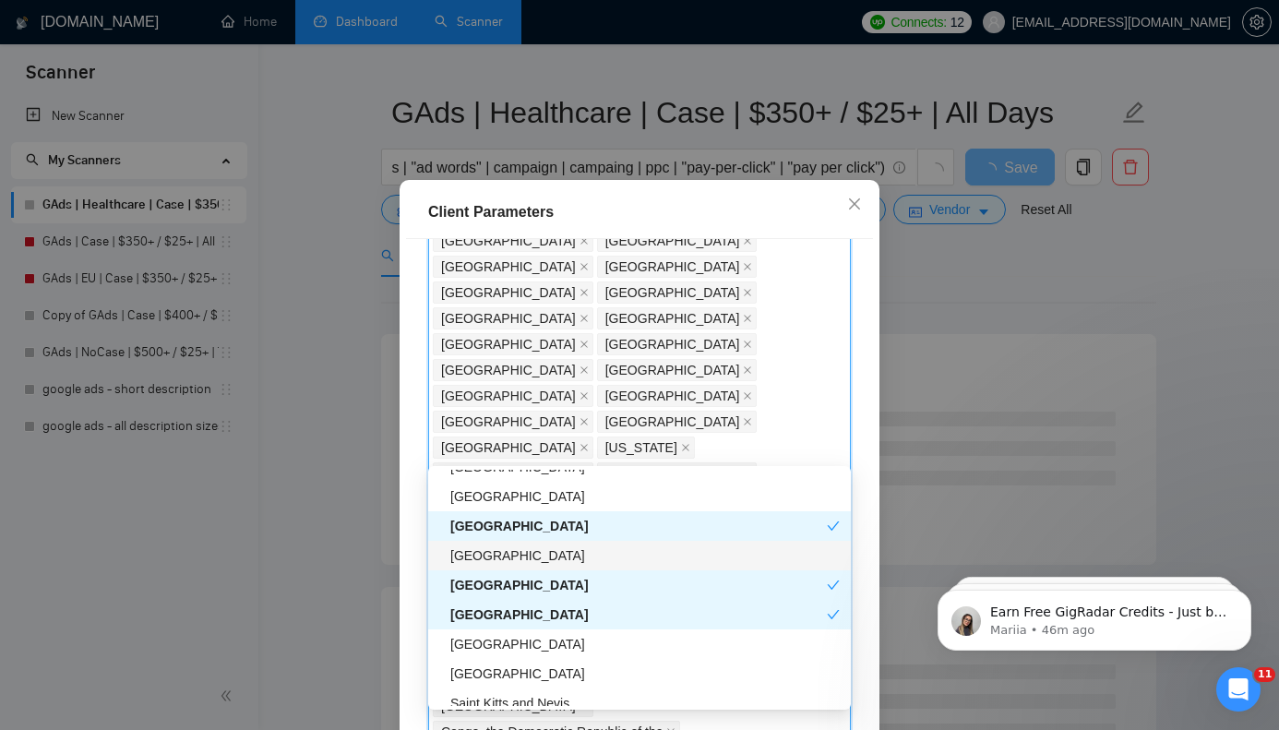
click at [552, 551] on div "[GEOGRAPHIC_DATA]" at bounding box center [644, 555] width 389 height 20
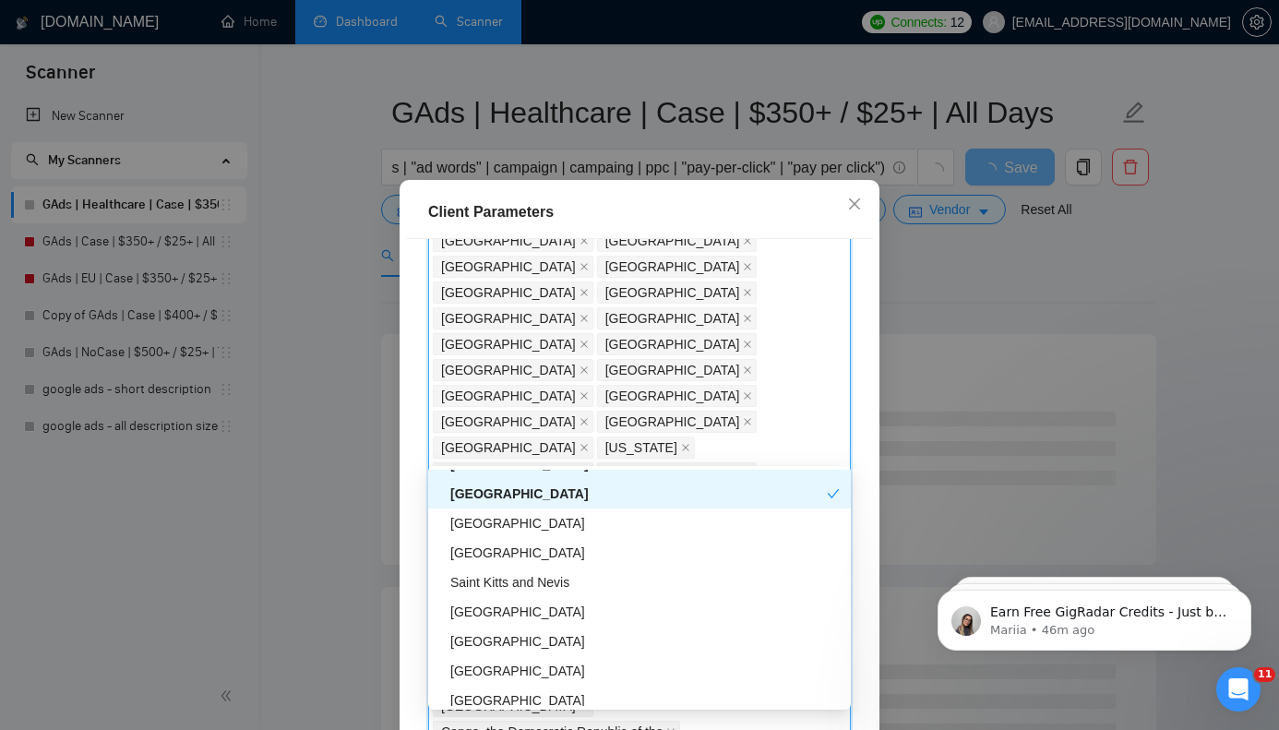
scroll to position [5163, 0]
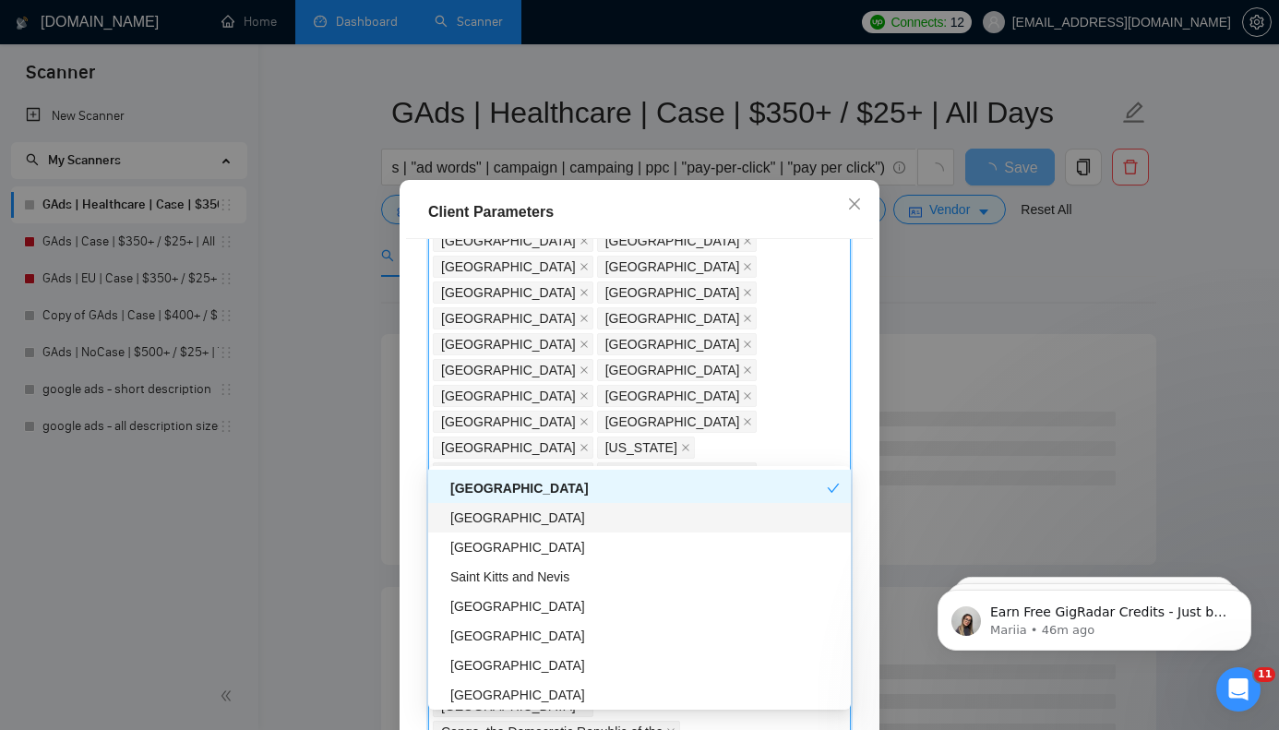
click at [556, 519] on div "[GEOGRAPHIC_DATA]" at bounding box center [644, 517] width 389 height 20
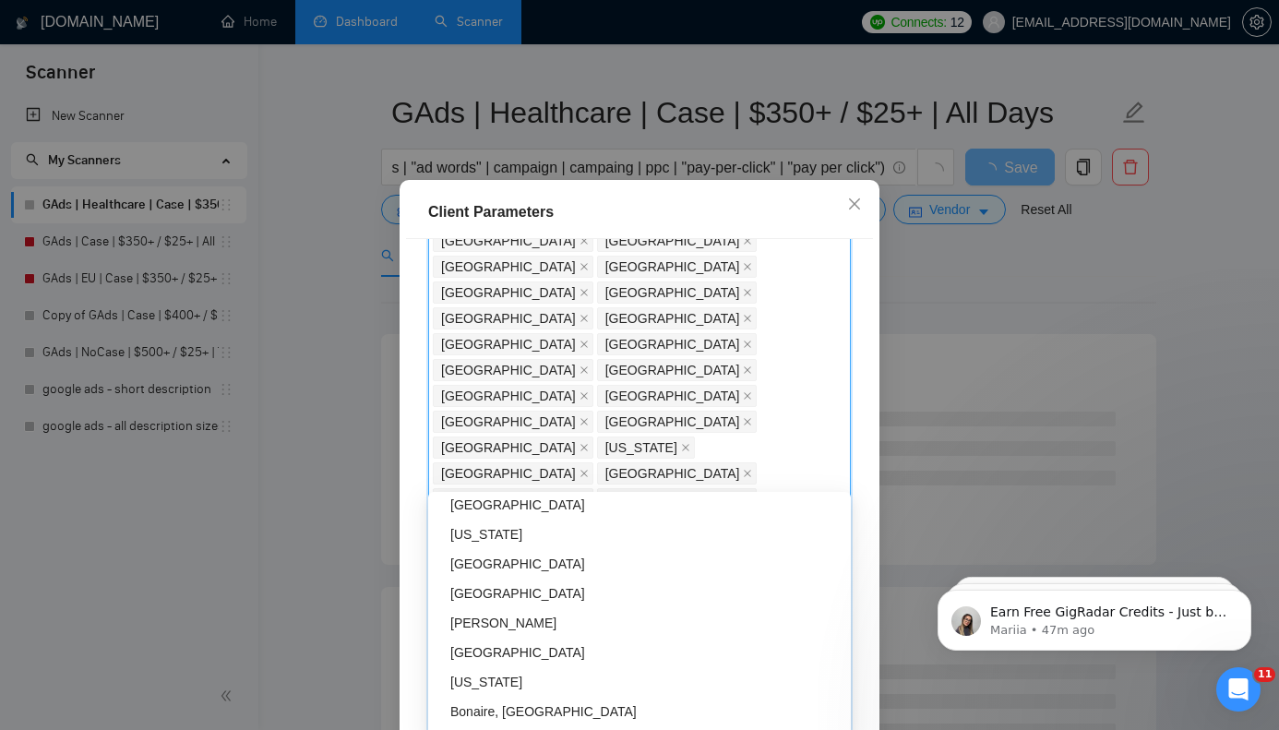
scroll to position [5905, 0]
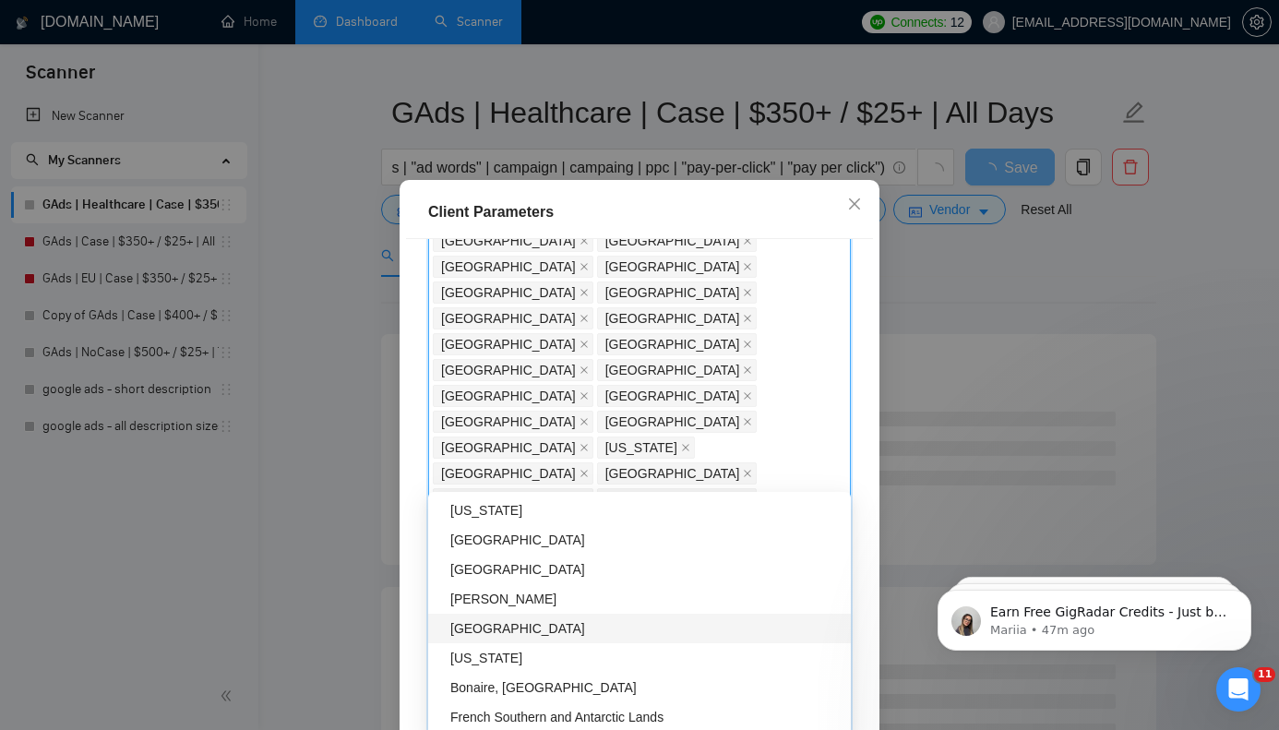
click at [555, 628] on div "[GEOGRAPHIC_DATA]" at bounding box center [644, 628] width 389 height 20
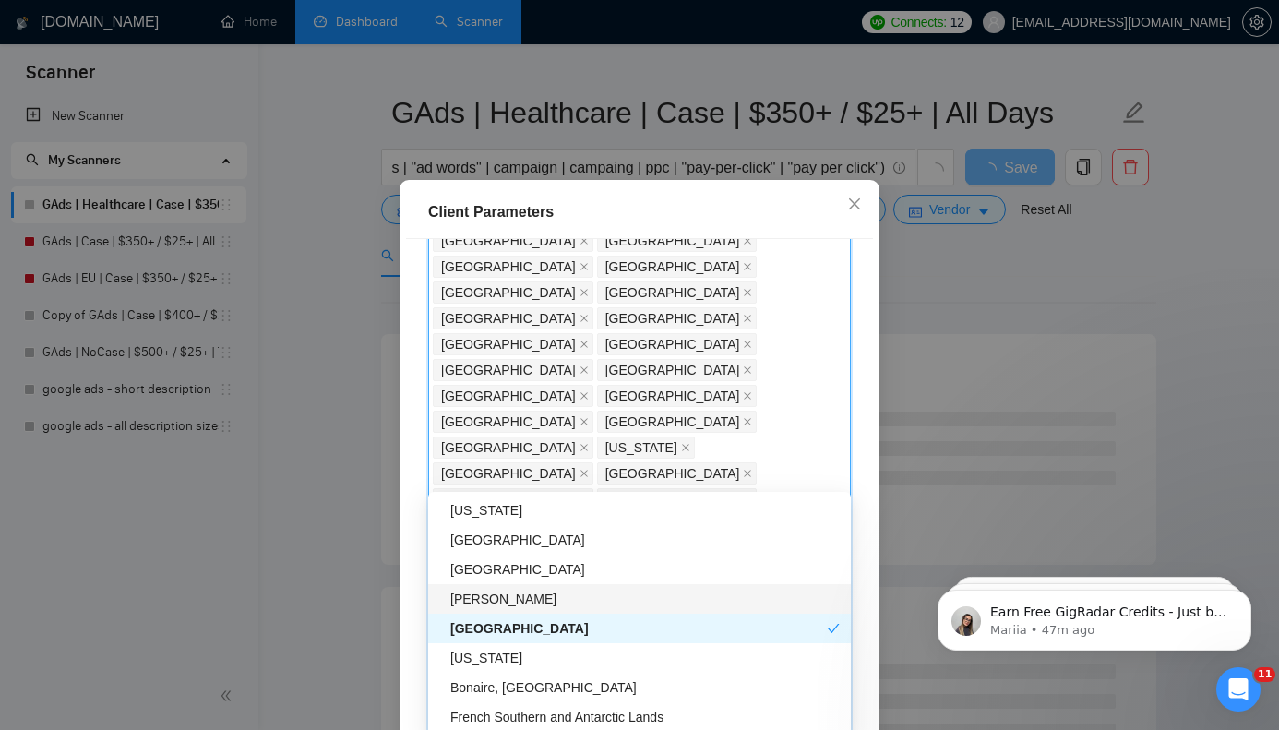
click at [560, 602] on div "[PERSON_NAME]" at bounding box center [644, 599] width 389 height 20
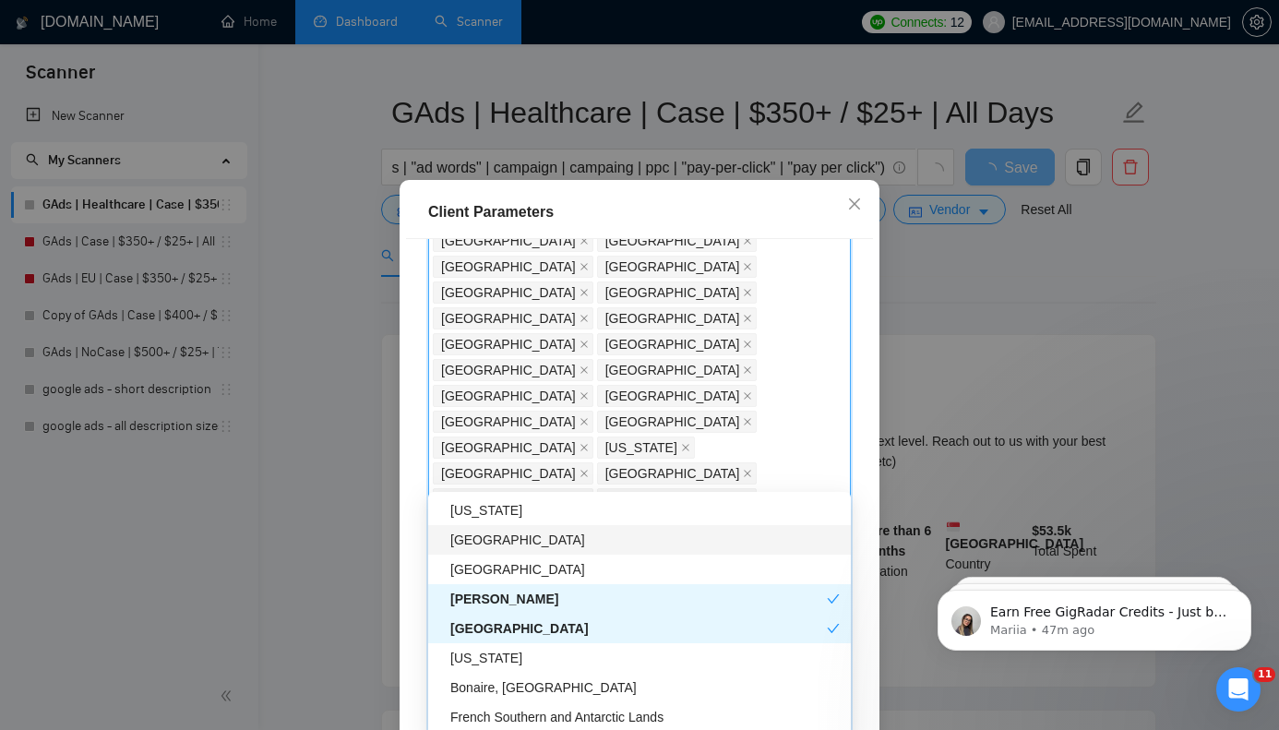
click at [582, 543] on div "[GEOGRAPHIC_DATA]" at bounding box center [644, 540] width 389 height 20
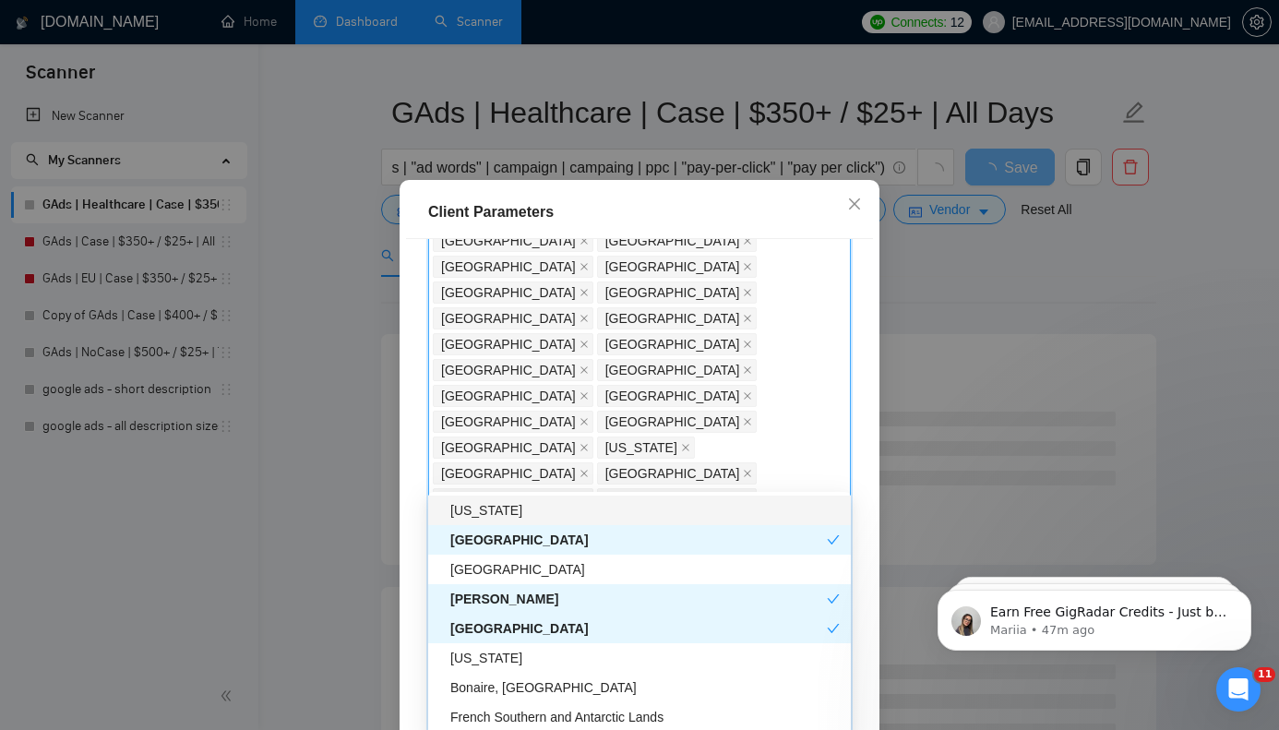
click at [873, 500] on div "Client Location Include Client Countries Select Exclude Client Countries Africa…" at bounding box center [639, 494] width 467 height 511
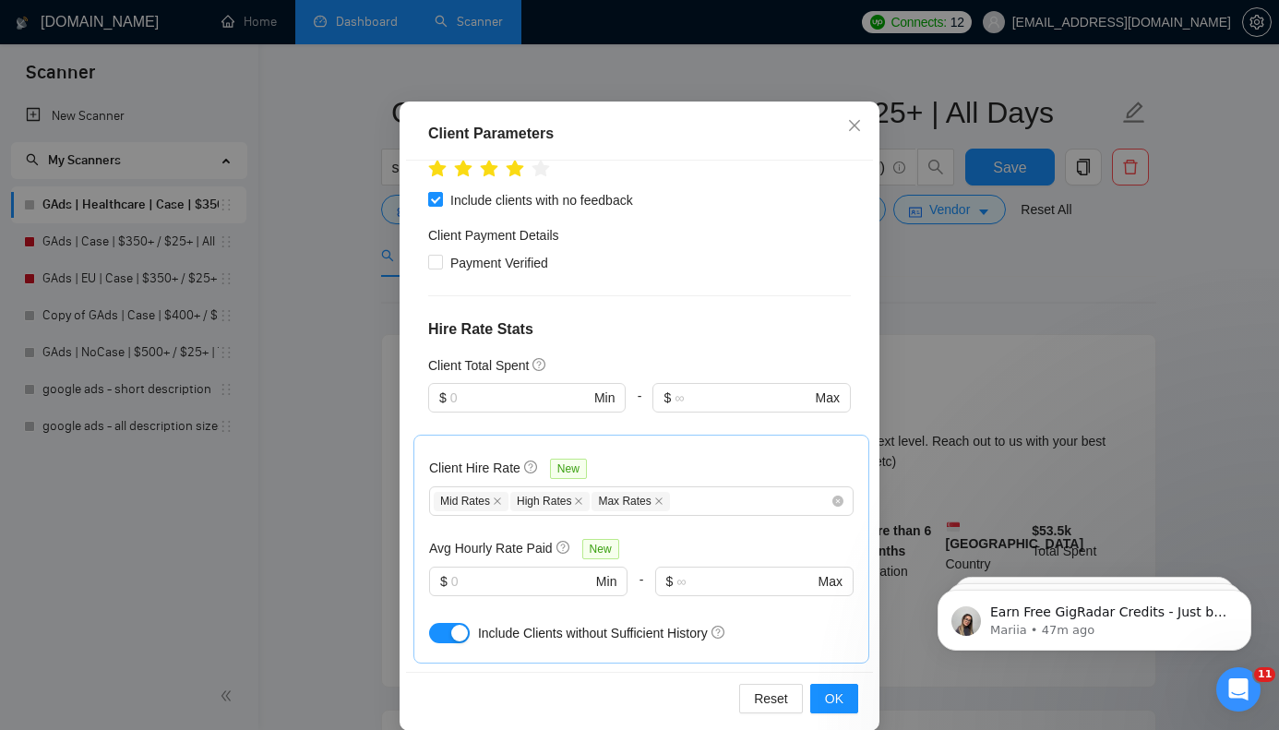
scroll to position [119, 0]
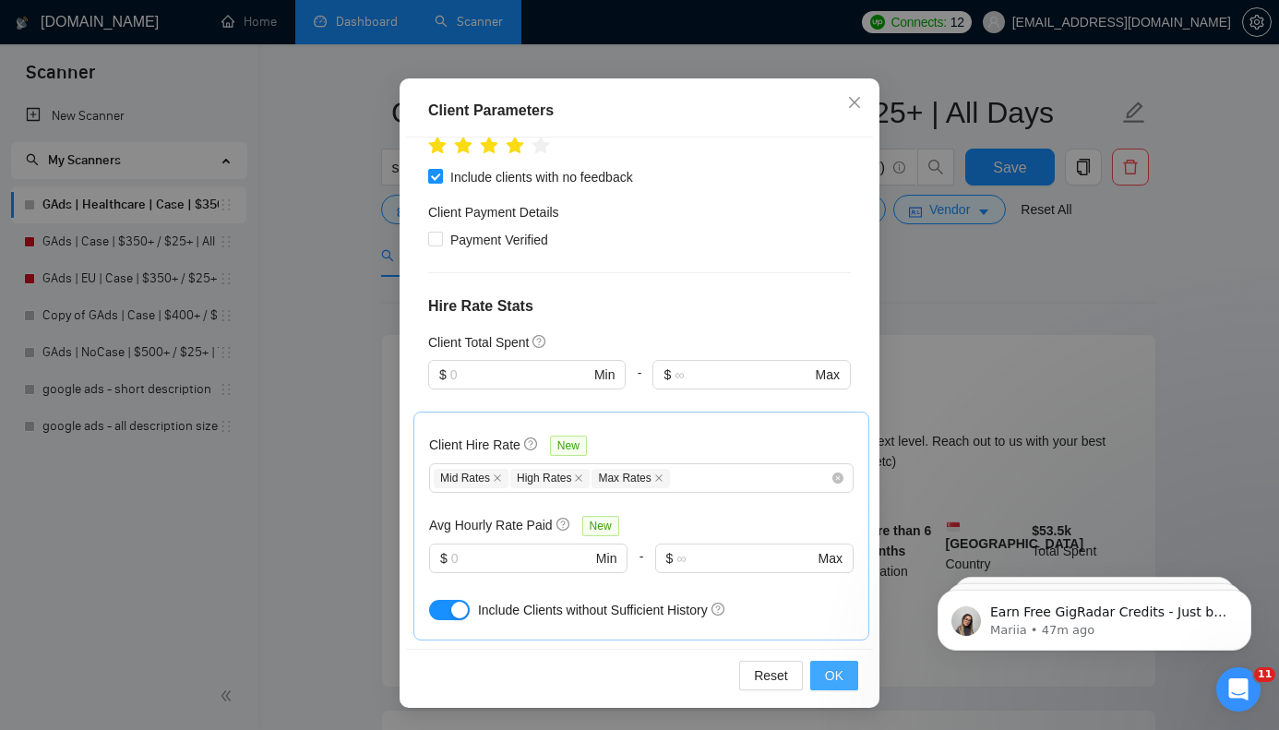
click at [842, 671] on span "OK" at bounding box center [834, 675] width 18 height 20
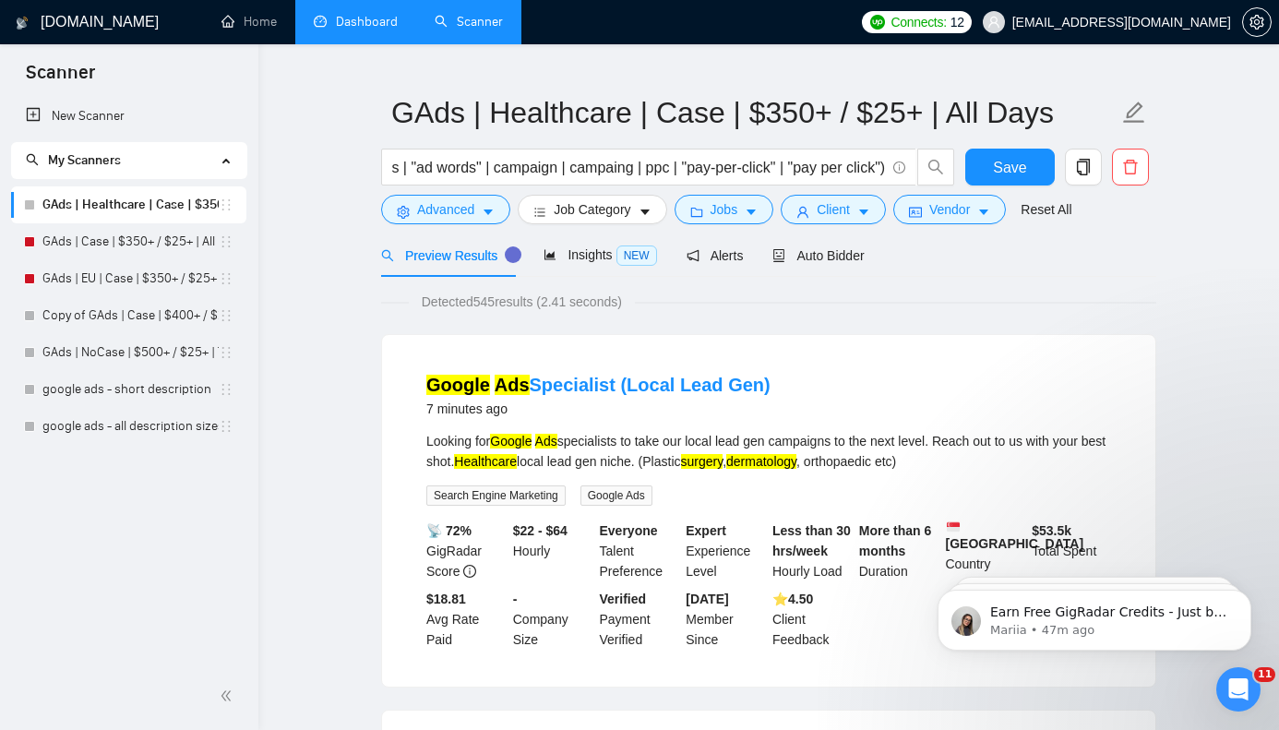
scroll to position [0, 0]
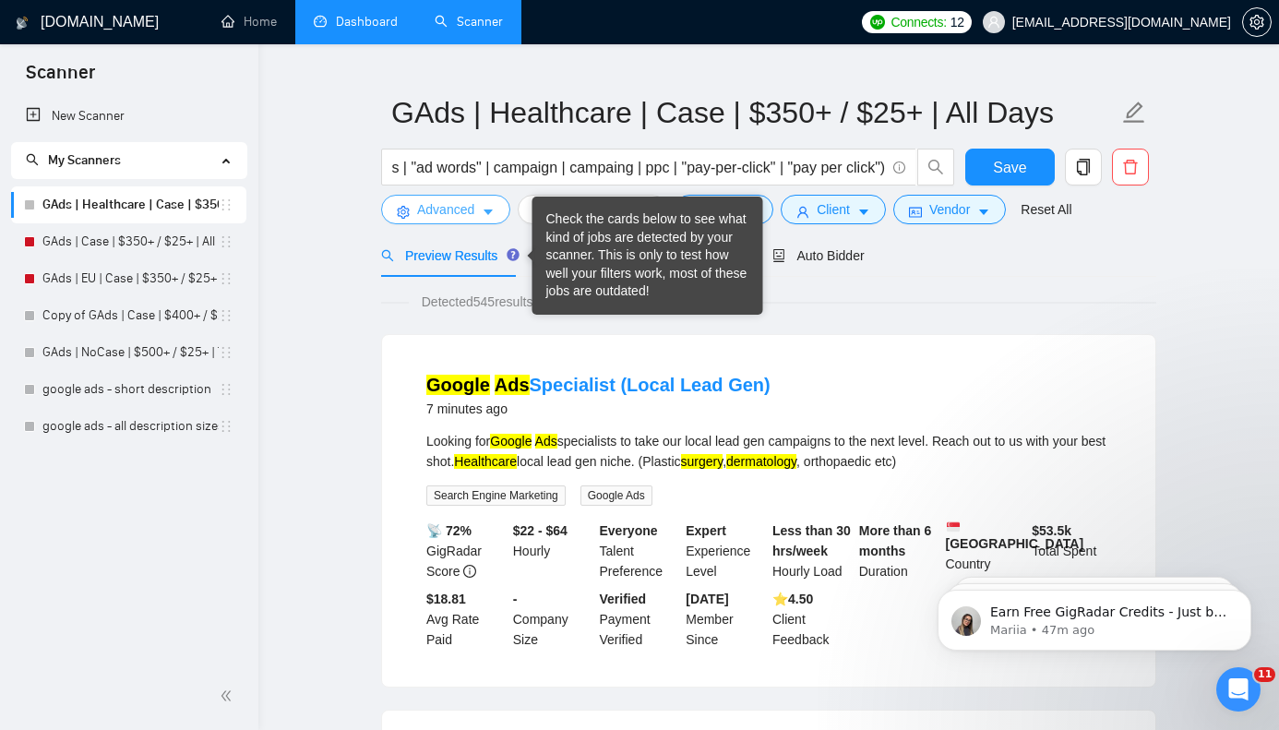
click at [483, 212] on button "Advanced" at bounding box center [445, 210] width 129 height 30
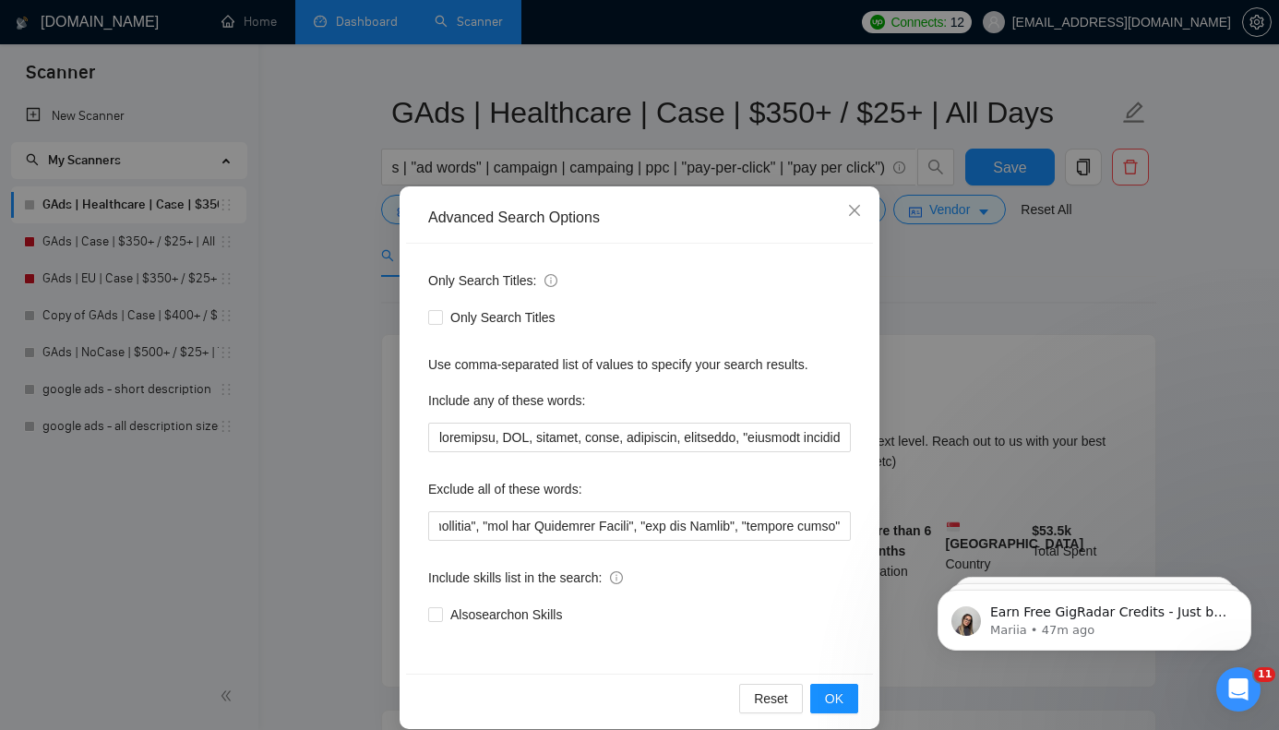
scroll to position [39, 0]
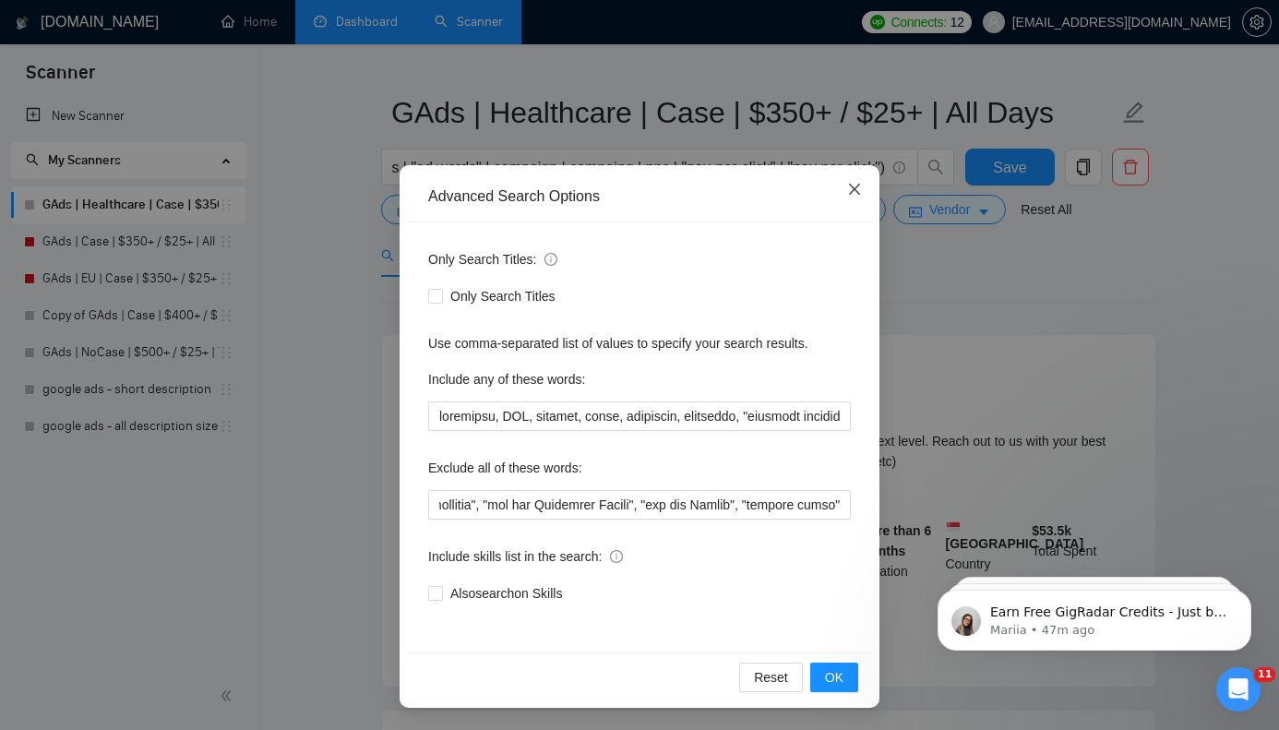
click at [856, 185] on icon "close" at bounding box center [854, 189] width 15 height 15
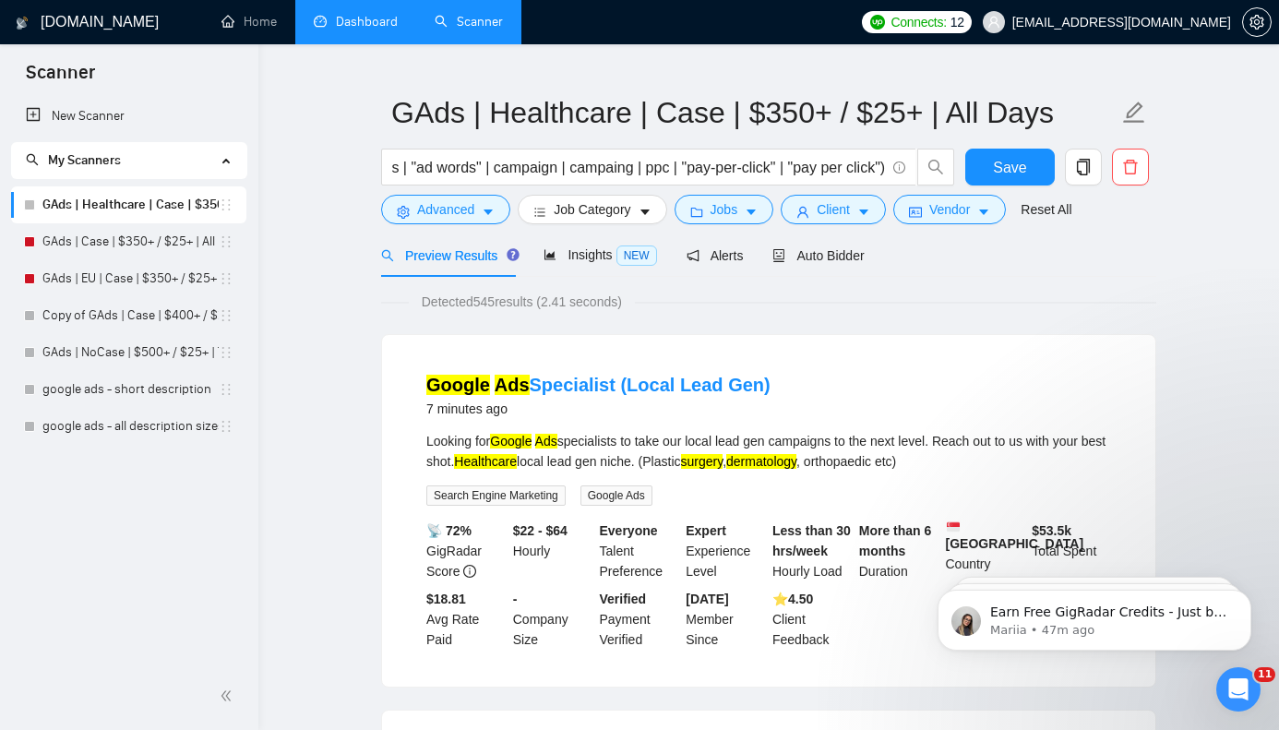
scroll to position [0, 0]
click at [493, 212] on icon "caret-down" at bounding box center [487, 213] width 9 height 6
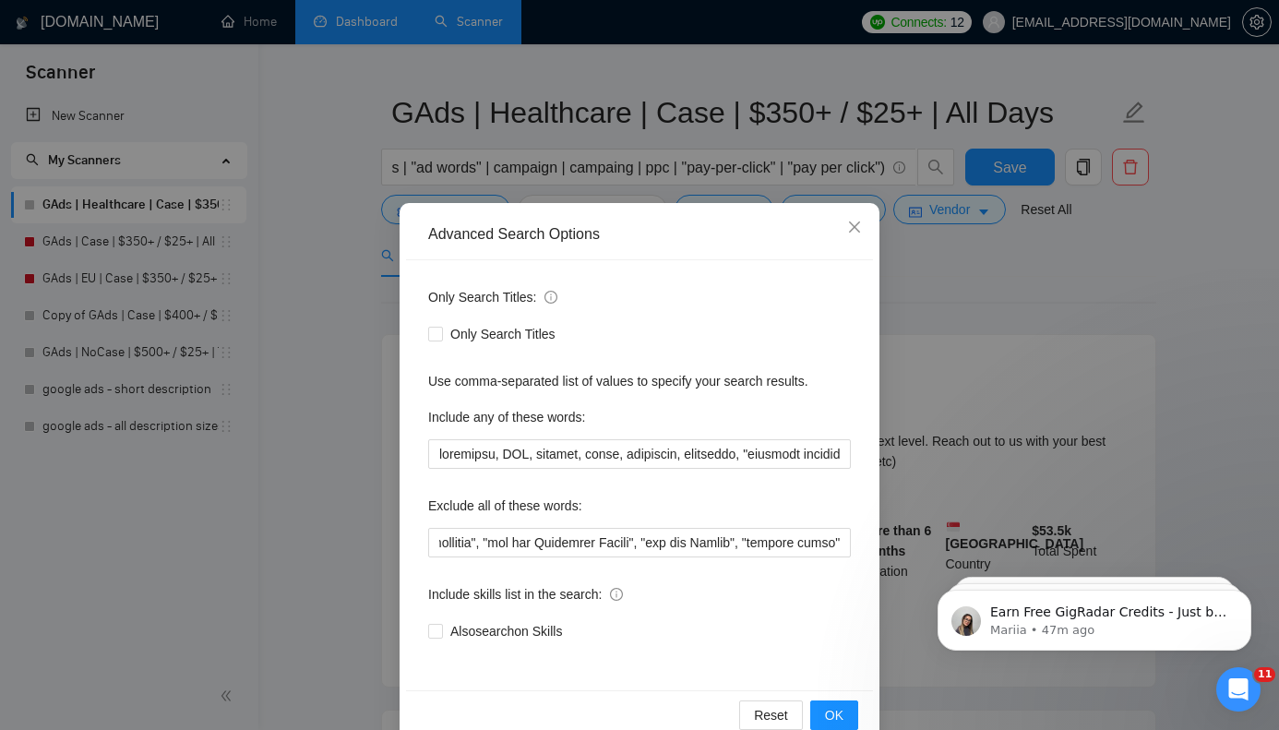
click at [913, 301] on div "Advanced Search Options Only Search Titles: Only Search Titles Use comma-separa…" at bounding box center [639, 365] width 1279 height 730
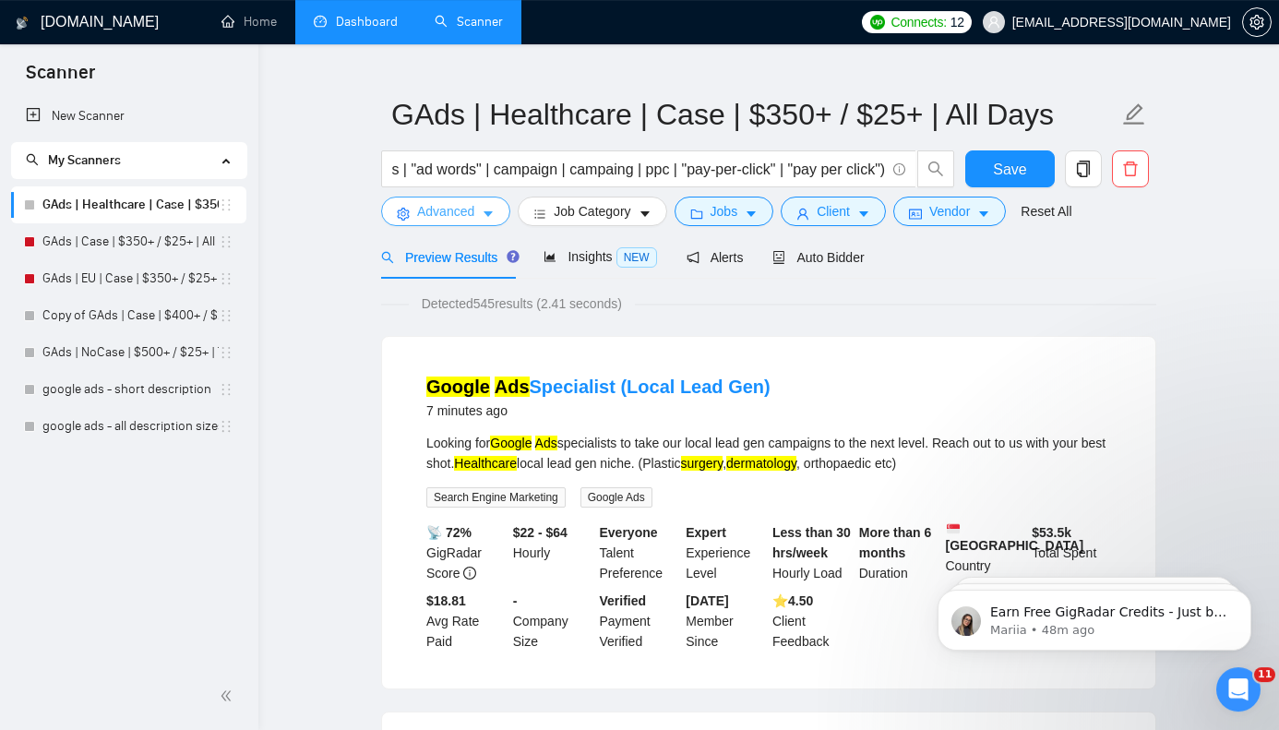
scroll to position [40, 0]
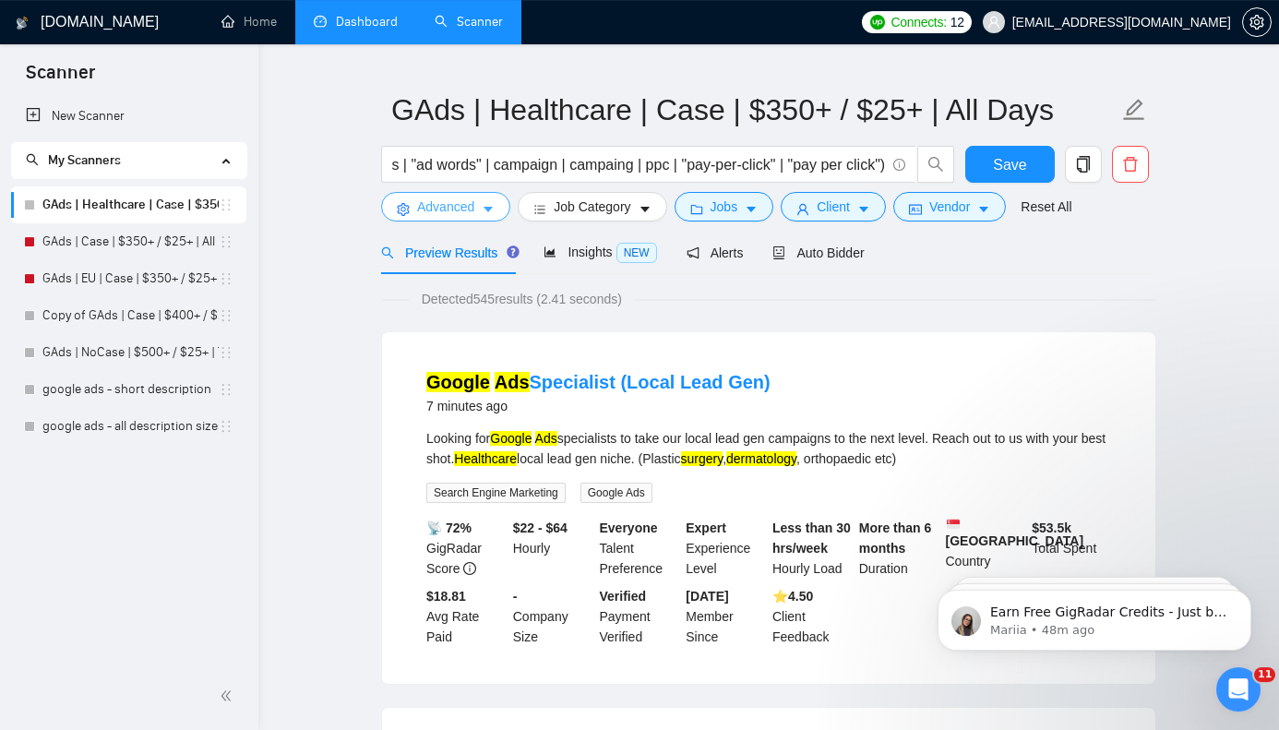
click at [495, 209] on icon "caret-down" at bounding box center [488, 209] width 13 height 13
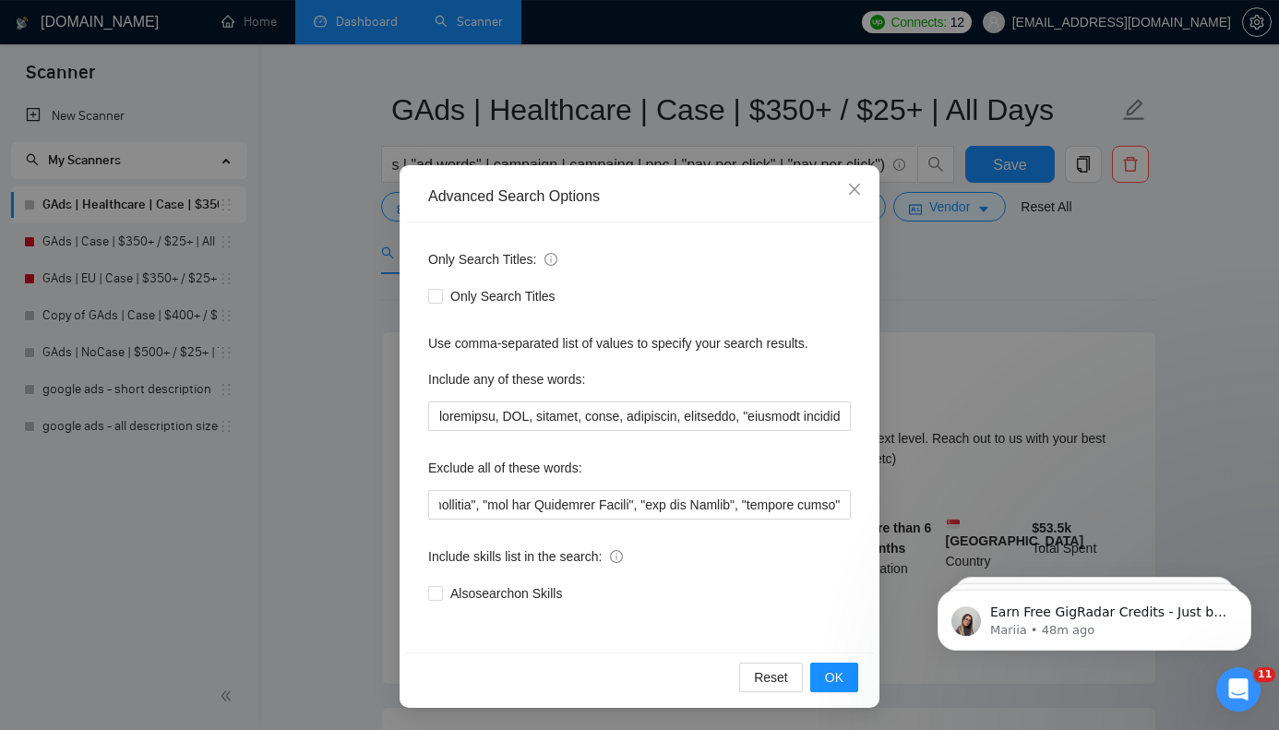
scroll to position [0, 0]
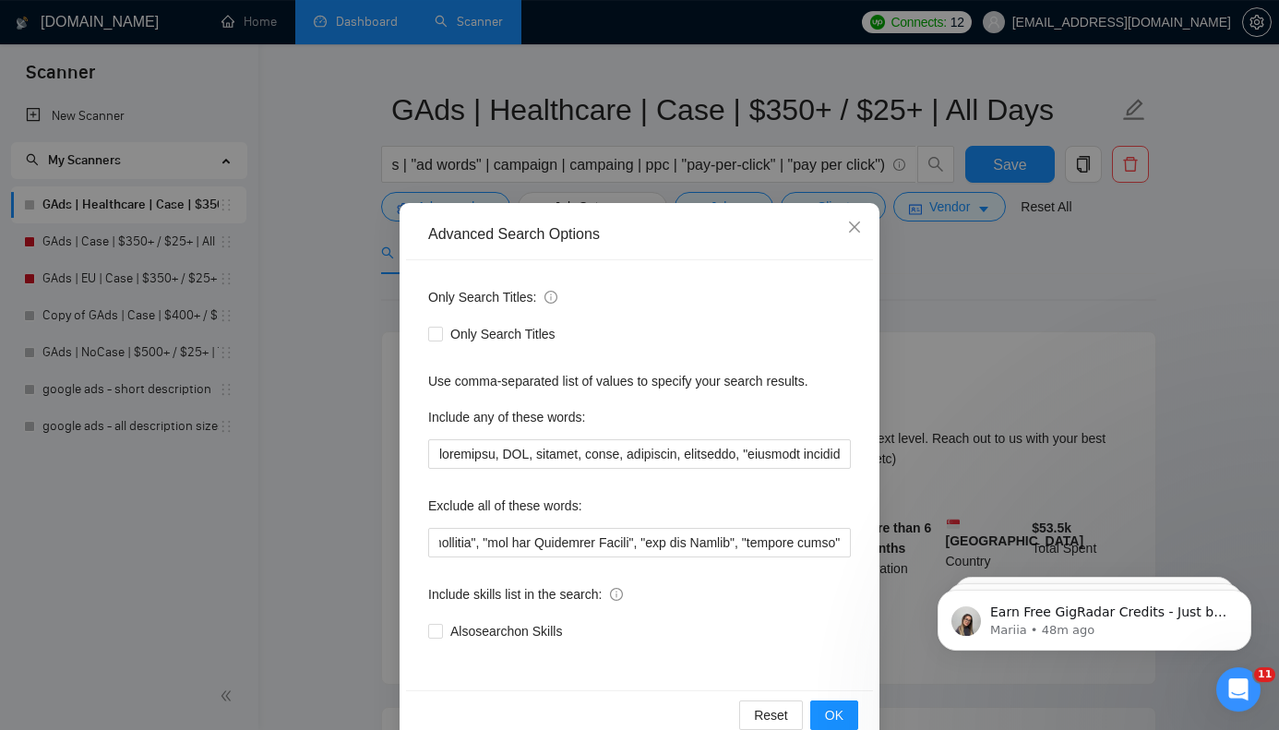
click at [981, 306] on div "Advanced Search Options Only Search Titles: Only Search Titles Use comma-separa…" at bounding box center [639, 365] width 1279 height 730
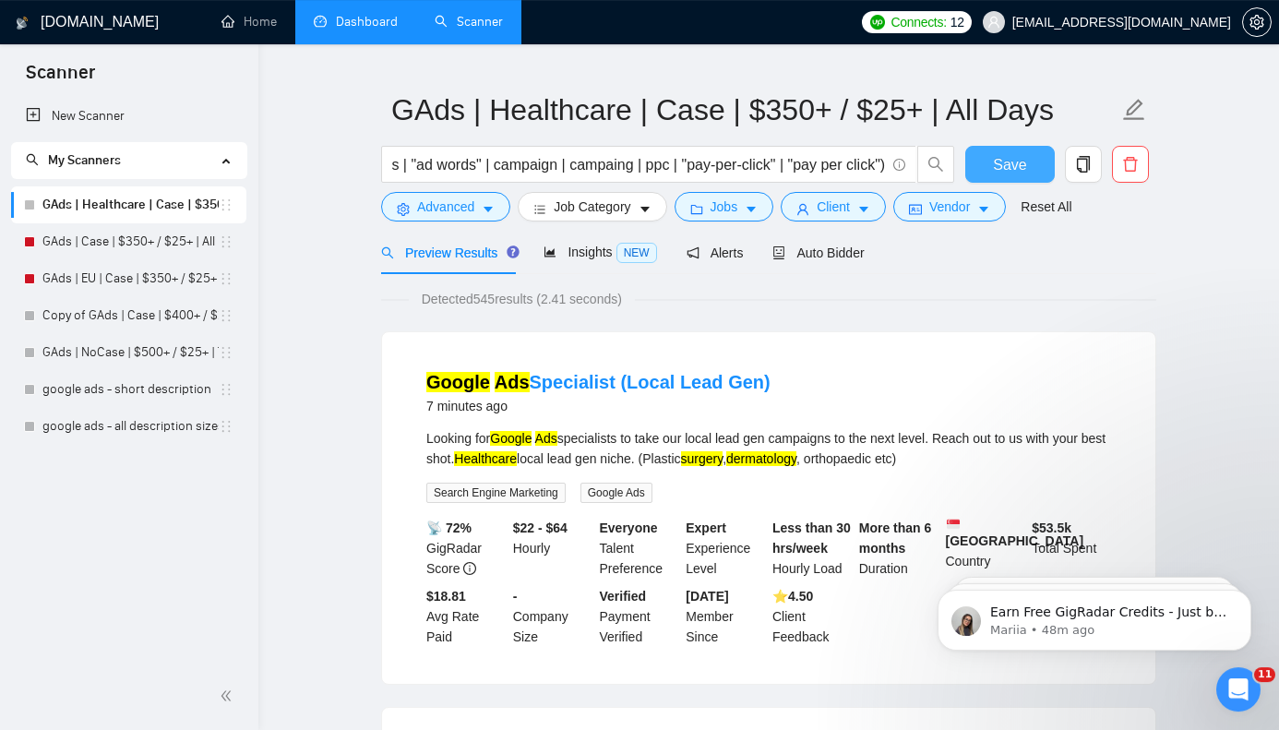
click at [1021, 154] on span "Save" at bounding box center [1009, 164] width 33 height 23
click at [867, 205] on icon "caret-down" at bounding box center [863, 209] width 13 height 13
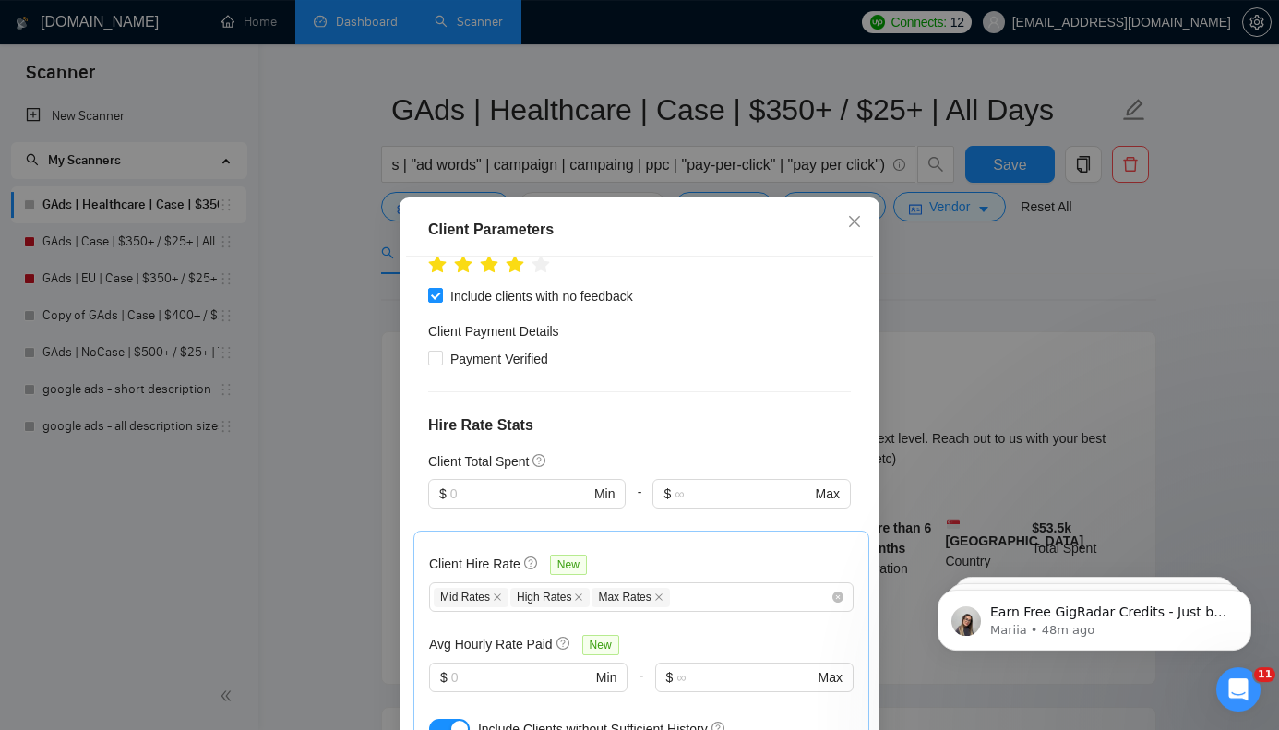
scroll to position [119, 0]
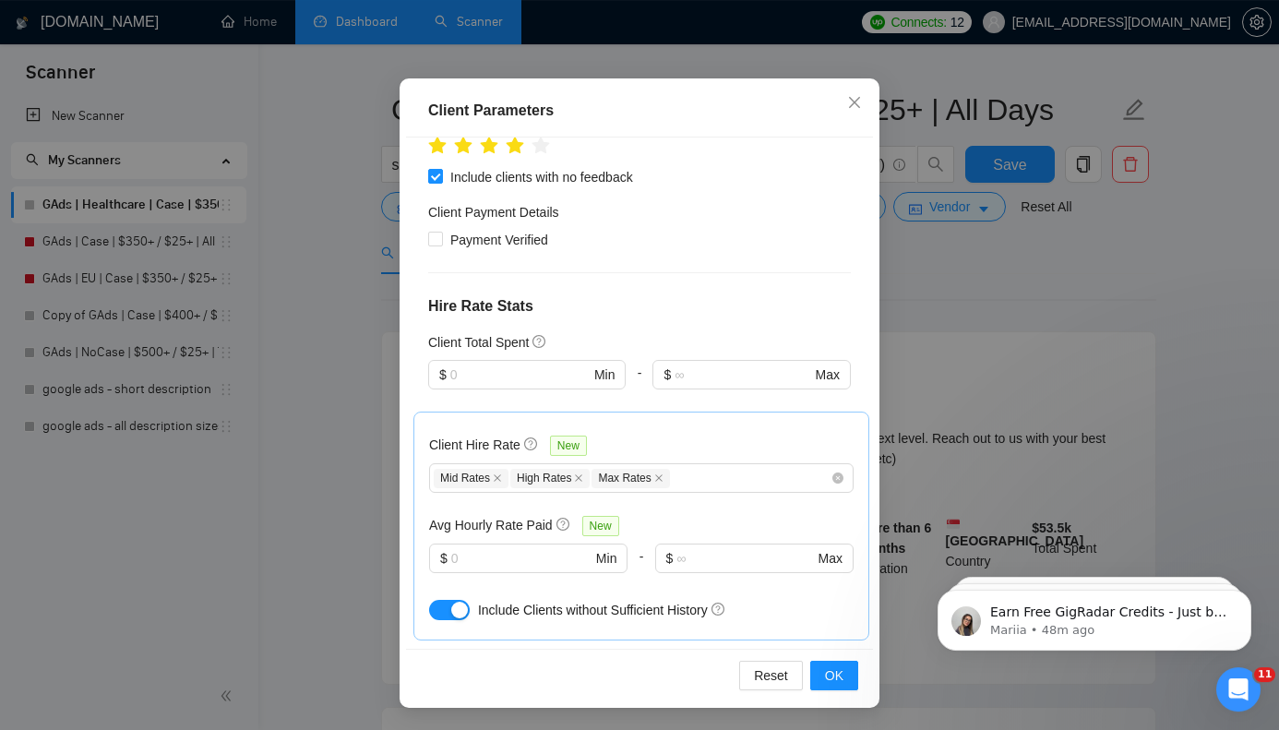
click at [1006, 226] on div "Client Parameters Client Location Include Client Countries Select Exclude Clien…" at bounding box center [639, 365] width 1279 height 730
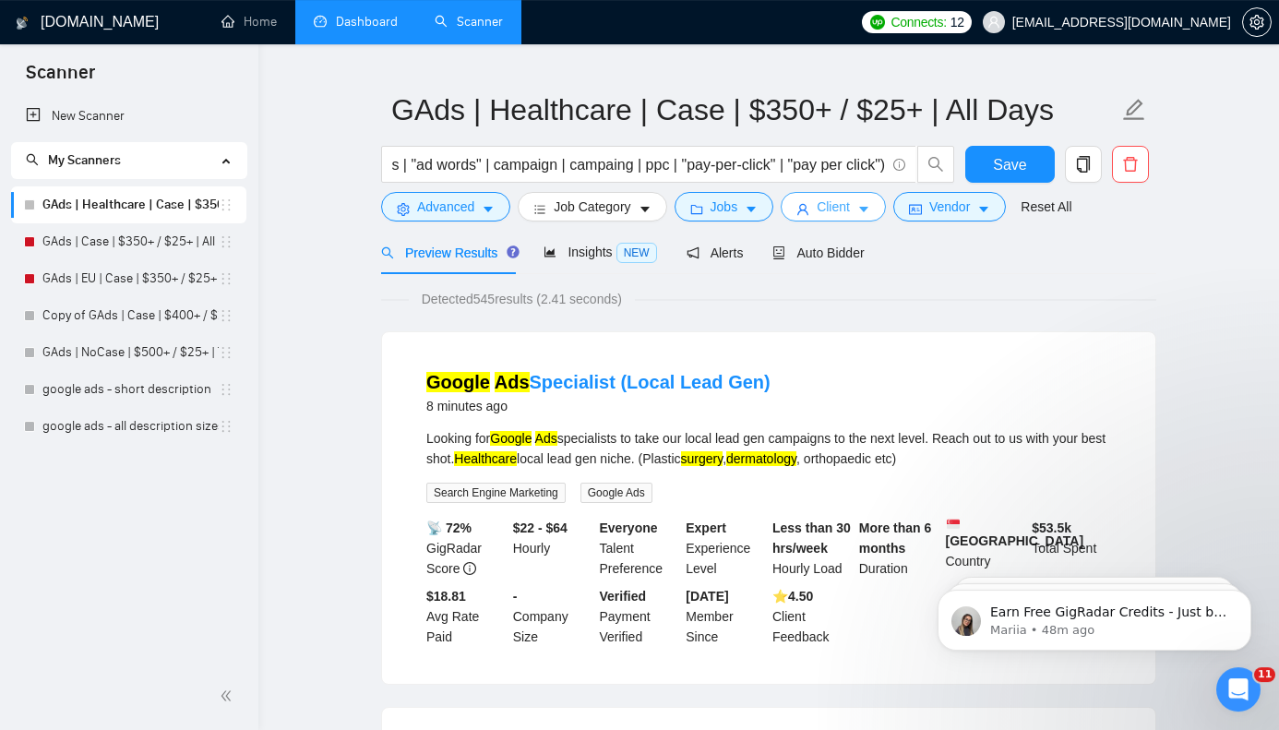
scroll to position [0, 0]
click at [990, 211] on icon "caret-down" at bounding box center [983, 209] width 13 height 13
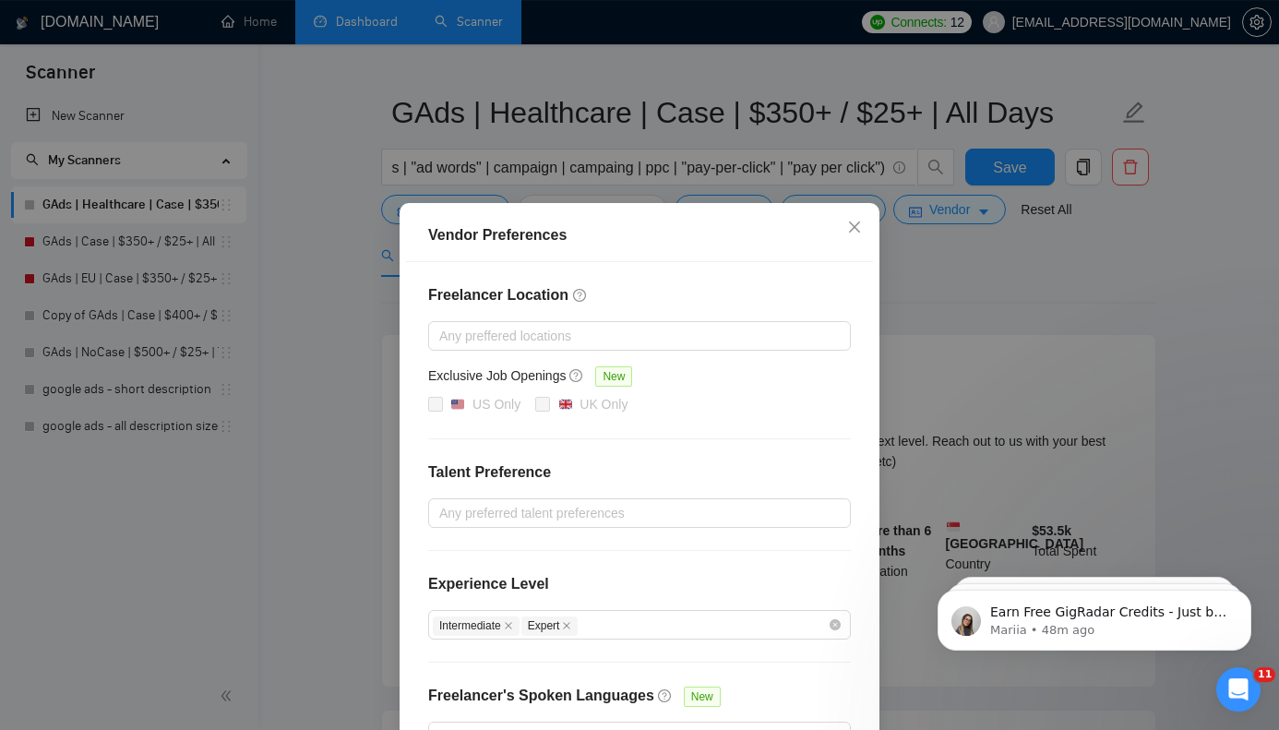
scroll to position [125, 0]
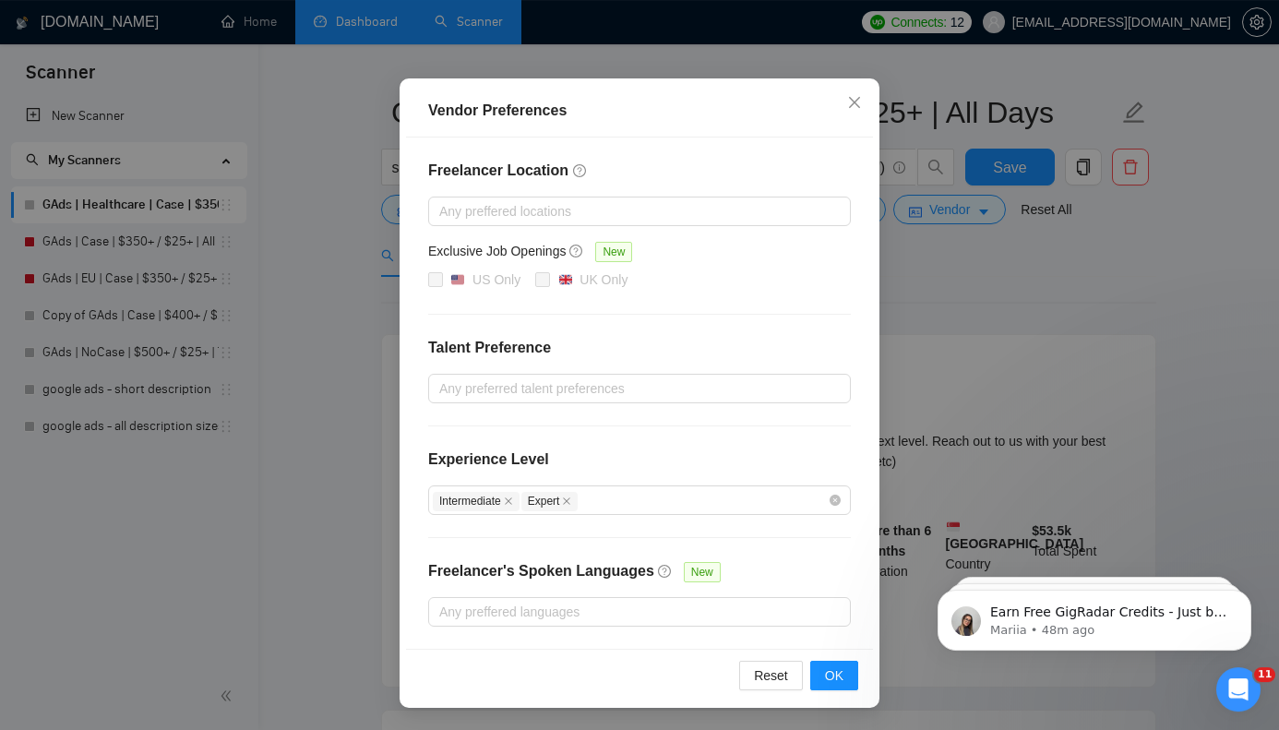
click at [1007, 280] on div "Vendor Preferences Freelancer Location Any preffered locations Exclusive Job Op…" at bounding box center [639, 365] width 1279 height 730
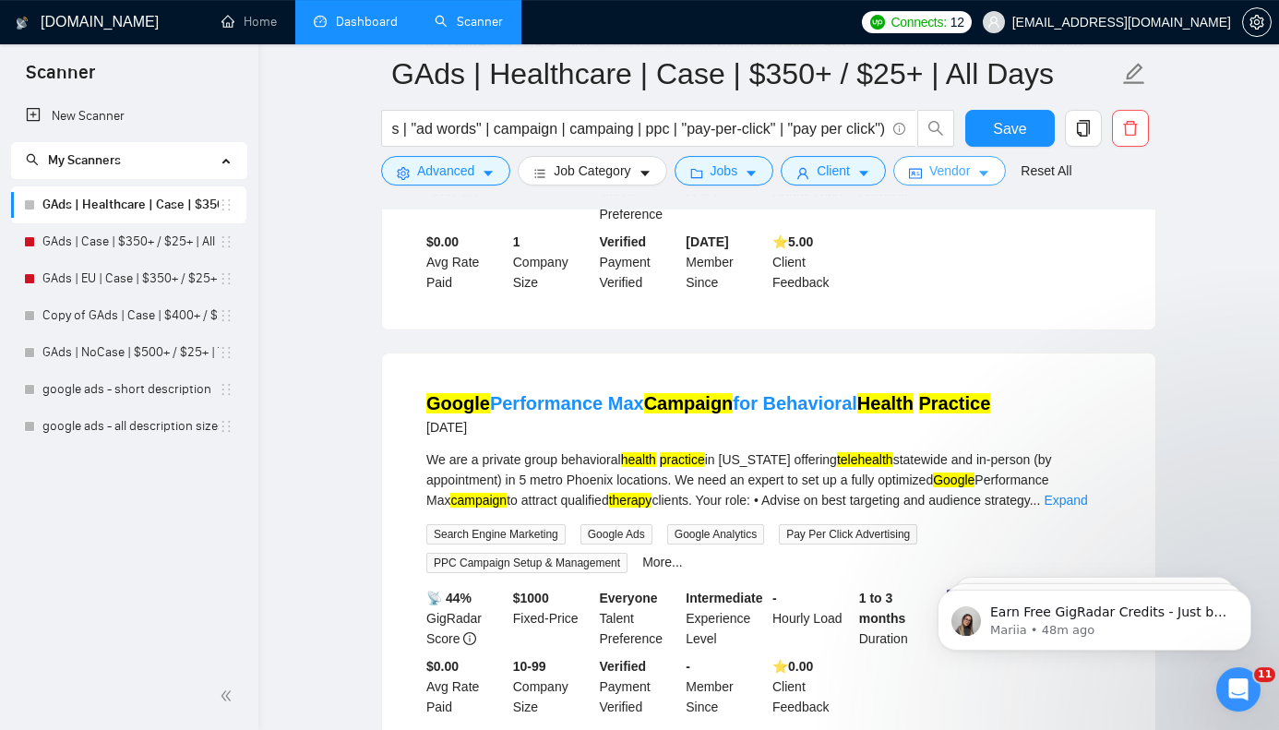
scroll to position [536, 0]
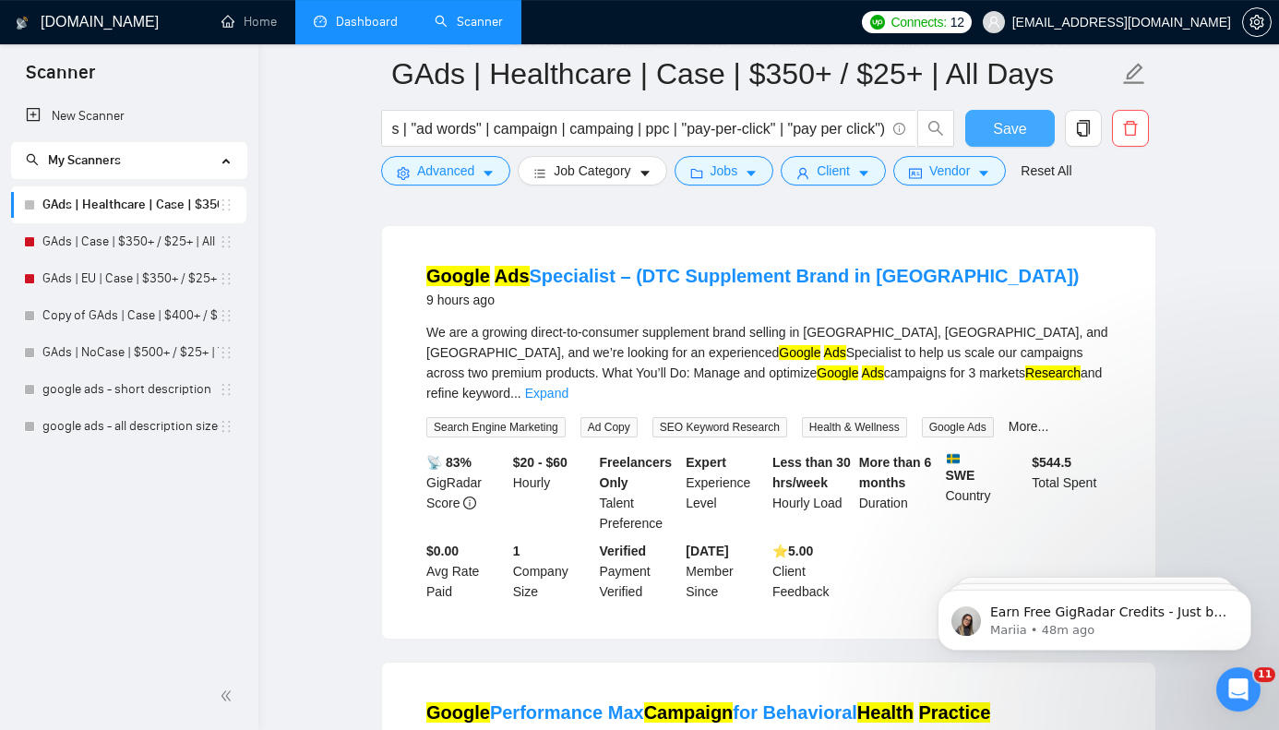
click at [980, 121] on button "Save" at bounding box center [1010, 128] width 90 height 37
click at [845, 171] on span "Client" at bounding box center [833, 171] width 33 height 20
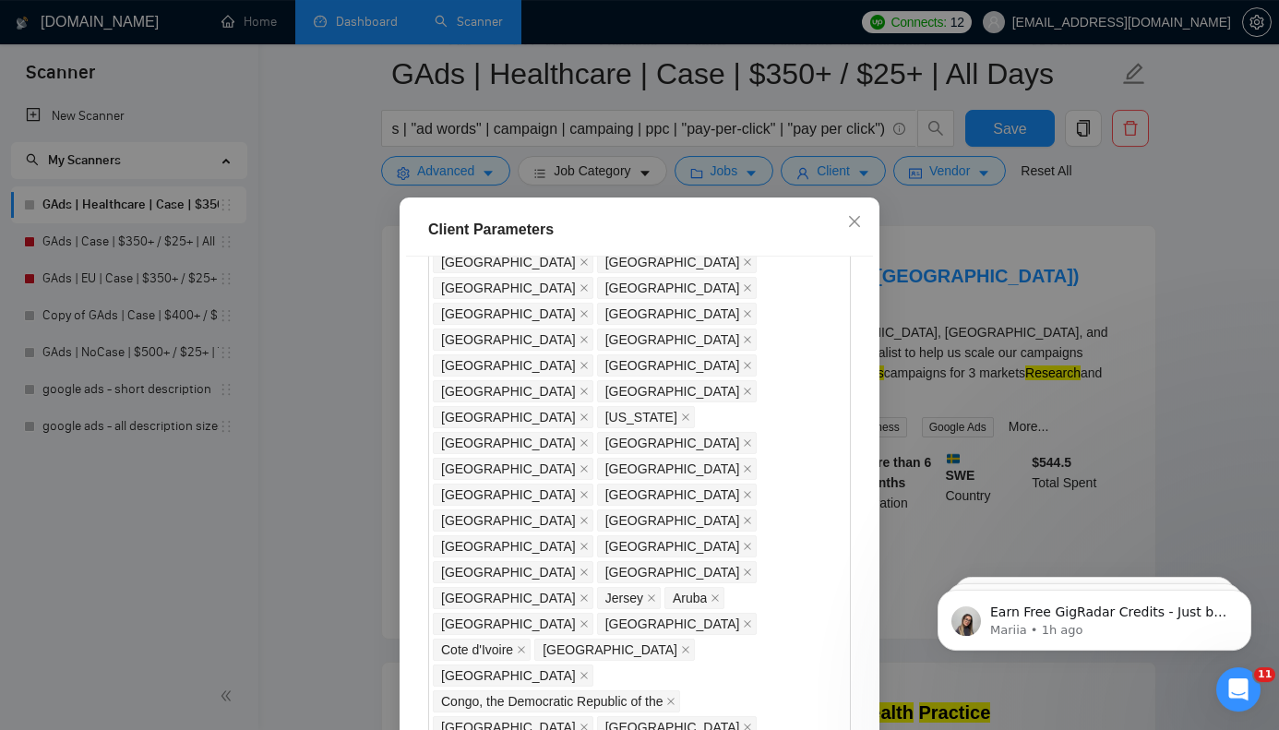
scroll to position [446, 0]
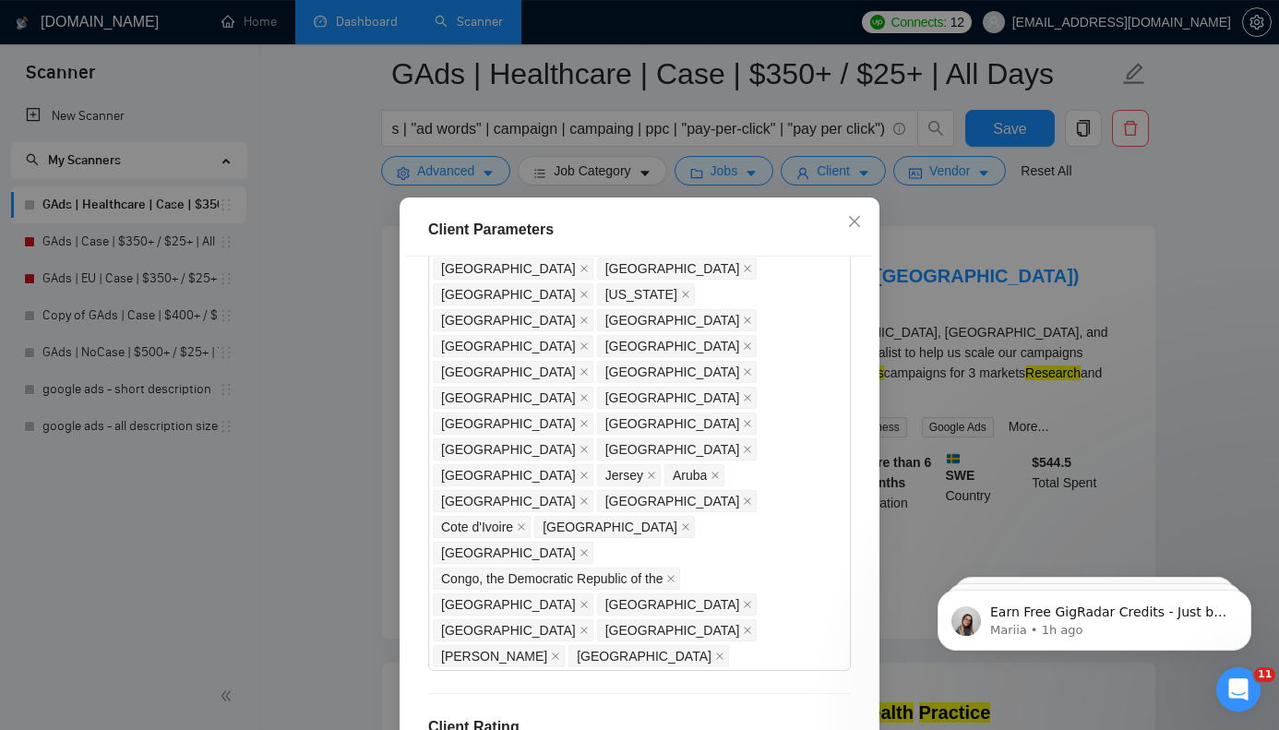
click at [995, 269] on div "Client Parameters Client Location Include Client Countries Select Exclude Clien…" at bounding box center [639, 365] width 1279 height 730
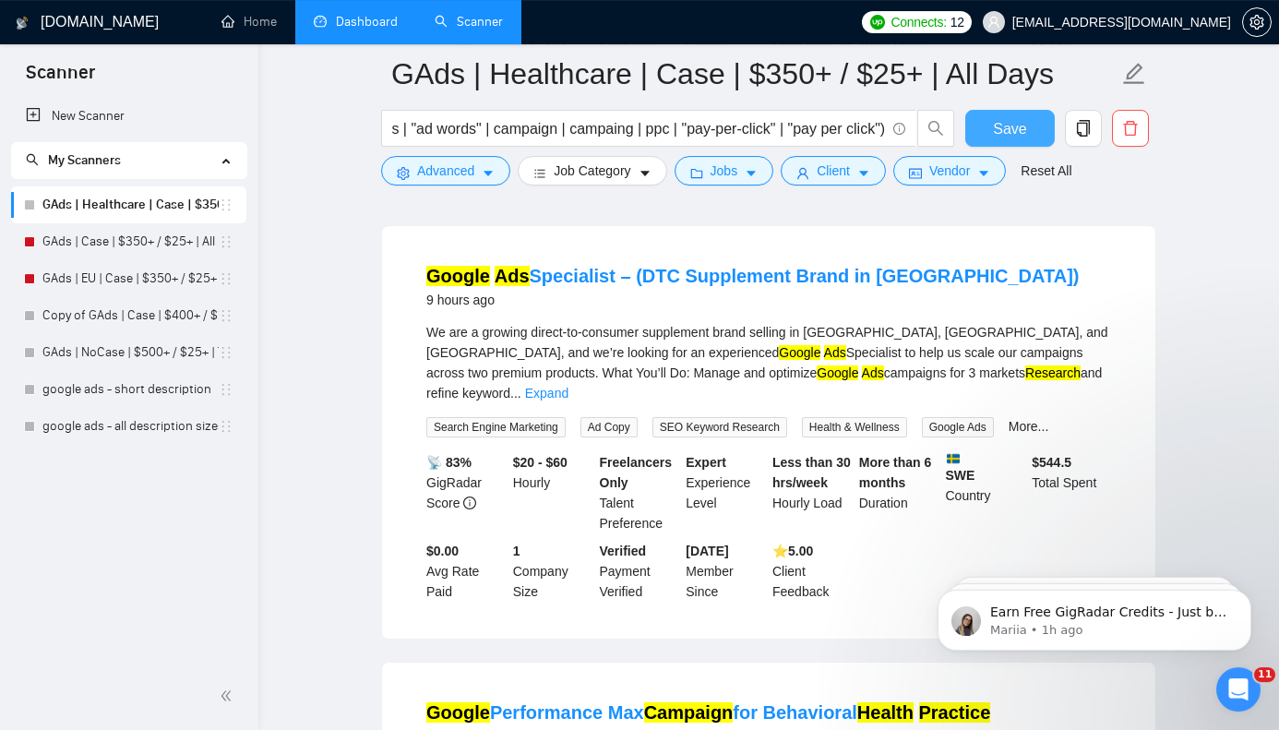
click at [1018, 126] on span "Save" at bounding box center [1009, 128] width 33 height 23
click at [755, 135] on input "google (ad | ads | (advert*) | adwords | "ad words" | campaign | campaing | ppc…" at bounding box center [638, 128] width 493 height 23
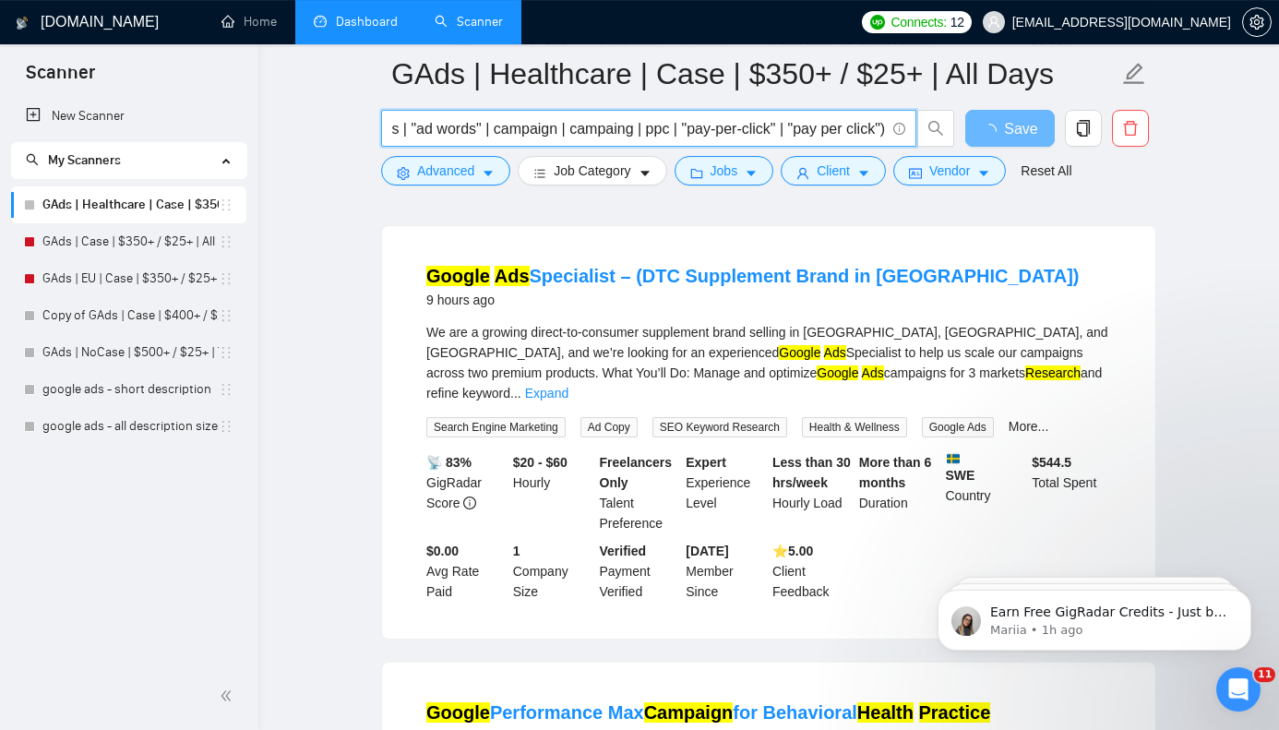
drag, startPoint x: 755, startPoint y: 135, endPoint x: 1042, endPoint y: 160, distance: 288.0
click at [885, 140] on input "google (ad | ads | (advert*) | adwords | "ad words" | campaign | campaing | ppc…" at bounding box center [638, 128] width 493 height 23
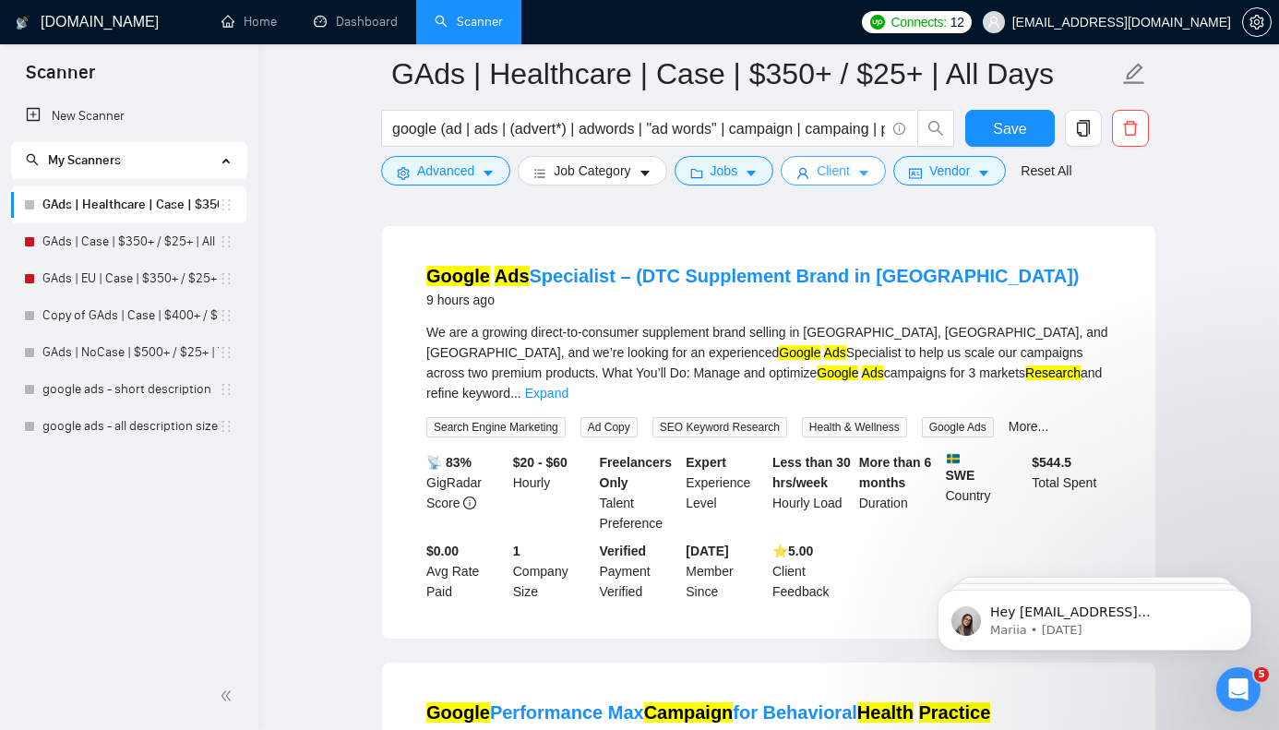
click at [870, 171] on icon "caret-down" at bounding box center [863, 173] width 13 height 13
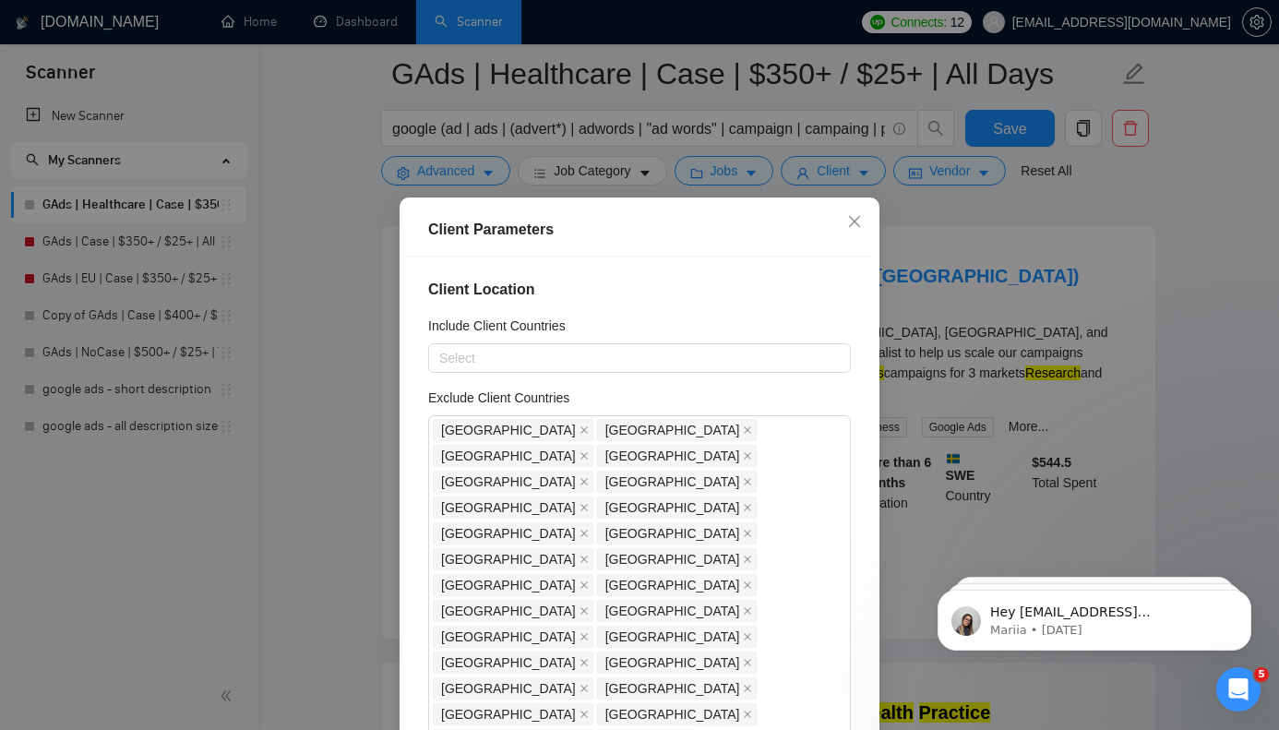
click at [1006, 214] on div "Client Parameters Client Location Include Client Countries Select Exclude Clien…" at bounding box center [639, 365] width 1279 height 730
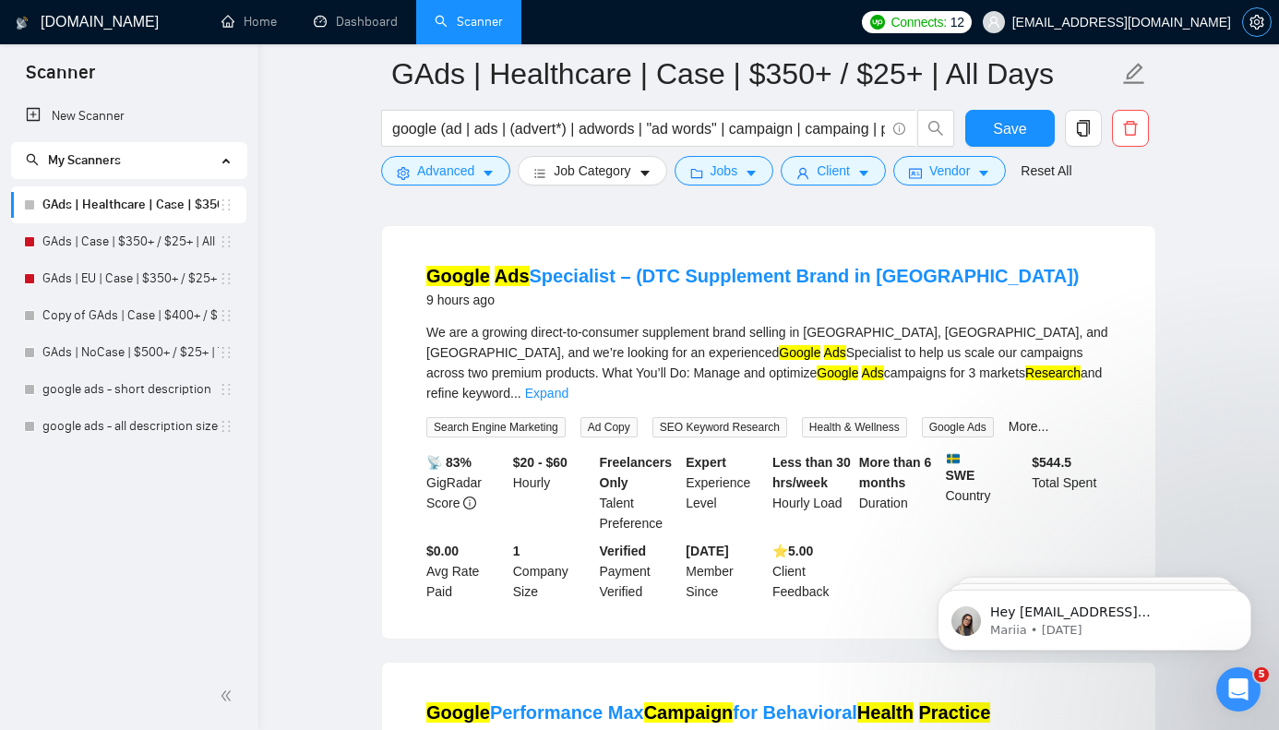
click at [1248, 33] on button "button" at bounding box center [1257, 22] width 30 height 30
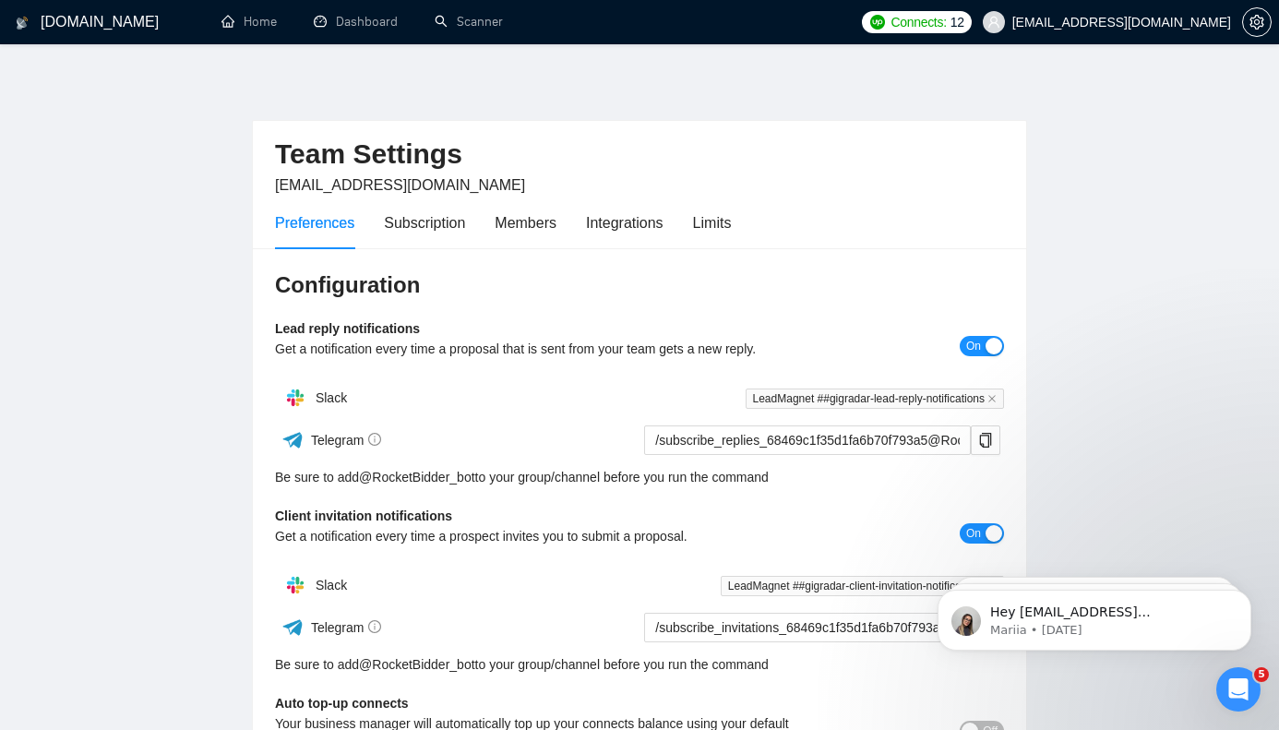
click at [1057, 166] on main "Team Settings dmitrygoncharenko@gmail.com Preferences Subscription Members Inte…" at bounding box center [640, 560] width 1220 height 973
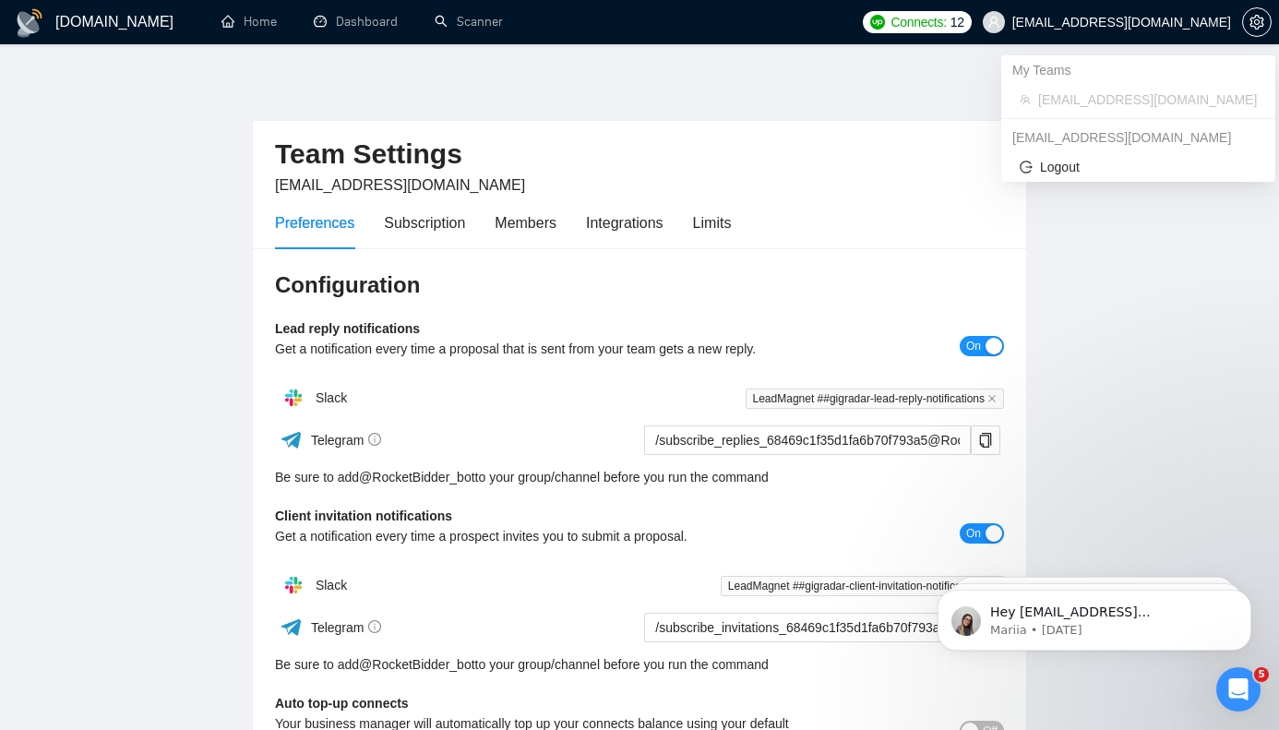
click at [1104, 22] on span "[EMAIL_ADDRESS][DOMAIN_NAME]" at bounding box center [1121, 22] width 219 height 0
click at [1046, 167] on span "Logout" at bounding box center [1138, 167] width 237 height 20
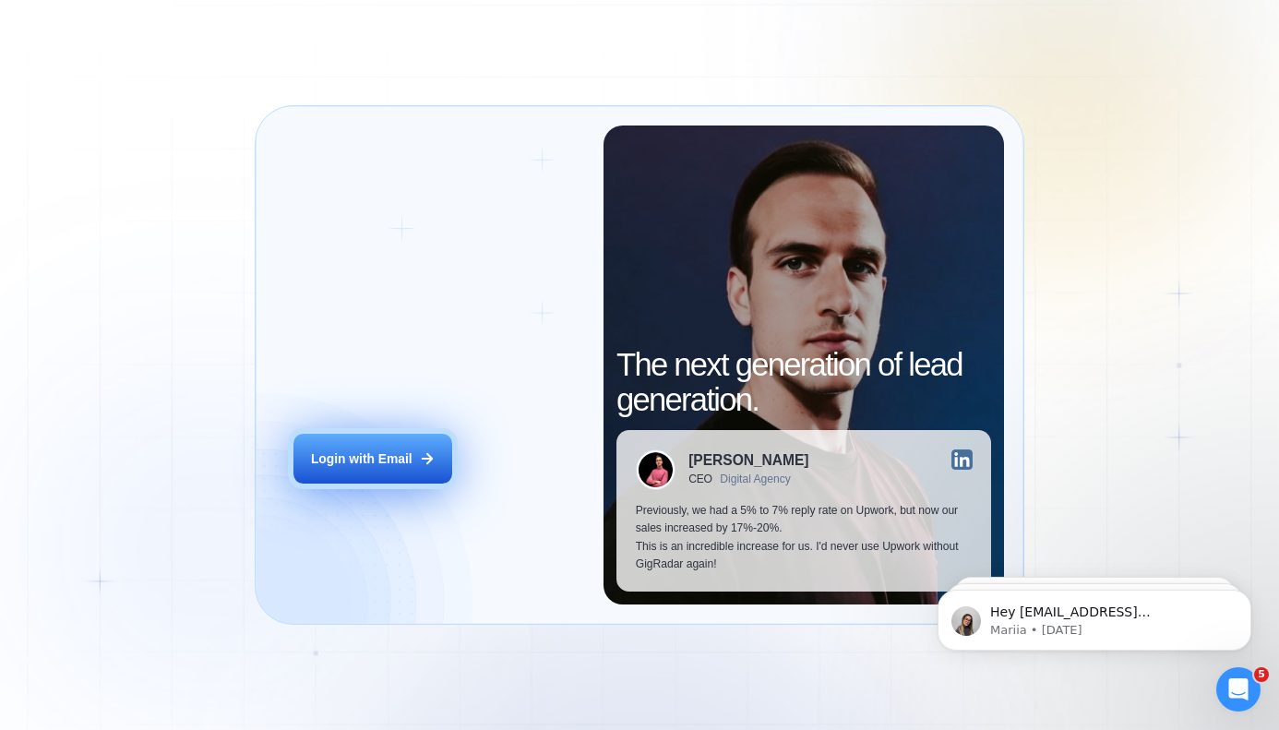
click at [362, 455] on div "Login with Email" at bounding box center [361, 459] width 101 height 18
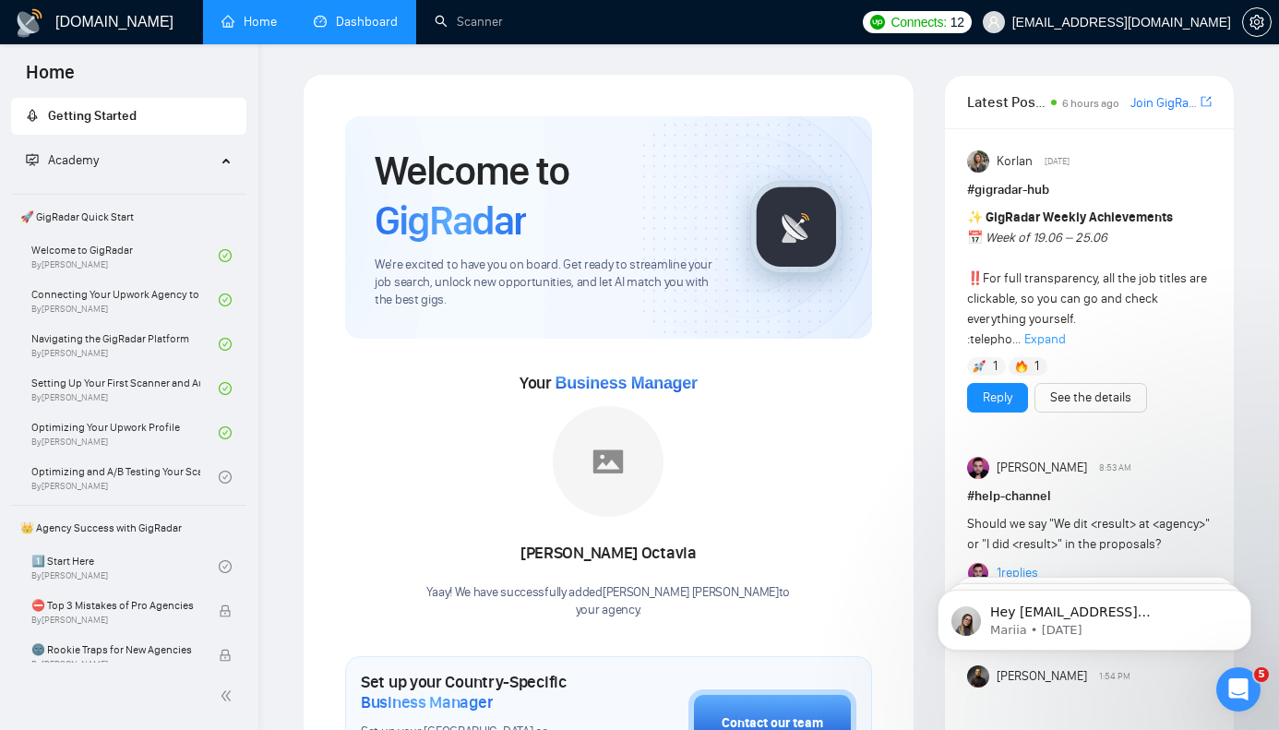
click at [378, 30] on link "Dashboard" at bounding box center [356, 22] width 84 height 16
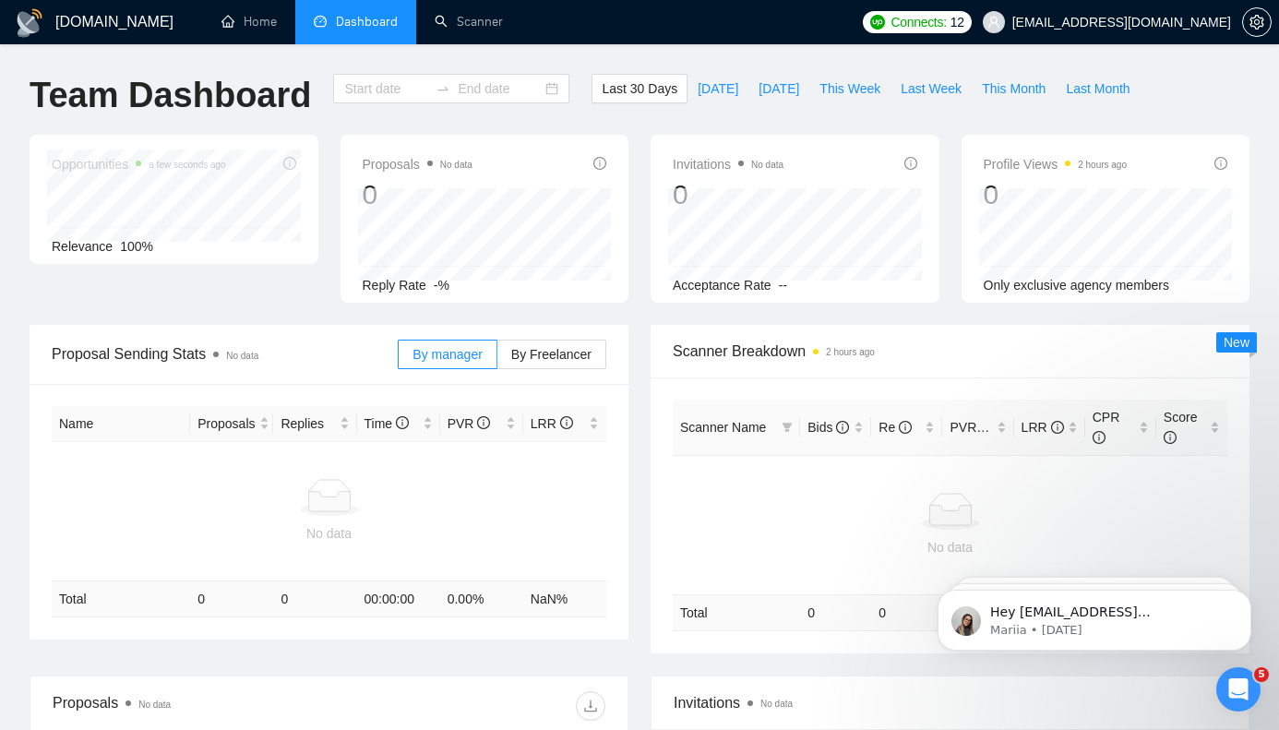
type input "[DATE]"
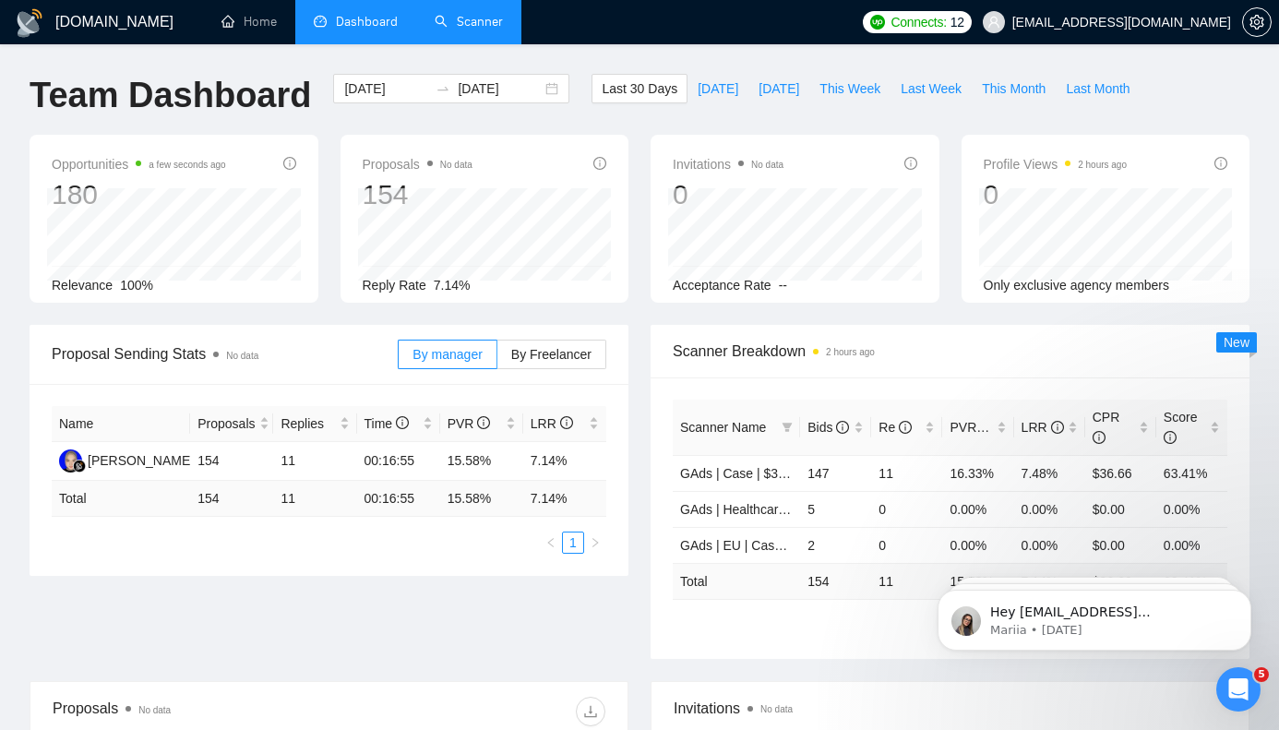
click at [474, 22] on link "Scanner" at bounding box center [469, 22] width 68 height 16
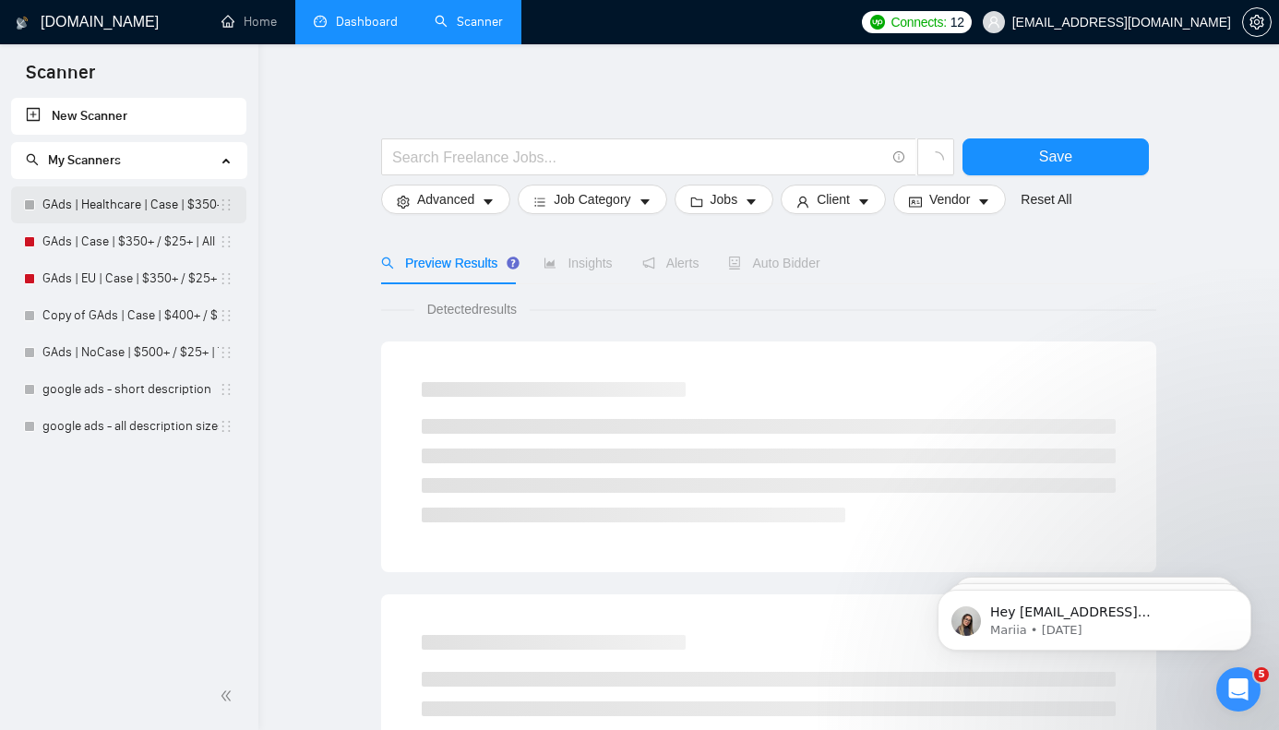
click at [152, 204] on link "GAds | Healthcare | Case | $350+ / $25+ | All Days" at bounding box center [130, 204] width 176 height 37
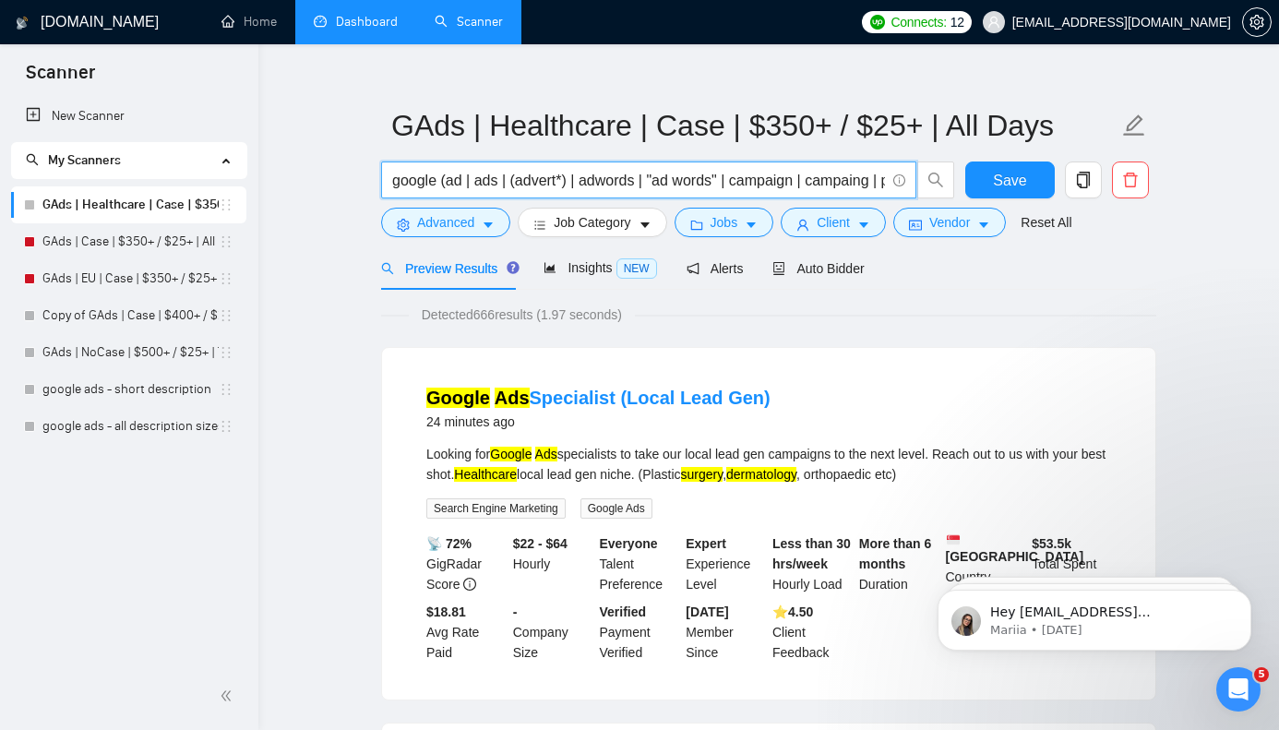
scroll to position [0, 262]
drag, startPoint x: 600, startPoint y: 182, endPoint x: 1048, endPoint y: 209, distance: 449.2
click at [885, 192] on input "google (ad | ads | (advert*) | adwords | "ad words" | campaign | campaing | ppc…" at bounding box center [638, 180] width 493 height 23
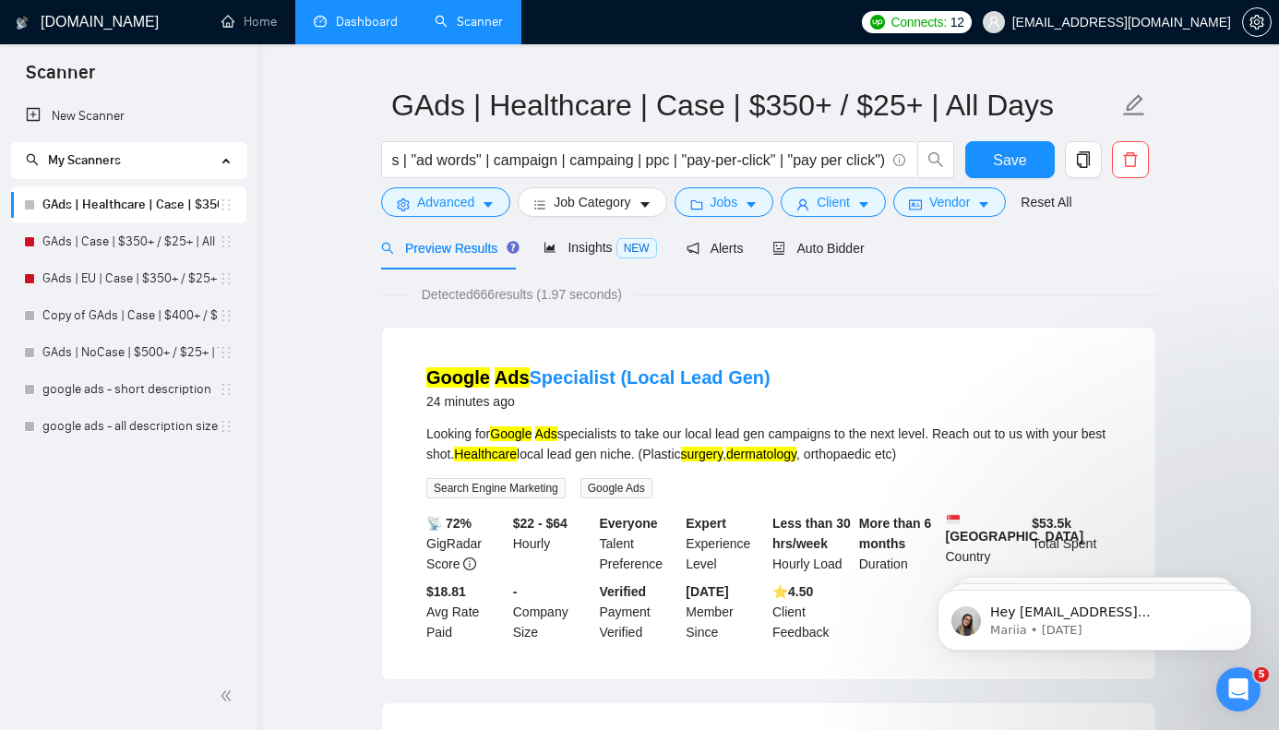
scroll to position [42, 0]
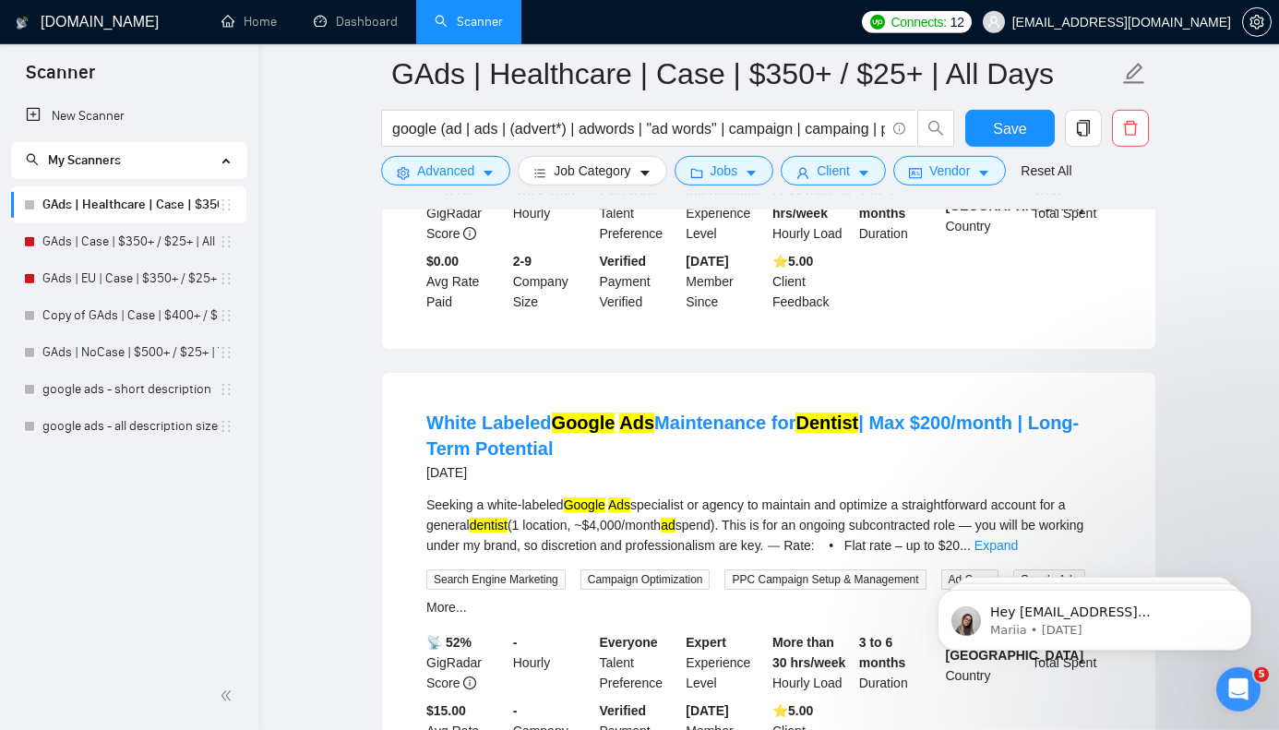
scroll to position [2114, 0]
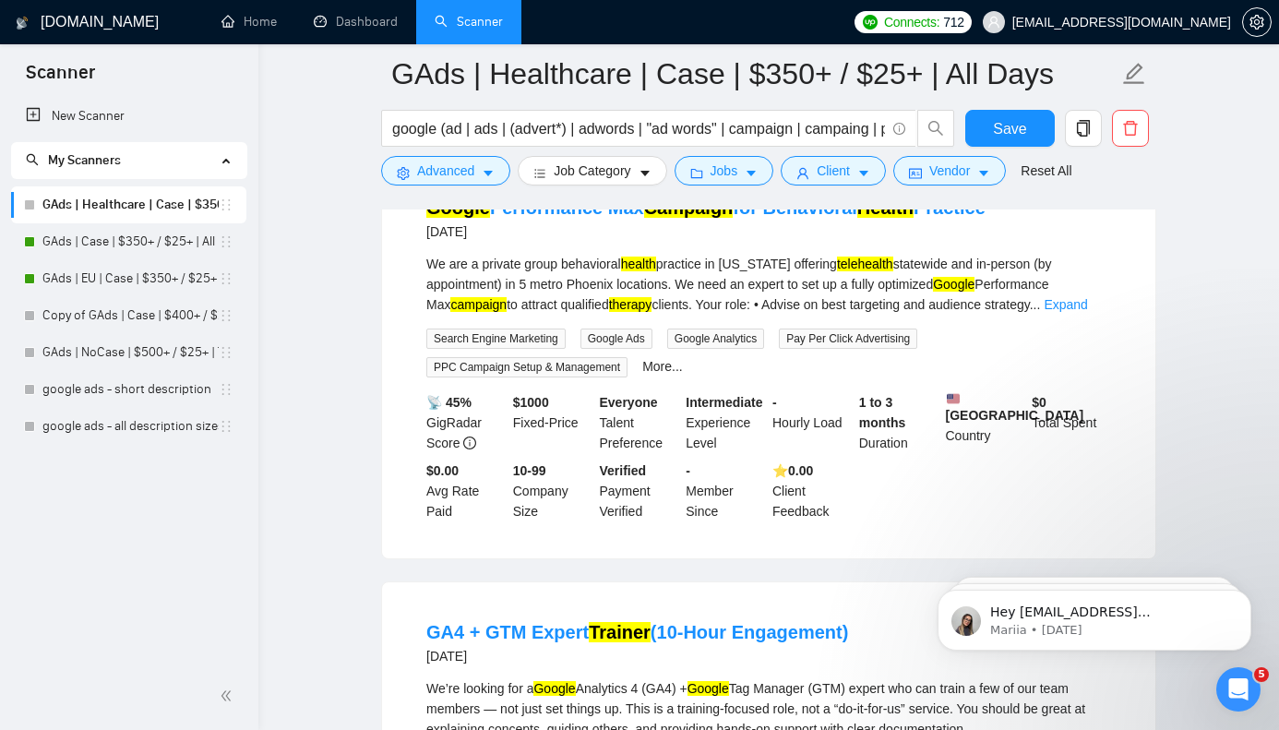
click at [805, 264] on div "We are a private group behavioral health practice in Arizona offering telehealt…" at bounding box center [768, 284] width 685 height 61
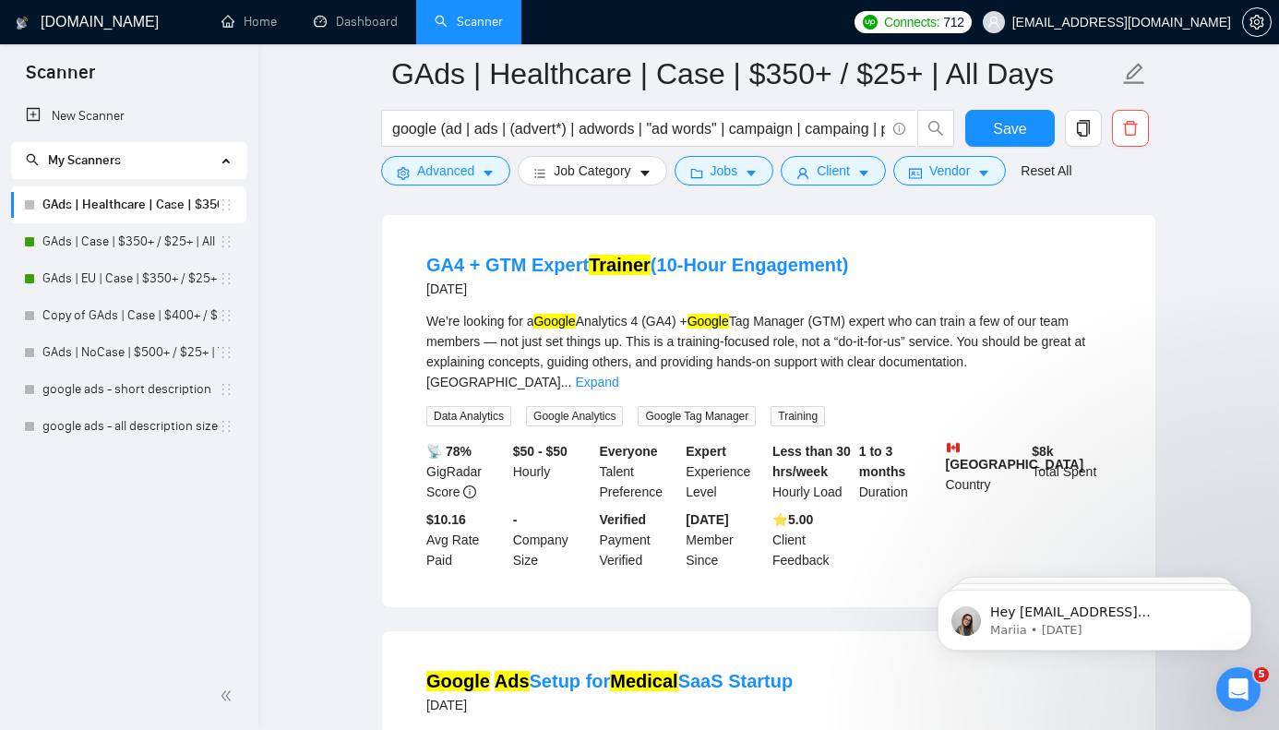
scroll to position [1608, 0]
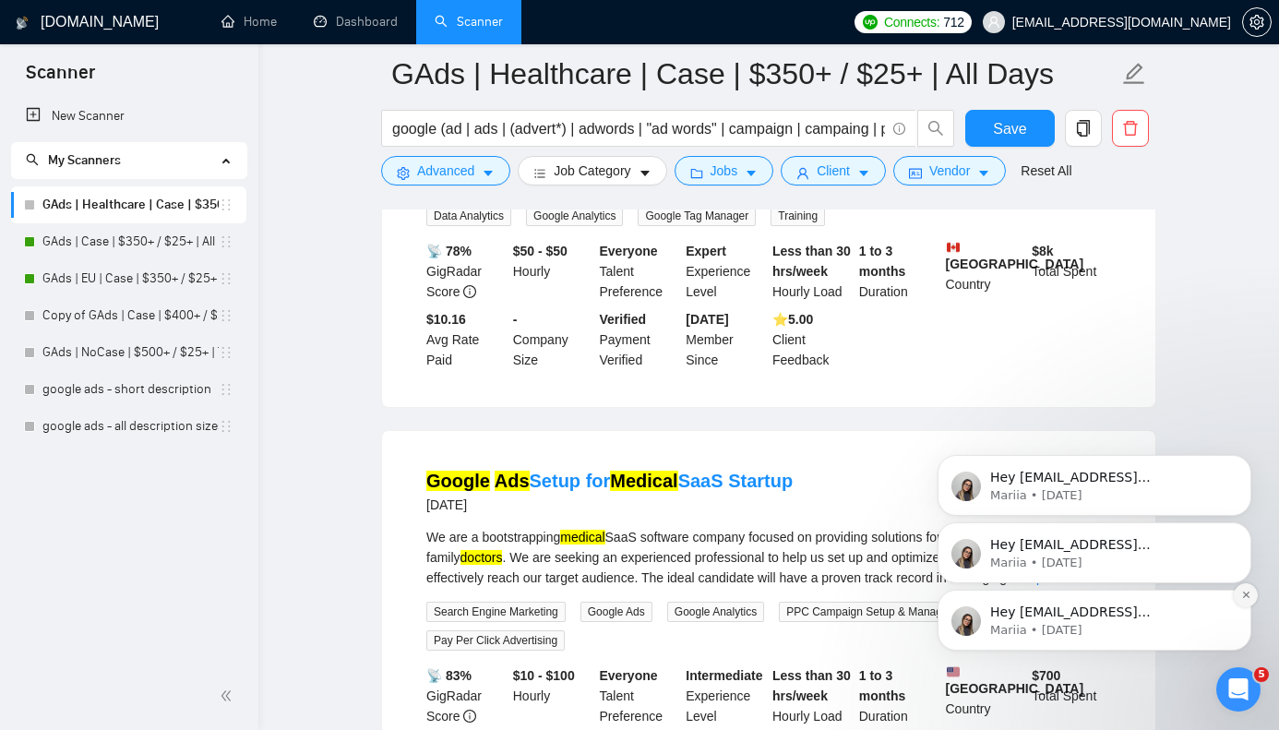
click at [1250, 598] on icon "Dismiss notification" at bounding box center [1246, 595] width 10 height 10
click at [1247, 596] on icon "Dismiss notification" at bounding box center [1246, 595] width 10 height 10
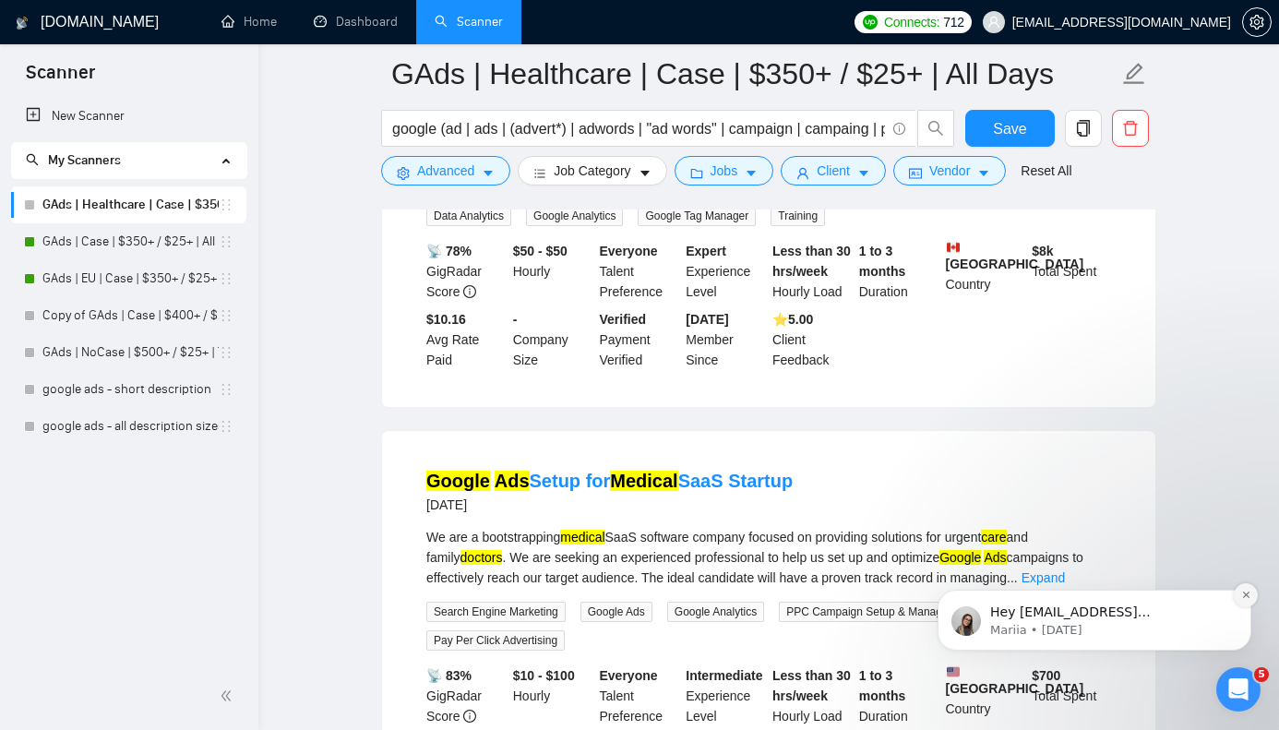
click at [1246, 597] on icon "Dismiss notification" at bounding box center [1246, 595] width 10 height 10
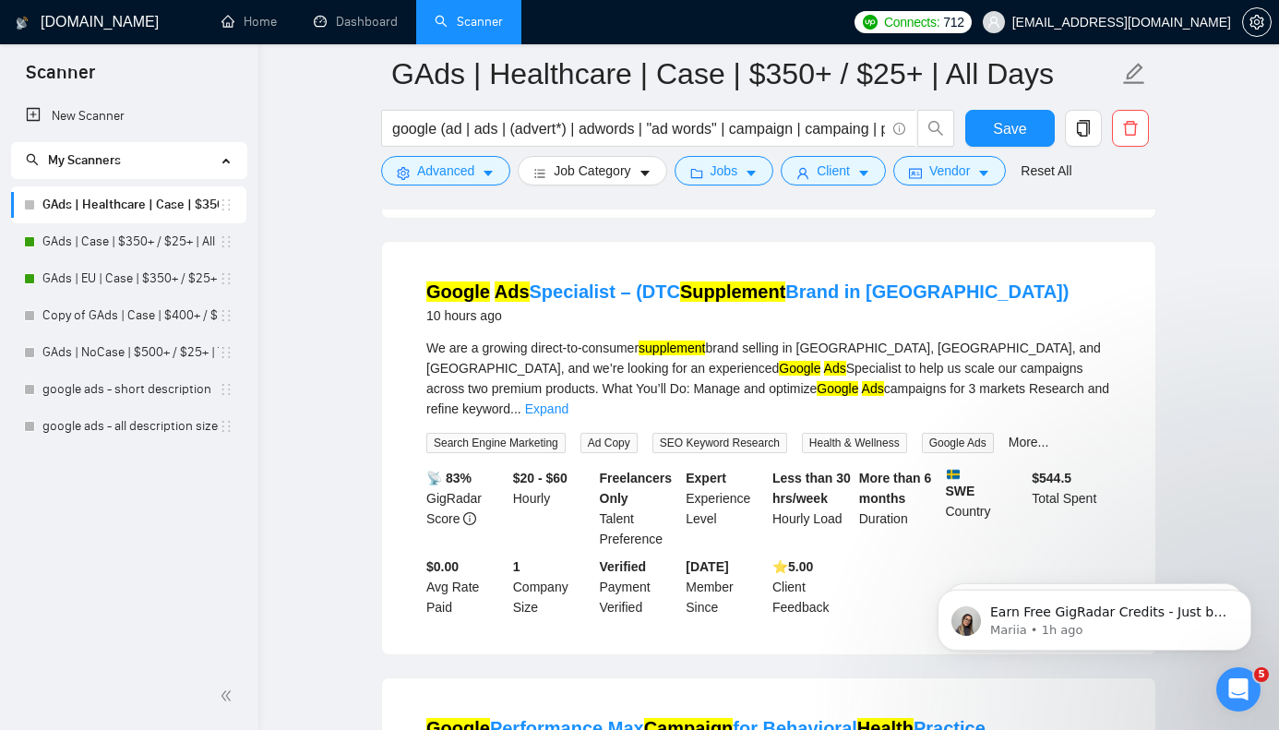
scroll to position [556, 0]
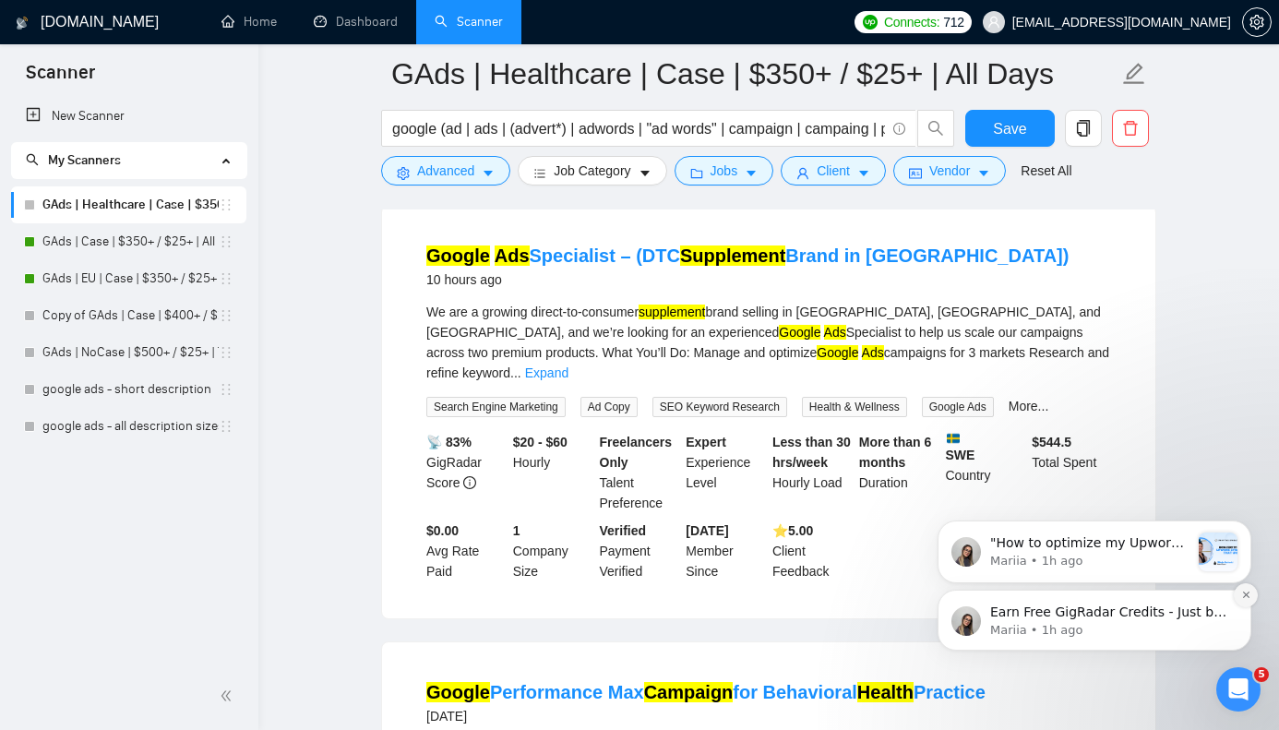
click at [1245, 590] on button "Dismiss notification" at bounding box center [1246, 595] width 24 height 24
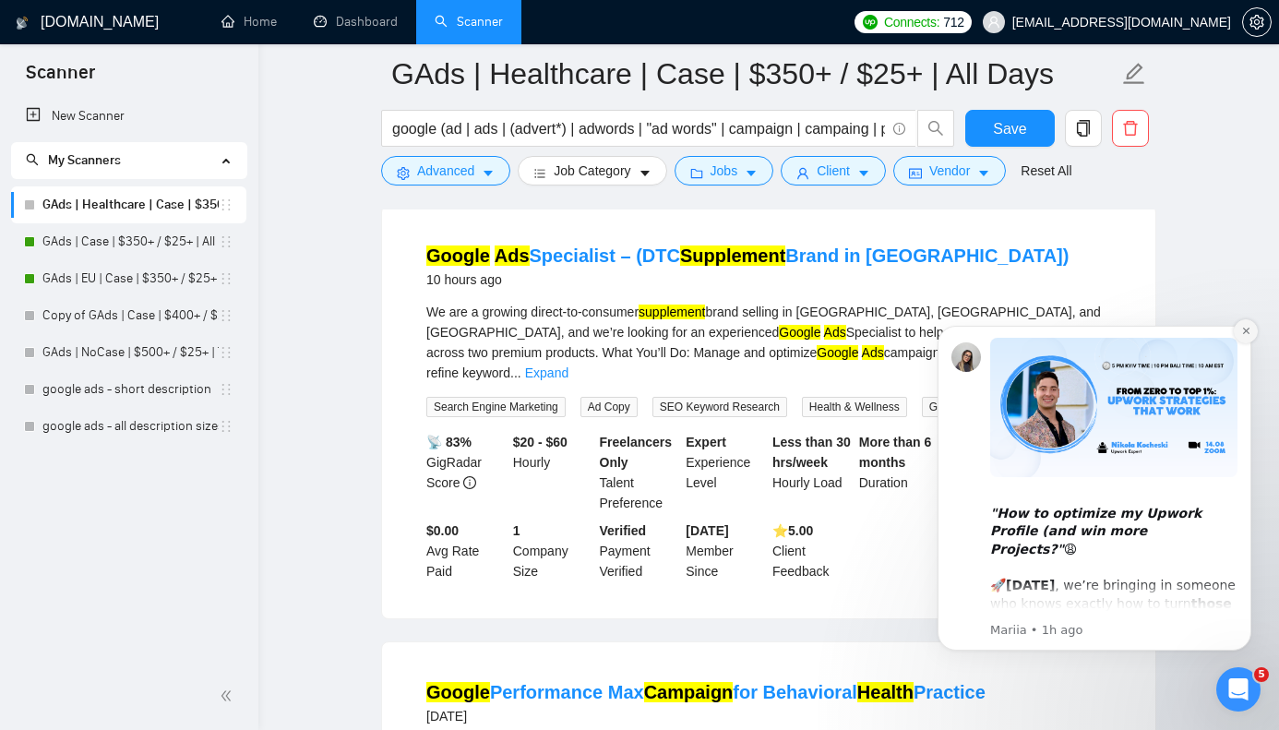
click at [1242, 330] on icon "Dismiss notification" at bounding box center [1246, 331] width 10 height 10
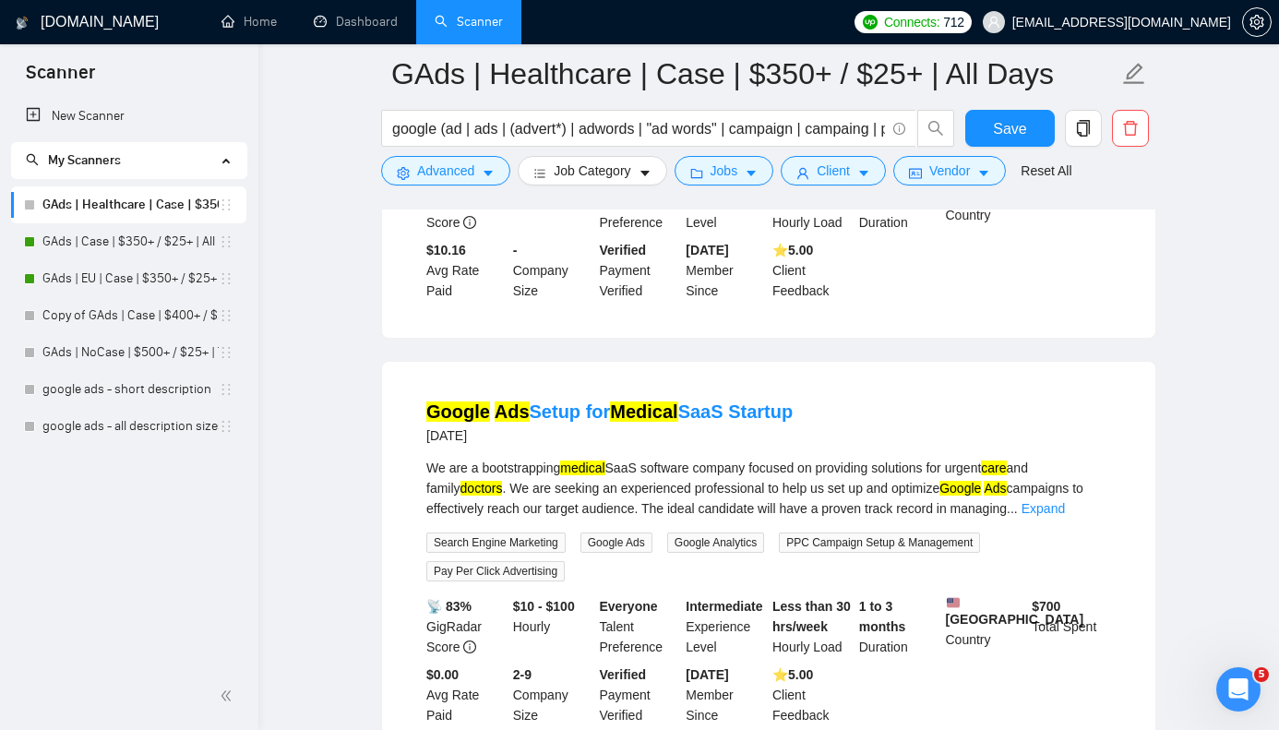
scroll to position [1690, 0]
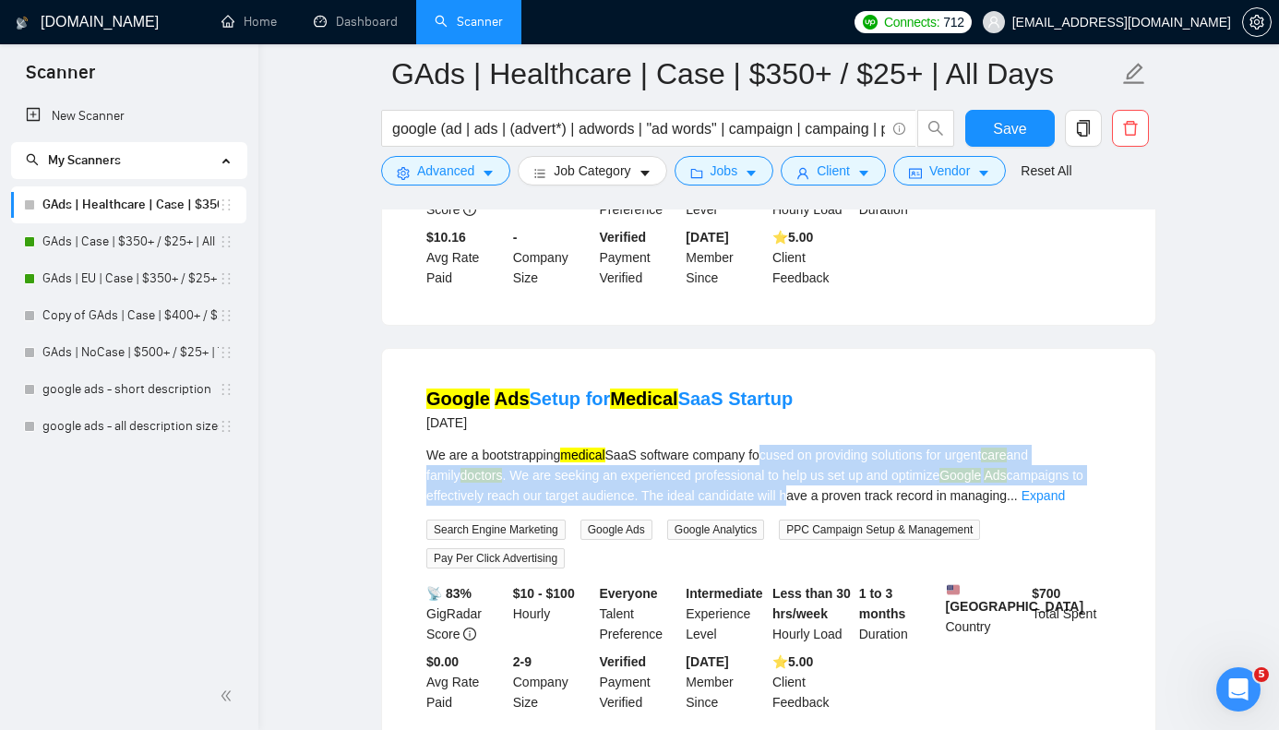
drag, startPoint x: 769, startPoint y: 425, endPoint x: 797, endPoint y: 471, distance: 53.5
click at [797, 471] on div "We are a bootstrapping medical SaaS software company focused on providing solut…" at bounding box center [768, 475] width 685 height 61
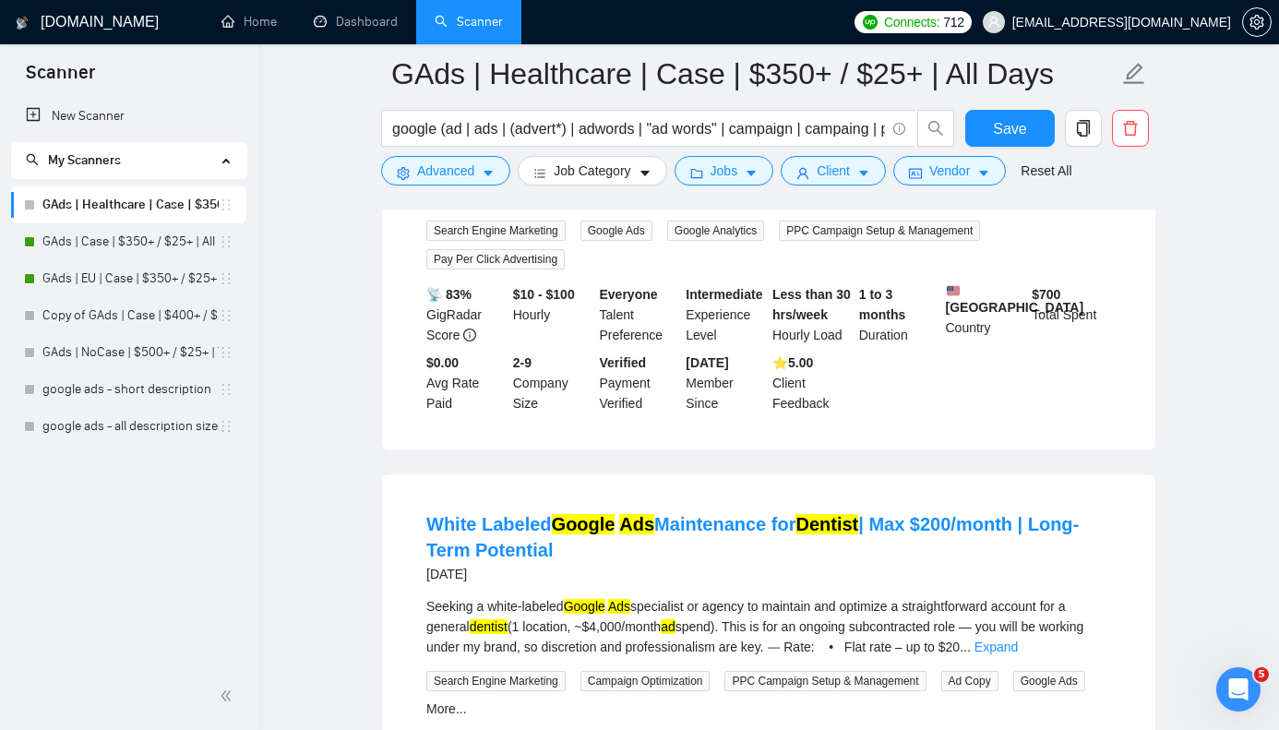
scroll to position [1991, 0]
